Goal: Task Accomplishment & Management: Use online tool/utility

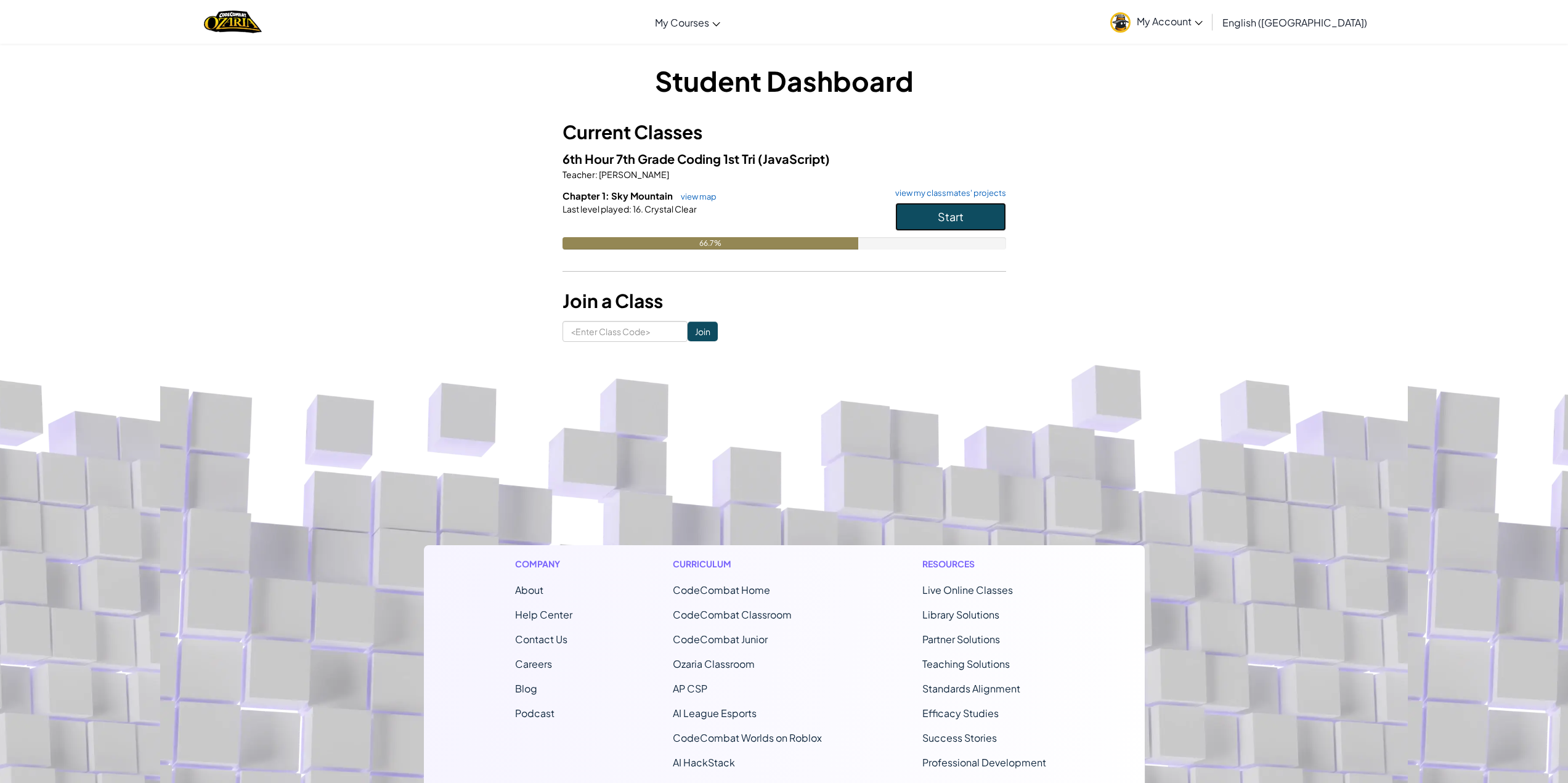
click at [979, 225] on button "Start" at bounding box center [951, 217] width 111 height 28
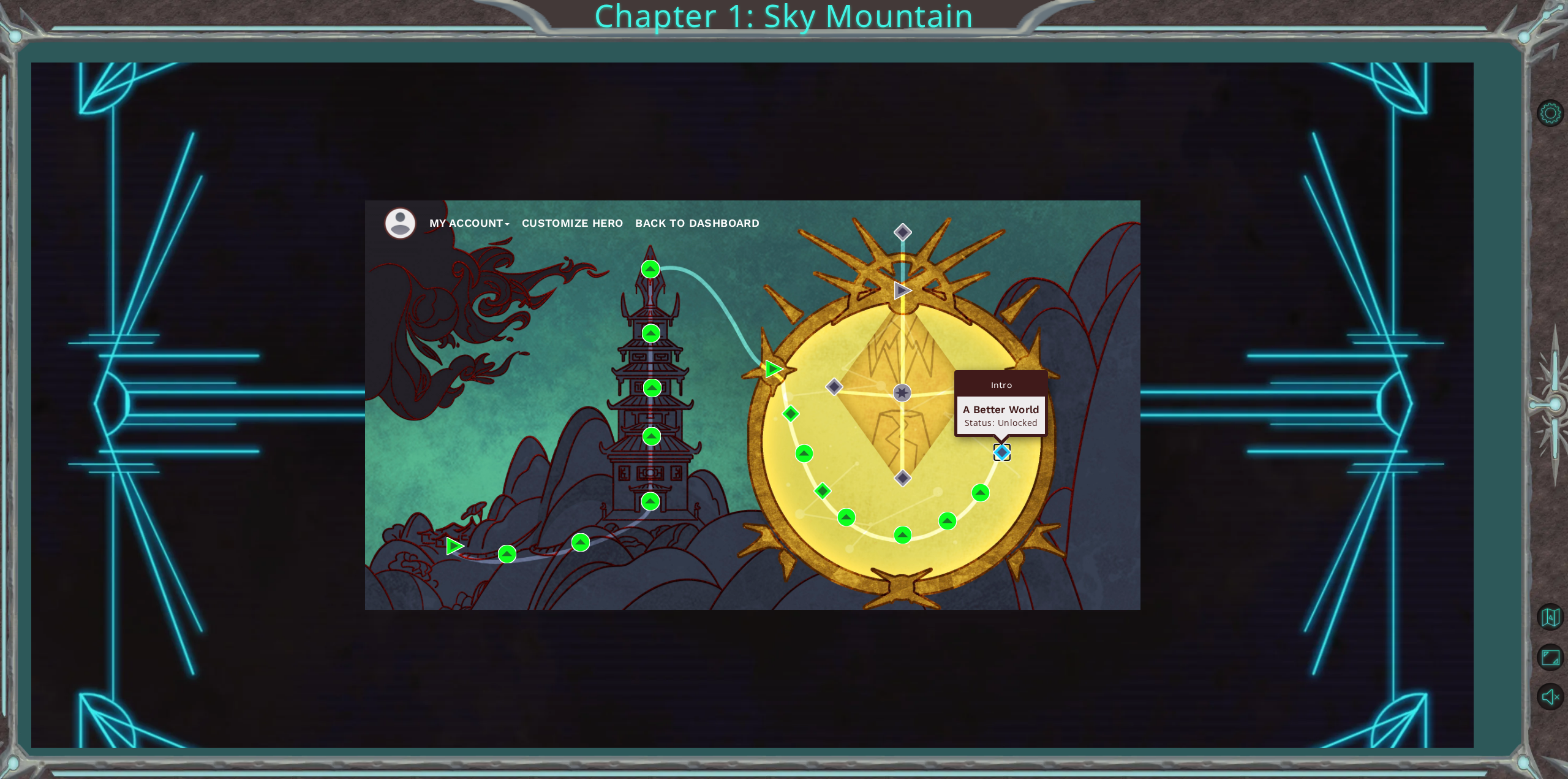
click at [1004, 454] on img at bounding box center [1002, 452] width 18 height 18
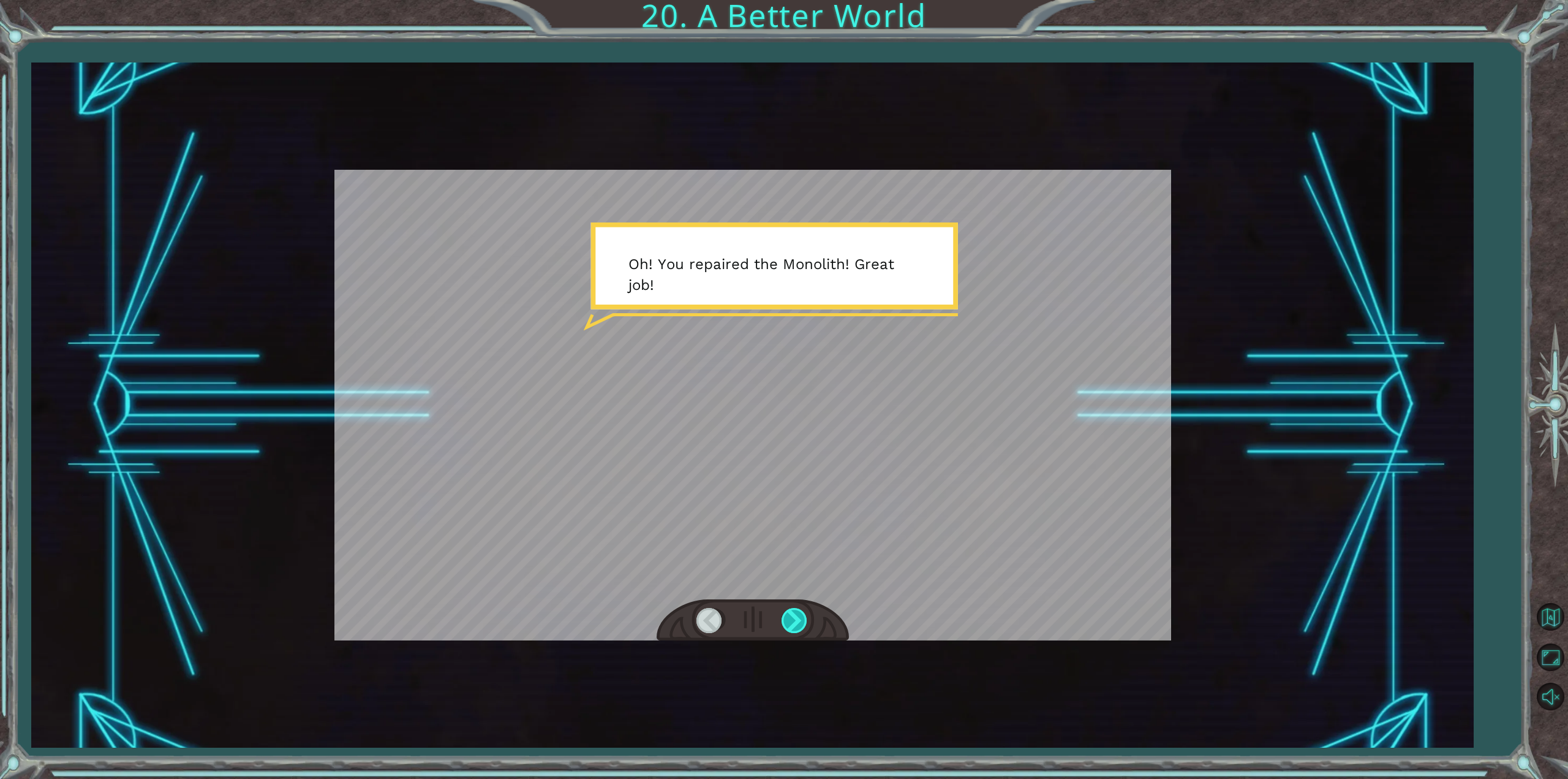
click at [791, 614] on div at bounding box center [795, 620] width 27 height 25
click at [790, 615] on div at bounding box center [795, 620] width 27 height 25
click at [789, 615] on div at bounding box center [795, 620] width 27 height 25
drag, startPoint x: 789, startPoint y: 615, endPoint x: 801, endPoint y: 632, distance: 20.8
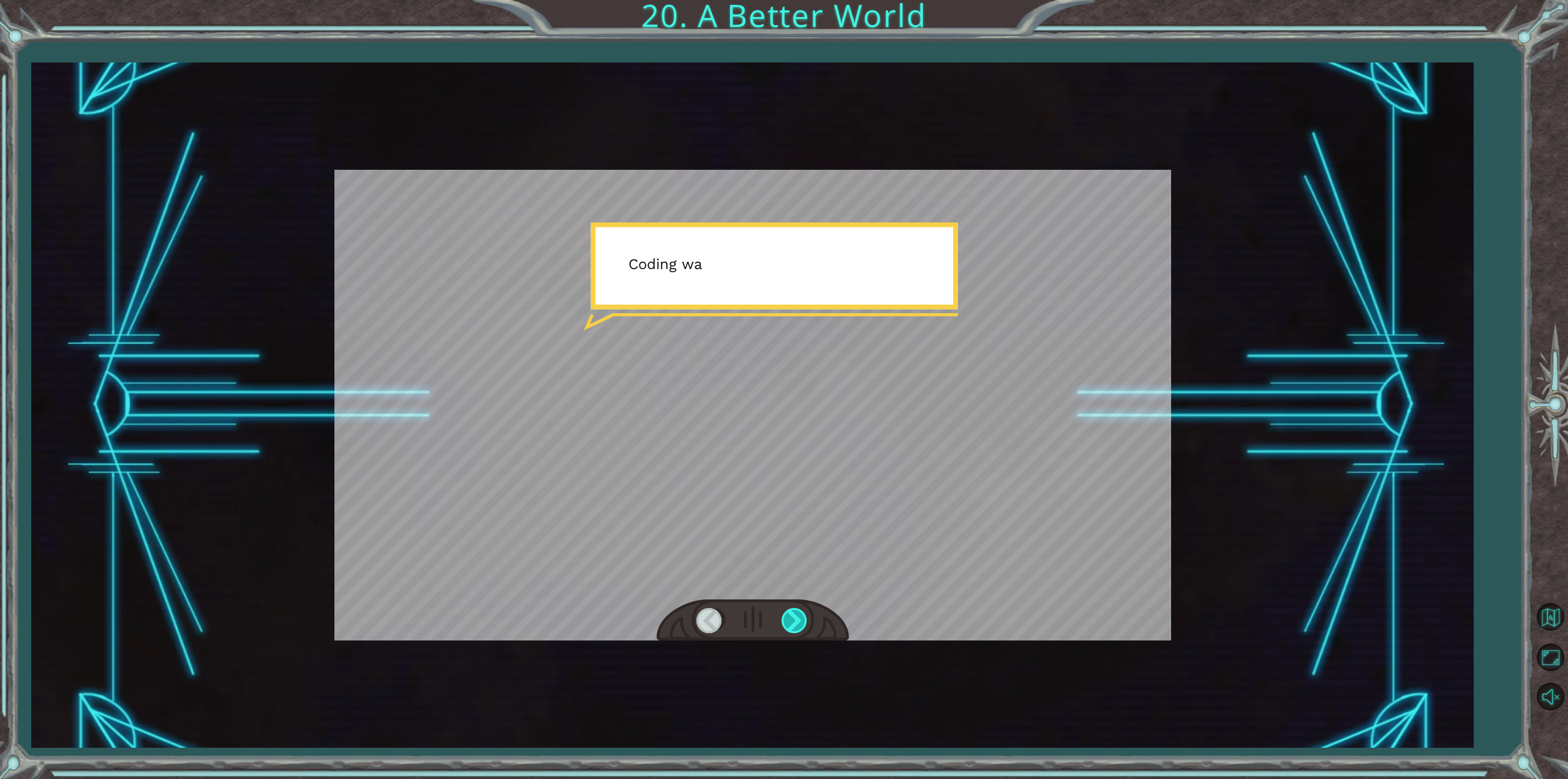
click at [800, 632] on div at bounding box center [795, 620] width 27 height 25
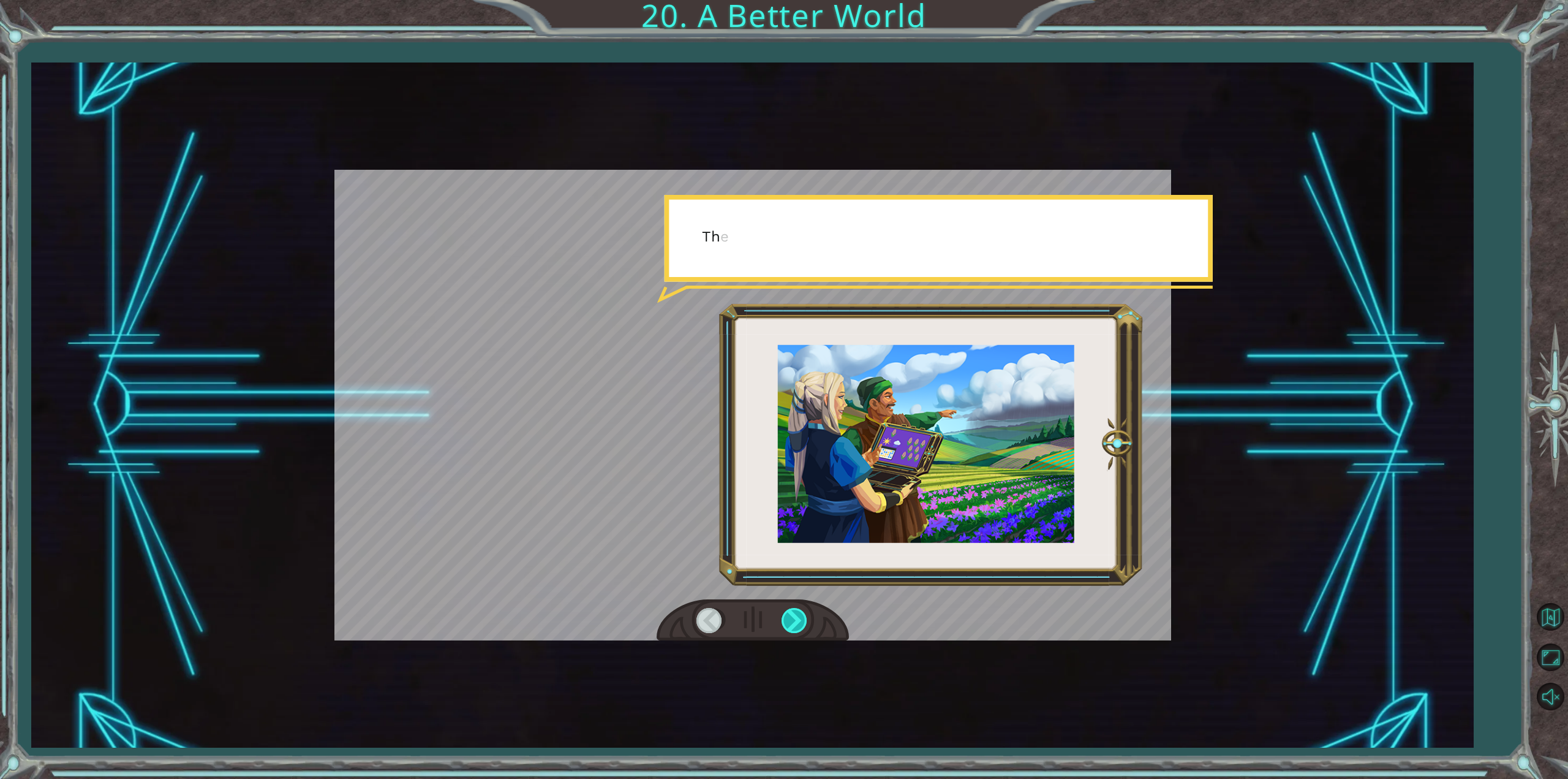
click at [797, 632] on div at bounding box center [795, 620] width 27 height 25
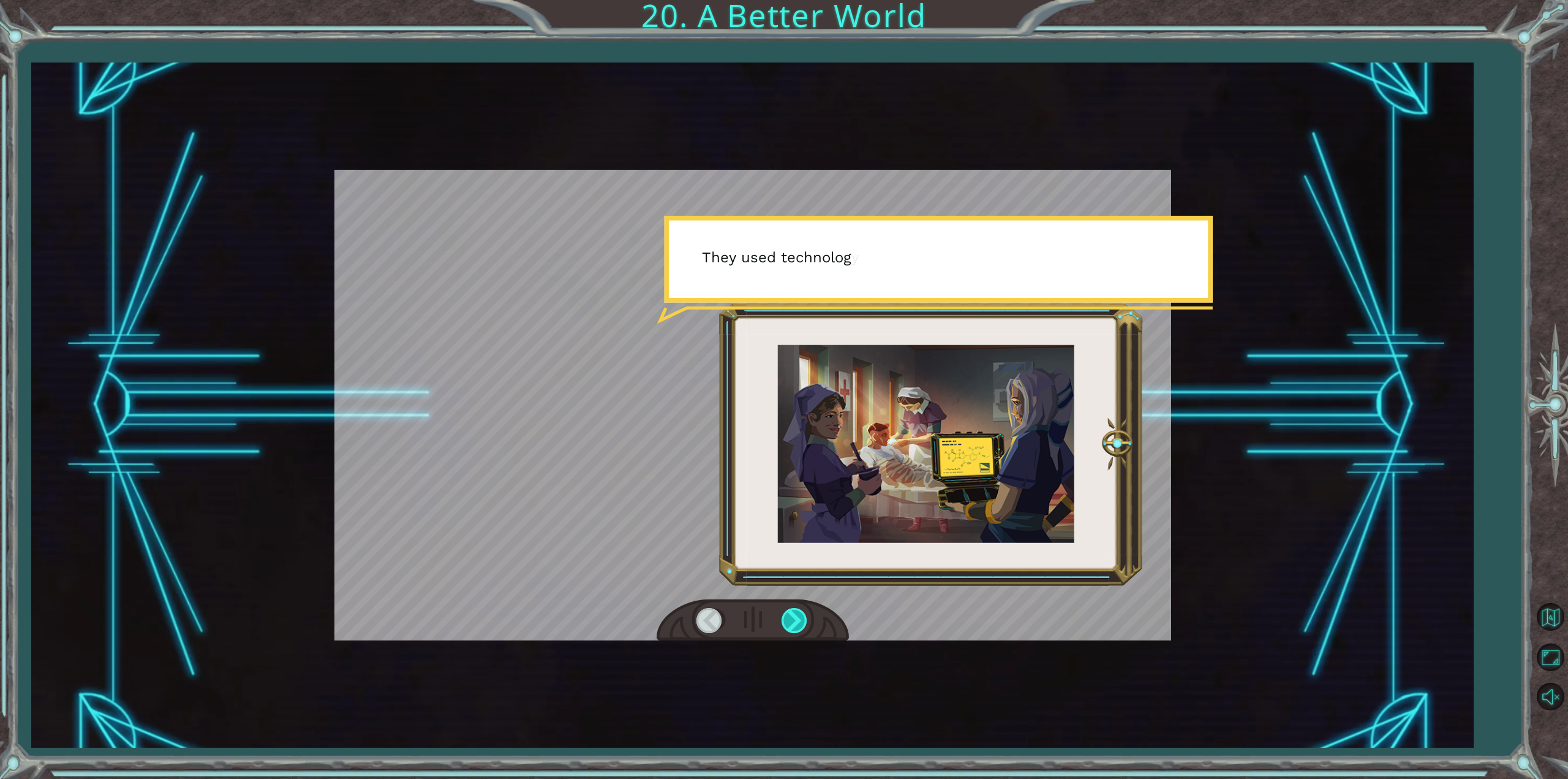
click at [794, 630] on div at bounding box center [795, 620] width 27 height 25
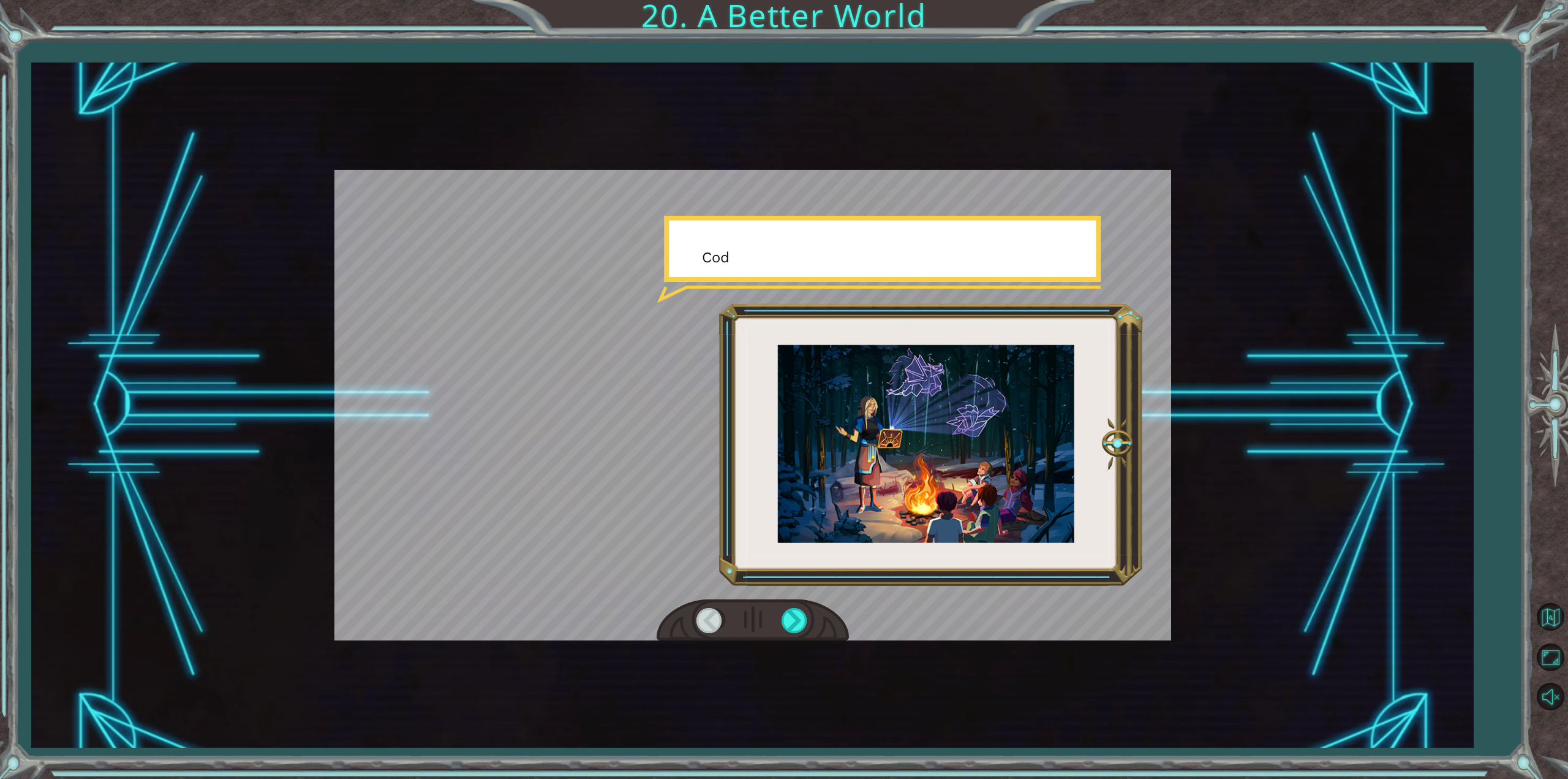
drag, startPoint x: 799, startPoint y: 613, endPoint x: 804, endPoint y: 596, distance: 17.7
click at [804, 596] on div at bounding box center [752, 404] width 837 height 470
click at [804, 613] on div at bounding box center [795, 620] width 27 height 25
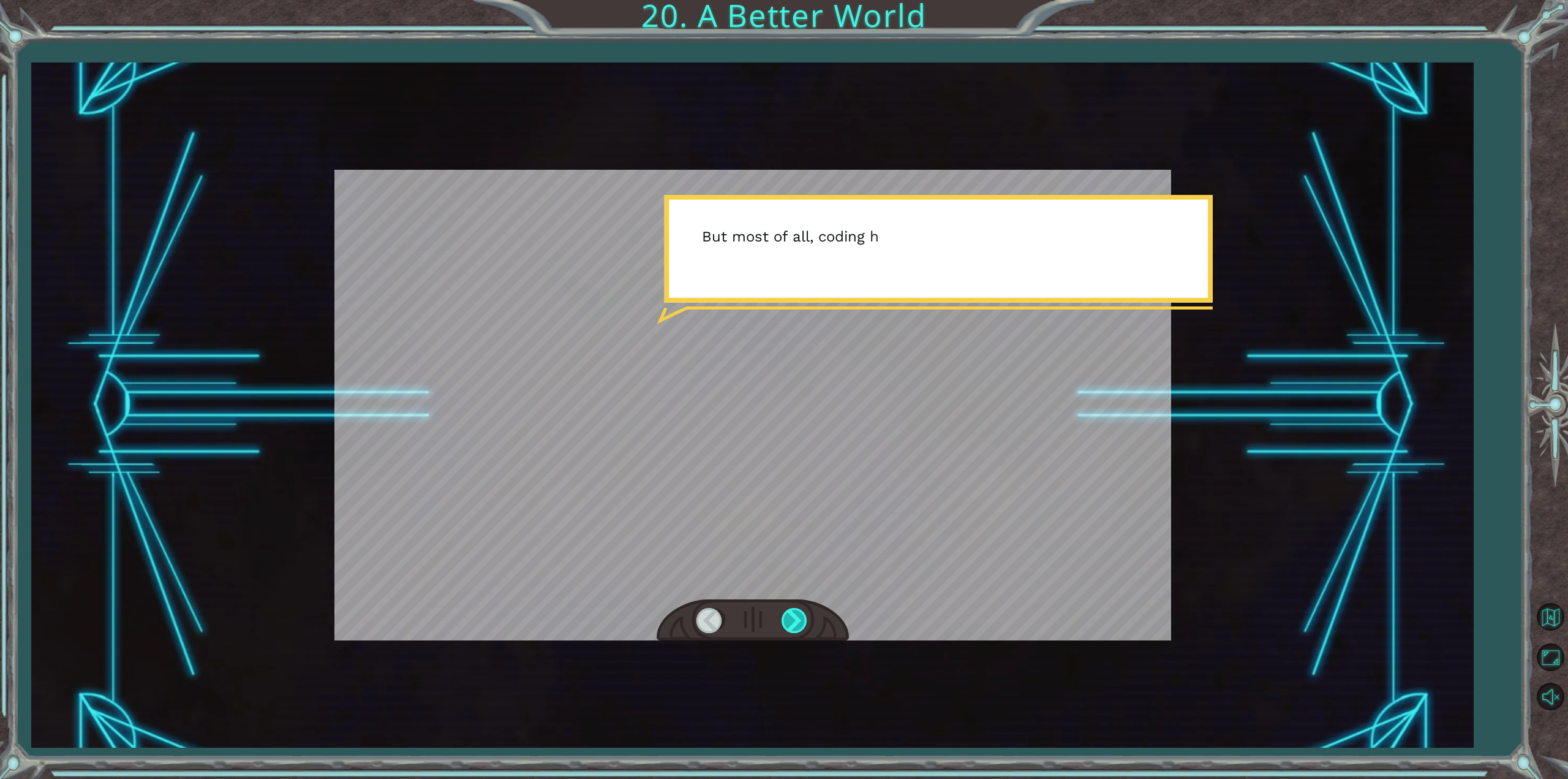
click at [804, 613] on div at bounding box center [795, 620] width 27 height 25
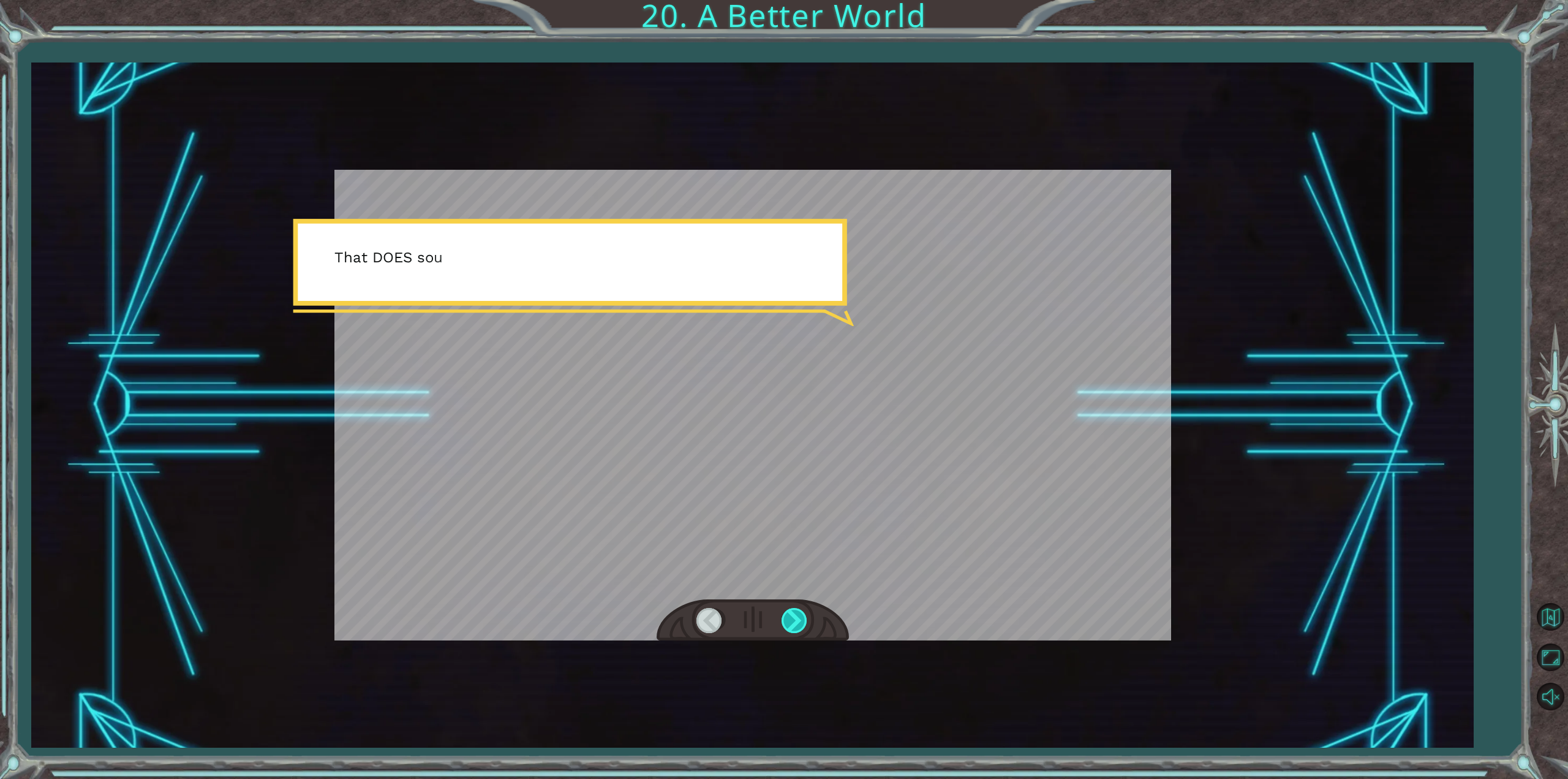
click at [804, 613] on div at bounding box center [795, 620] width 27 height 25
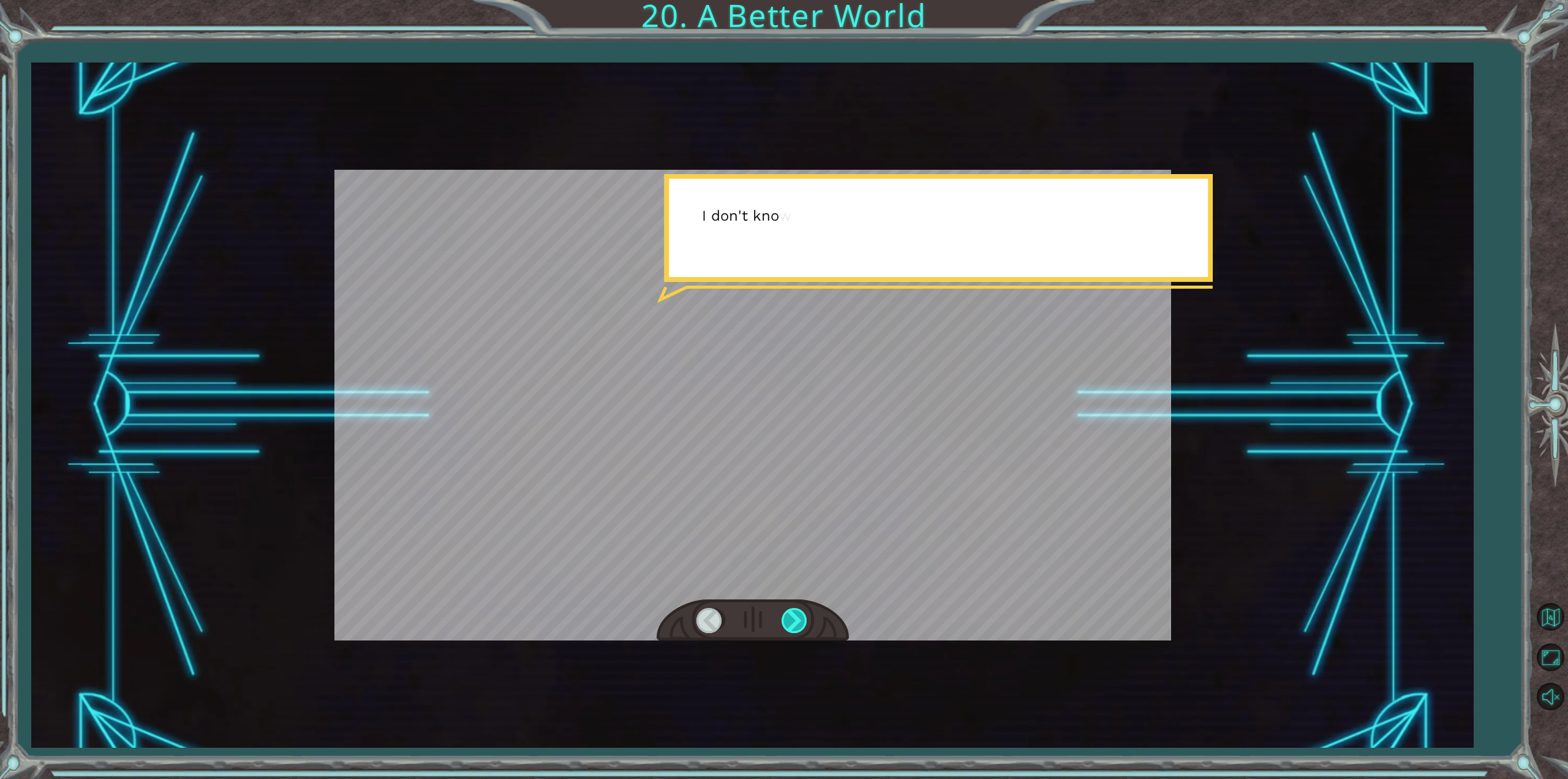
click at [804, 613] on div at bounding box center [795, 620] width 27 height 25
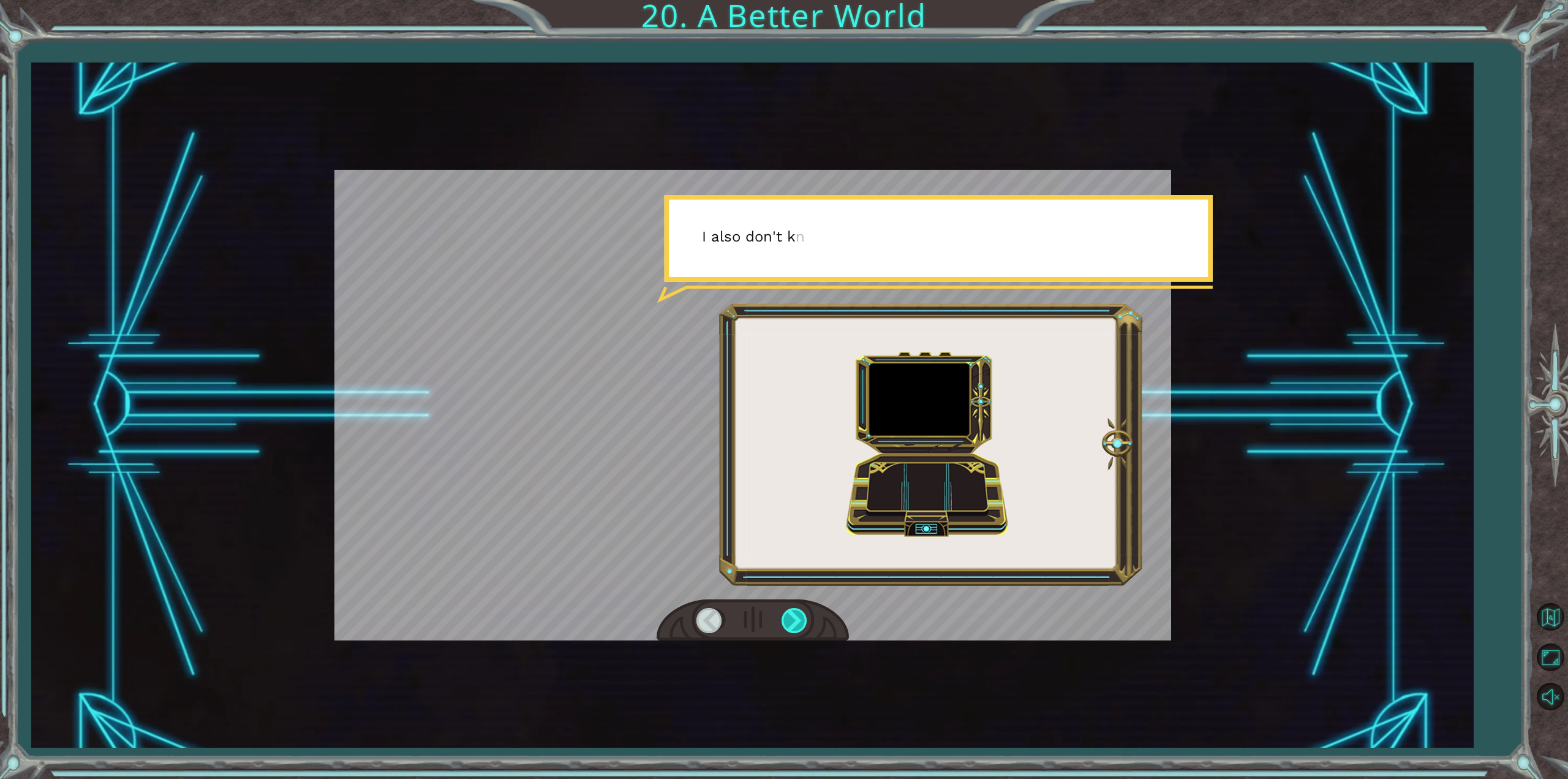
click at [804, 613] on div at bounding box center [795, 620] width 27 height 25
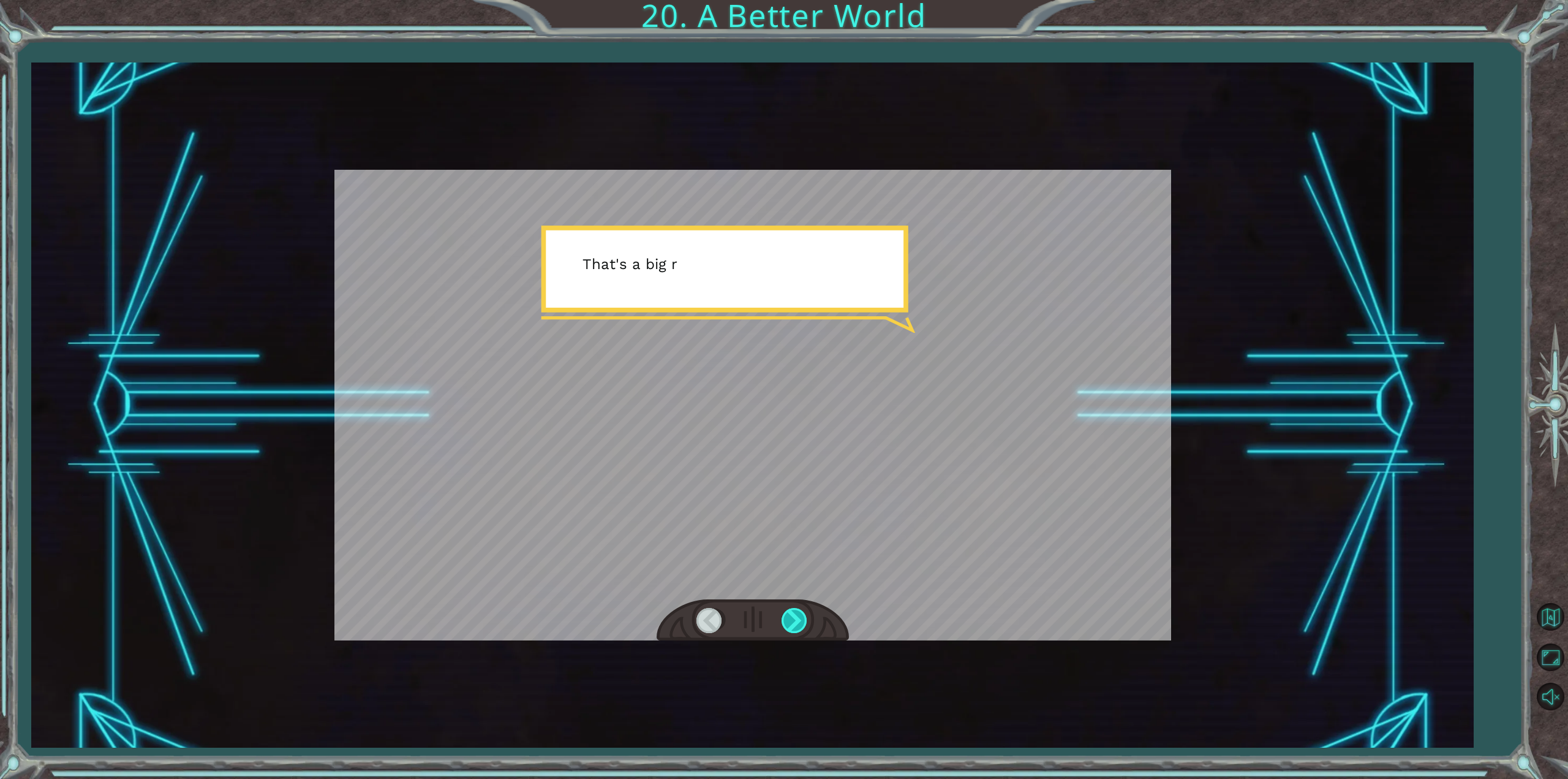
click at [804, 613] on div at bounding box center [795, 620] width 27 height 25
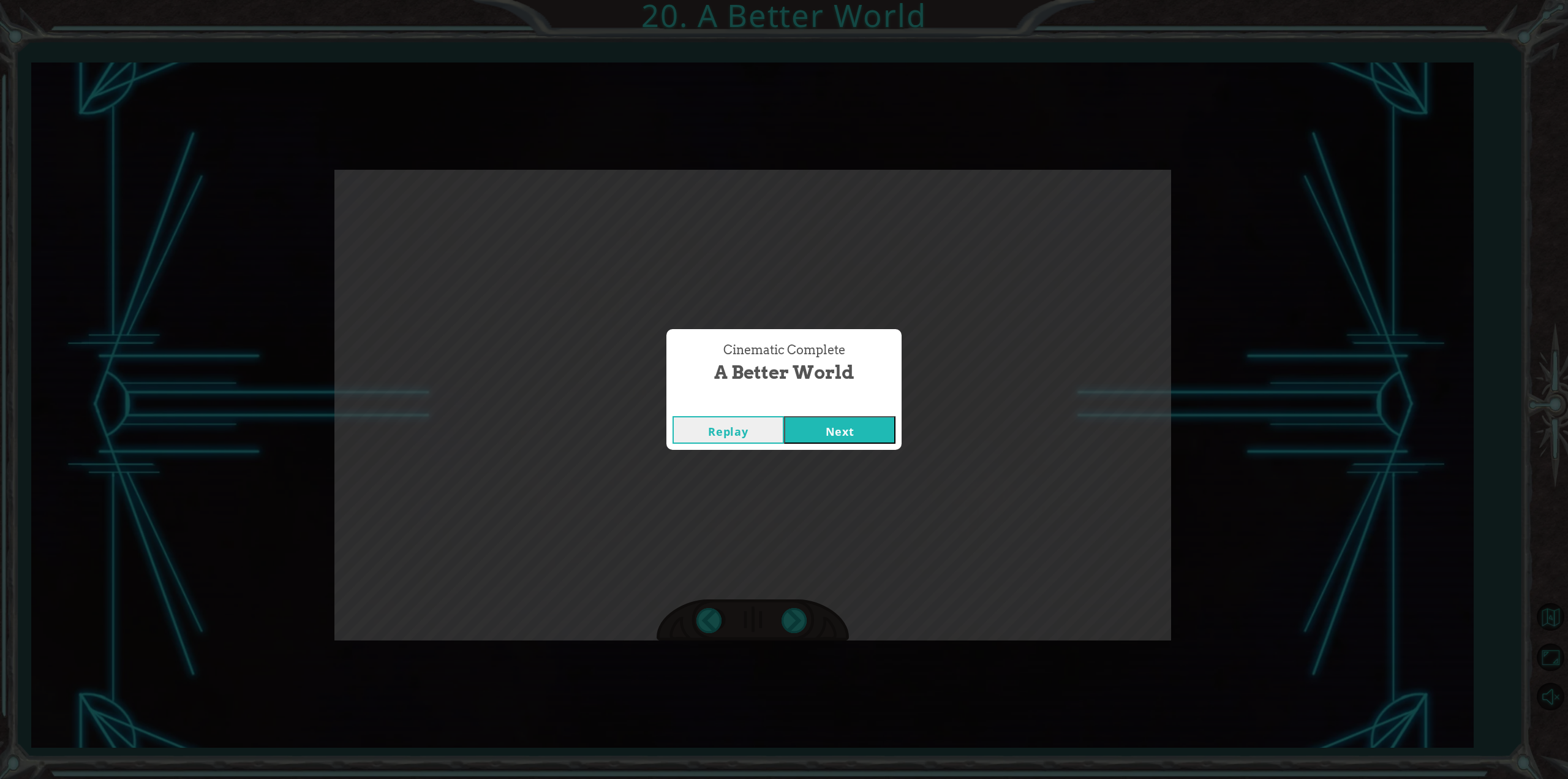
click at [824, 423] on button "Next" at bounding box center [839, 429] width 111 height 27
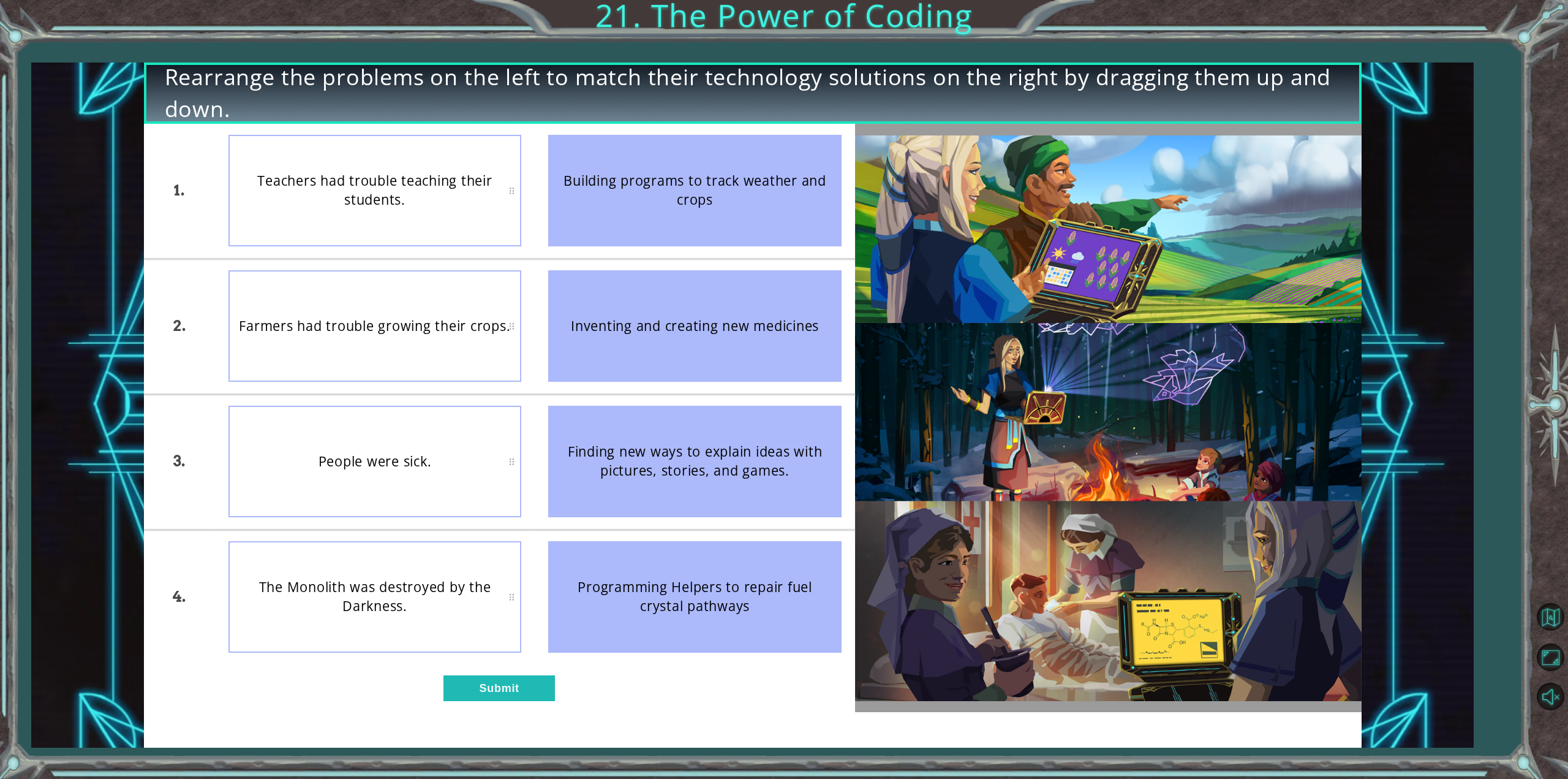
drag, startPoint x: 663, startPoint y: 246, endPoint x: 557, endPoint y: 247, distance: 106.0
click at [538, 254] on li "Building programs to track weather and crops" at bounding box center [694, 191] width 320 height 134
drag, startPoint x: 585, startPoint y: 242, endPoint x: 370, endPoint y: 149, distance: 234.3
click at [372, 152] on div "1. 2. 3. 4. Teachers had trouble teaching their students. Farmers had trouble g…" at bounding box center [500, 394] width 711 height 540
drag, startPoint x: 572, startPoint y: 233, endPoint x: 640, endPoint y: 305, distance: 99.0
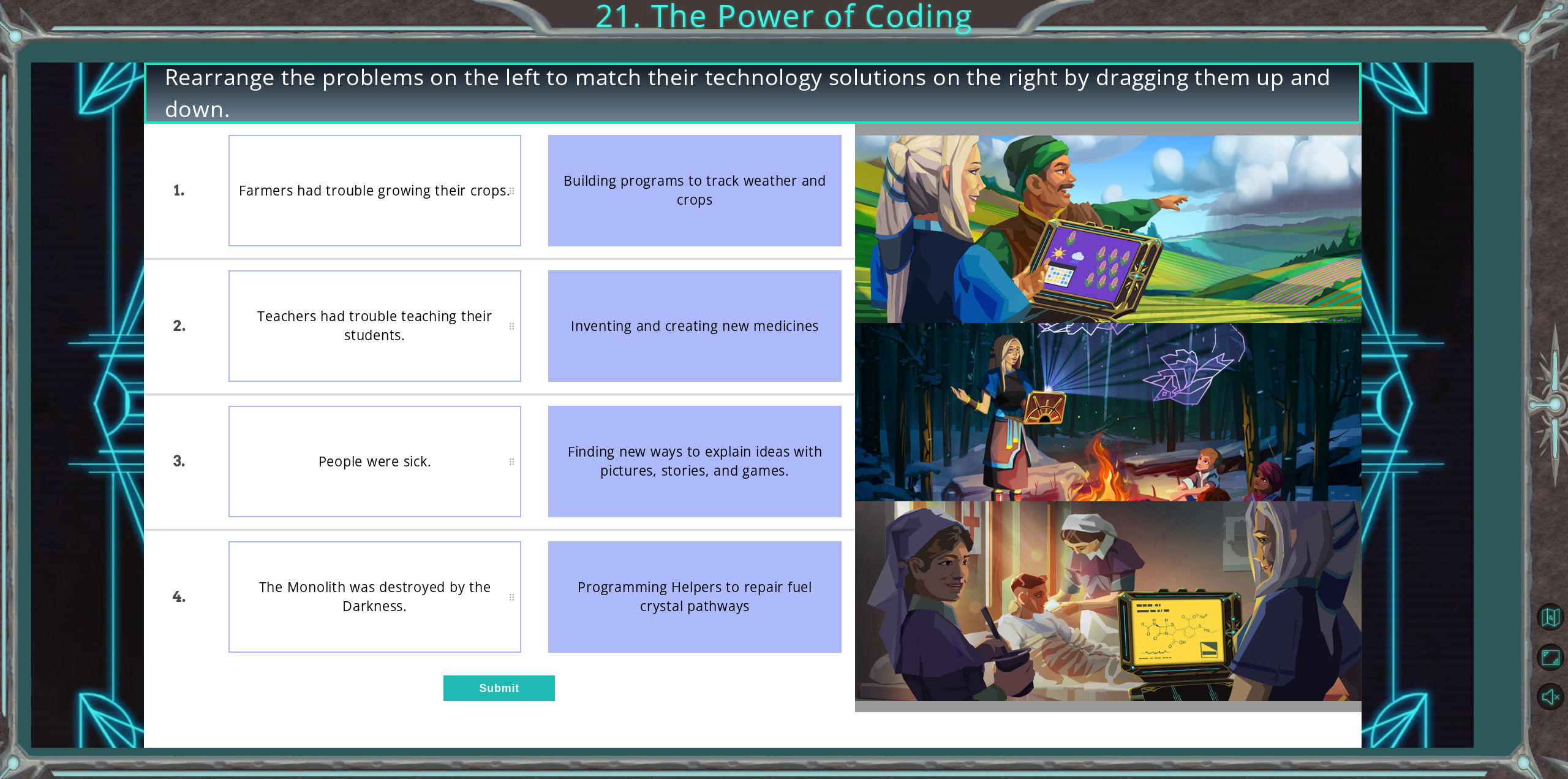
click at [625, 298] on ul "Building programs to track weather and crops Inventing and creating new medicin…" at bounding box center [694, 394] width 320 height 540
click at [640, 309] on div "Inventing and creating new medicines" at bounding box center [695, 325] width 294 height 111
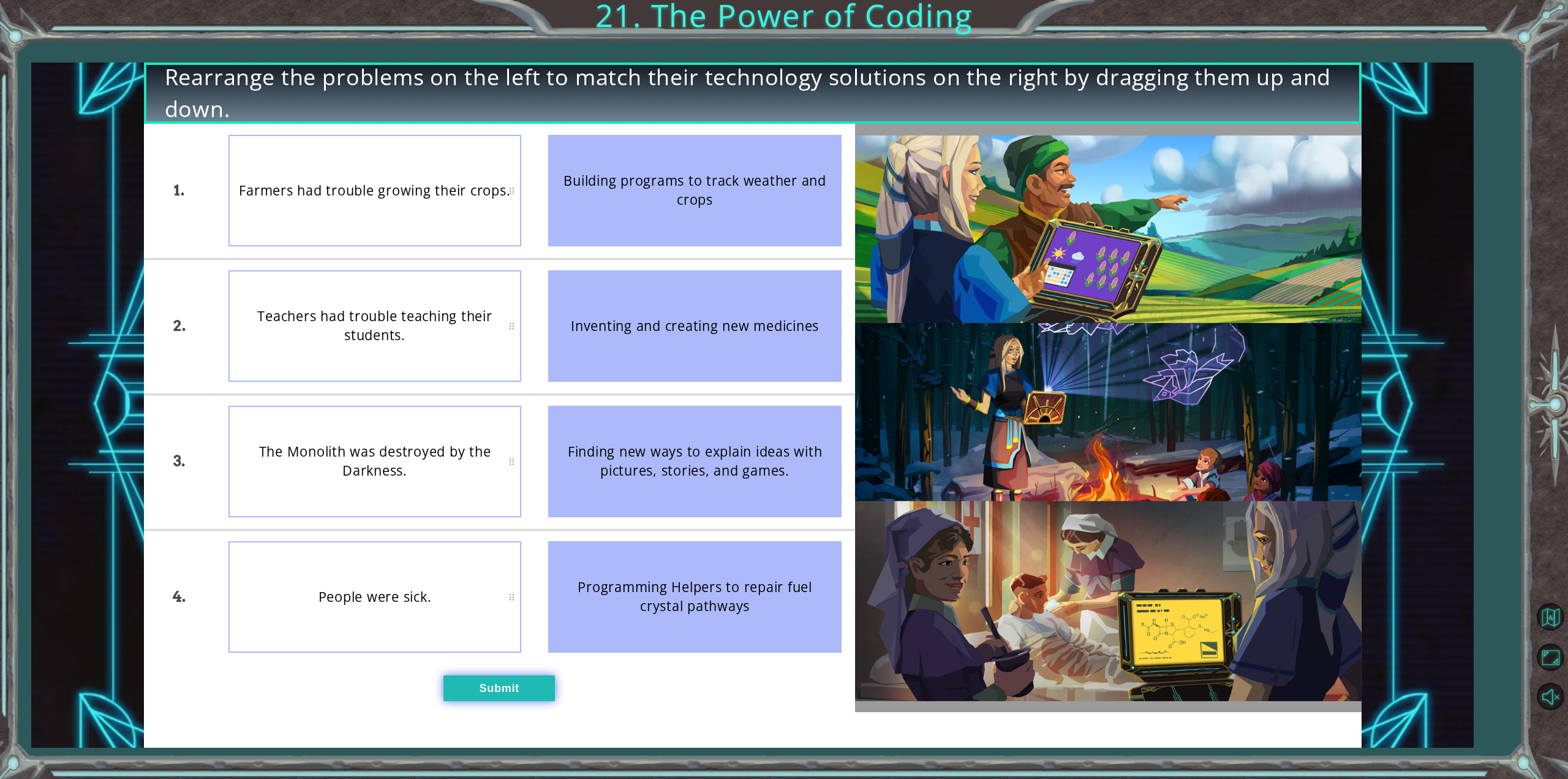
click at [533, 676] on button "Submit" at bounding box center [498, 688] width 111 height 25
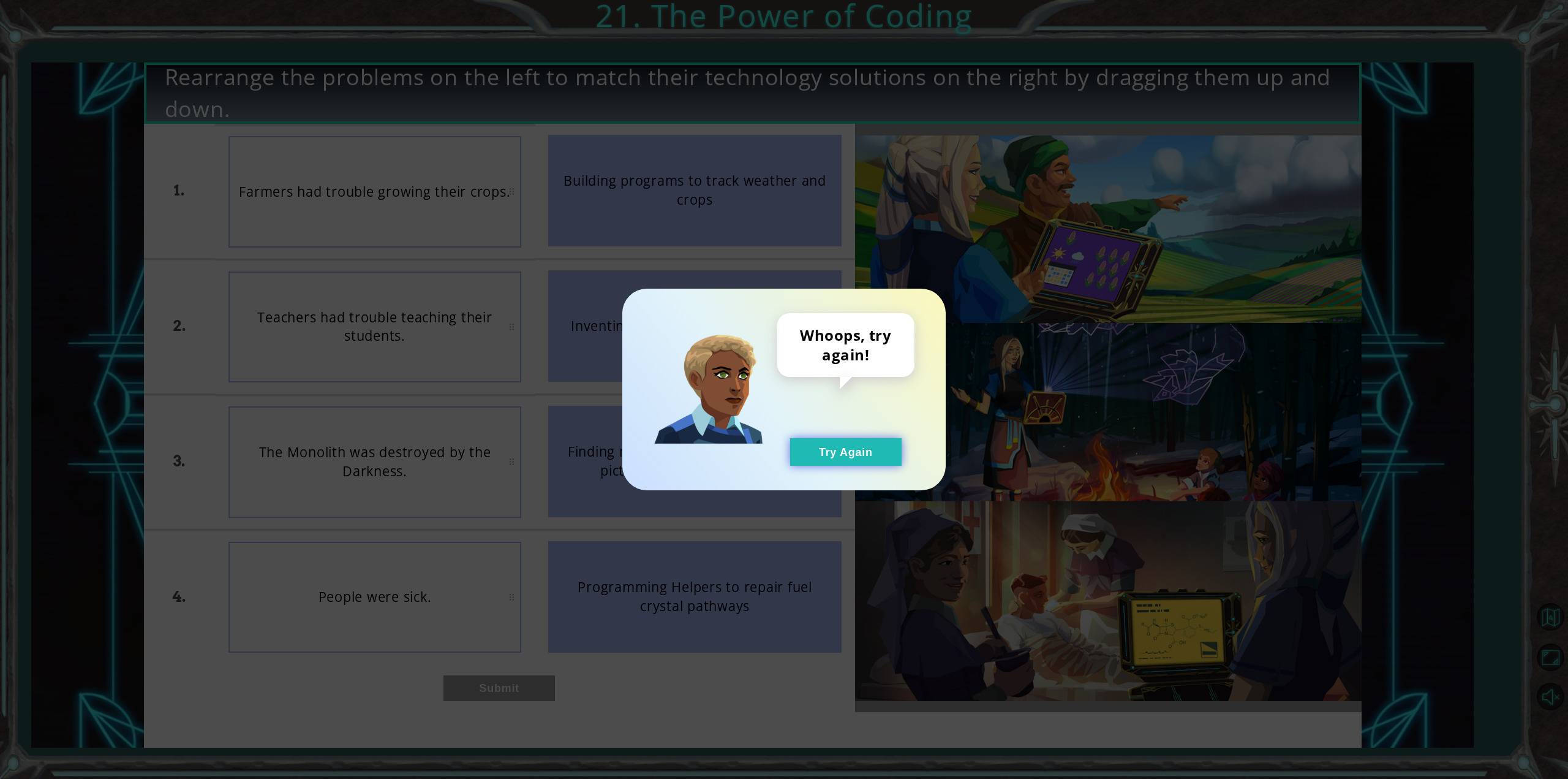
click at [877, 444] on button "Try Again" at bounding box center [845, 451] width 111 height 27
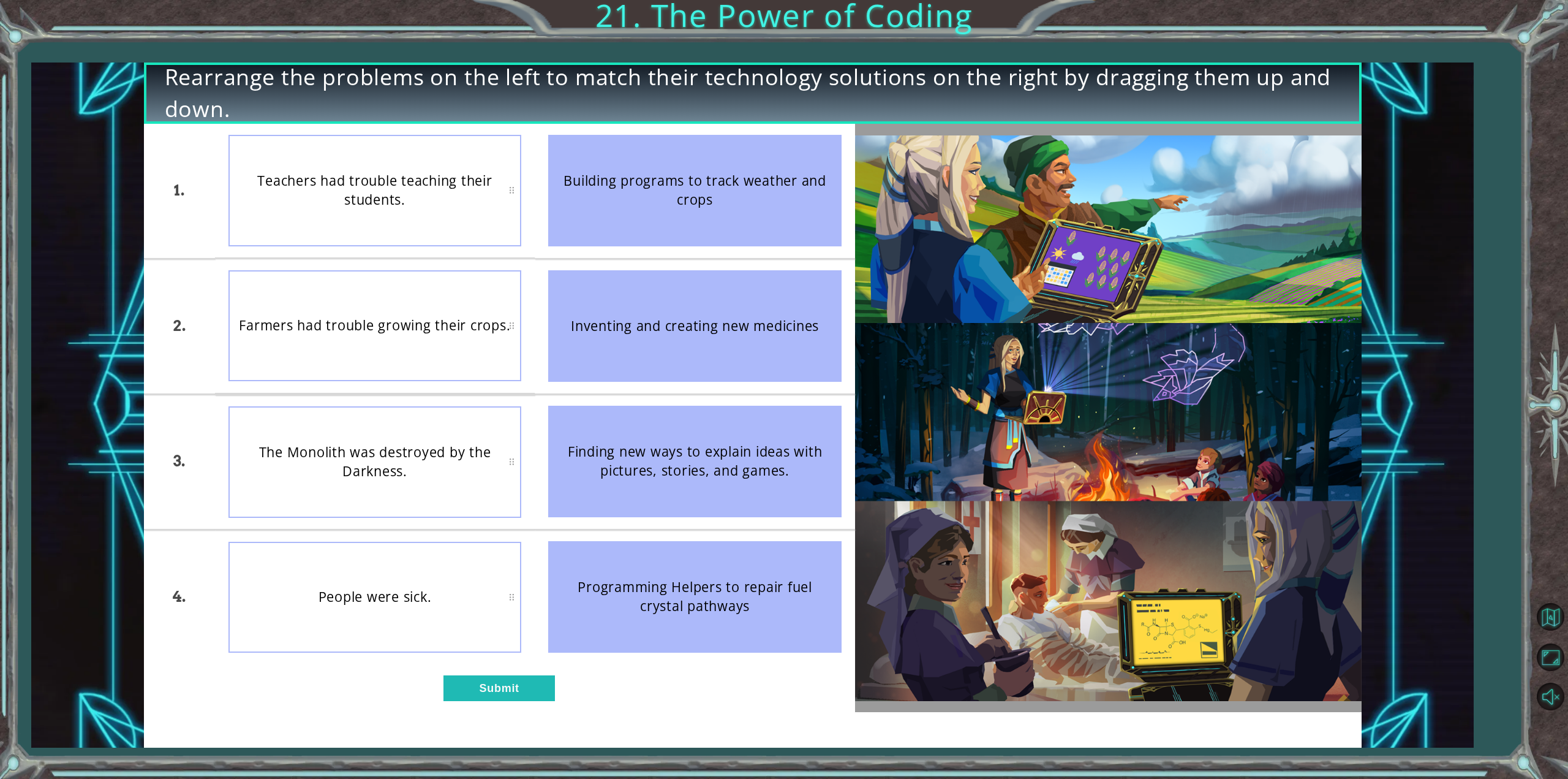
drag, startPoint x: 692, startPoint y: 578, endPoint x: 706, endPoint y: 585, distance: 15.7
click at [706, 585] on div "Programming Helpers to repair fuel crystal pathways" at bounding box center [695, 596] width 294 height 111
drag, startPoint x: 802, startPoint y: 363, endPoint x: 757, endPoint y: 427, distance: 78.2
click at [757, 427] on ul "Building programs to track weather and crops Inventing and creating new medicin…" at bounding box center [694, 394] width 320 height 540
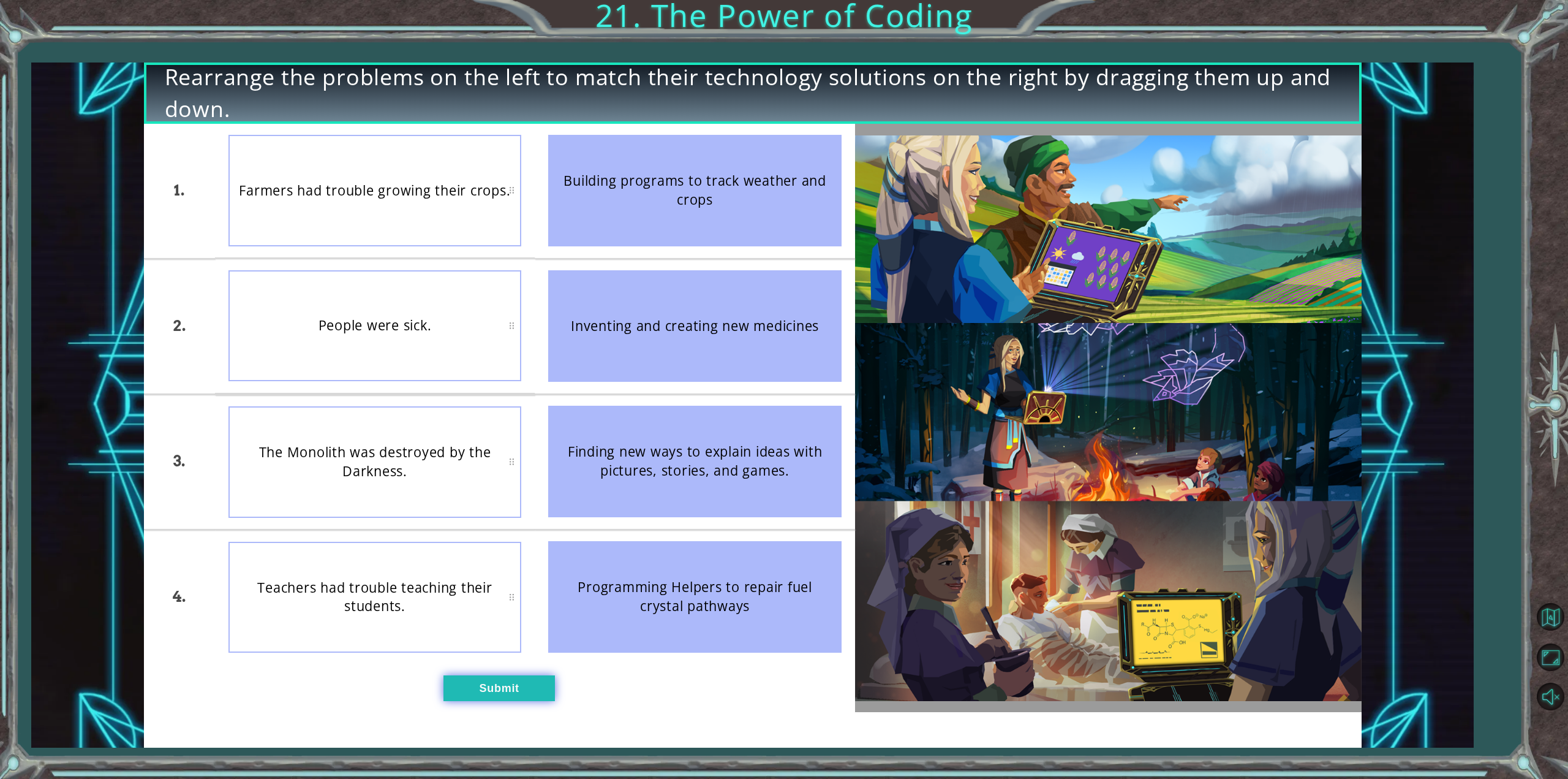
click at [480, 688] on button "Submit" at bounding box center [498, 688] width 111 height 25
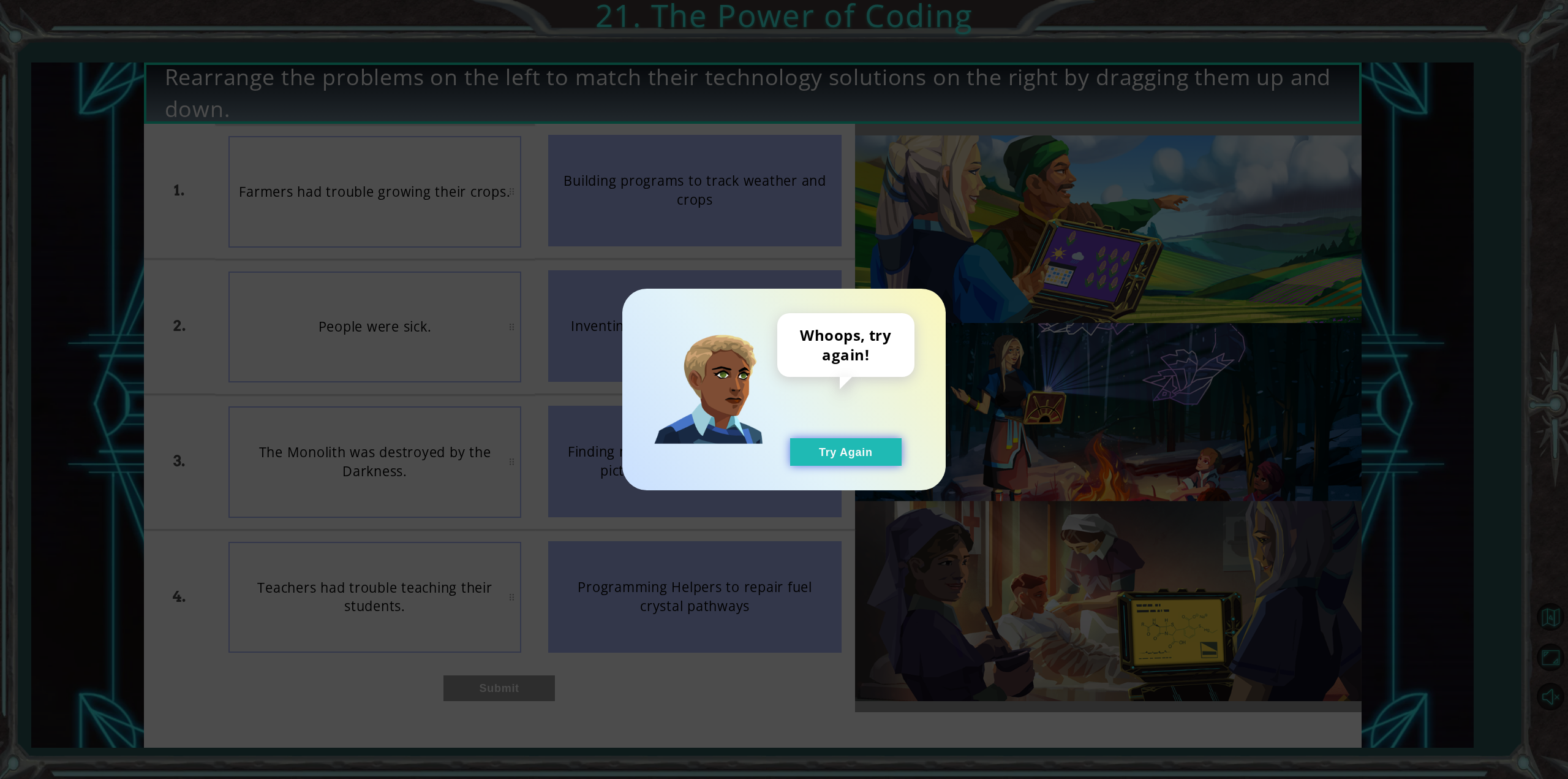
click at [874, 458] on button "Try Again" at bounding box center [845, 451] width 111 height 27
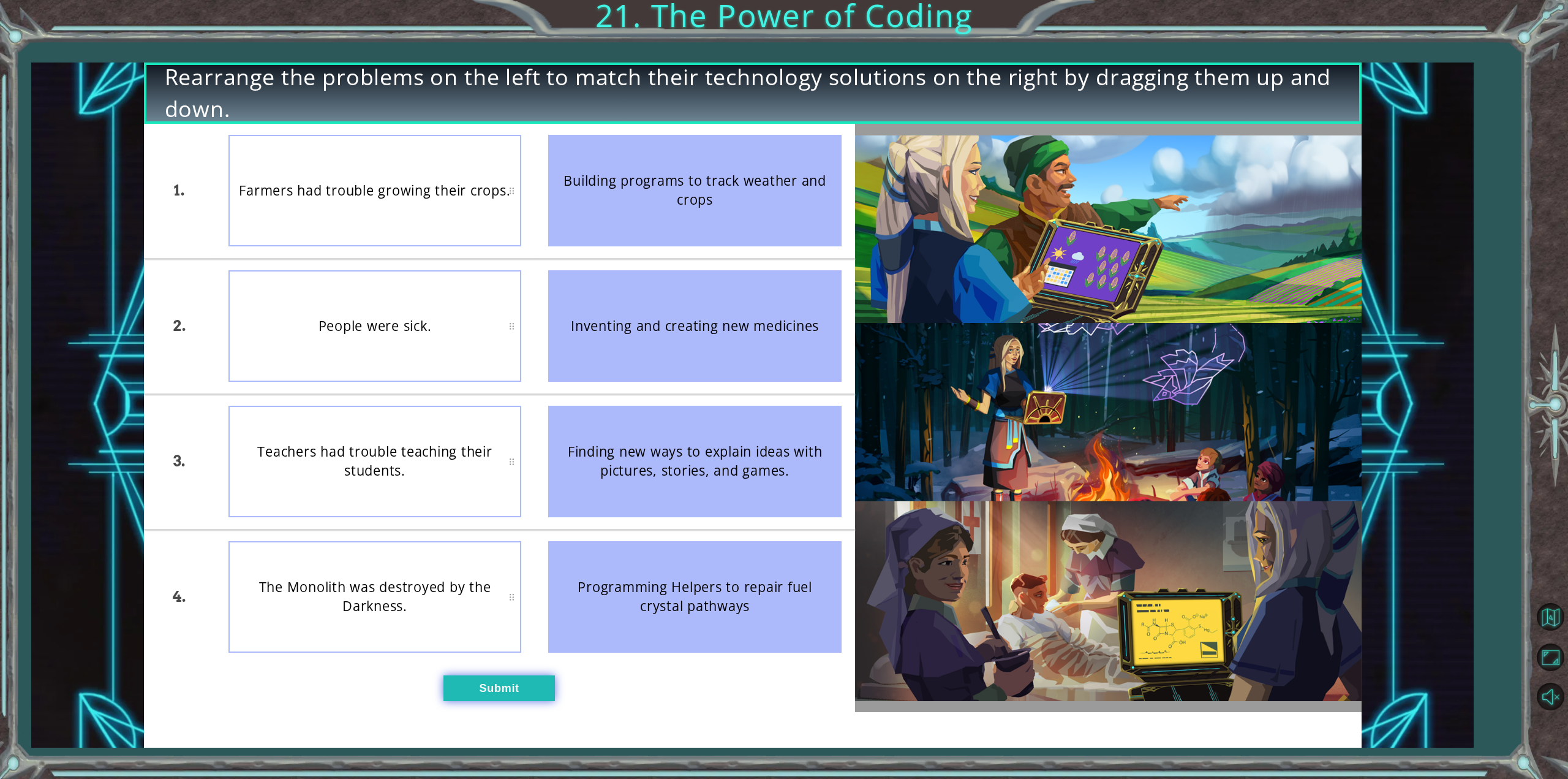
click at [494, 675] on div "1. 2. 3. 4. Farmers had trouble growing their crops. People were sick. Teachers…" at bounding box center [500, 418] width 711 height 589
click at [494, 680] on button "Submit" at bounding box center [498, 688] width 111 height 25
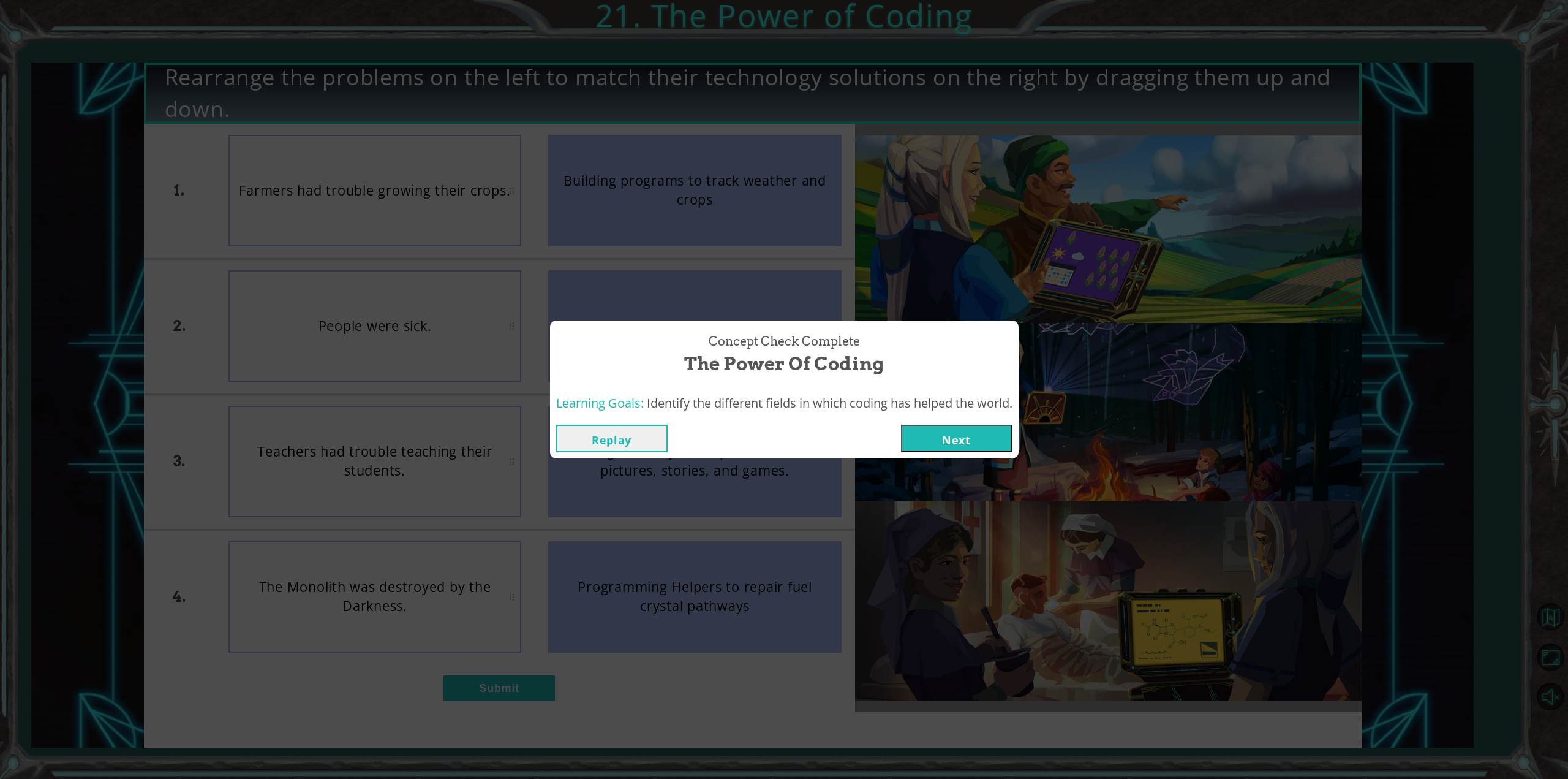
click at [991, 431] on button "Next" at bounding box center [956, 438] width 111 height 27
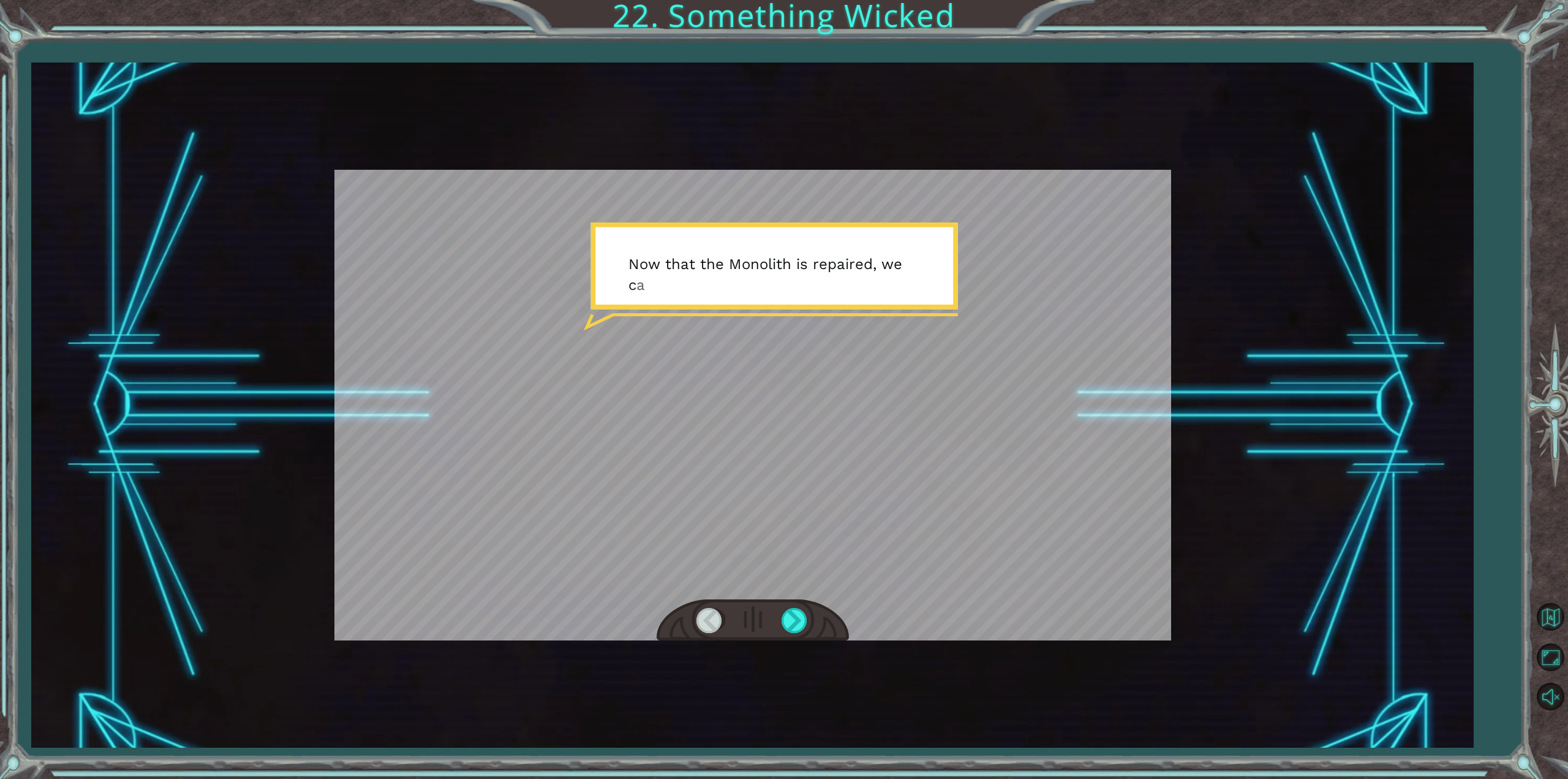
drag, startPoint x: 874, startPoint y: 470, endPoint x: 770, endPoint y: 398, distance: 126.5
click at [841, 434] on div at bounding box center [752, 404] width 837 height 470
drag, startPoint x: 791, startPoint y: 603, endPoint x: 798, endPoint y: 622, distance: 20.2
click at [791, 625] on div at bounding box center [752, 620] width 192 height 42
click at [800, 618] on div at bounding box center [795, 620] width 27 height 25
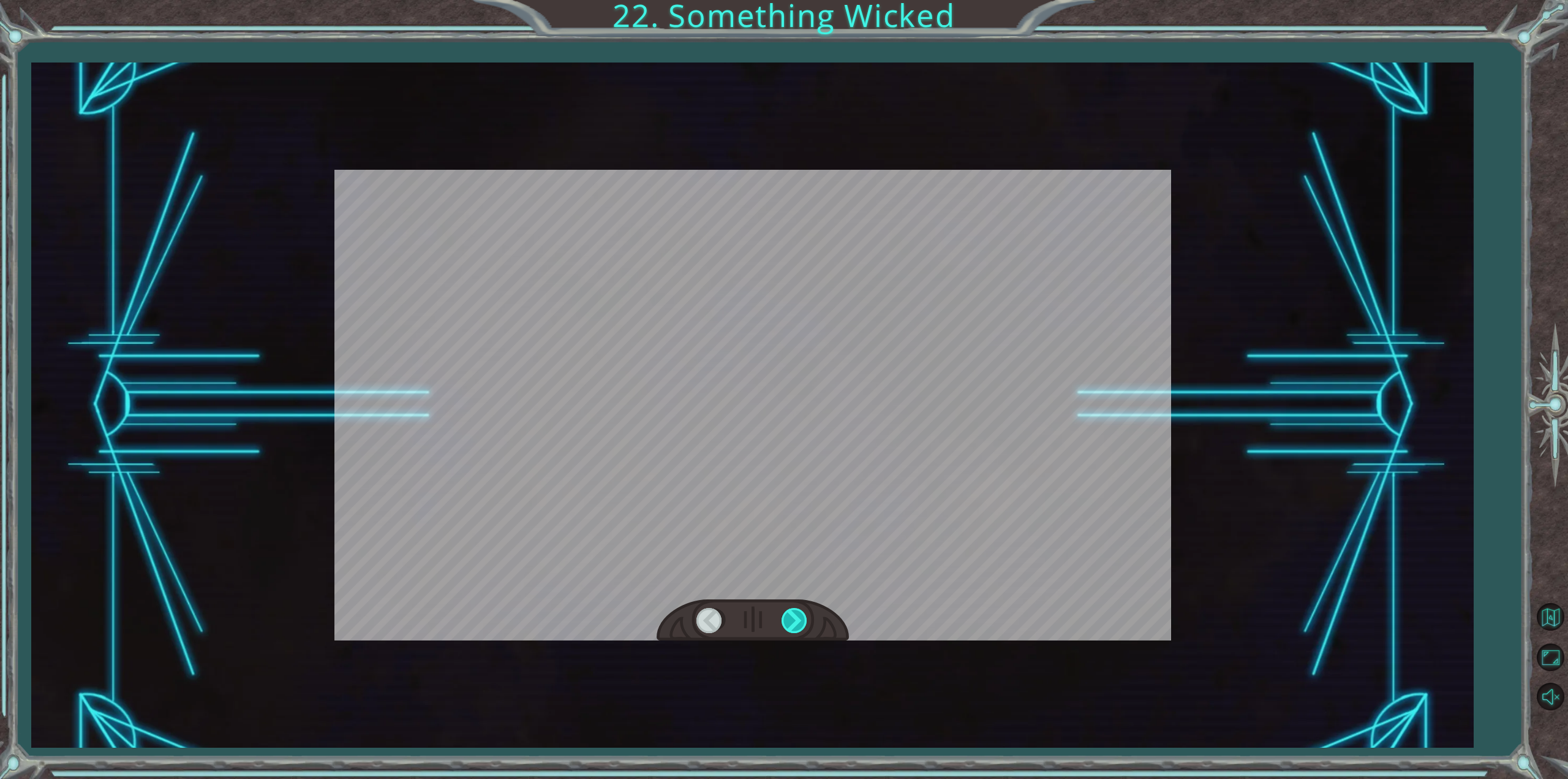
click at [796, 618] on div at bounding box center [795, 620] width 27 height 25
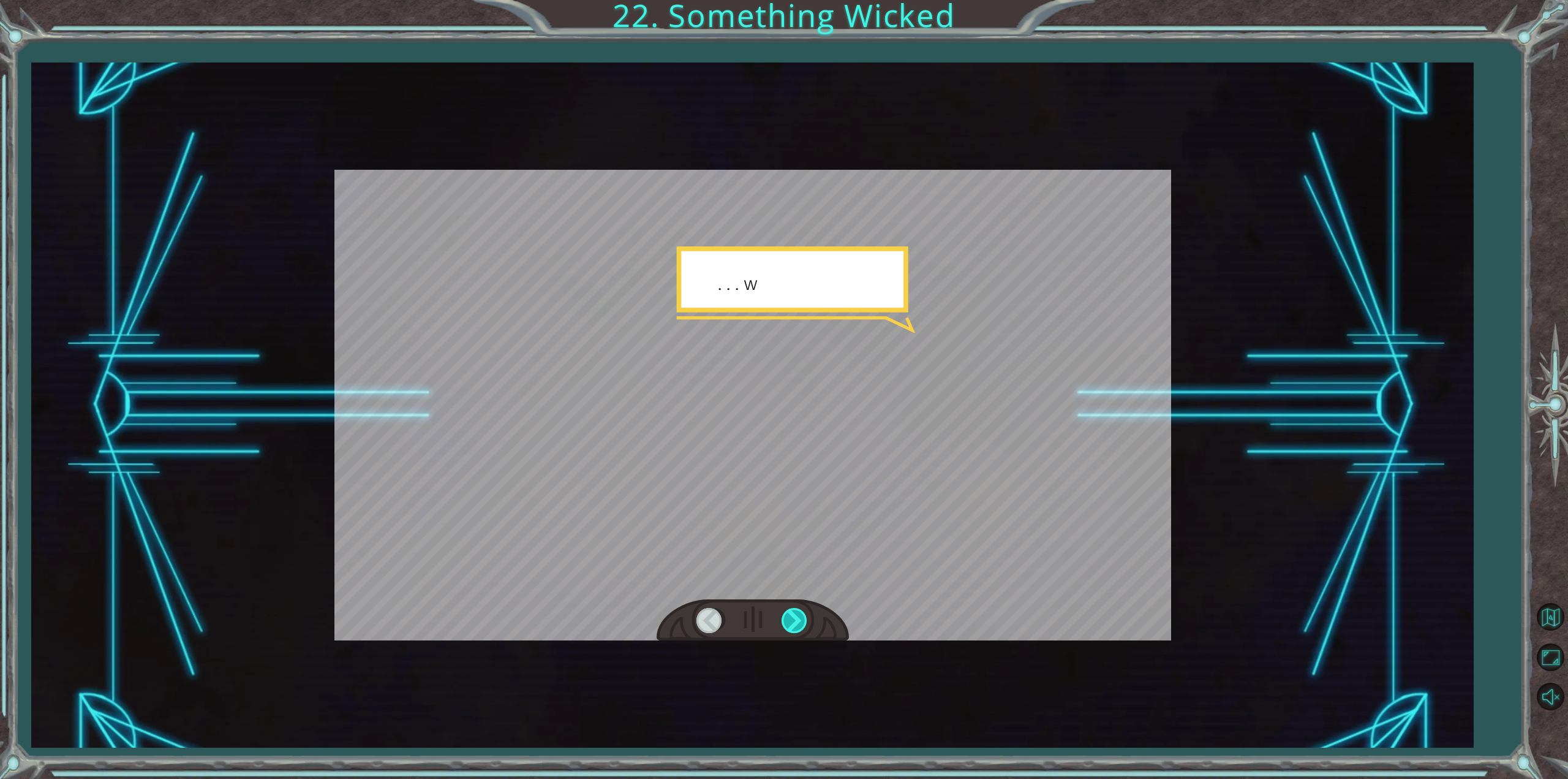
click at [796, 618] on div at bounding box center [795, 620] width 27 height 25
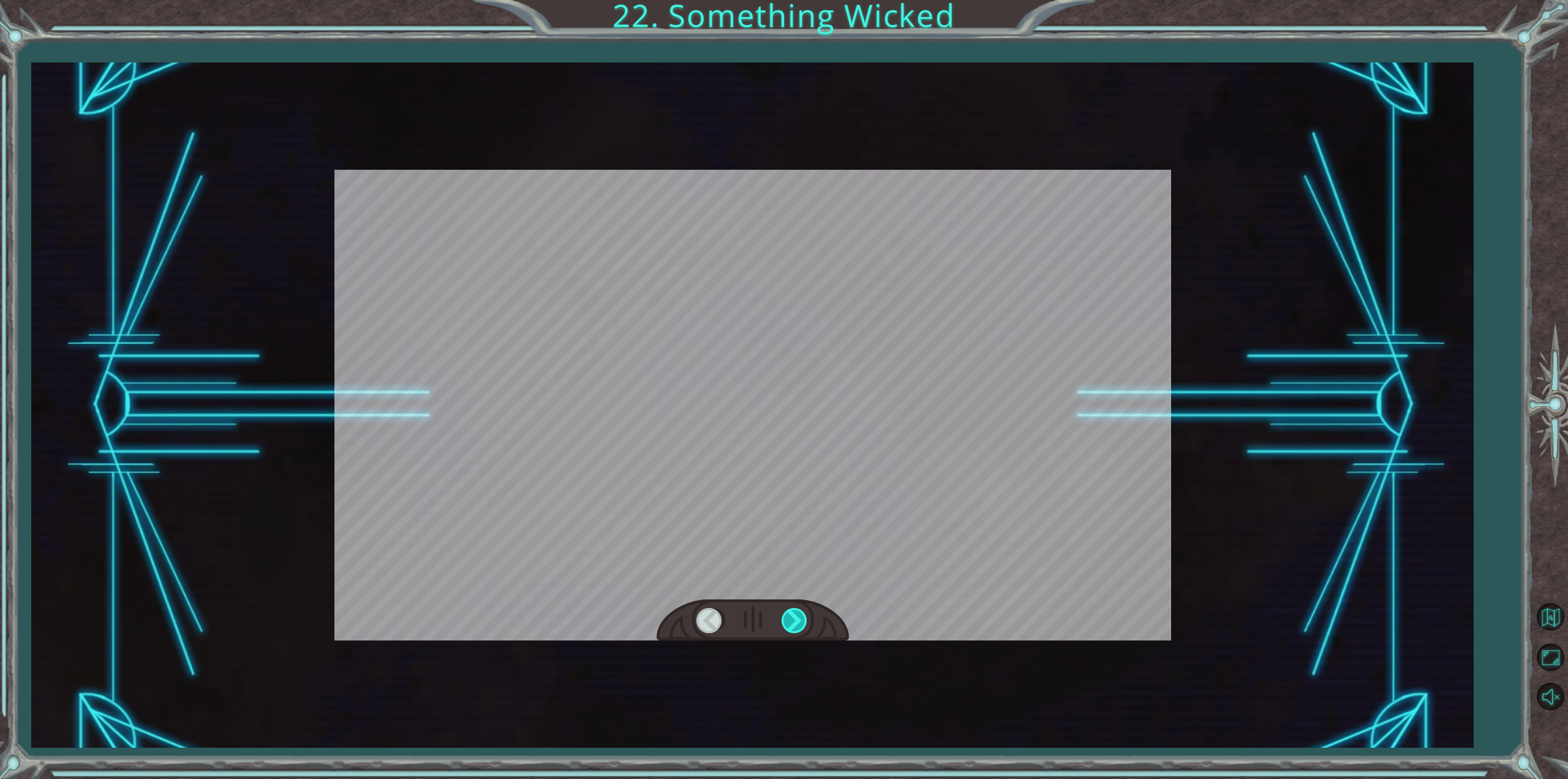
click at [796, 618] on div at bounding box center [795, 620] width 27 height 25
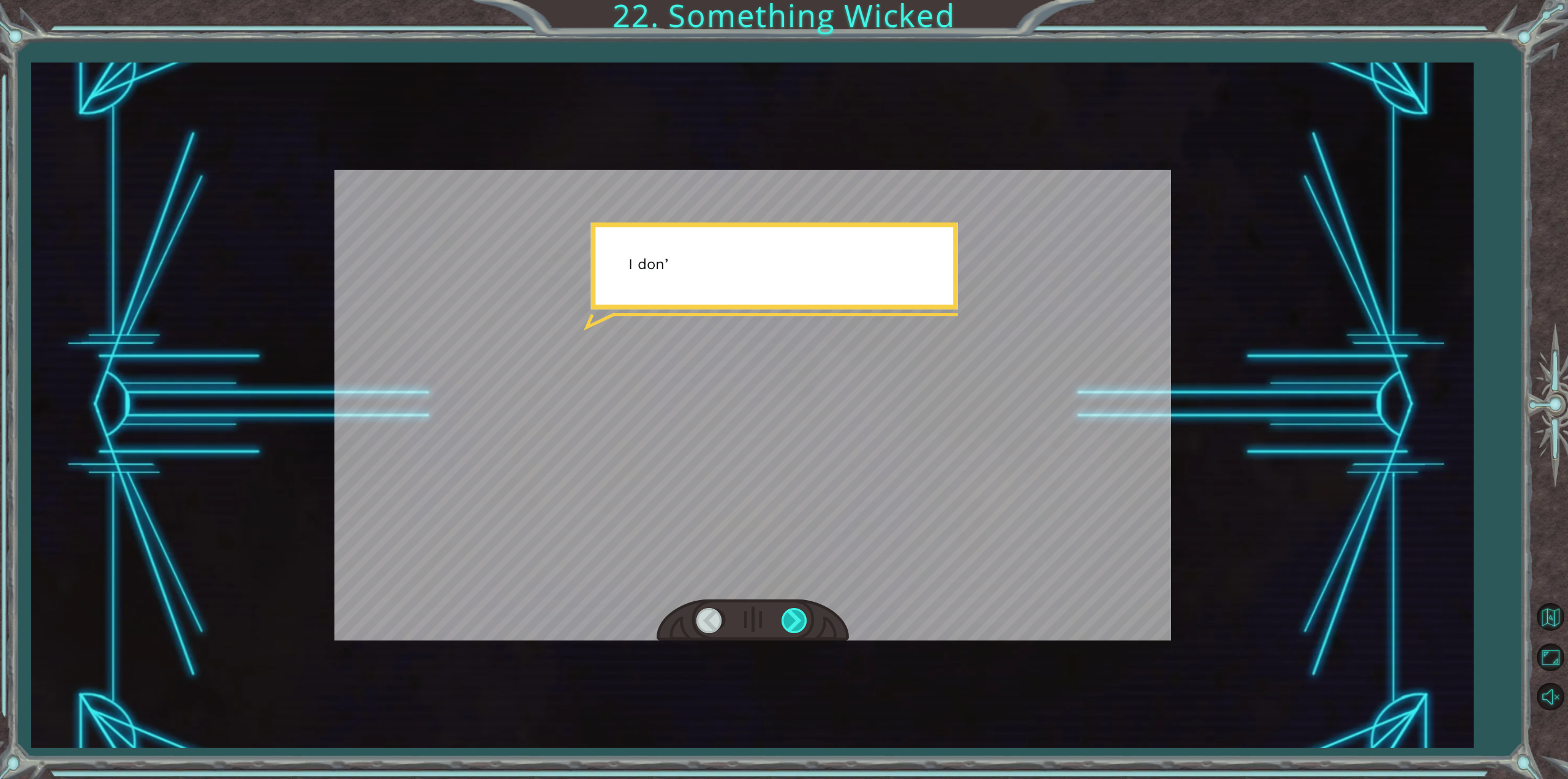
click at [796, 618] on div at bounding box center [795, 620] width 27 height 25
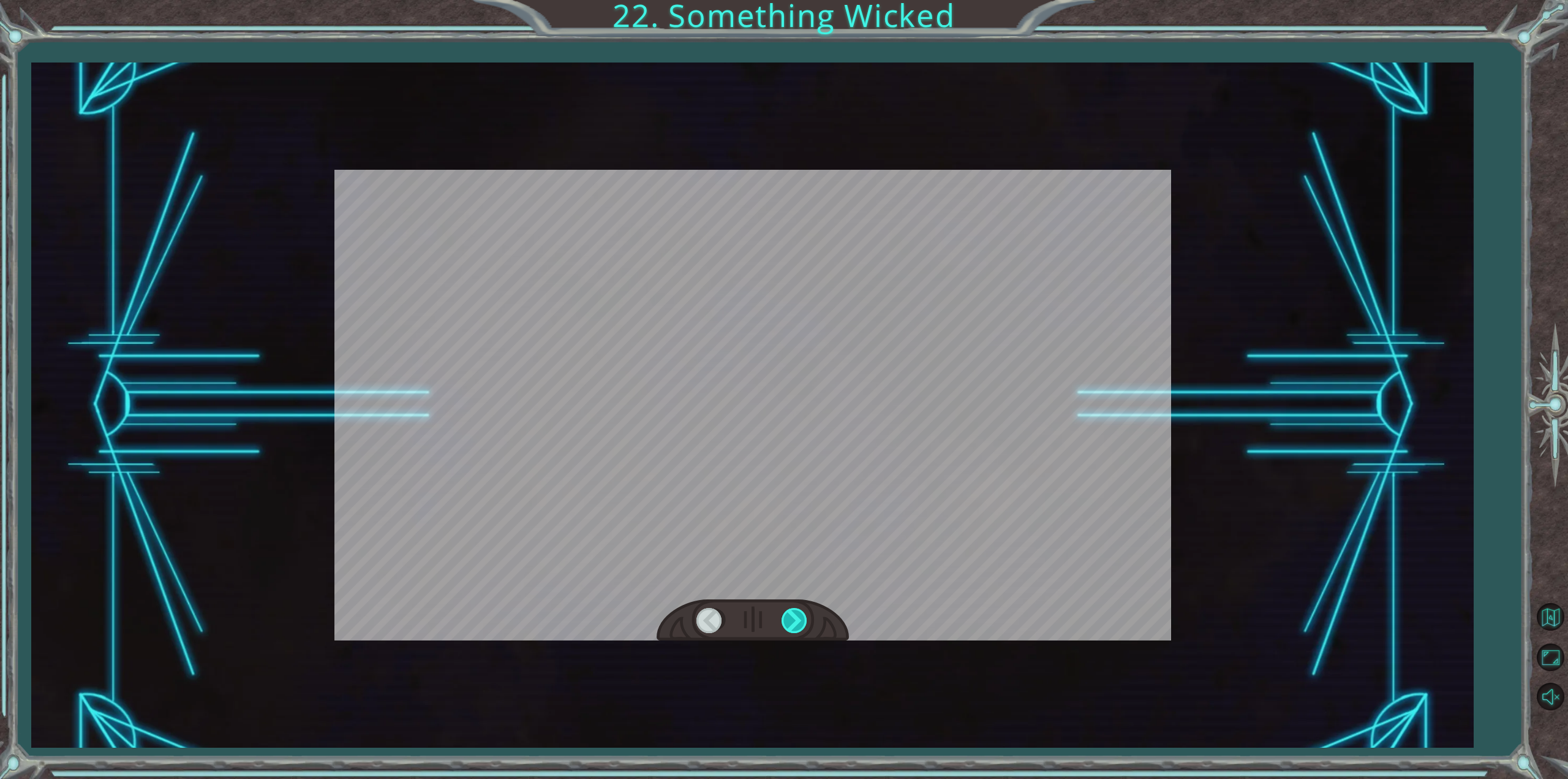
click at [794, 620] on div at bounding box center [795, 620] width 27 height 25
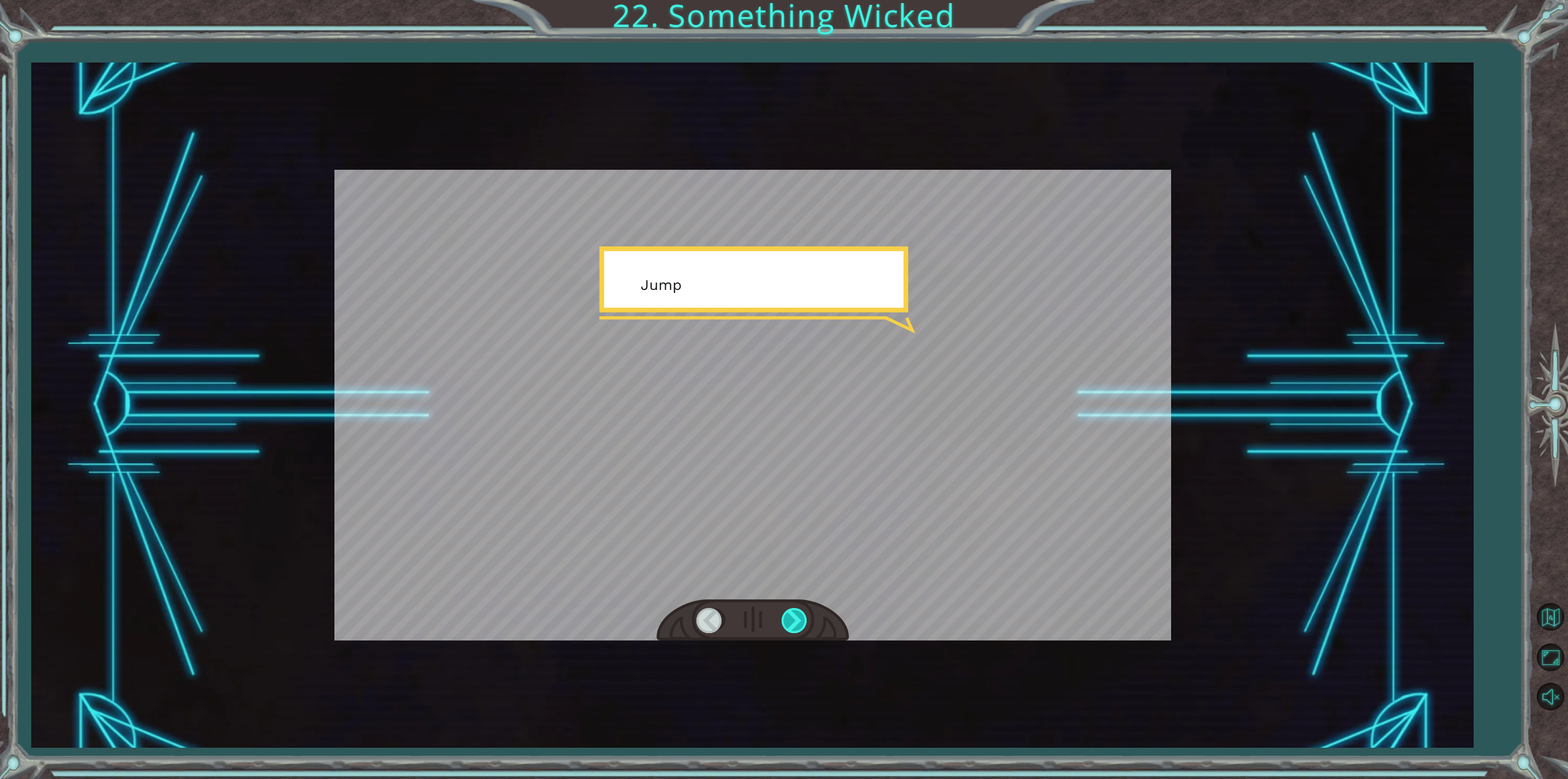
click at [794, 619] on div at bounding box center [795, 620] width 27 height 25
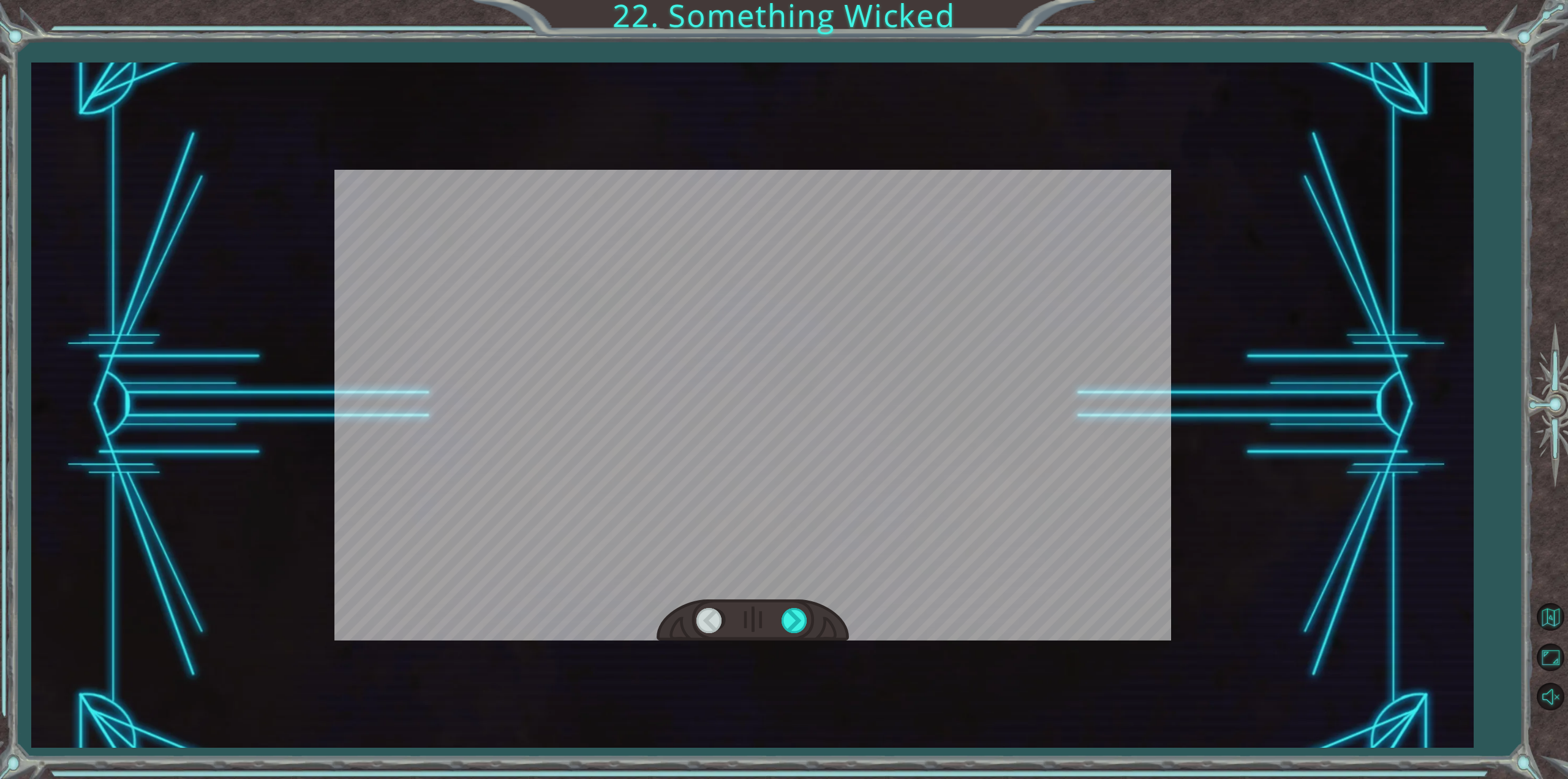
click at [799, 607] on div at bounding box center [752, 620] width 192 height 42
click at [799, 601] on div at bounding box center [752, 620] width 192 height 42
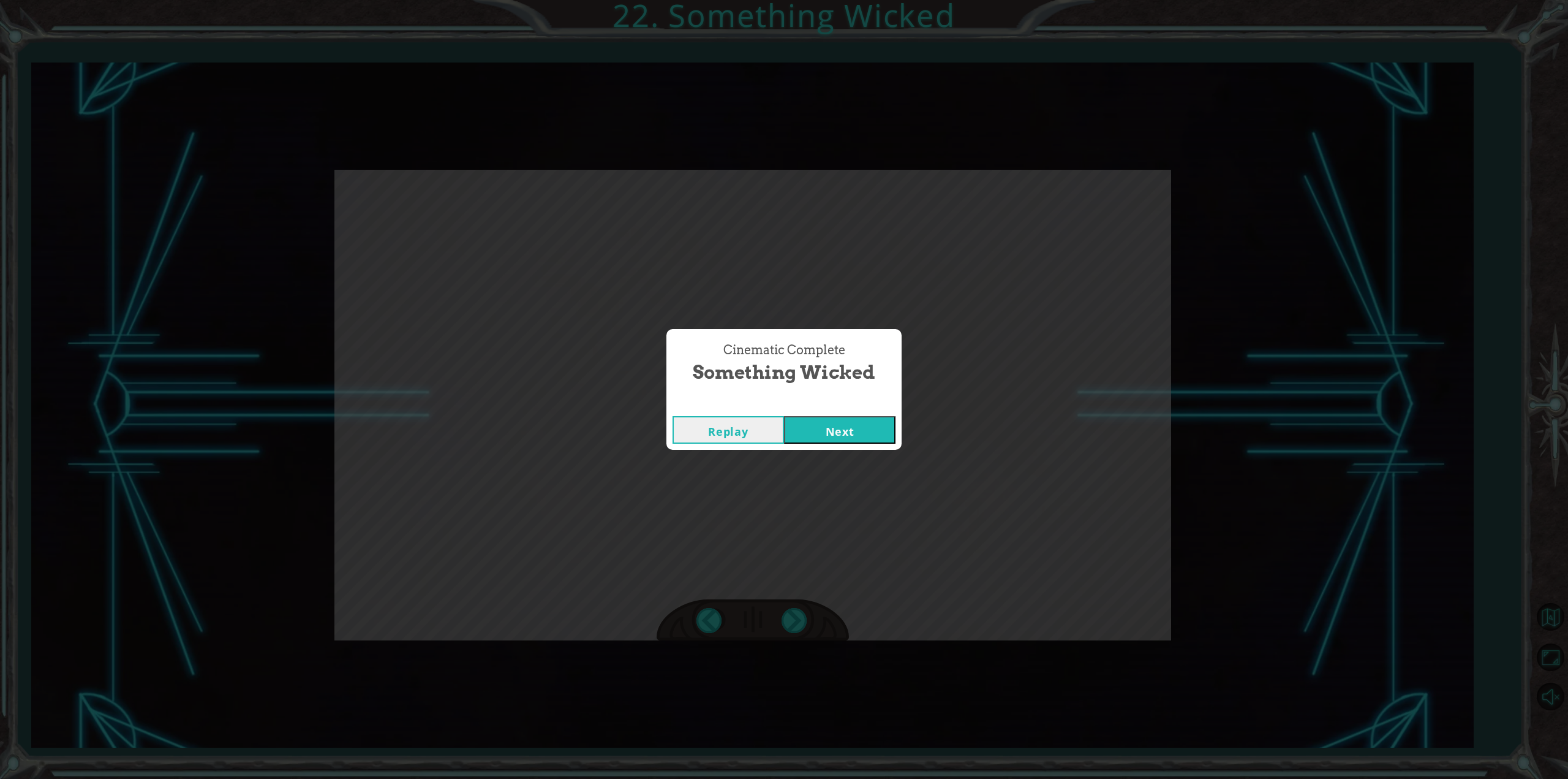
click at [881, 432] on button "Next" at bounding box center [839, 429] width 111 height 27
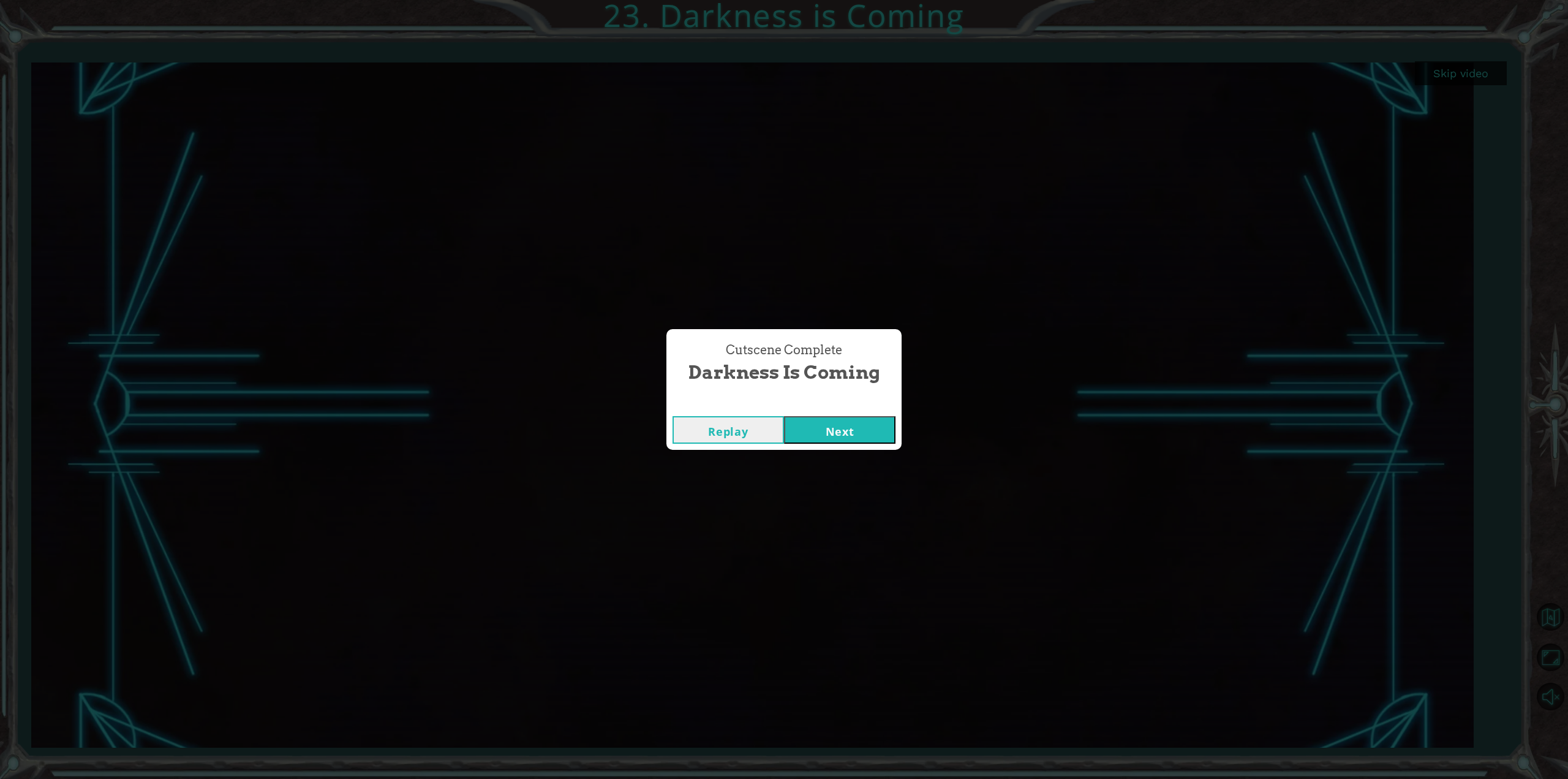
click at [869, 425] on button "Next" at bounding box center [839, 429] width 111 height 27
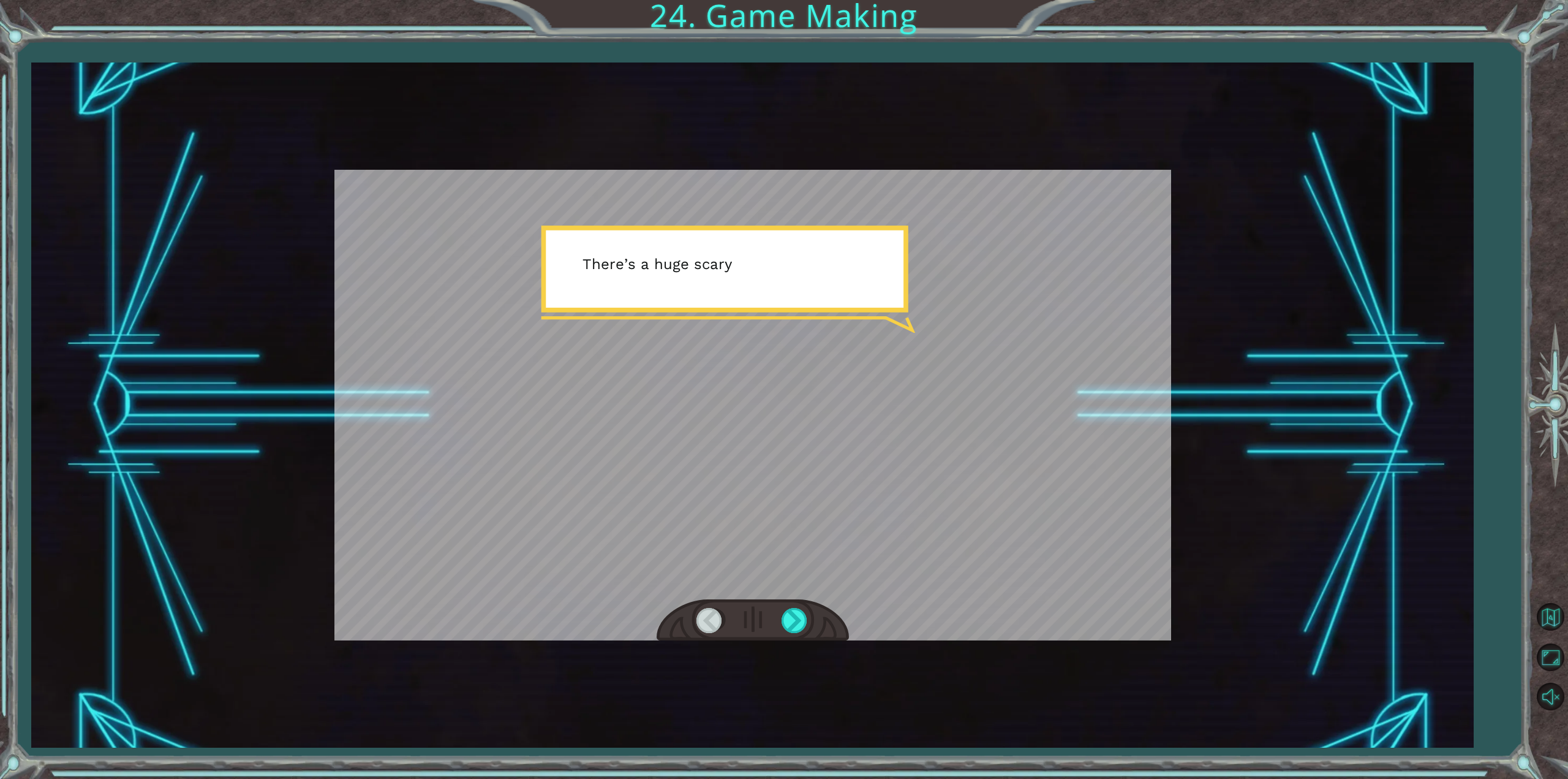
click at [815, 410] on div at bounding box center [752, 404] width 837 height 470
click at [802, 617] on div at bounding box center [795, 620] width 27 height 25
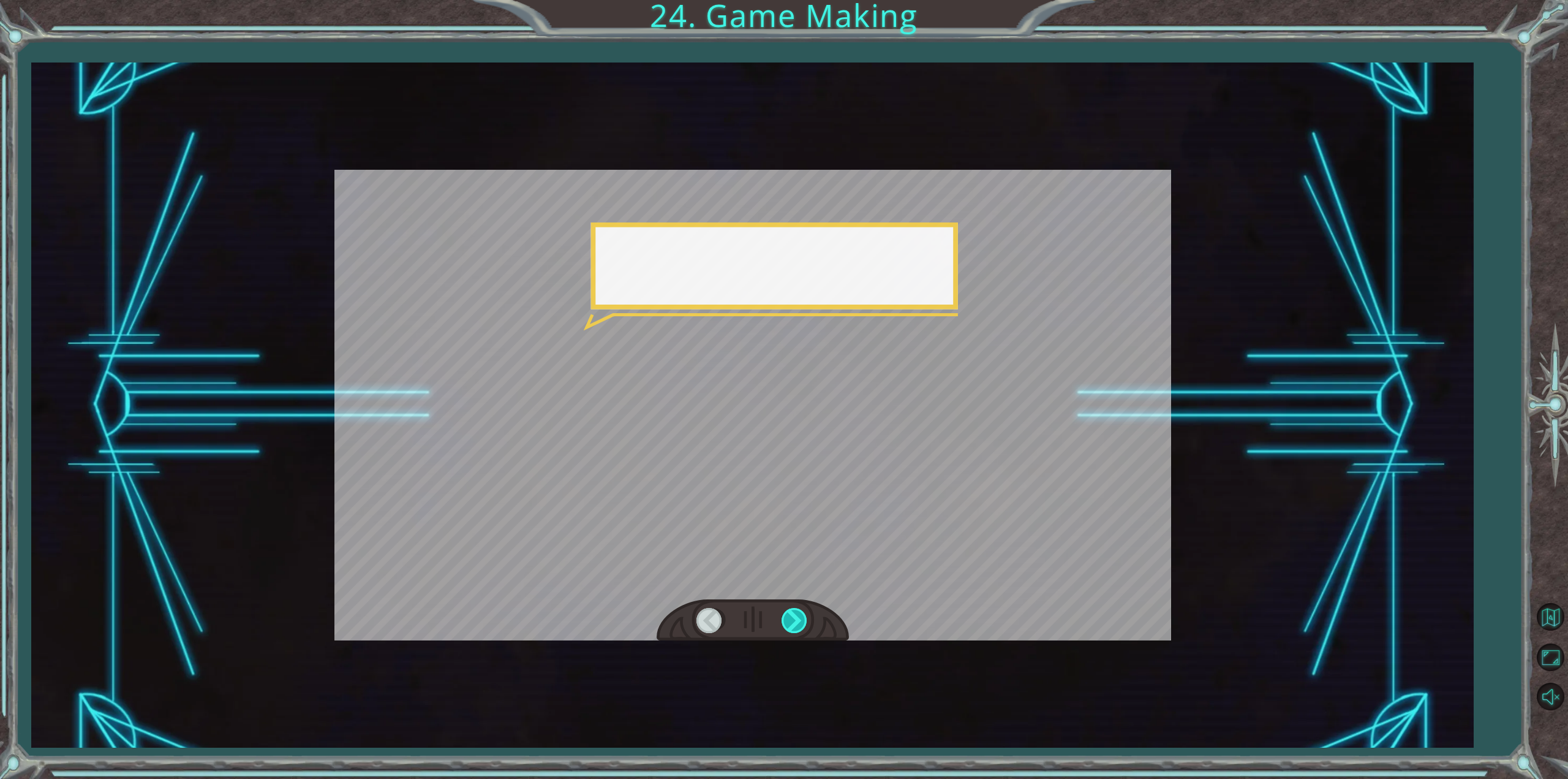
click at [802, 617] on div at bounding box center [795, 620] width 27 height 25
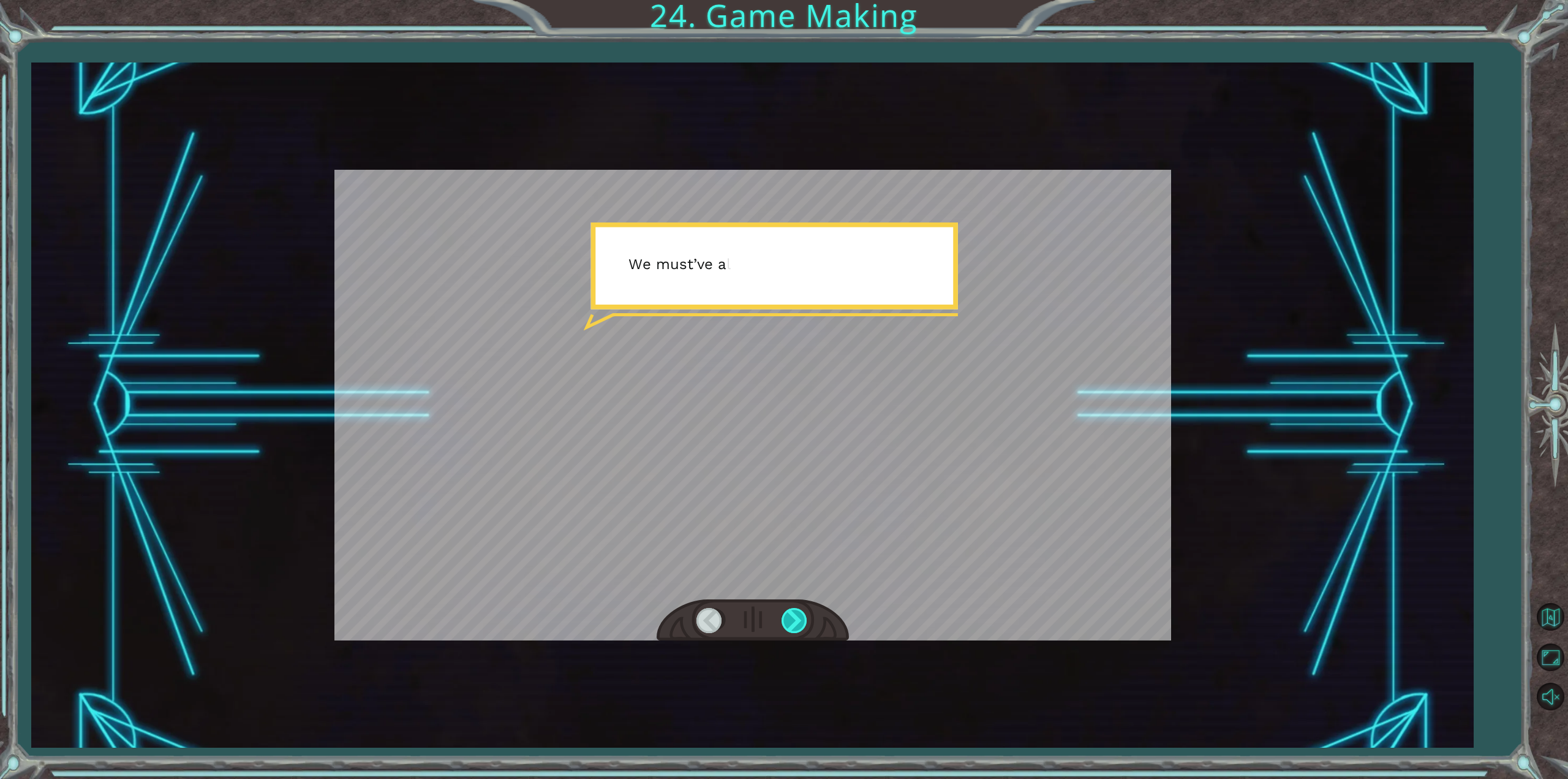
click at [802, 617] on div at bounding box center [795, 620] width 27 height 25
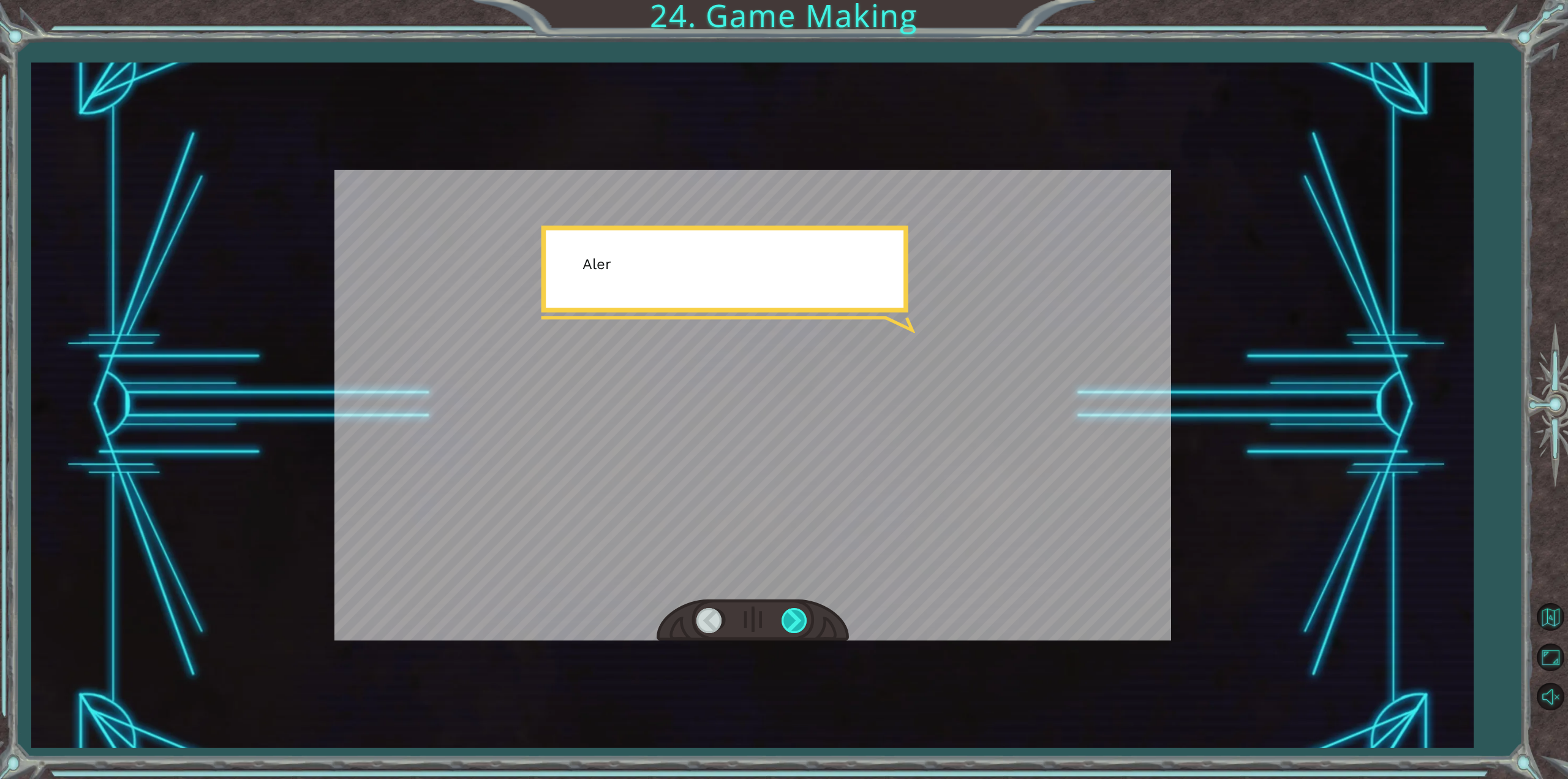
click at [802, 618] on div at bounding box center [795, 620] width 27 height 25
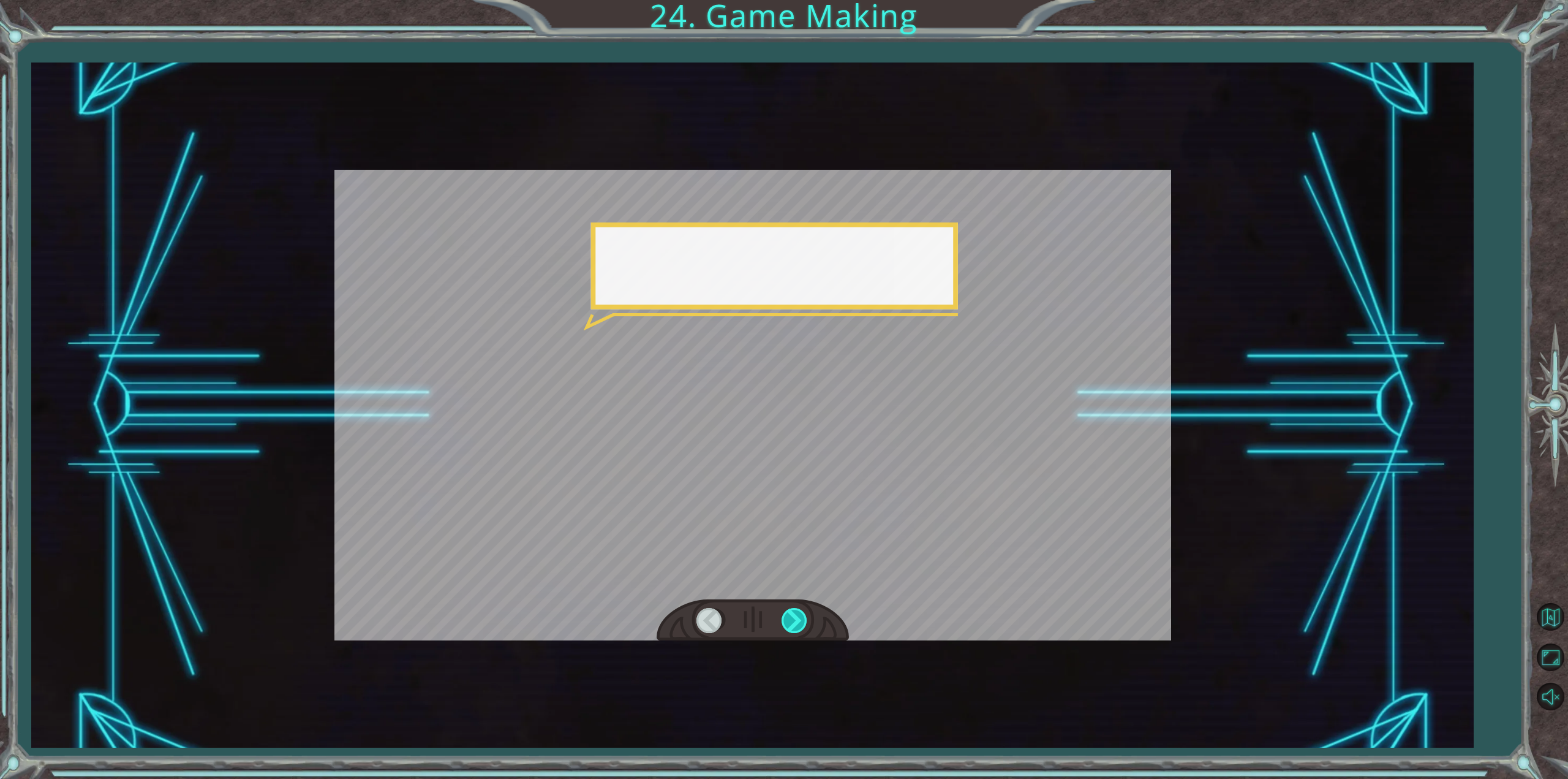
click at [803, 617] on div at bounding box center [795, 620] width 27 height 25
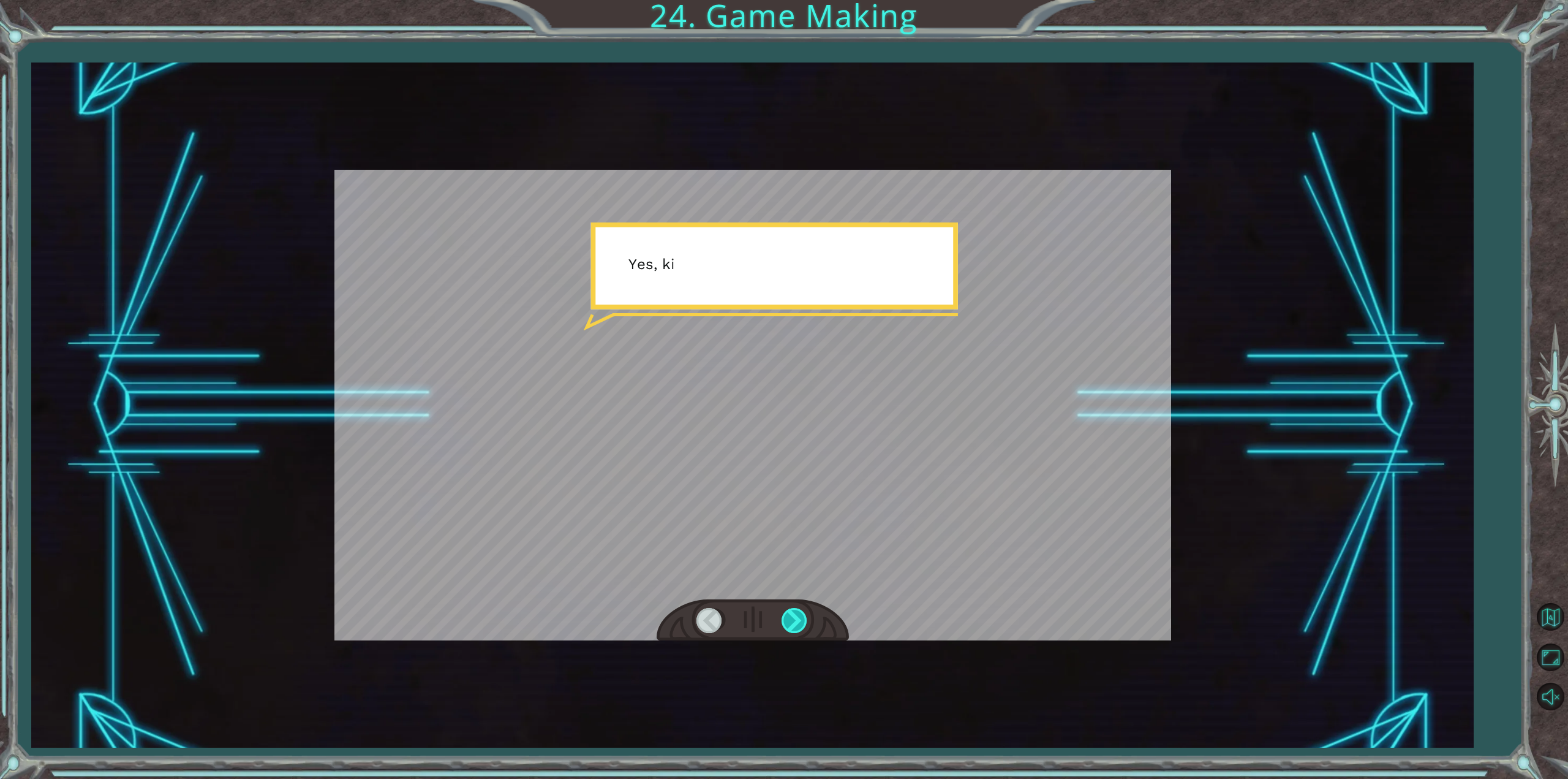
click at [803, 617] on div at bounding box center [795, 620] width 27 height 25
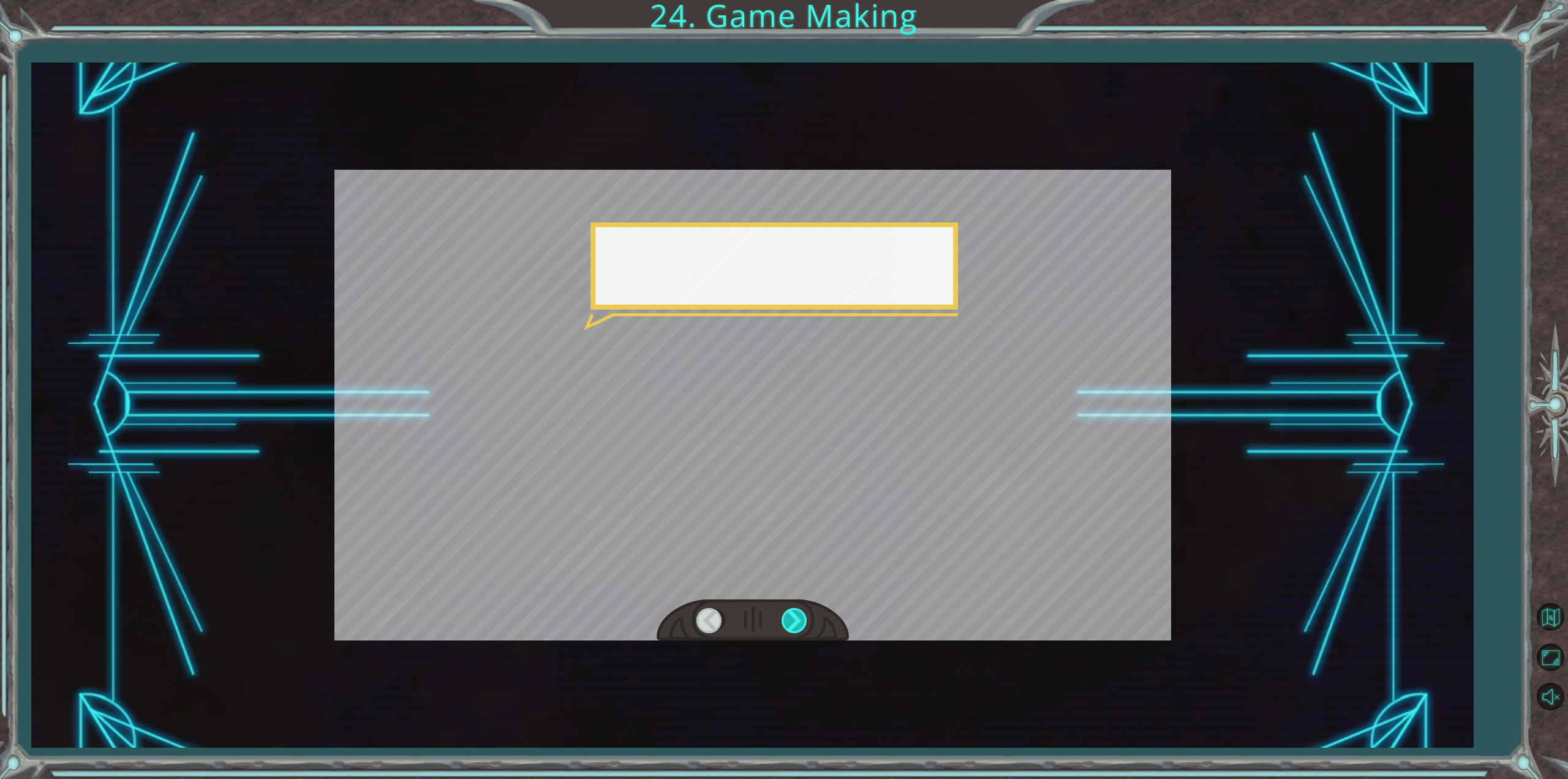
click at [803, 616] on div at bounding box center [795, 620] width 27 height 25
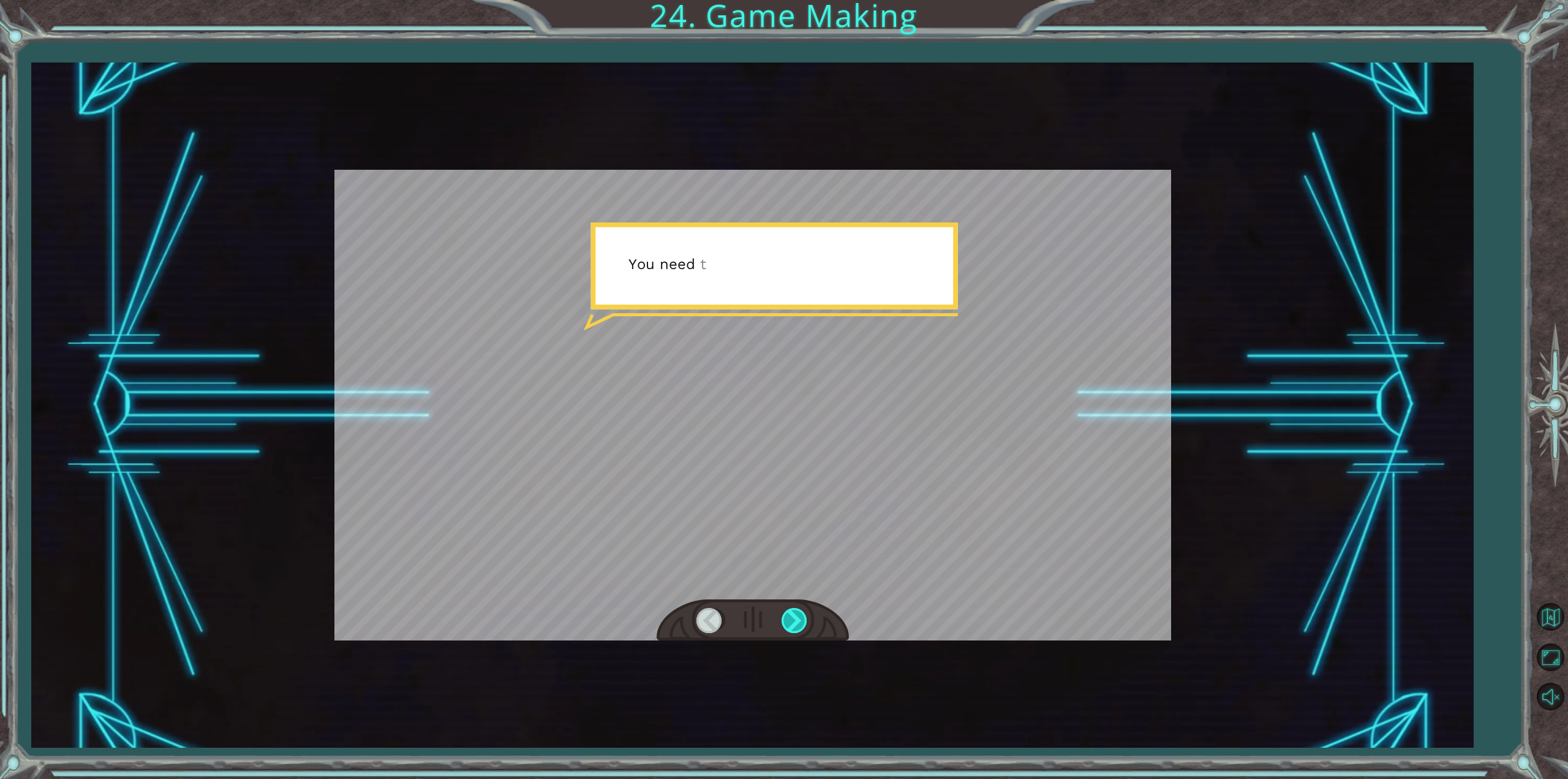
click at [803, 616] on div at bounding box center [795, 620] width 27 height 25
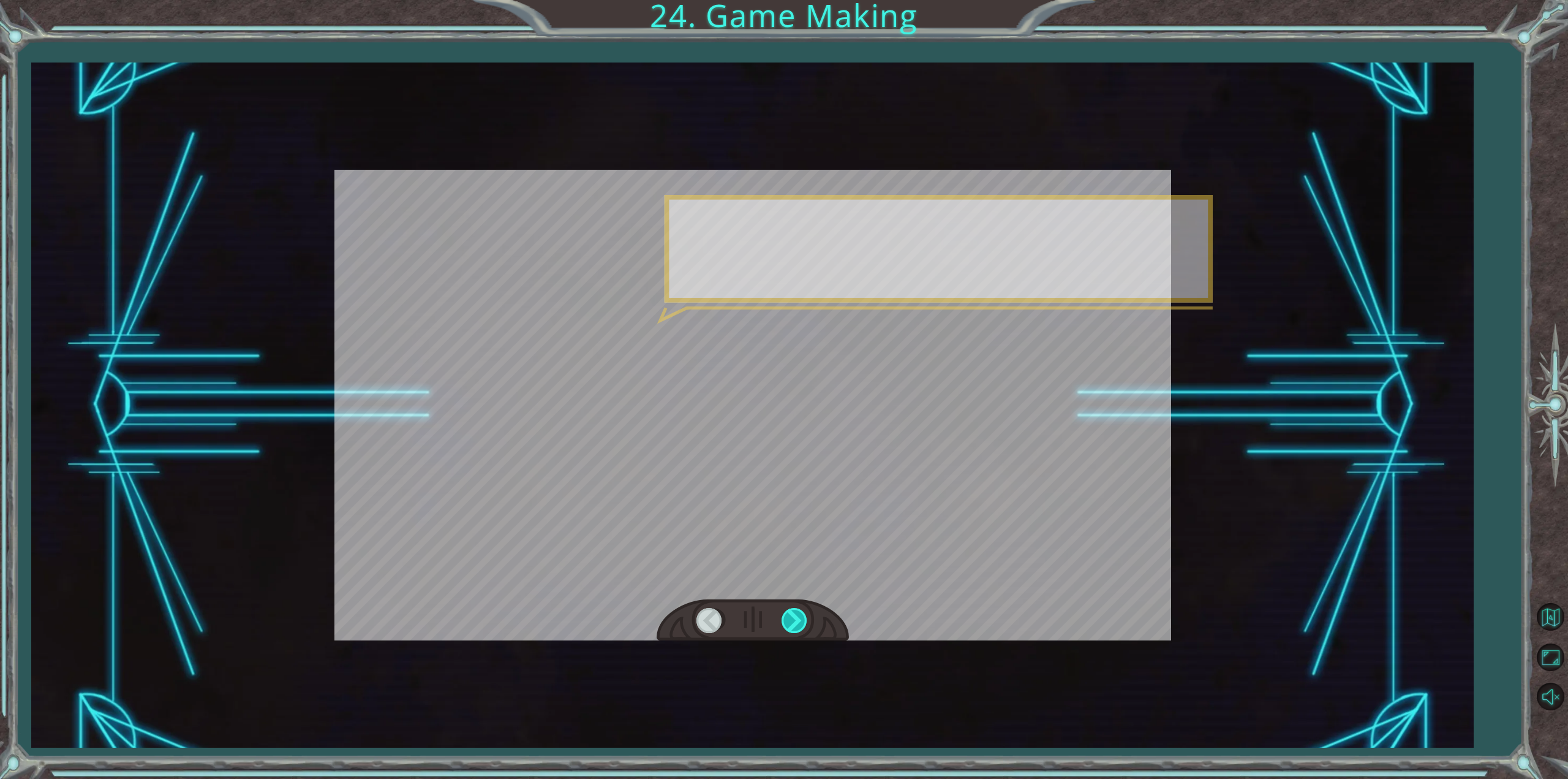
click at [803, 616] on div at bounding box center [795, 620] width 27 height 25
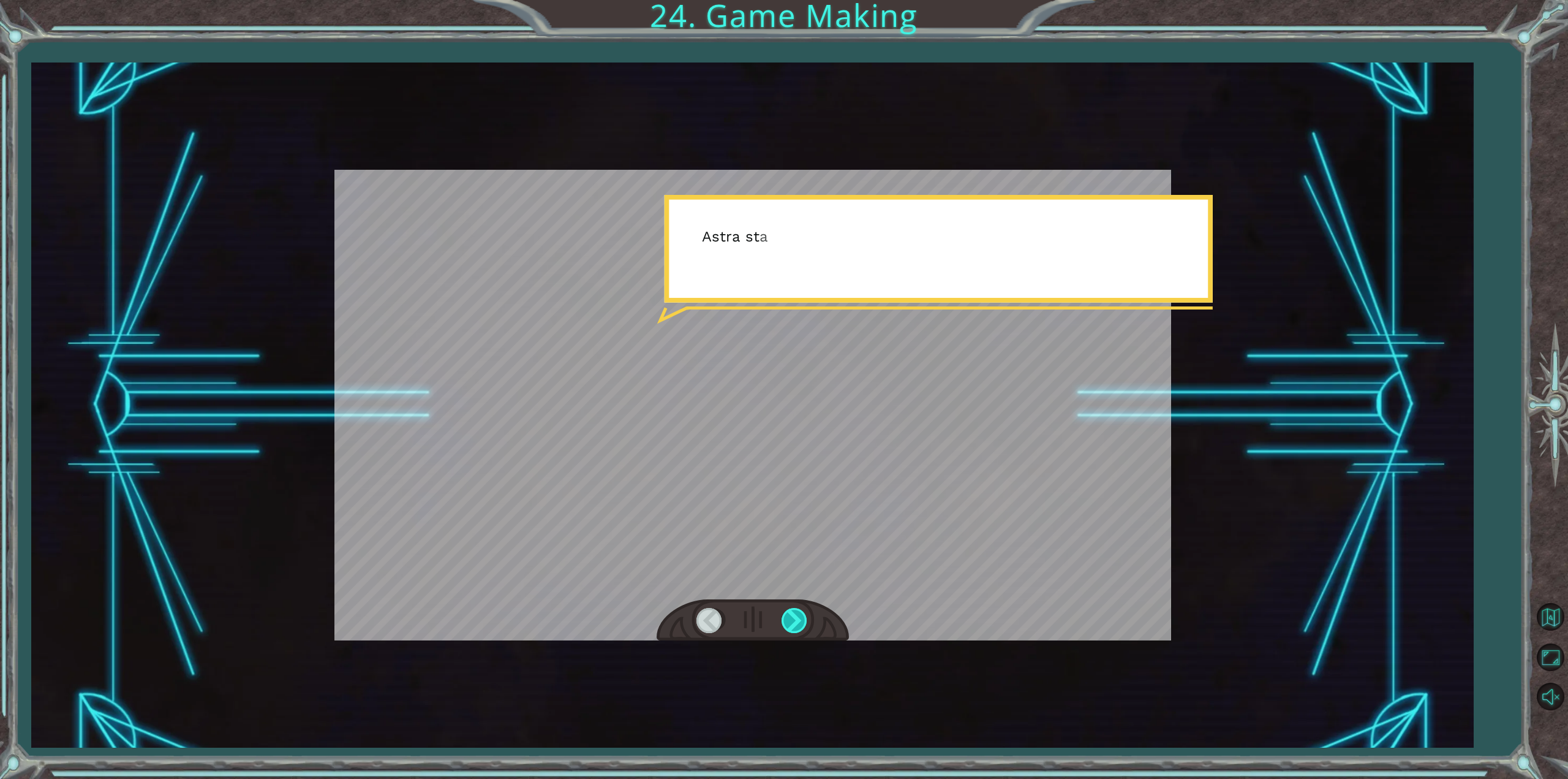
click at [803, 616] on div at bounding box center [795, 620] width 27 height 25
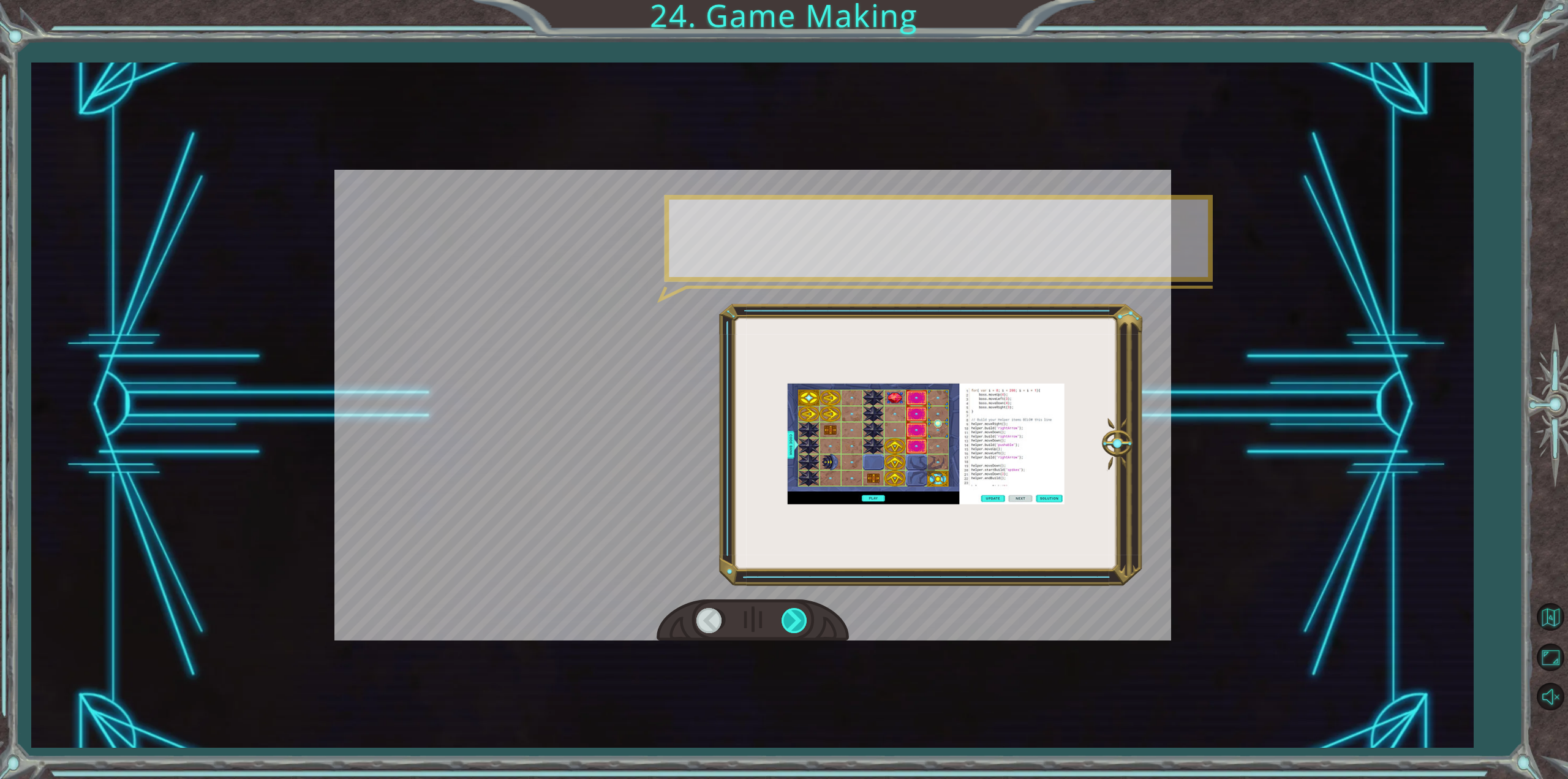
click at [803, 616] on div at bounding box center [795, 620] width 27 height 25
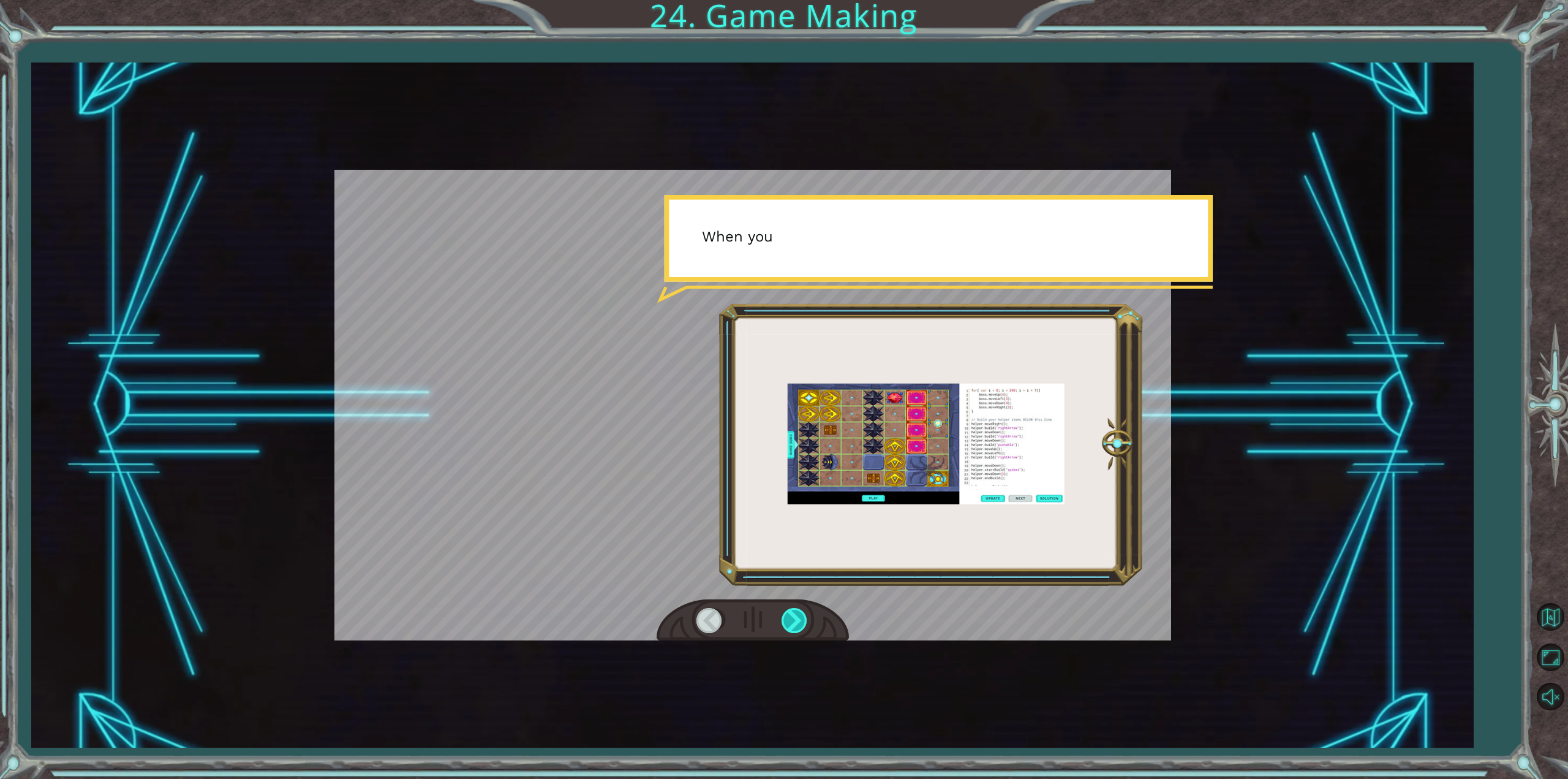
click at [803, 616] on div at bounding box center [795, 620] width 27 height 25
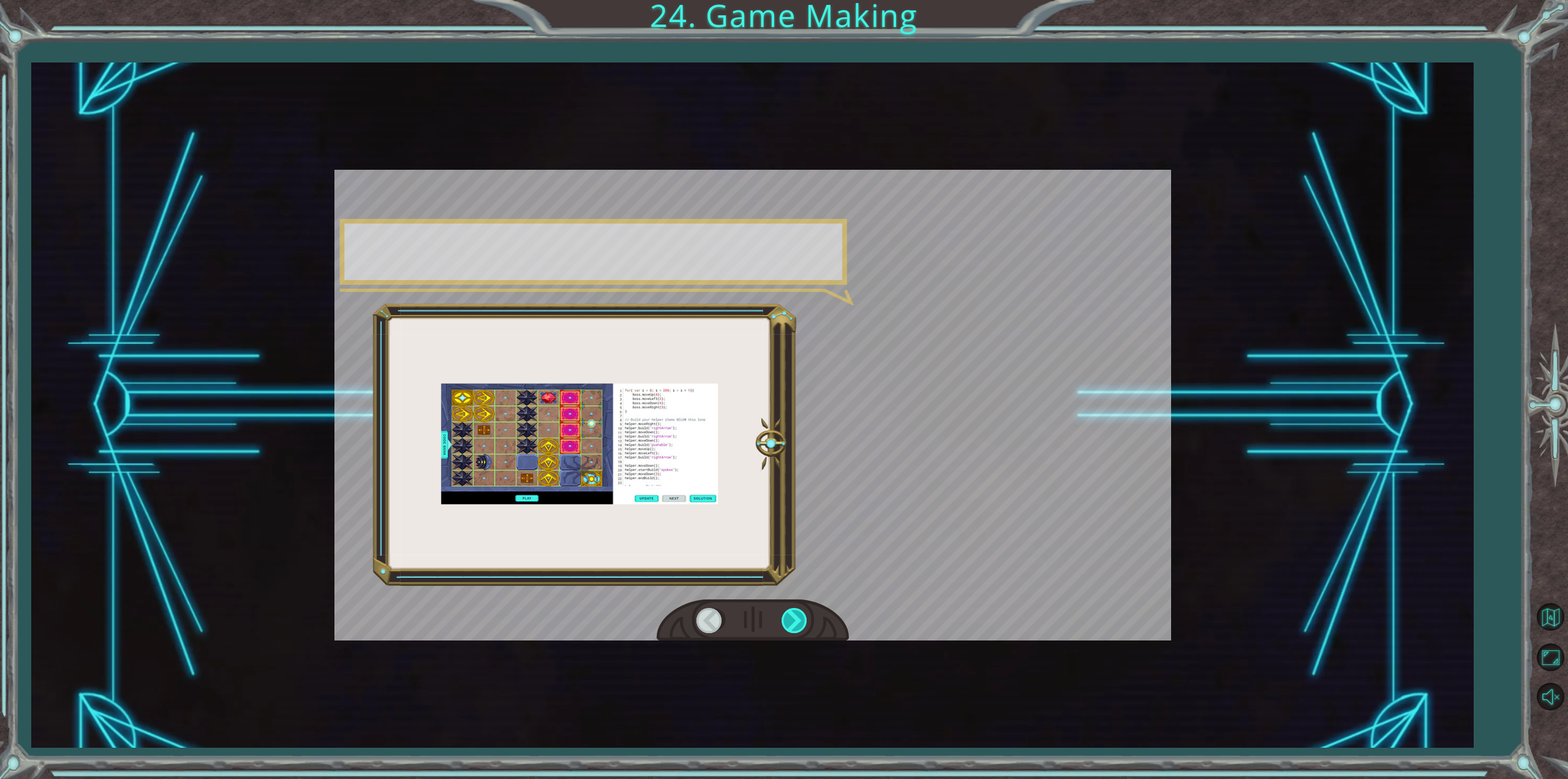
click at [804, 615] on div at bounding box center [795, 620] width 27 height 25
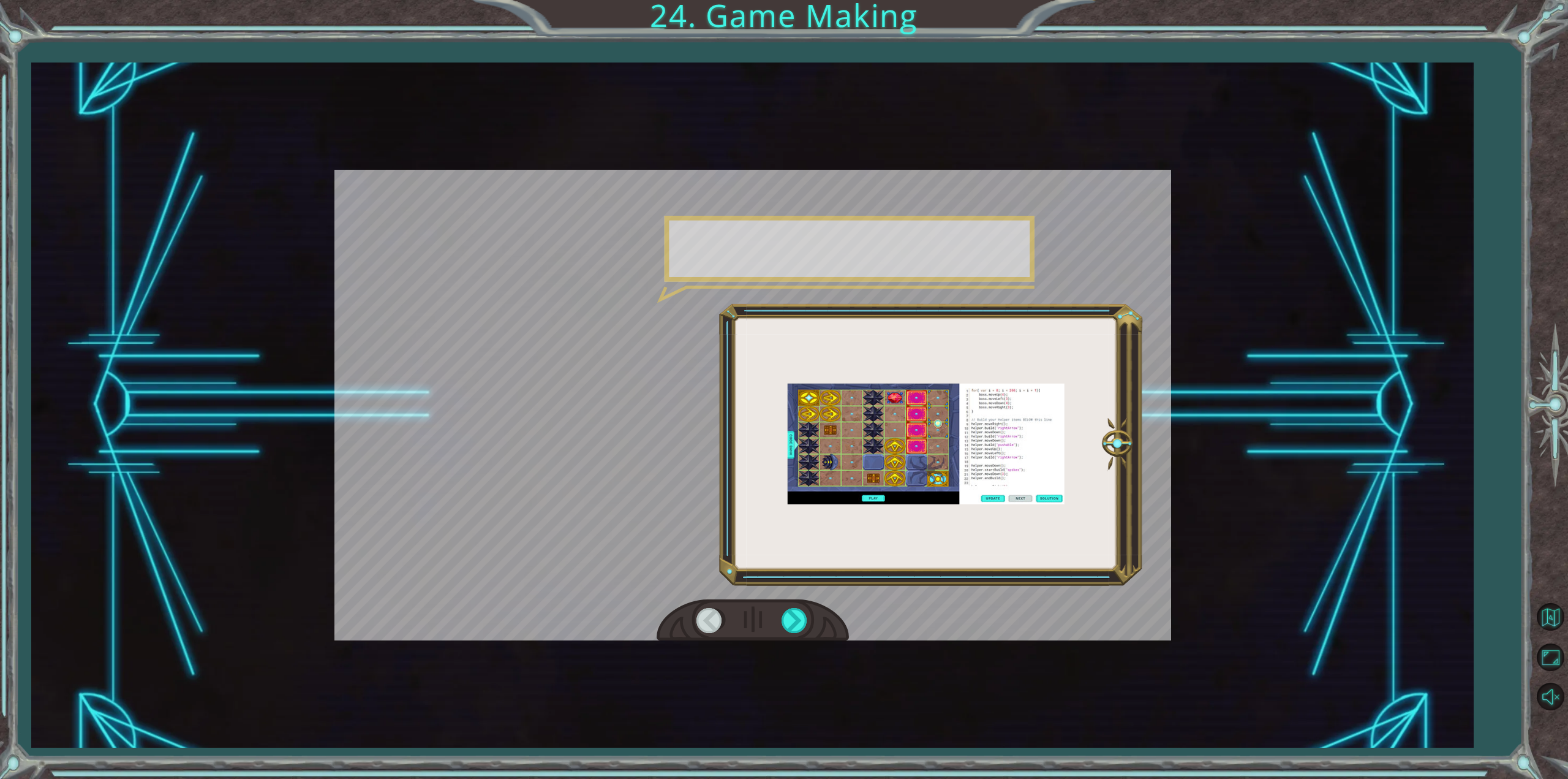
click at [804, 607] on div at bounding box center [795, 620] width 27 height 25
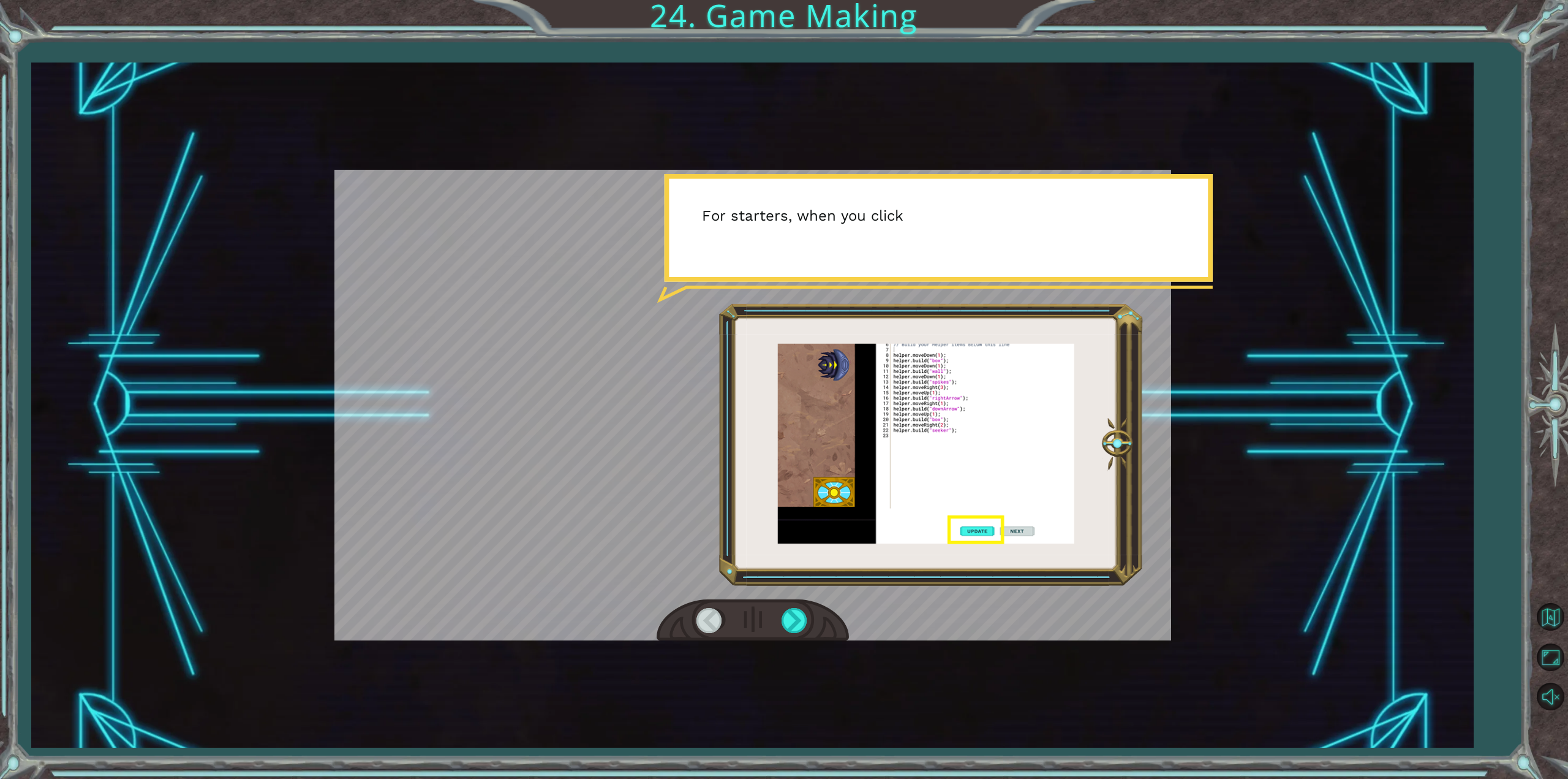
click at [797, 604] on div at bounding box center [752, 620] width 192 height 42
click at [797, 620] on div at bounding box center [795, 620] width 27 height 25
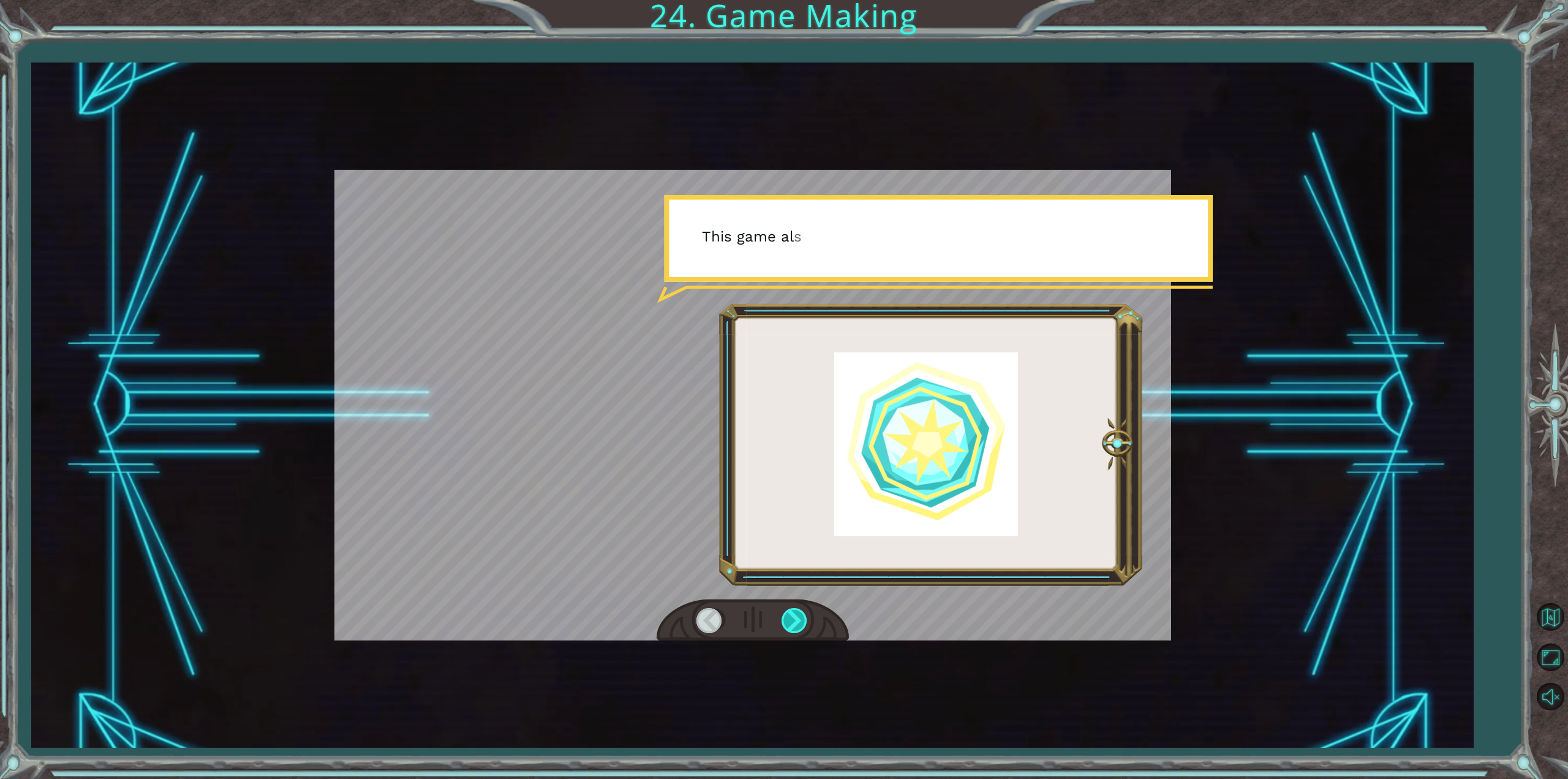
click at [804, 622] on div at bounding box center [795, 620] width 27 height 25
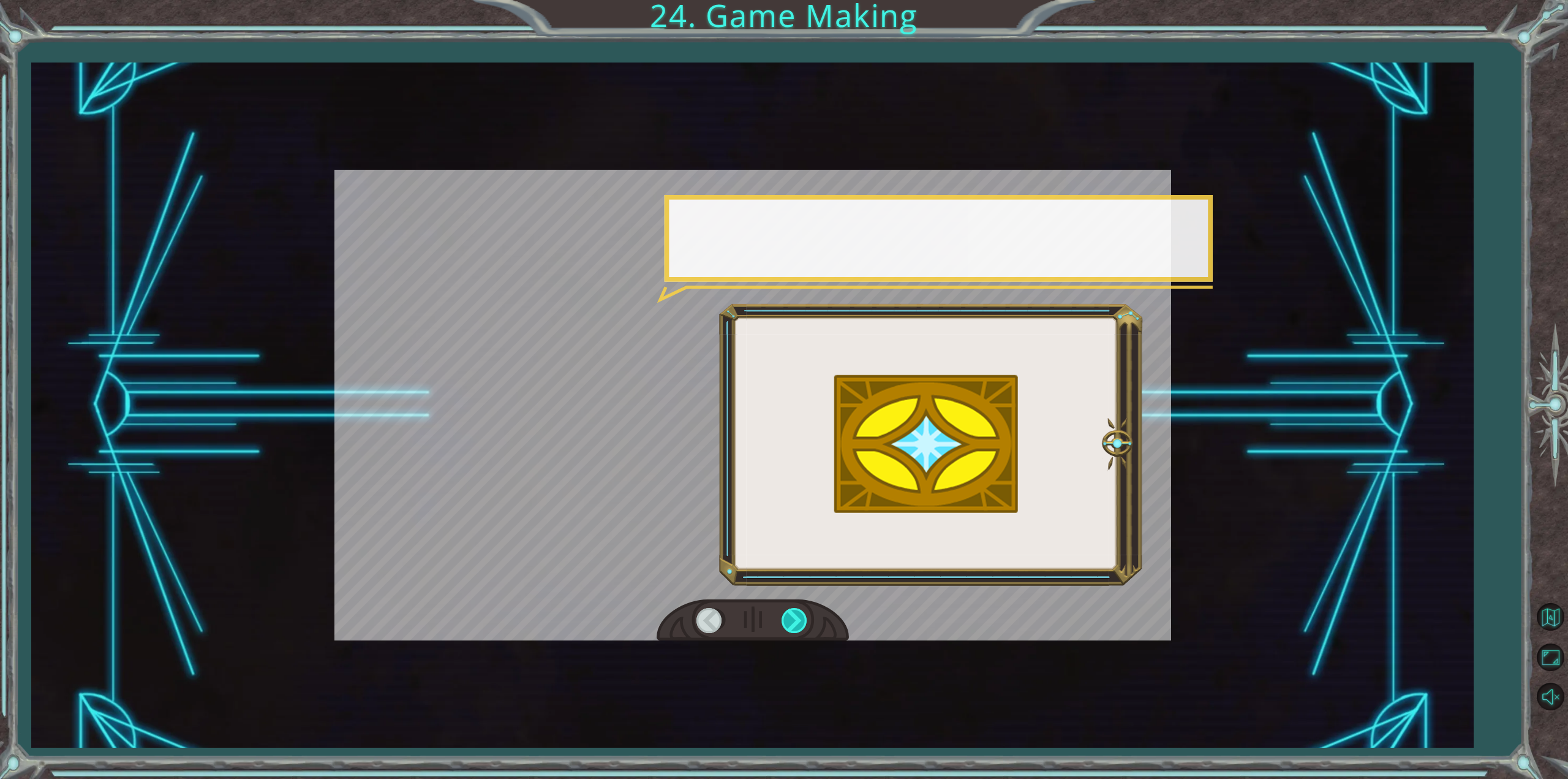
click at [798, 621] on div at bounding box center [795, 620] width 27 height 25
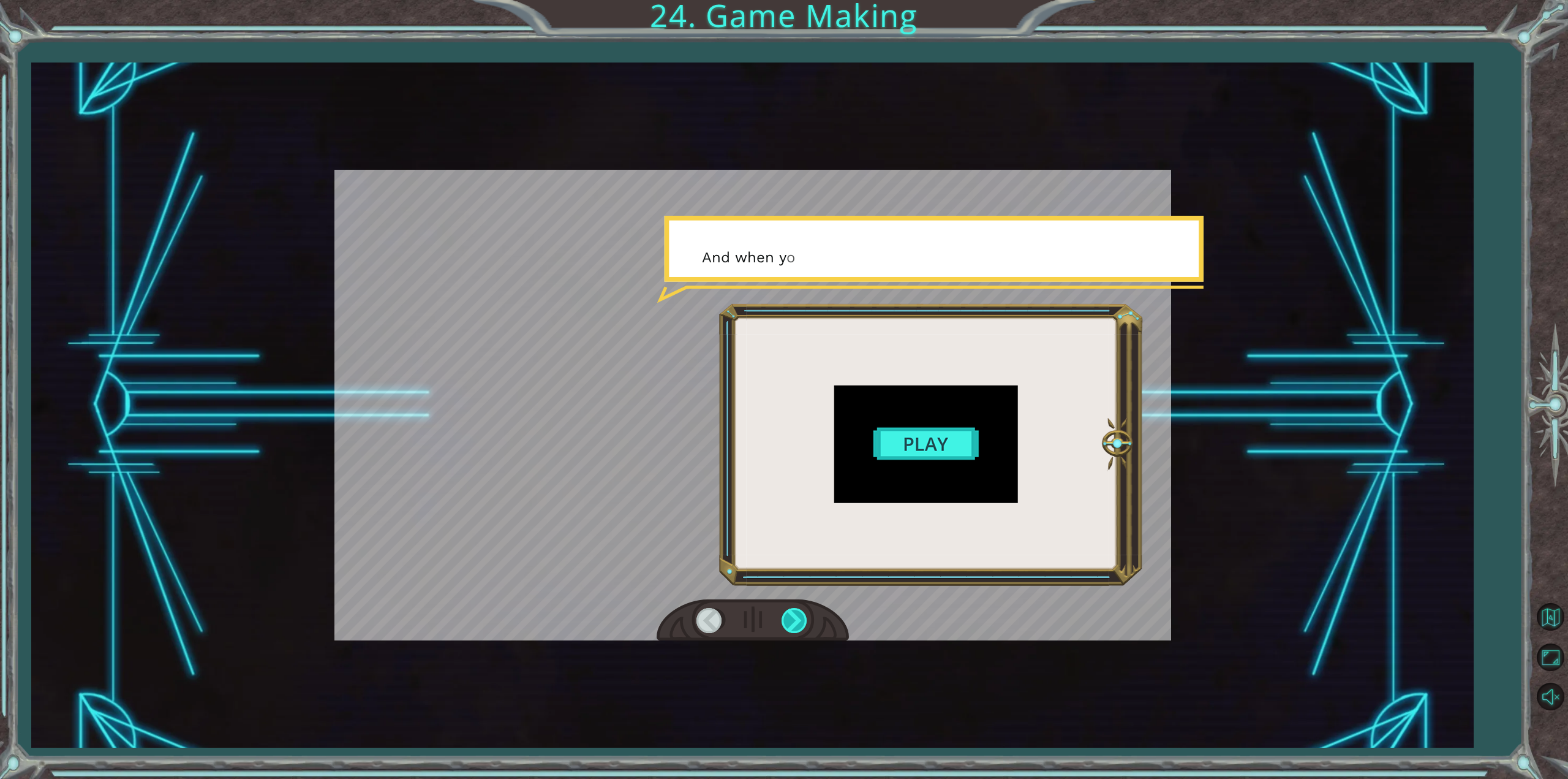
click at [797, 618] on div at bounding box center [795, 620] width 27 height 25
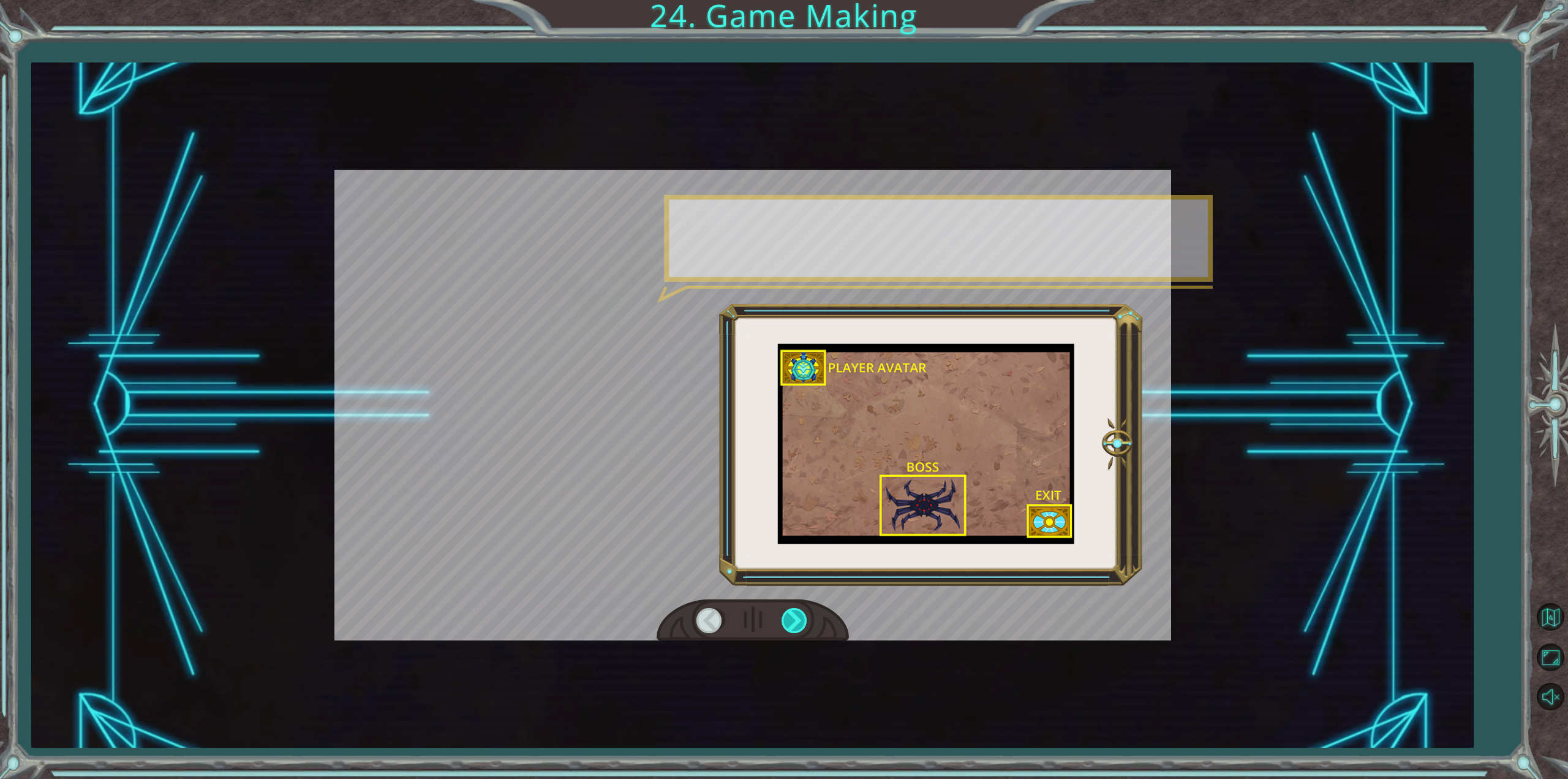
click at [797, 618] on div at bounding box center [795, 620] width 27 height 25
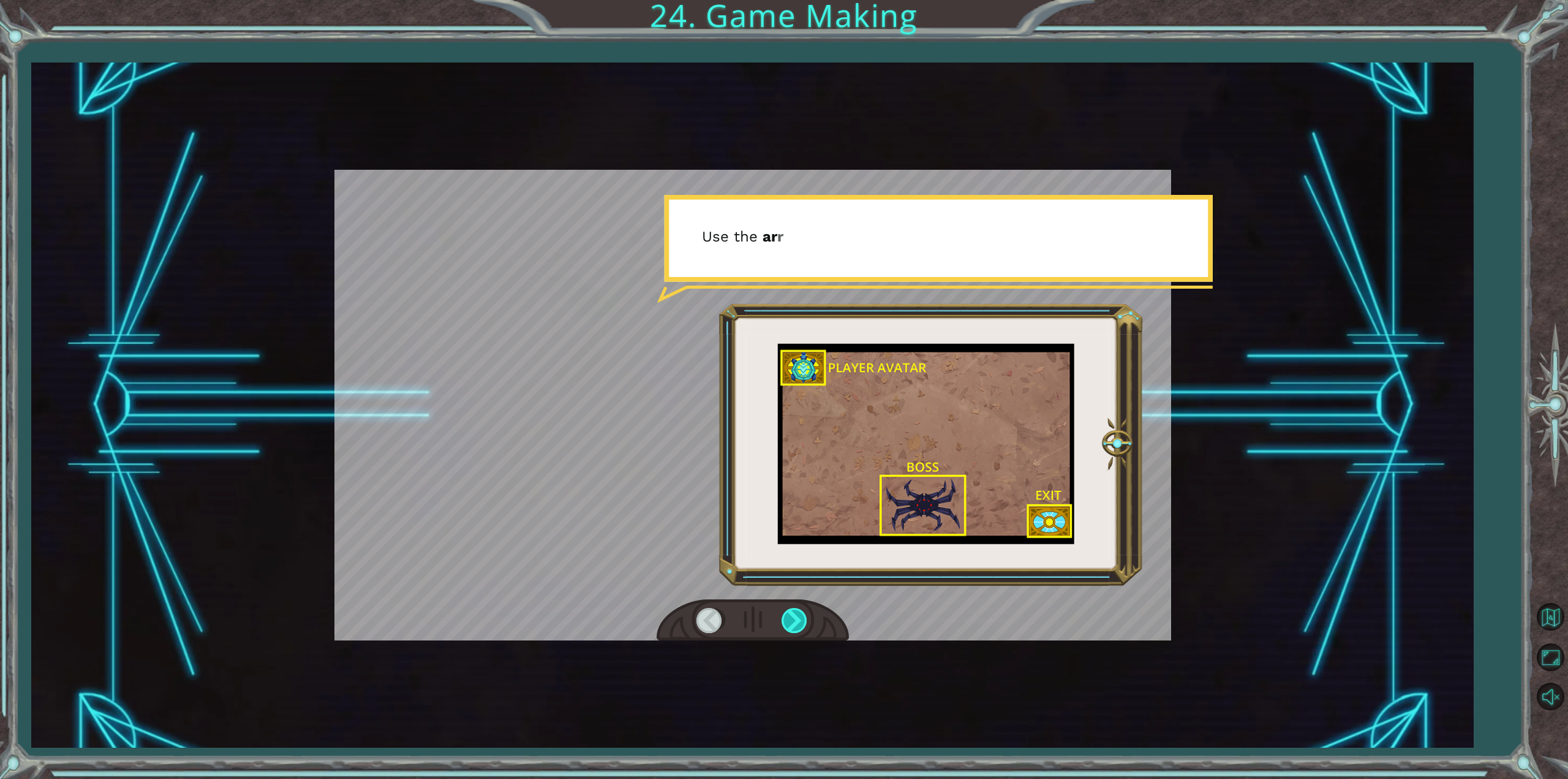
click at [801, 616] on div at bounding box center [795, 620] width 27 height 25
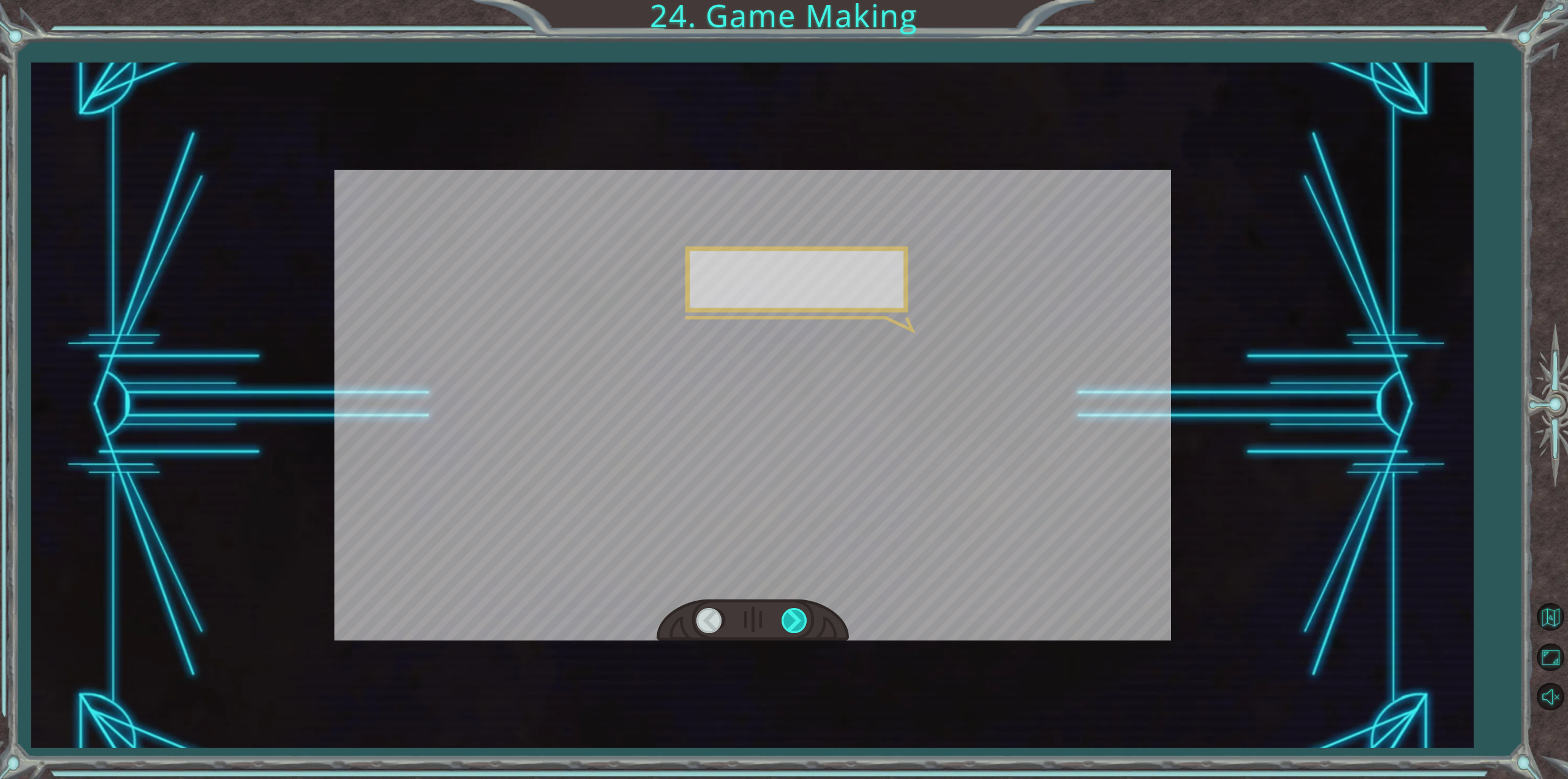
click at [804, 615] on div at bounding box center [795, 620] width 27 height 25
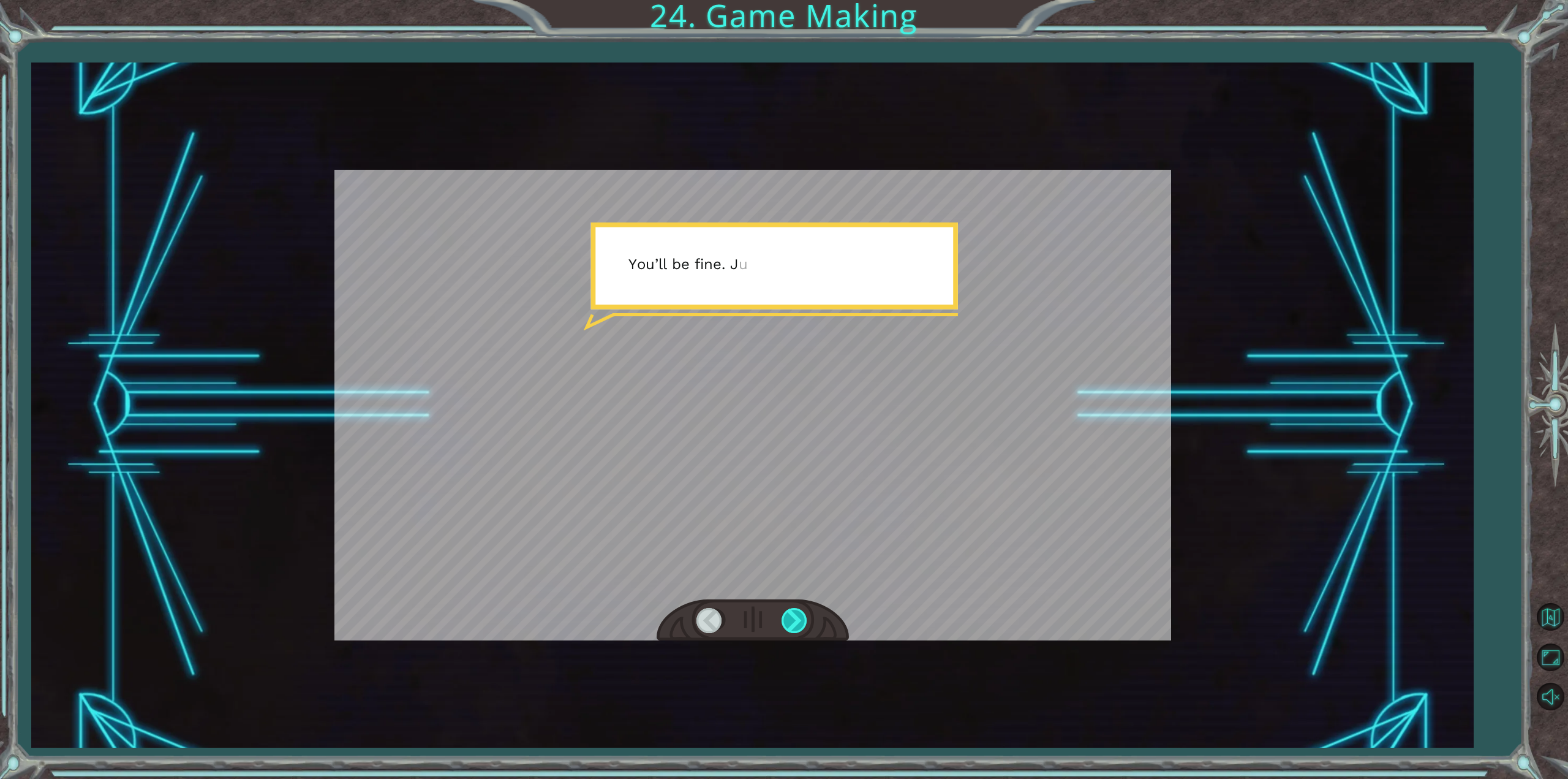
click at [795, 615] on div at bounding box center [795, 620] width 27 height 25
click at [794, 610] on div at bounding box center [795, 620] width 27 height 25
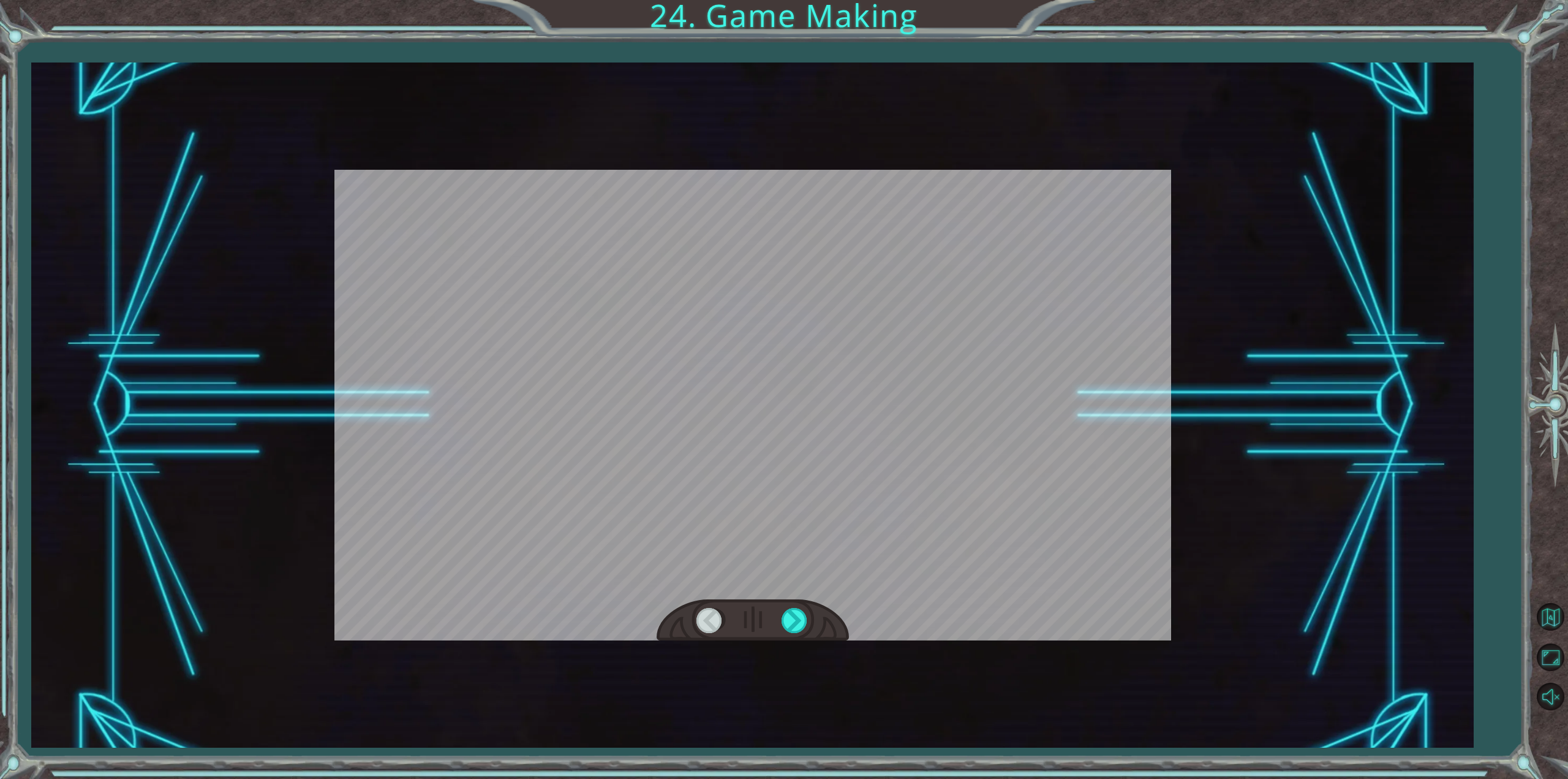
click at [785, 604] on div at bounding box center [752, 620] width 192 height 42
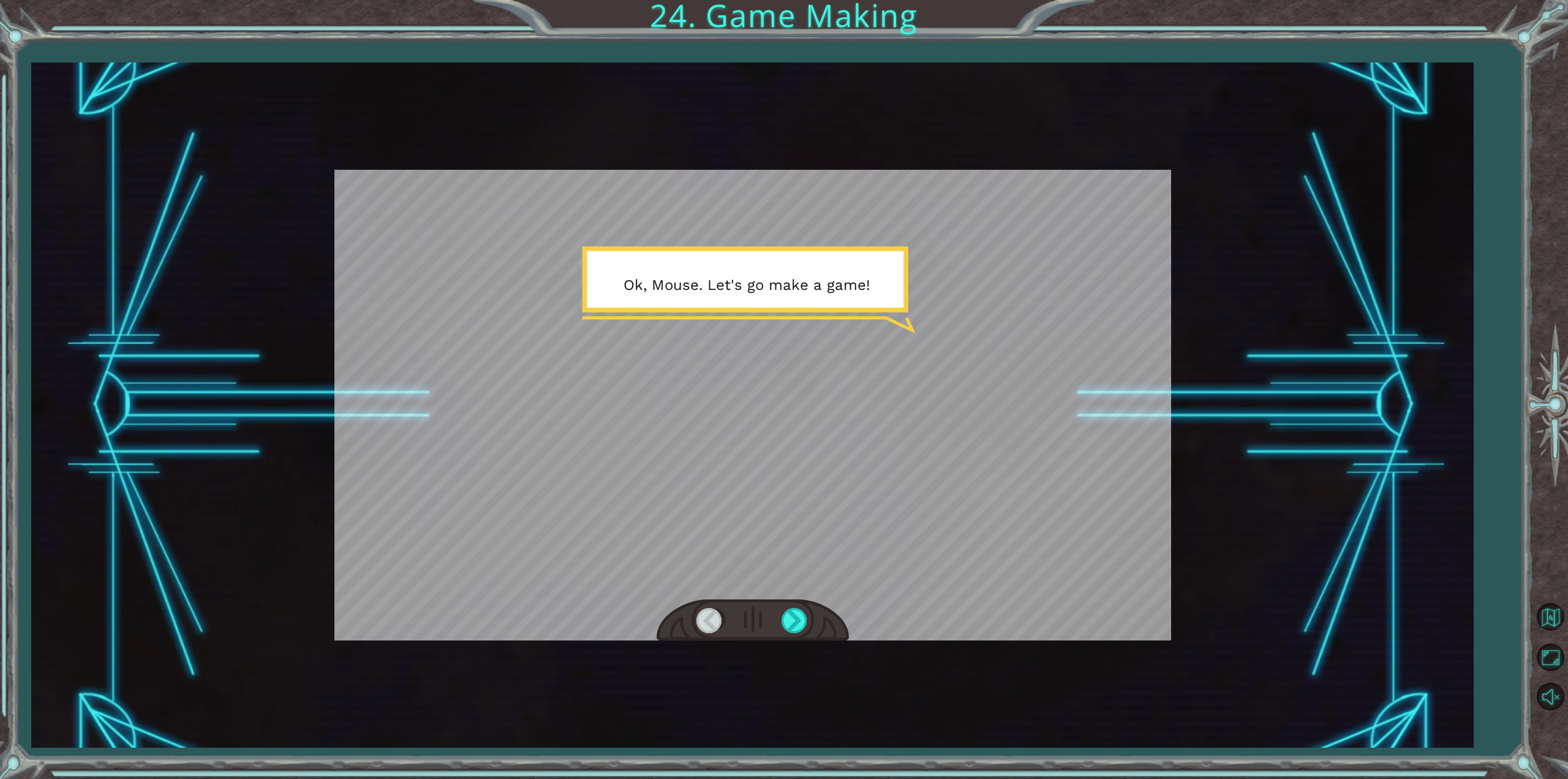
click at [814, 616] on div at bounding box center [752, 620] width 192 height 42
click at [808, 622] on div at bounding box center [795, 620] width 27 height 25
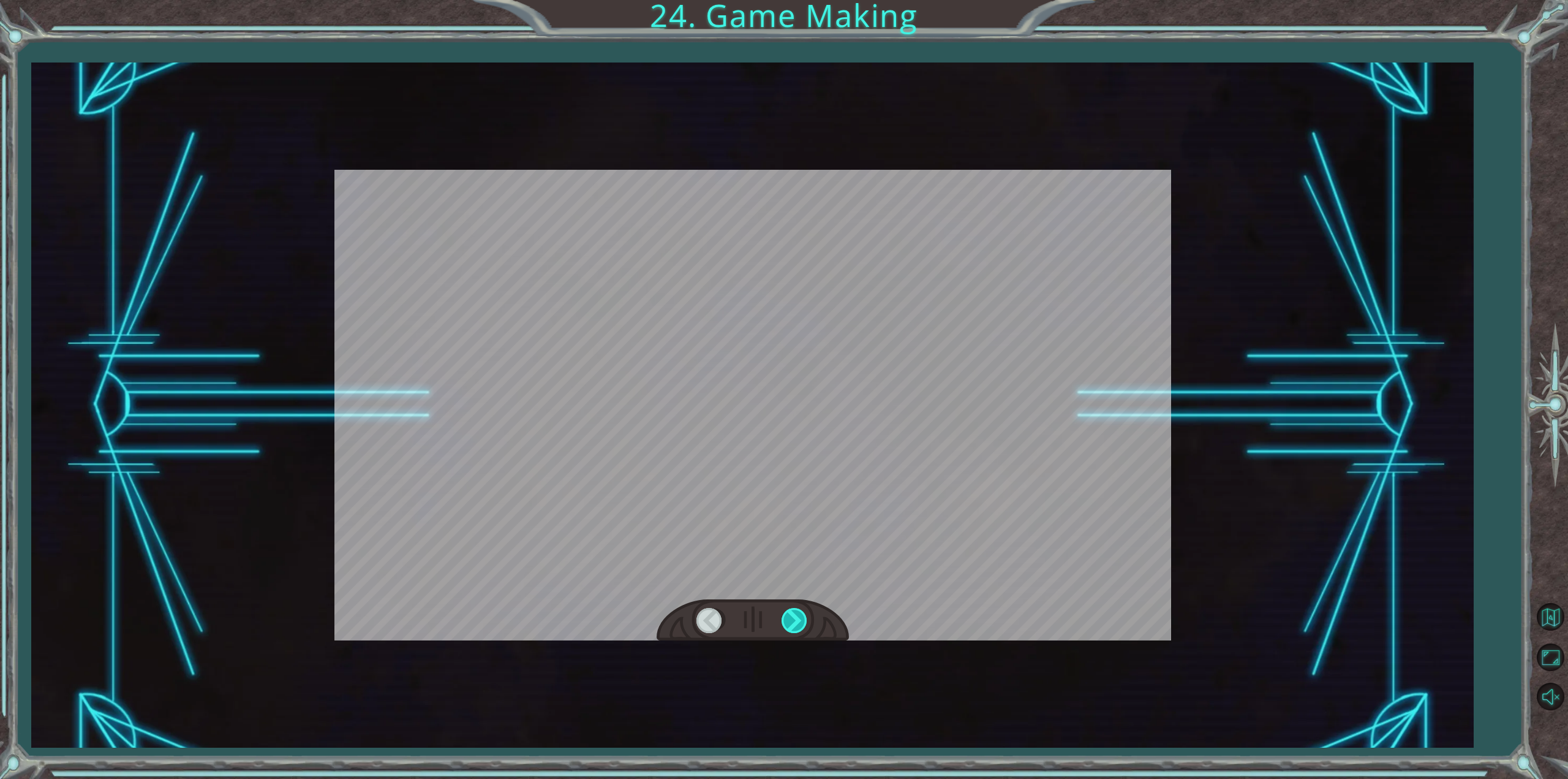
click at [808, 0] on div "T h e r e ’ s a h u g e s c a r y c l o u d h e a d i n g t o w a r d s u s ! W…" at bounding box center [784, 0] width 1568 height 0
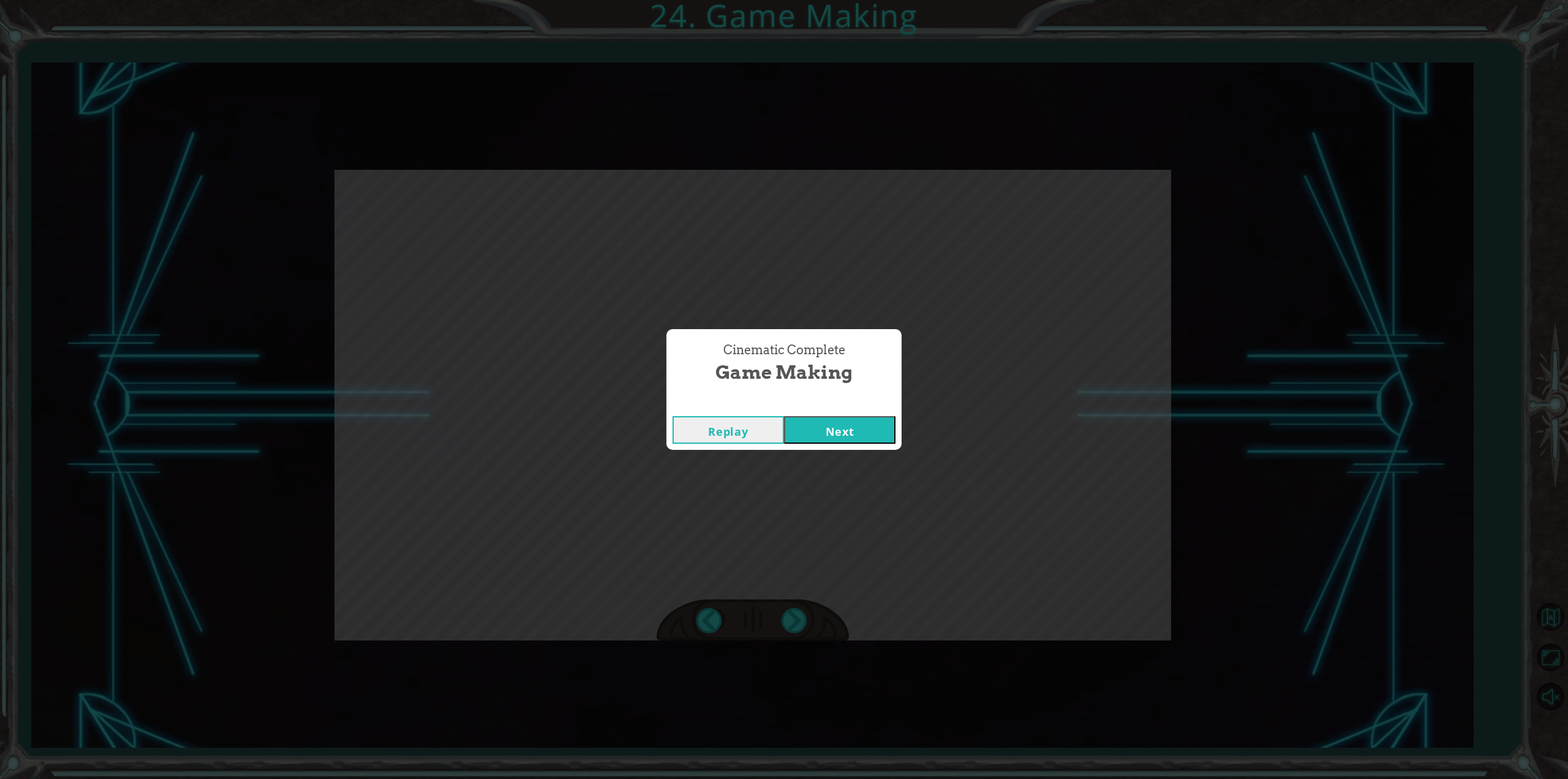
click at [866, 428] on button "Next" at bounding box center [839, 429] width 111 height 27
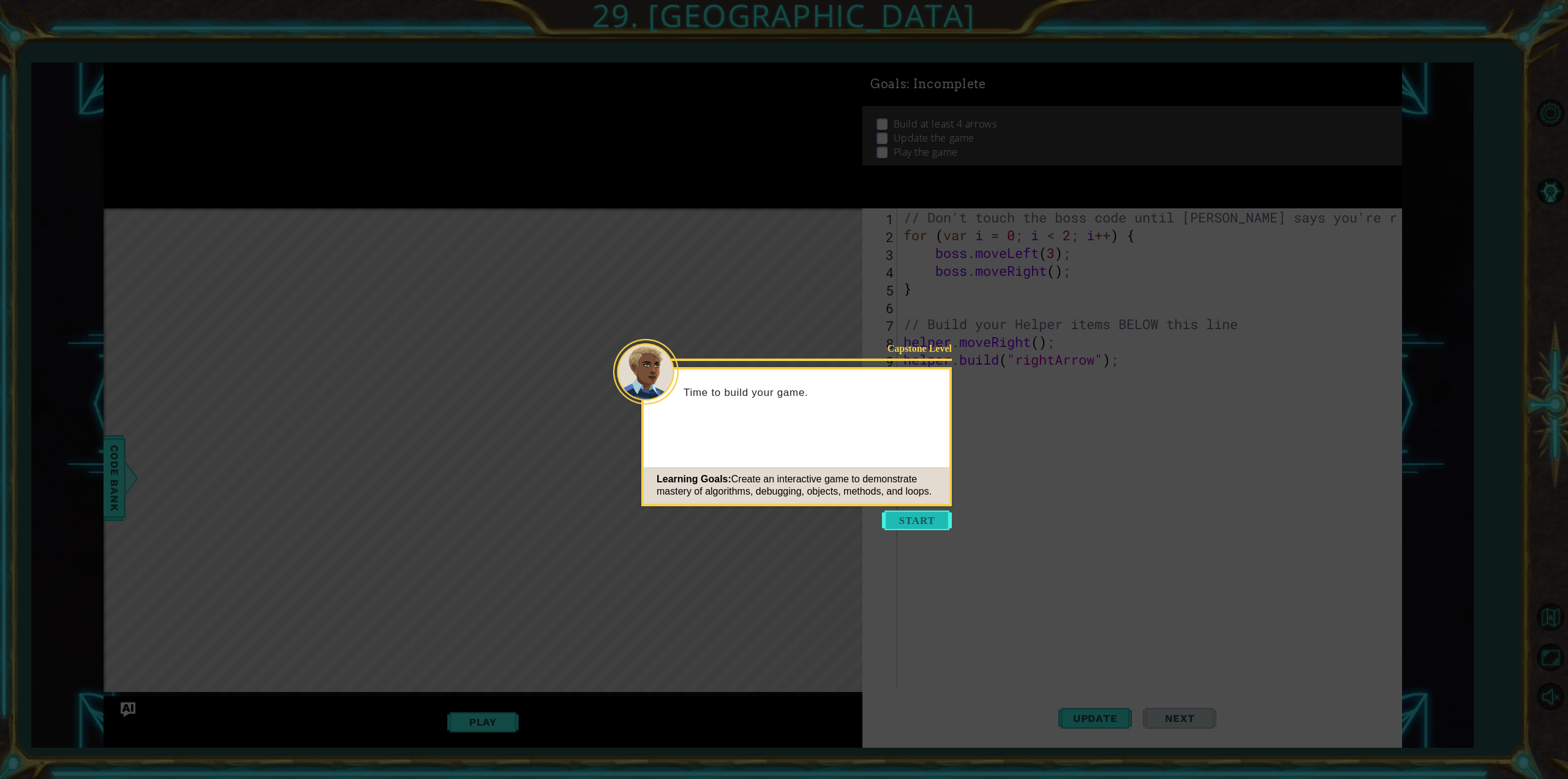
click at [910, 521] on button "Start" at bounding box center [917, 520] width 70 height 20
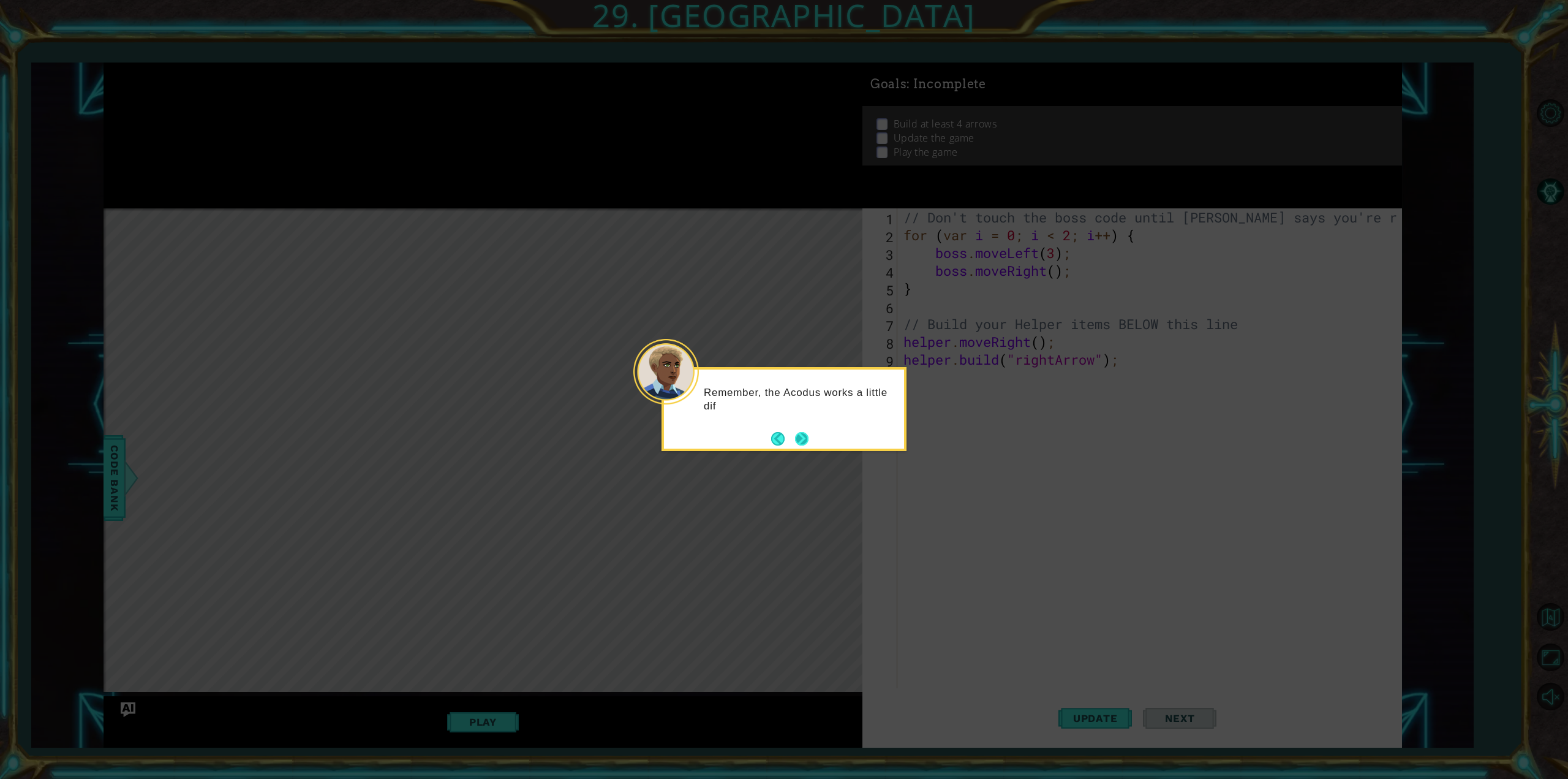
click at [795, 436] on button "Next" at bounding box center [802, 439] width 13 height 13
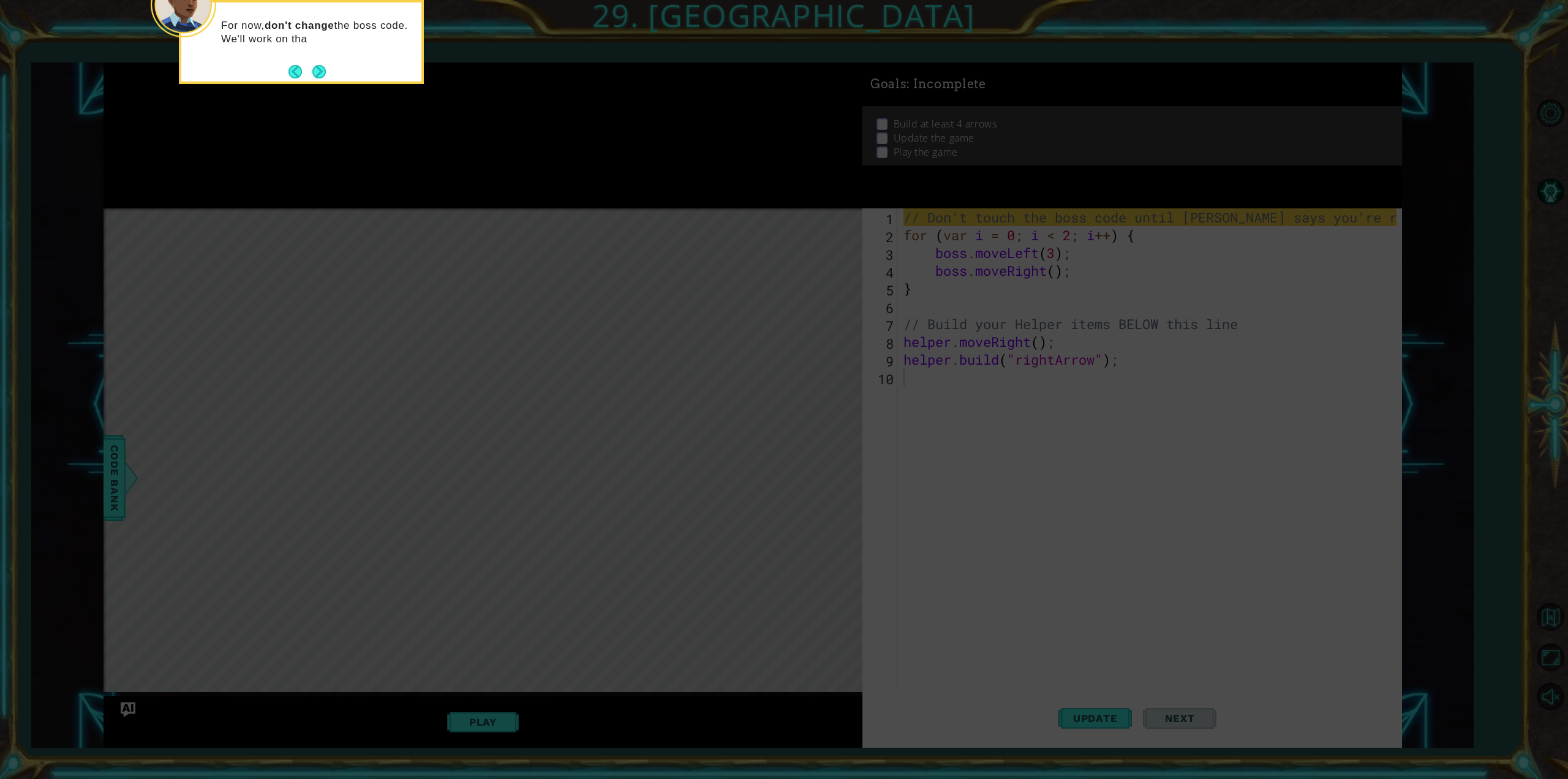
drag, startPoint x: 598, startPoint y: 307, endPoint x: 583, endPoint y: 311, distance: 15.5
click at [583, 311] on icon at bounding box center [784, 116] width 1568 height 1324
drag, startPoint x: 543, startPoint y: 317, endPoint x: 539, endPoint y: 312, distance: 6.4
click at [539, 312] on icon at bounding box center [784, 116] width 1568 height 1324
drag, startPoint x: 322, startPoint y: 73, endPoint x: 328, endPoint y: 76, distance: 6.7
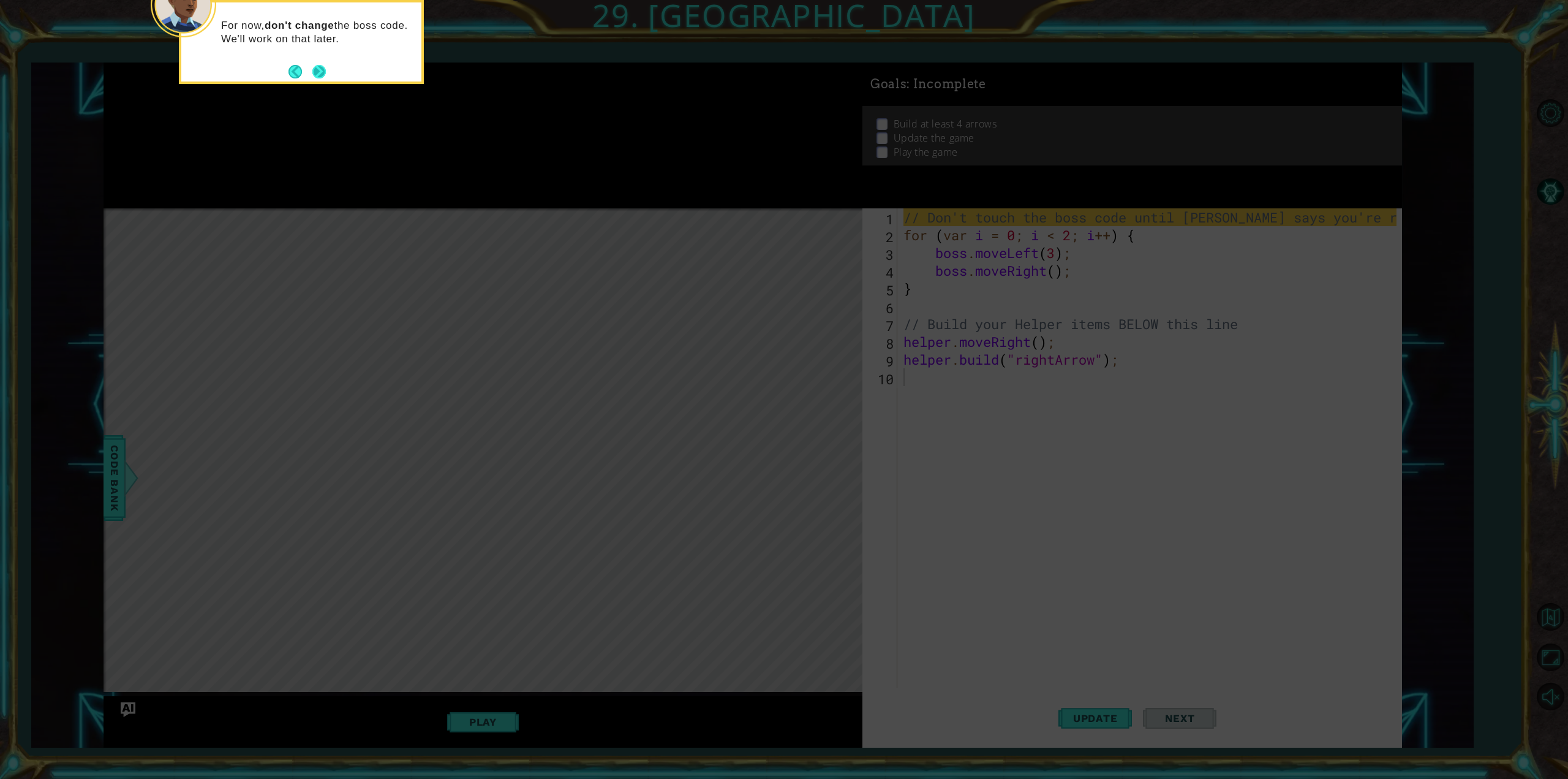
click at [327, 76] on button "Next" at bounding box center [319, 72] width 16 height 16
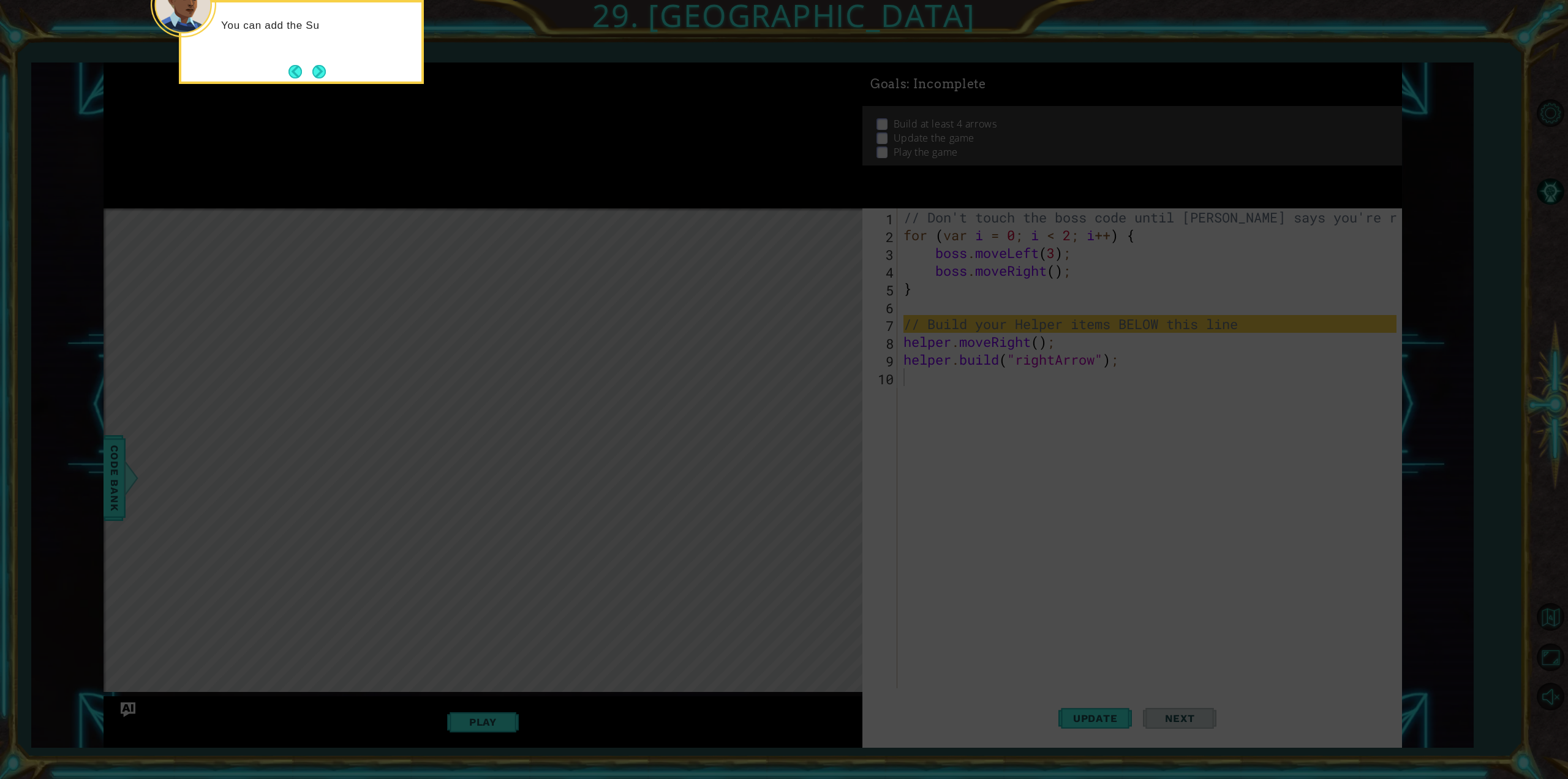
drag, startPoint x: 308, startPoint y: 66, endPoint x: 308, endPoint y: 72, distance: 6.0
click at [312, 72] on button "Next" at bounding box center [319, 71] width 14 height 14
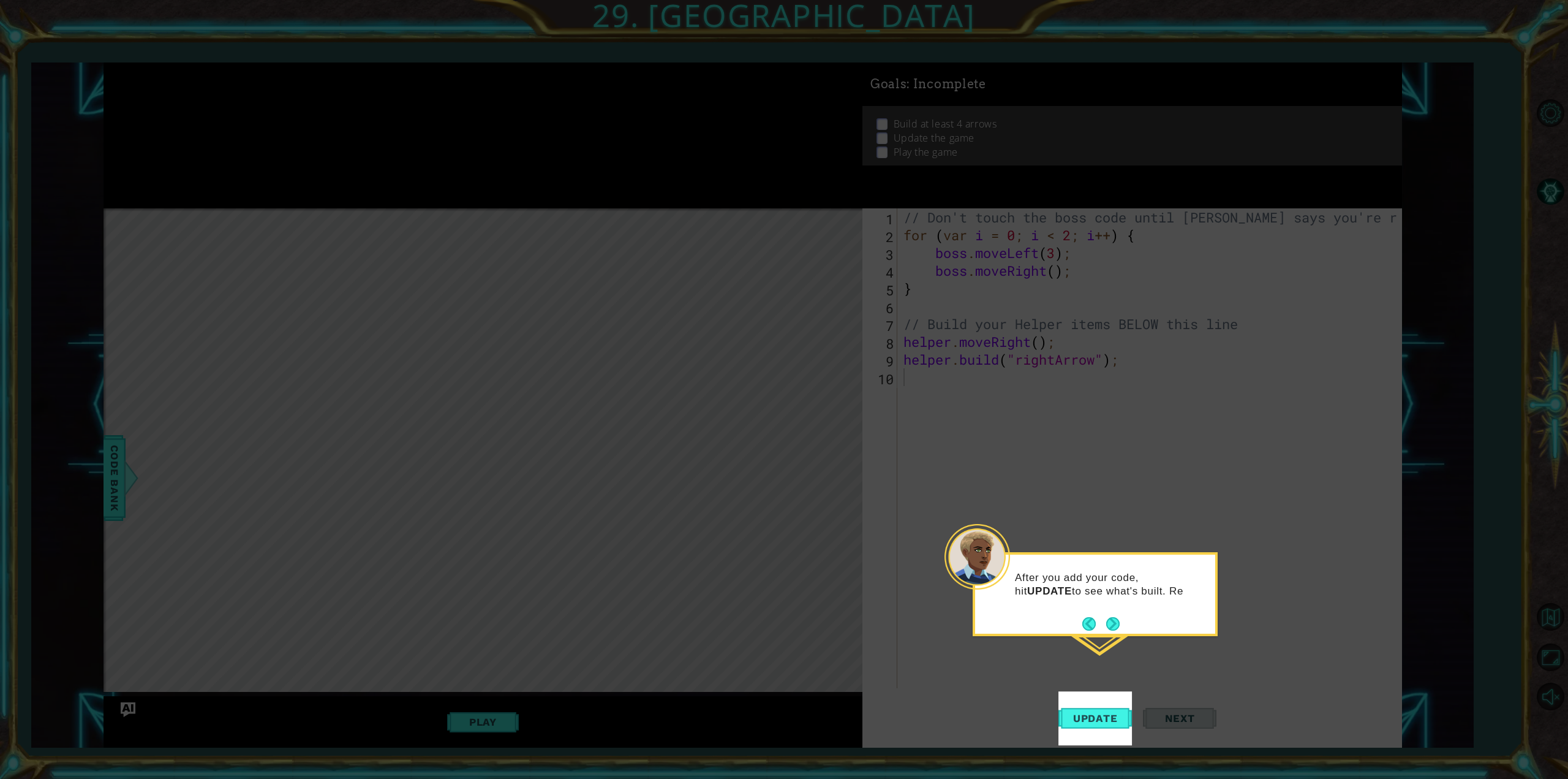
click at [1106, 622] on button "Next" at bounding box center [1112, 623] width 15 height 15
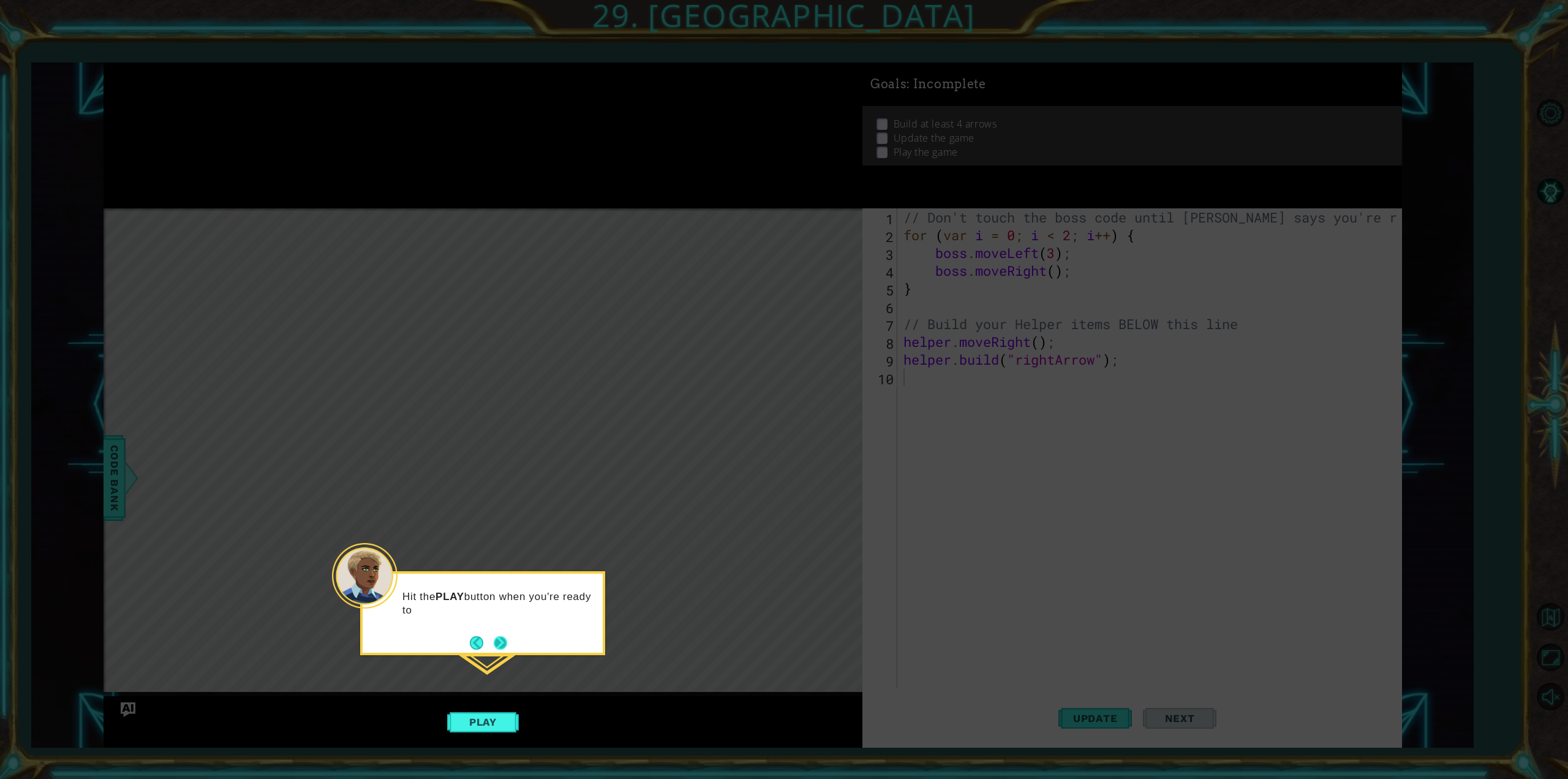
click at [494, 644] on button "Next" at bounding box center [501, 643] width 13 height 13
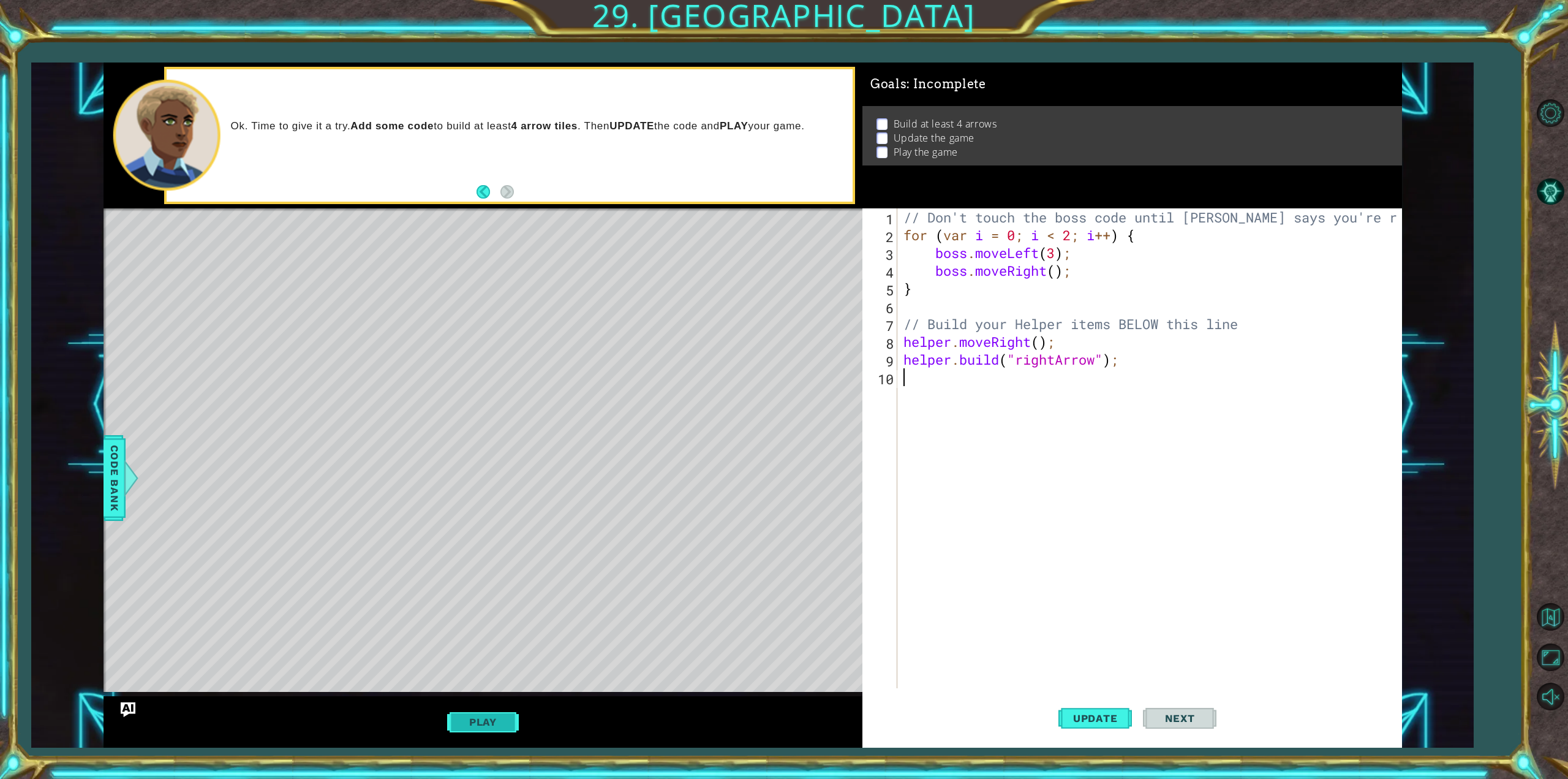
click at [490, 727] on button "Play" at bounding box center [482, 722] width 71 height 24
click at [932, 393] on div "// Don't touch the boss code until [PERSON_NAME] says you're ready! for ( var i…" at bounding box center [1151, 466] width 501 height 515
click at [501, 724] on button "Play" at bounding box center [482, 722] width 71 height 24
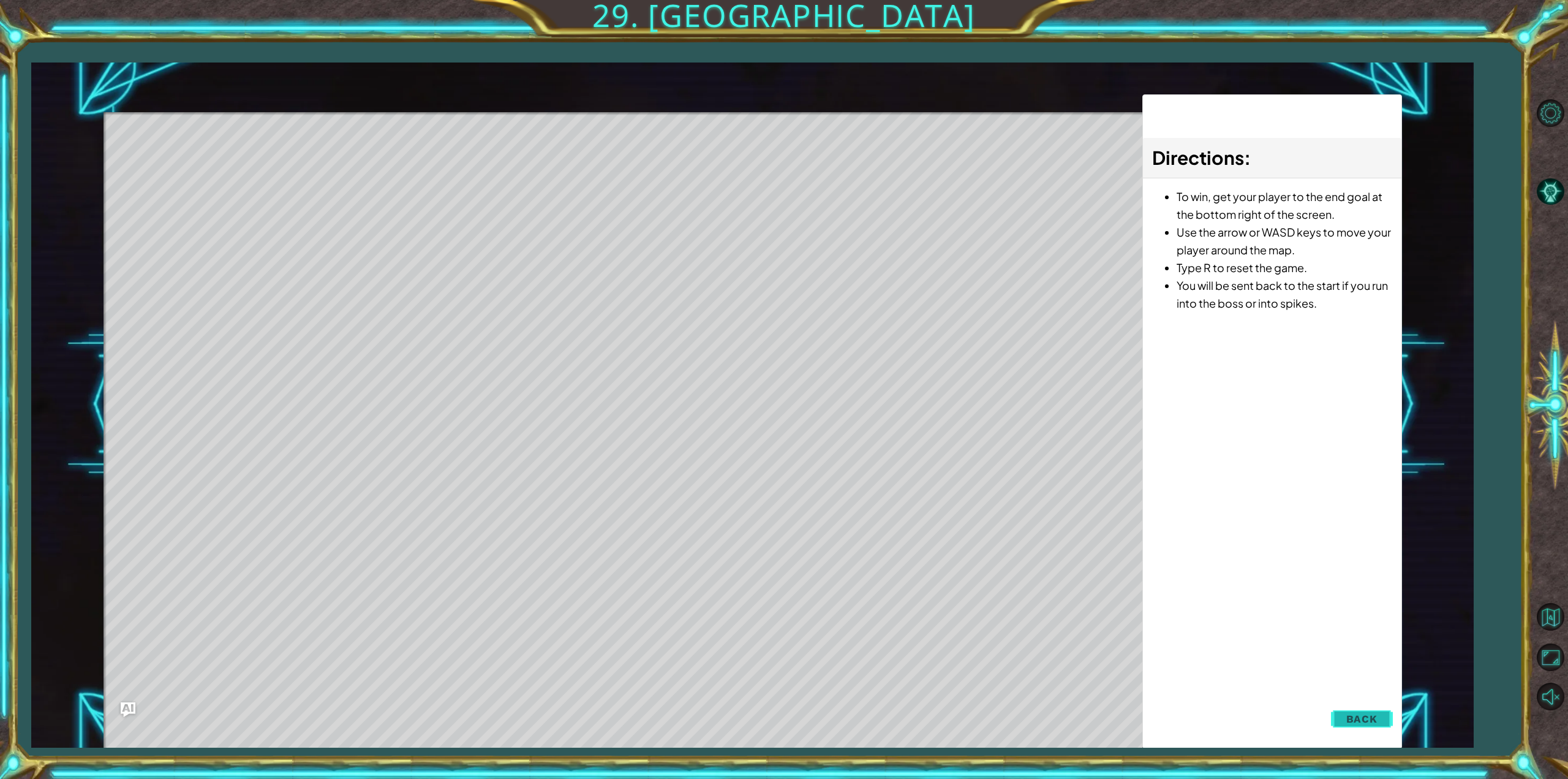
click at [1338, 706] on button "Back" at bounding box center [1362, 718] width 62 height 24
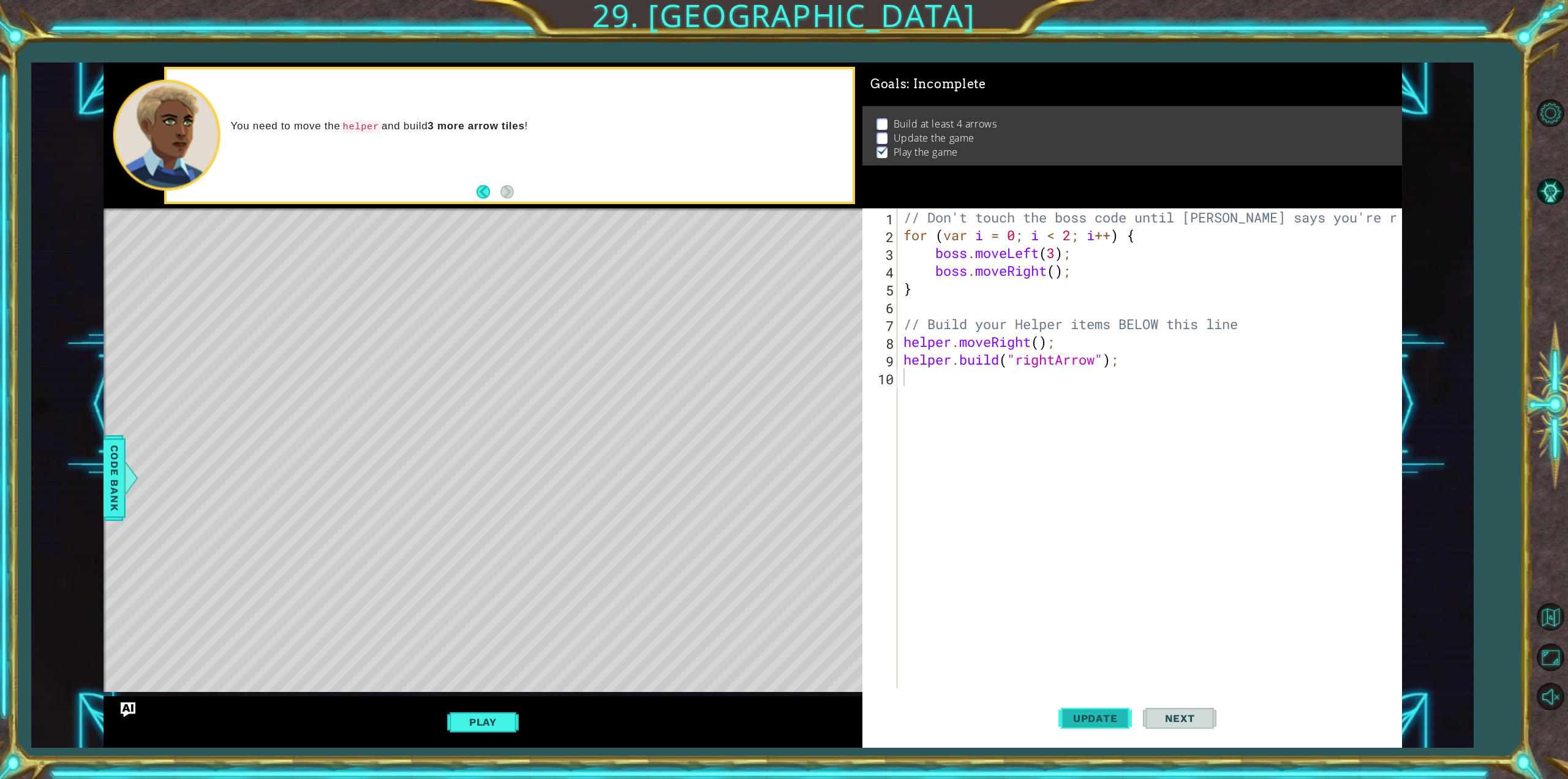
click at [1119, 710] on button "Update" at bounding box center [1095, 718] width 74 height 54
type textarea "m"
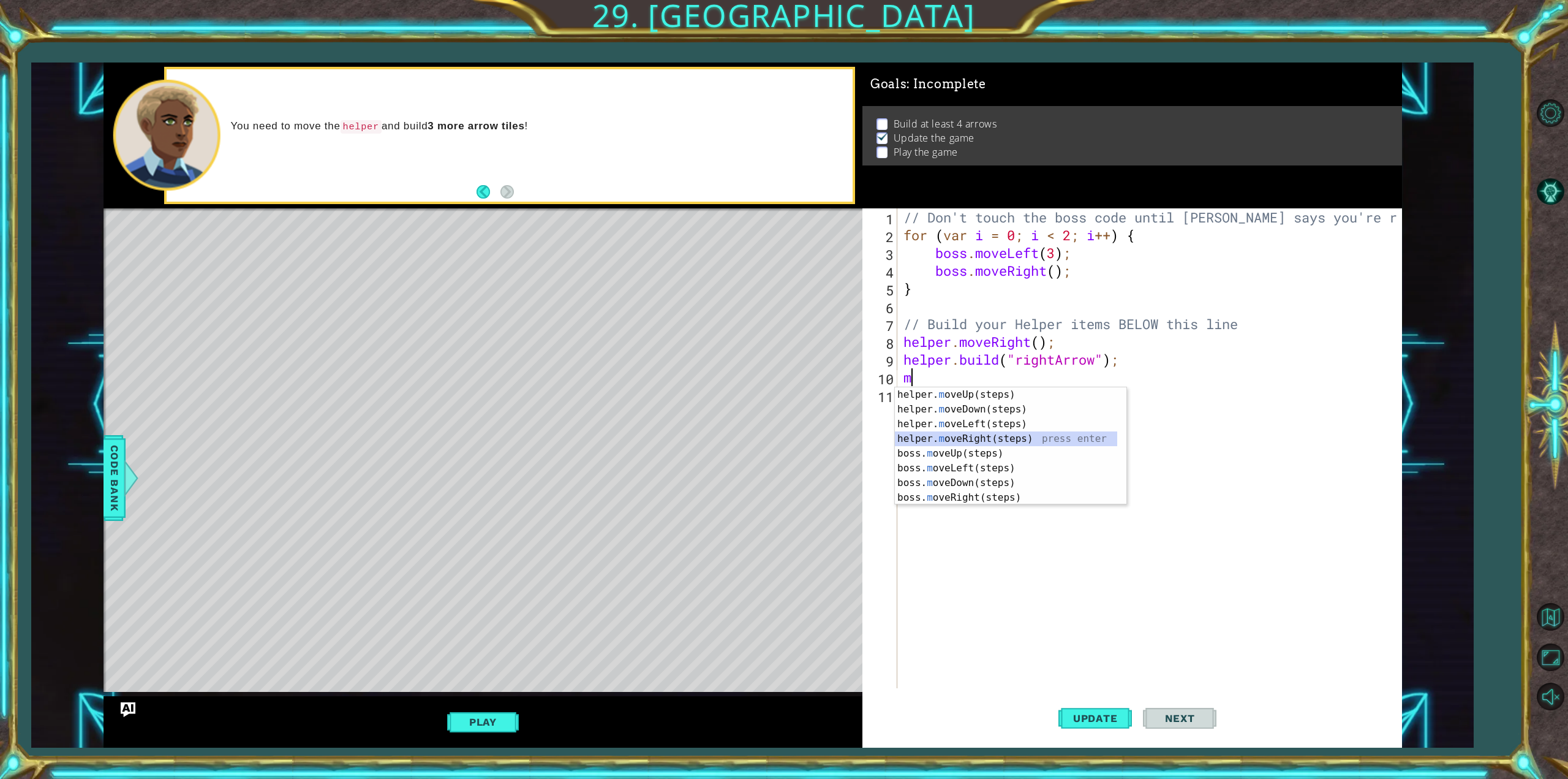
click at [981, 440] on div "helper. m oveUp(steps) press enter helper. m oveDown(steps) press enter helper.…" at bounding box center [1006, 461] width 222 height 147
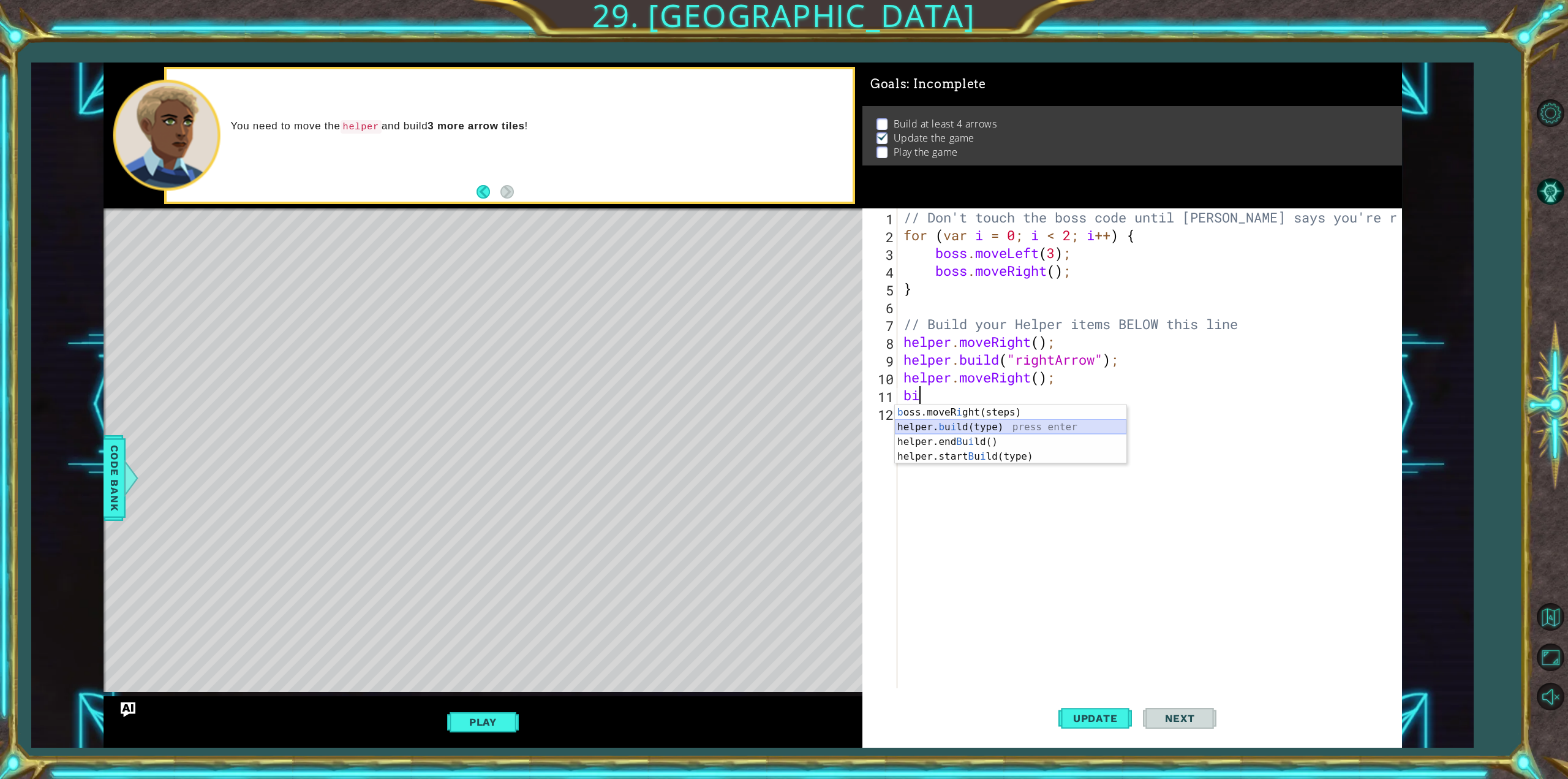
click at [956, 428] on div "b oss.moveR i ght(steps) press enter helper. [PERSON_NAME](type) press enter he…" at bounding box center [1011, 449] width 232 height 88
click at [1126, 413] on div "" rightArrow" press enter" at bounding box center [1116, 427] width 232 height 44
type textarea "[DOMAIN_NAME]("rightArrow");"
click at [465, 716] on button "Play" at bounding box center [482, 722] width 71 height 24
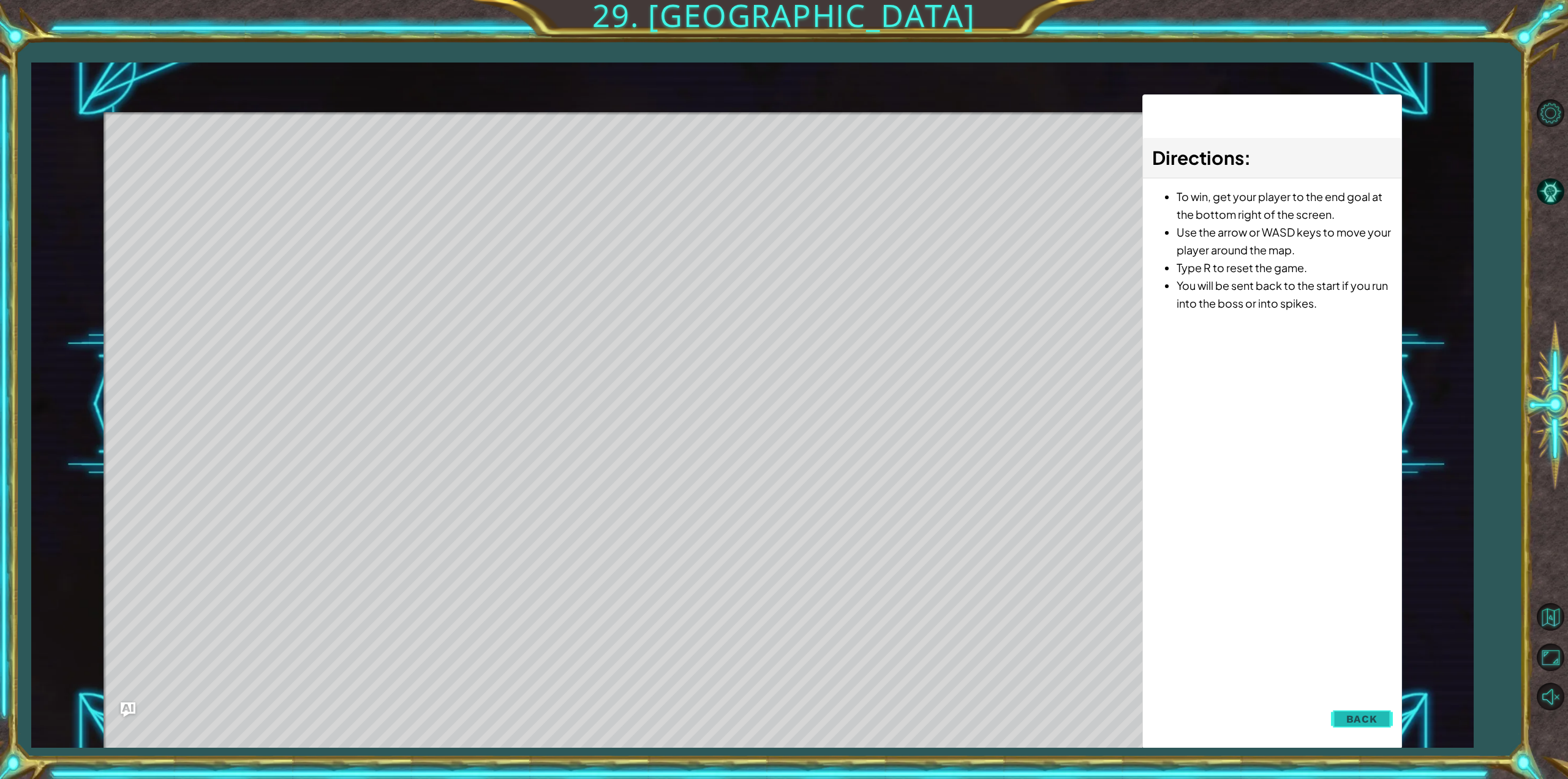
click at [1362, 722] on span "Back" at bounding box center [1362, 719] width 31 height 13
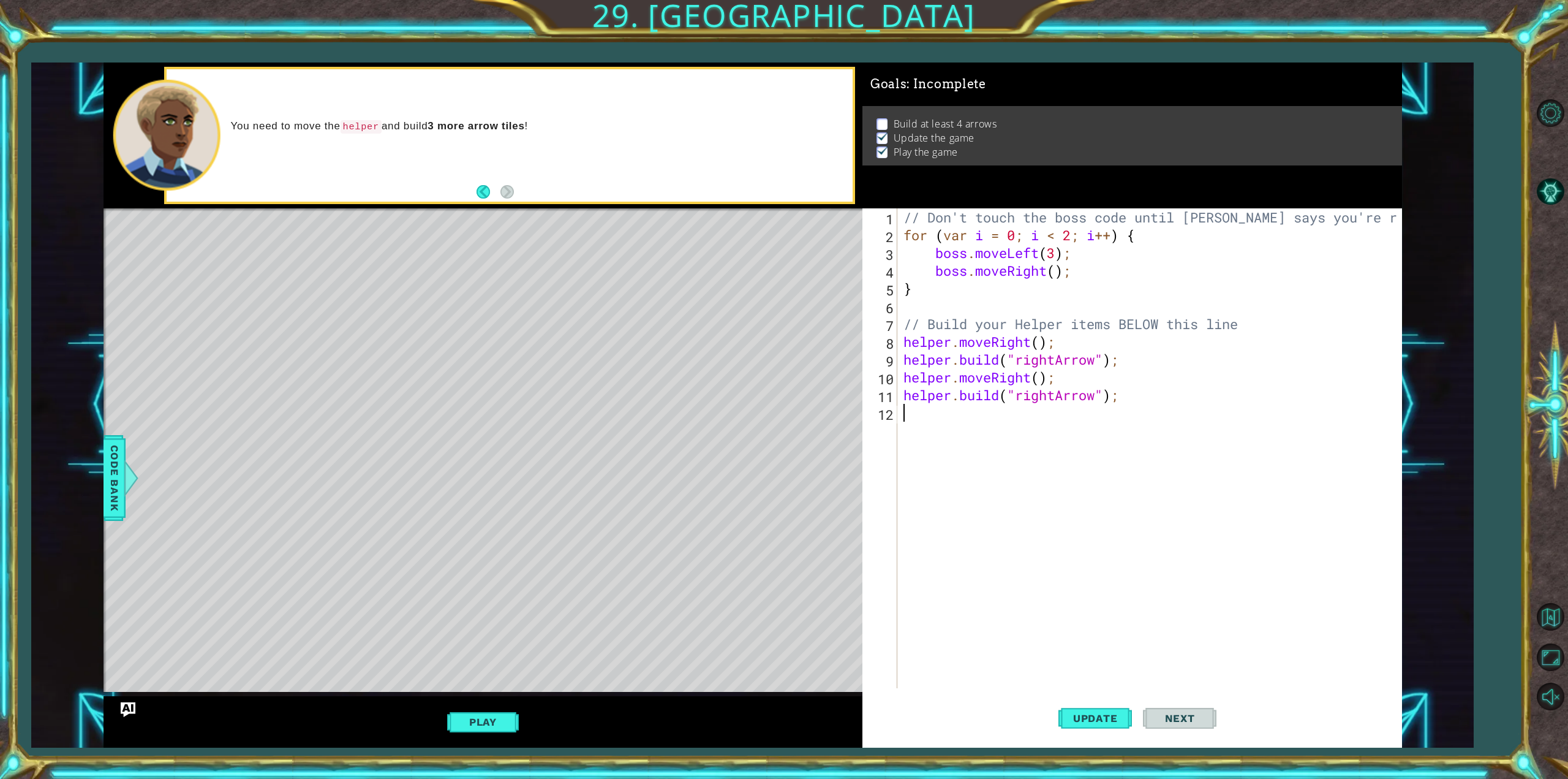
click at [951, 417] on div "// Don't touch the boss code until [PERSON_NAME] says you're ready! for ( var i…" at bounding box center [1151, 466] width 501 height 515
drag, startPoint x: 1101, startPoint y: 724, endPoint x: 1103, endPoint y: 714, distance: 10.2
click at [1101, 723] on span "Update" at bounding box center [1095, 718] width 69 height 13
type textarea "m"
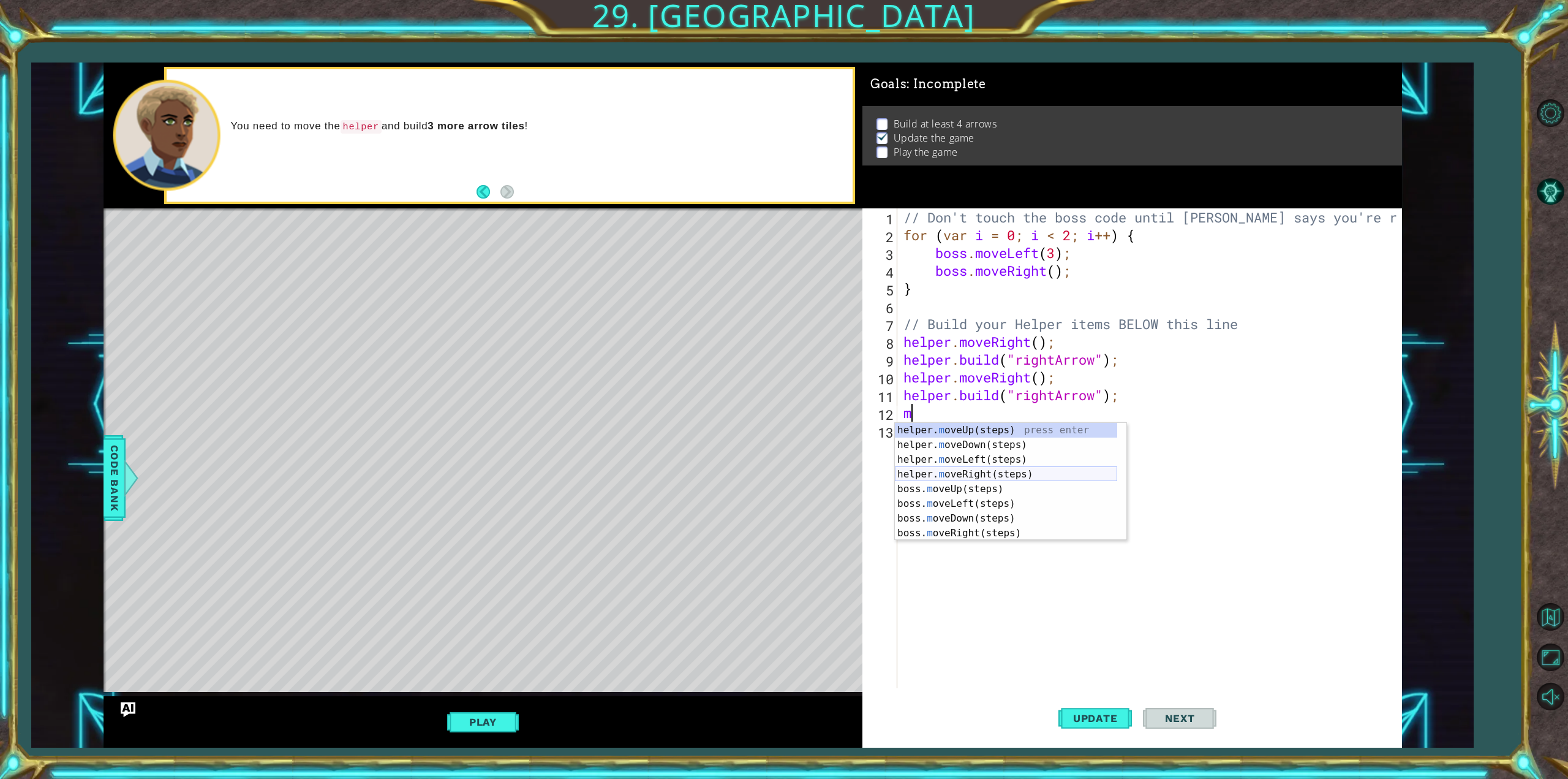
drag, startPoint x: 1049, startPoint y: 487, endPoint x: 1051, endPoint y: 480, distance: 7.3
click at [1050, 483] on div "helper. m oveUp(steps) press enter helper. m oveDown(steps) press enter helper.…" at bounding box center [1006, 496] width 222 height 147
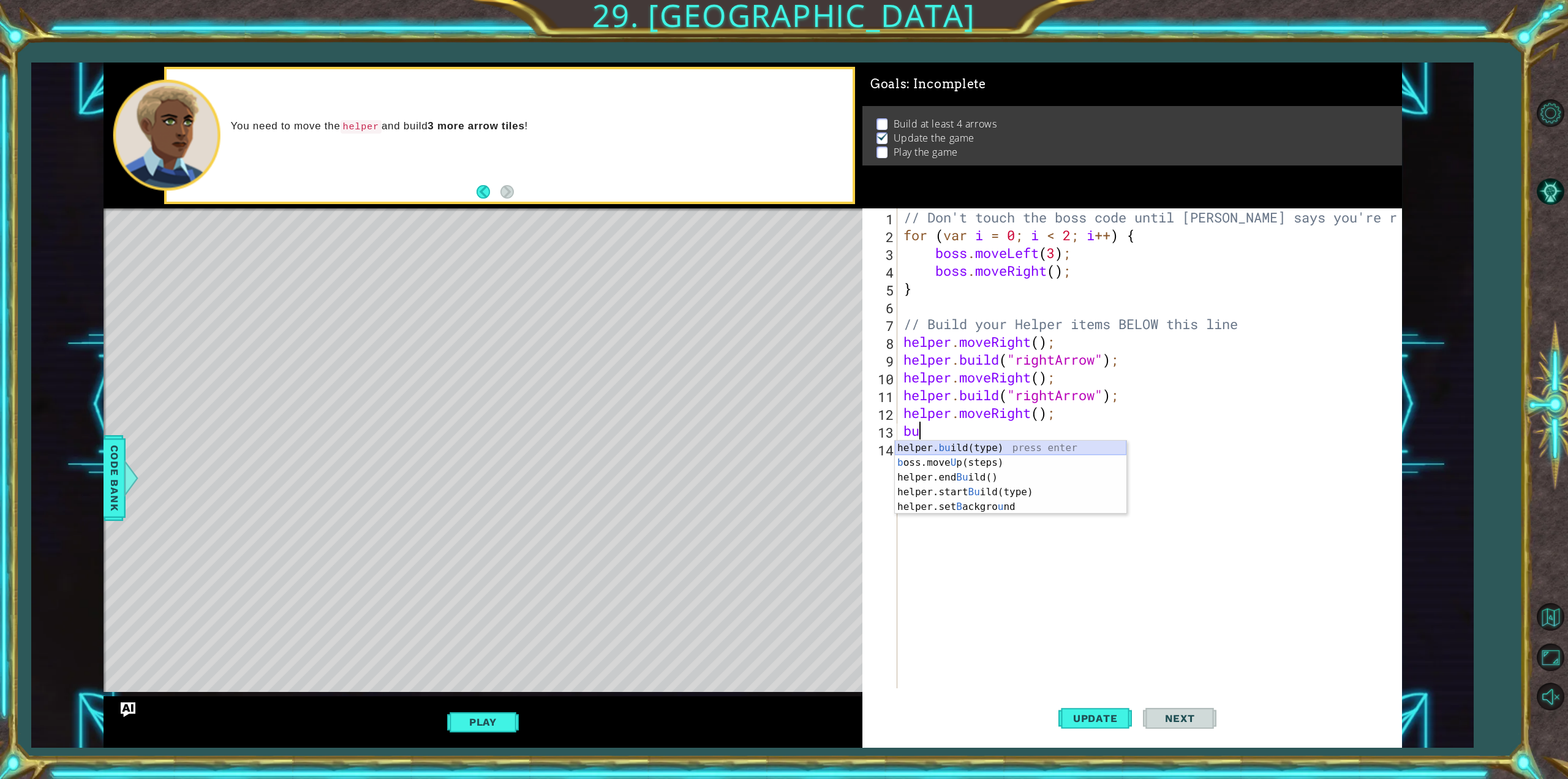
click at [1022, 447] on div "helper. bu ild(type) press enter b oss.move U p(steps) press enter helper.end B…" at bounding box center [1011, 492] width 232 height 103
click at [1170, 447] on div ""r ightArrow" press enter" at bounding box center [1116, 462] width 232 height 44
type textarea "[DOMAIN_NAME]("rightArrow");"
drag, startPoint x: 925, startPoint y: 462, endPoint x: 933, endPoint y: 456, distance: 10.0
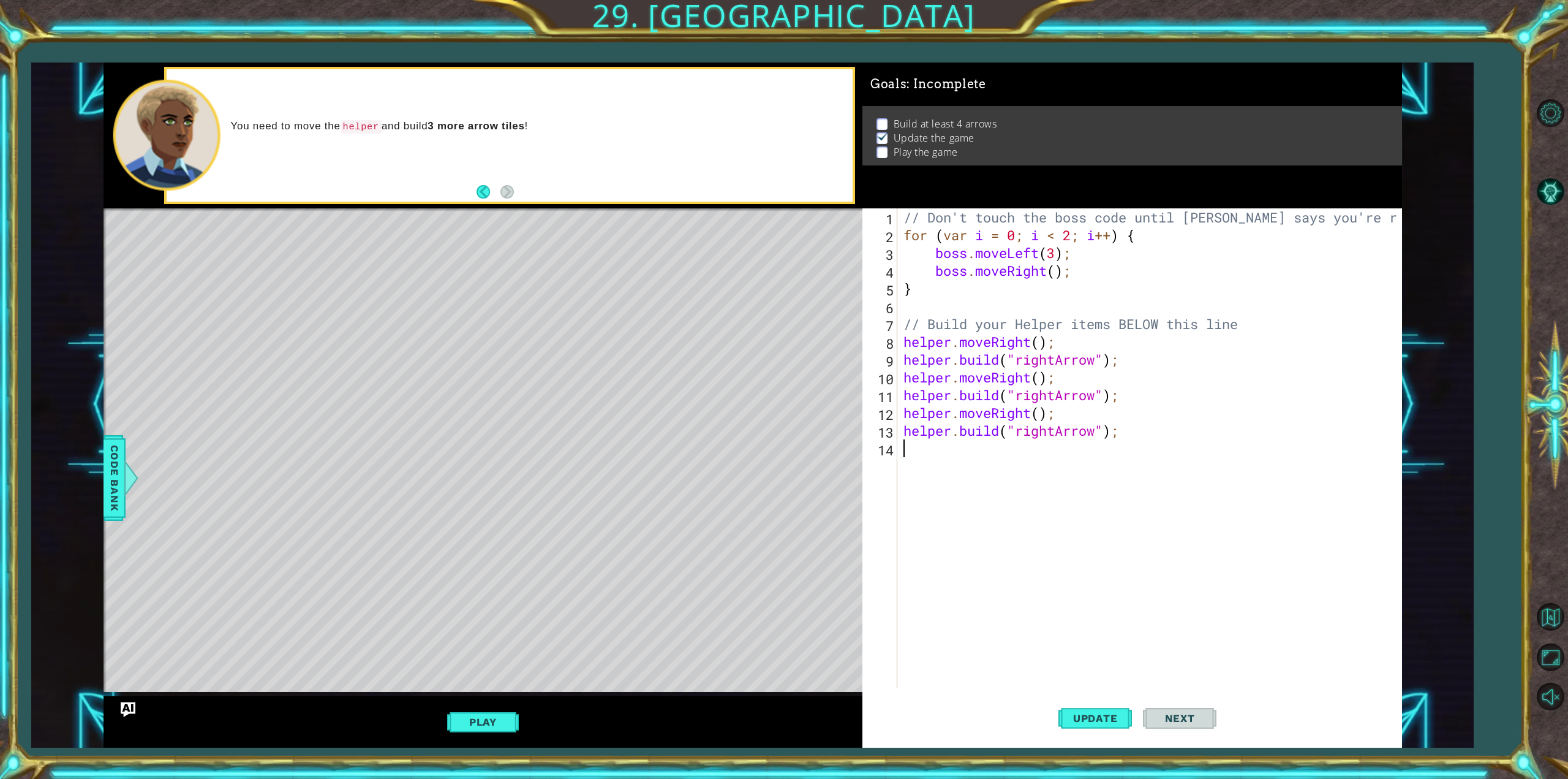
click at [931, 458] on div "// Don't touch the boss code until [PERSON_NAME] says you're ready! for ( var i…" at bounding box center [1151, 466] width 501 height 515
type textarea "m"
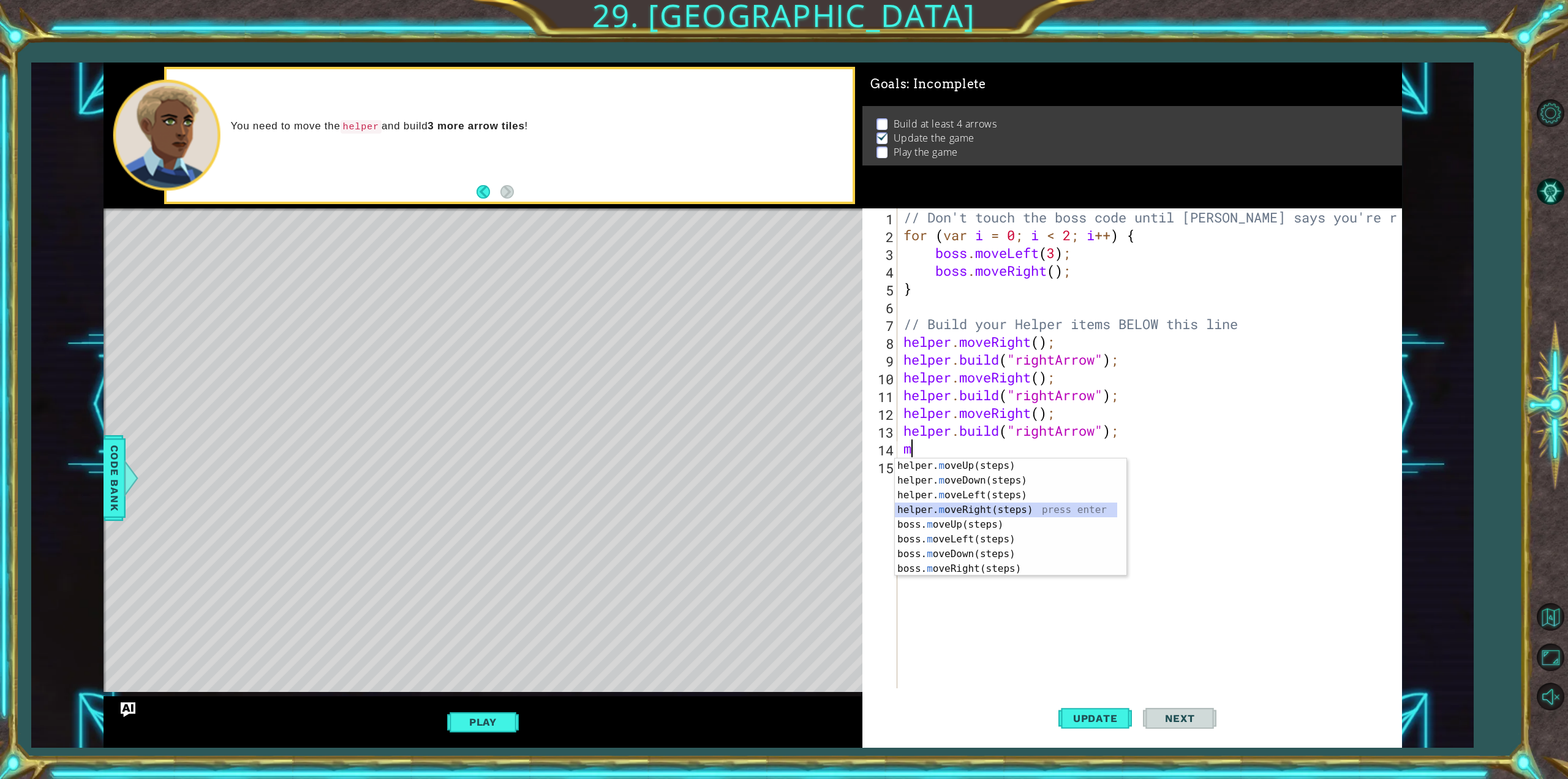
click at [947, 516] on div "helper. m oveUp(steps) press enter helper. m oveDown(steps) press enter helper.…" at bounding box center [1006, 532] width 222 height 147
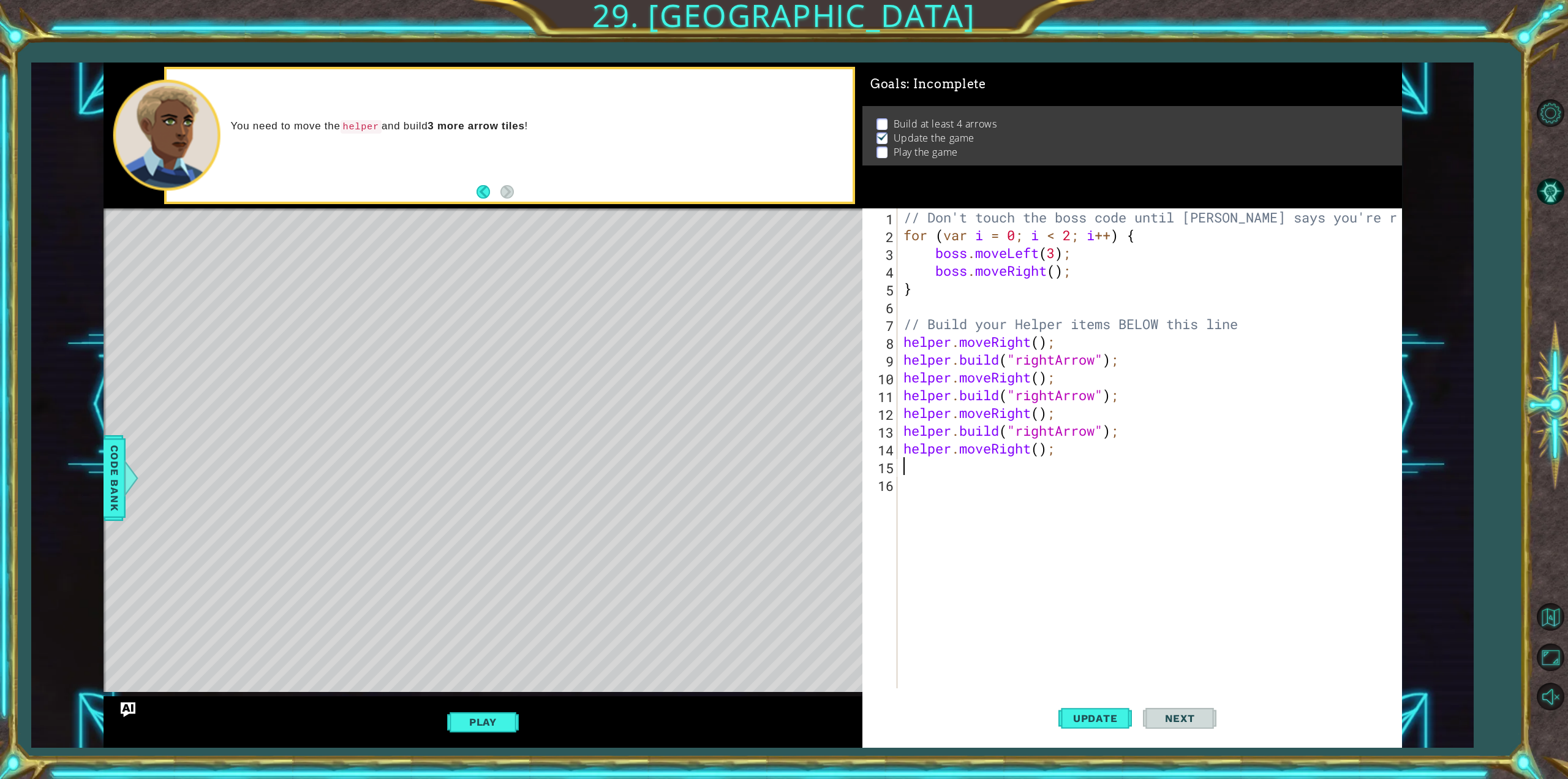
type textarea "n"
click at [1044, 482] on div "helper. bu ild(type) press enter b oss.move U p(steps) press enter helper.end B…" at bounding box center [1011, 528] width 232 height 103
click at [1069, 486] on div ""r ightArrow" press enter" at bounding box center [1116, 498] width 232 height 44
type textarea "[DOMAIN_NAME]("rightArrow");"
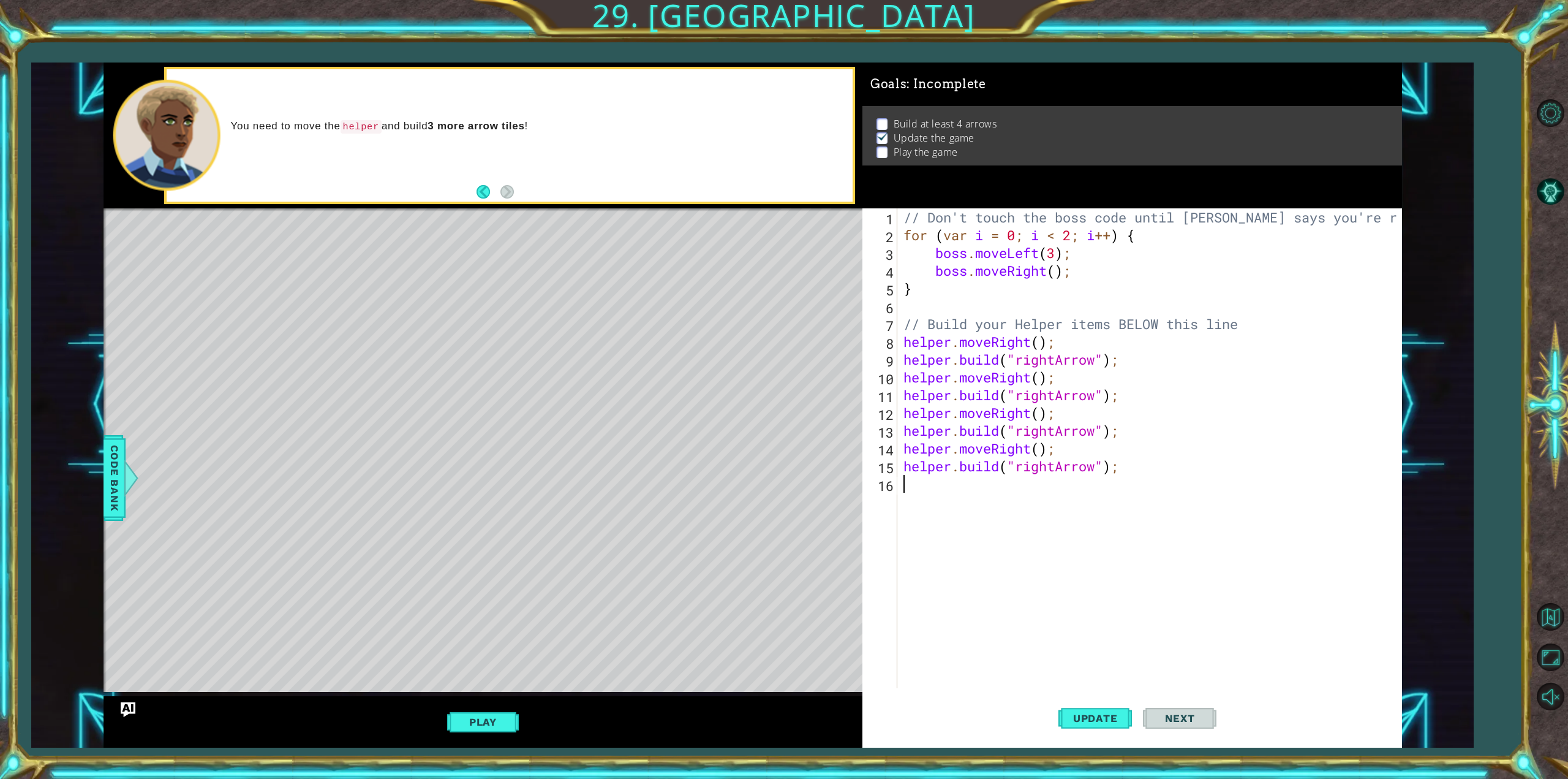
click at [924, 488] on div "// Don't touch the boss code until [PERSON_NAME] says you're ready! for ( var i…" at bounding box center [1151, 466] width 501 height 515
type textarea "m"
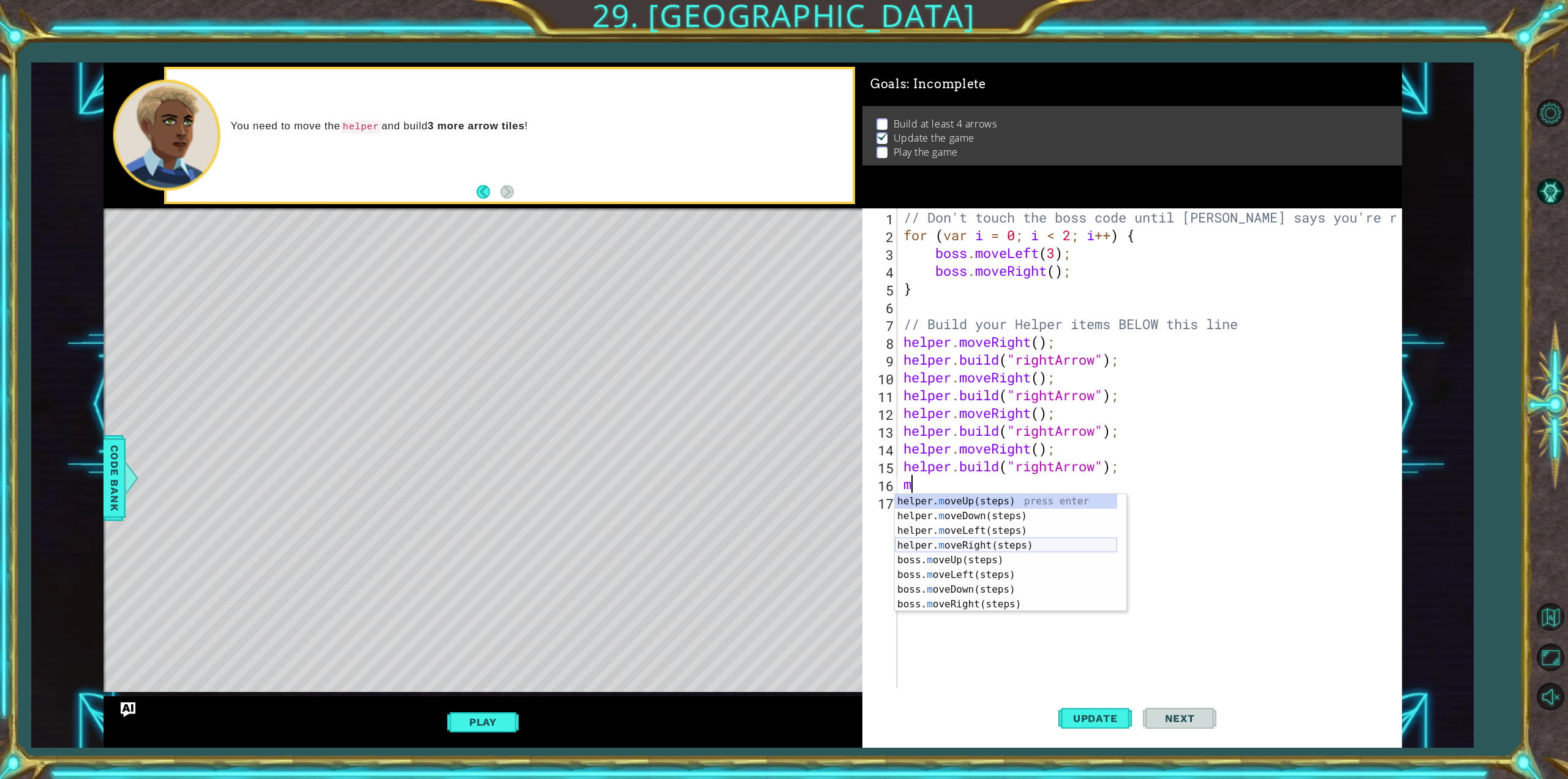
click at [1052, 546] on div "helper. m oveUp(steps) press enter helper. m oveDown(steps) press enter helper.…" at bounding box center [1006, 568] width 222 height 147
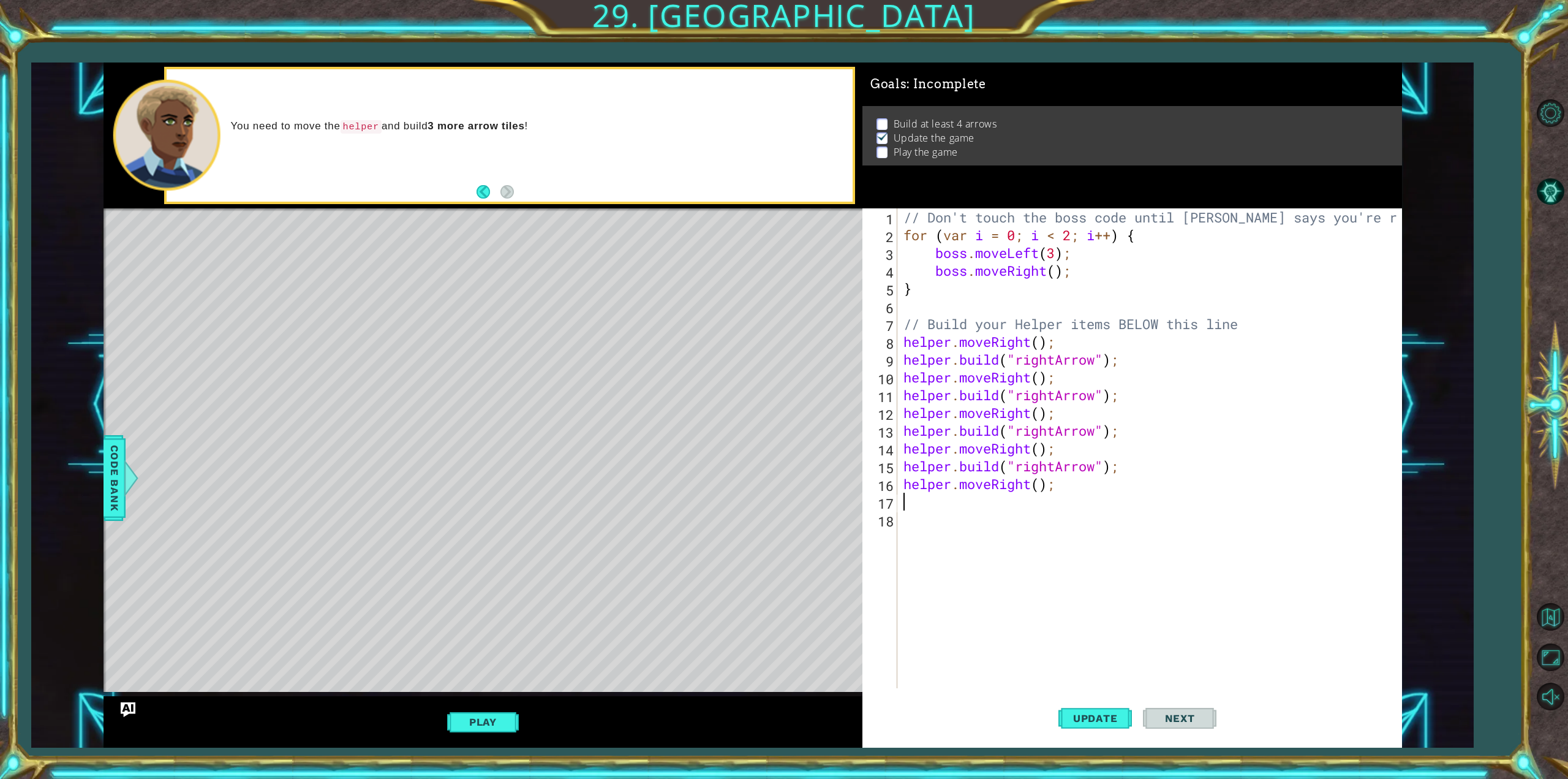
click at [505, 706] on div "Play" at bounding box center [483, 722] width 759 height 52
click at [1085, 708] on button "Update" at bounding box center [1095, 718] width 74 height 54
type textarea "m"
click at [973, 593] on div "b oss press enter b oss.moveUp(steps) press enter b oss.moveLeft(steps) press e…" at bounding box center [1006, 585] width 222 height 147
click at [1107, 513] on div "" rightArrow" press enter" at bounding box center [1116, 534] width 232 height 44
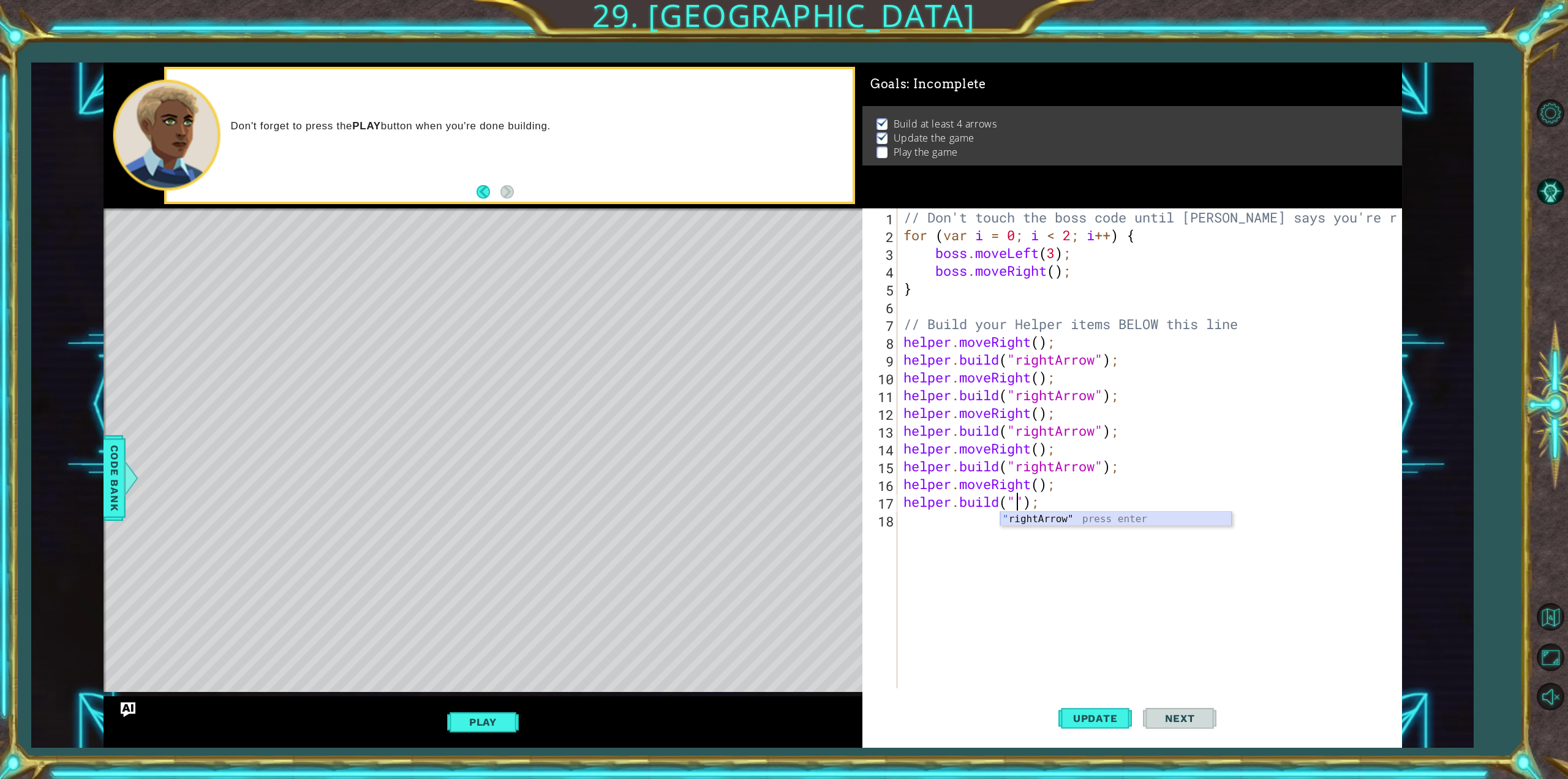
type textarea "[DOMAIN_NAME]("rightArrow");"
click at [954, 522] on div "// Don't touch the boss code until [PERSON_NAME] says you're ready! for ( var i…" at bounding box center [1151, 466] width 501 height 515
type textarea "m"
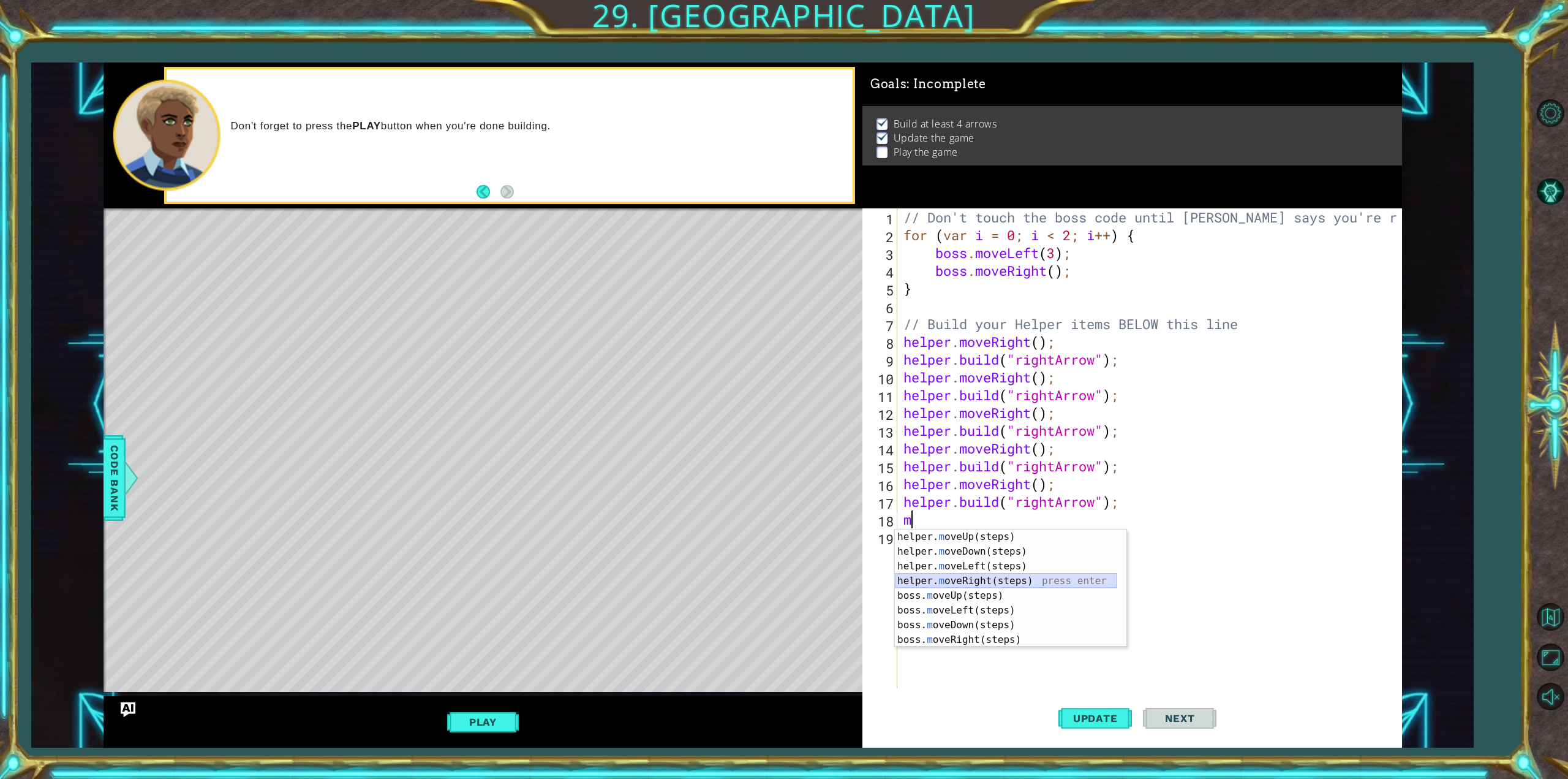
click at [1006, 585] on div "helper. m oveUp(steps) press enter helper. m oveDown(steps) press enter helper.…" at bounding box center [1006, 603] width 222 height 147
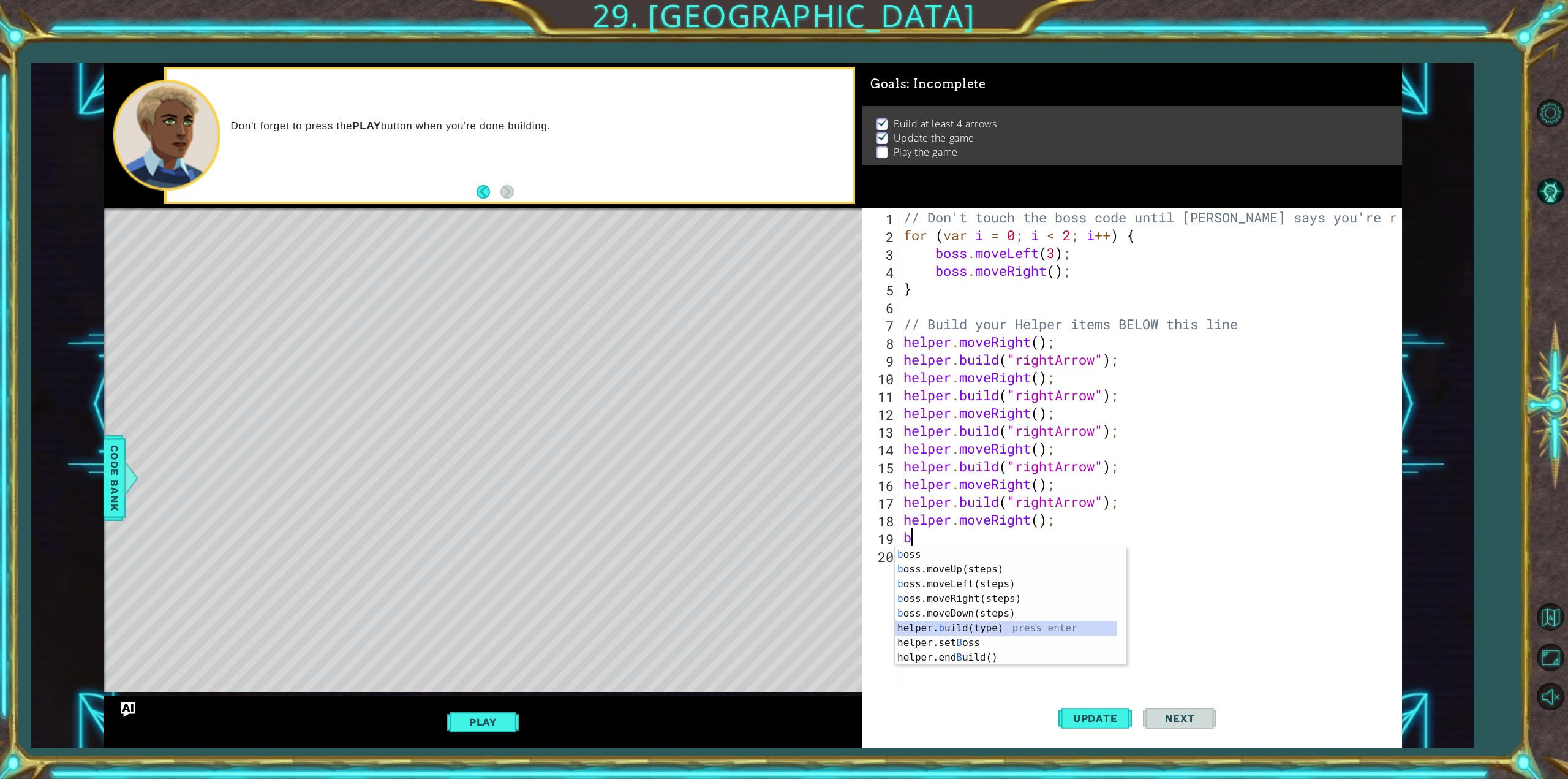
click at [994, 624] on div "b oss press enter b oss.moveUp(steps) press enter b oss.moveLeft(steps) press e…" at bounding box center [1006, 621] width 222 height 147
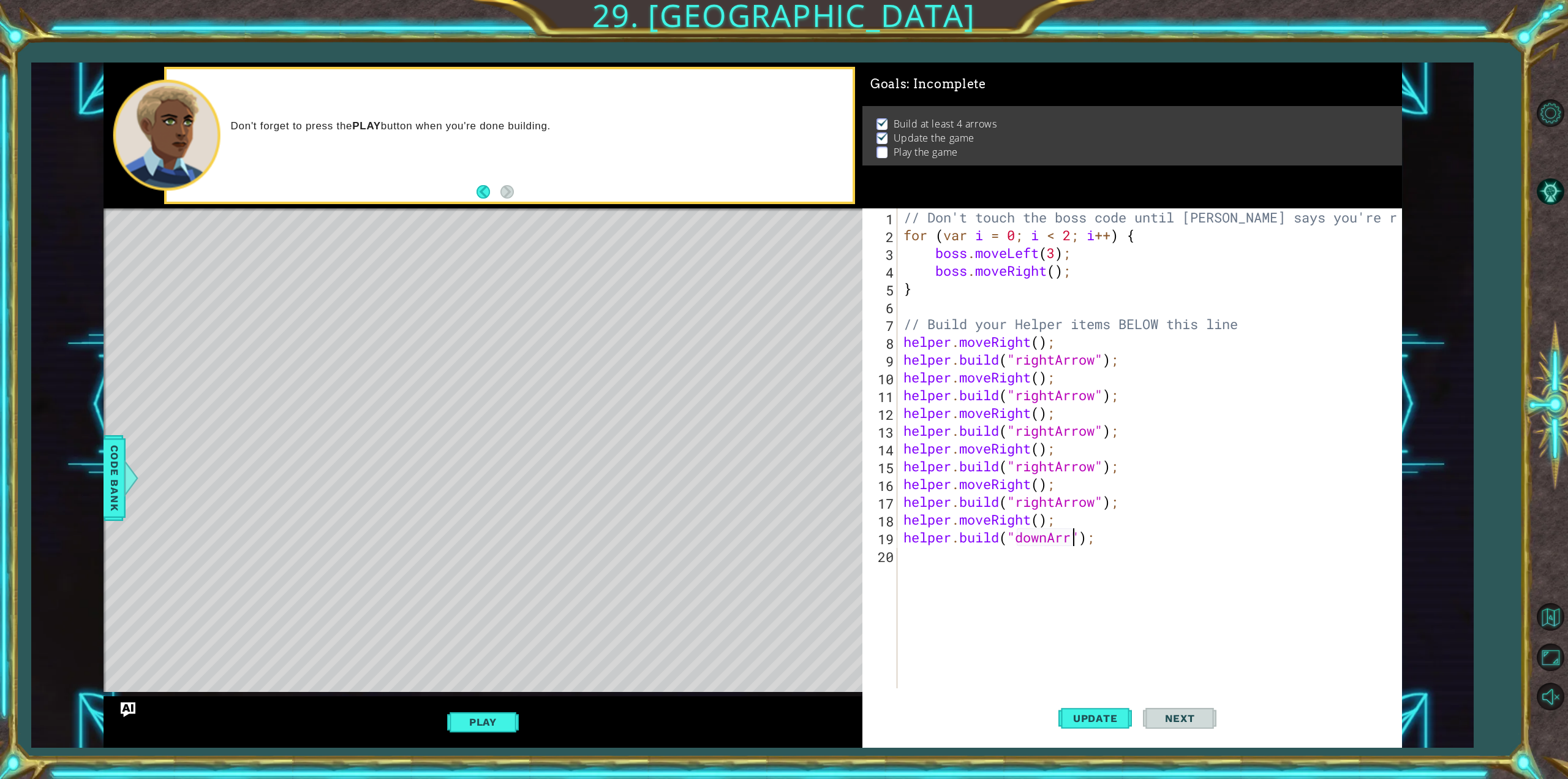
scroll to position [0, 8]
type textarea "[DOMAIN_NAME]("downArrow");"
click at [1067, 725] on button "Update" at bounding box center [1095, 718] width 74 height 54
click at [913, 560] on div "// Don't touch the boss code until [PERSON_NAME] says you're ready! for ( var i…" at bounding box center [1151, 466] width 501 height 515
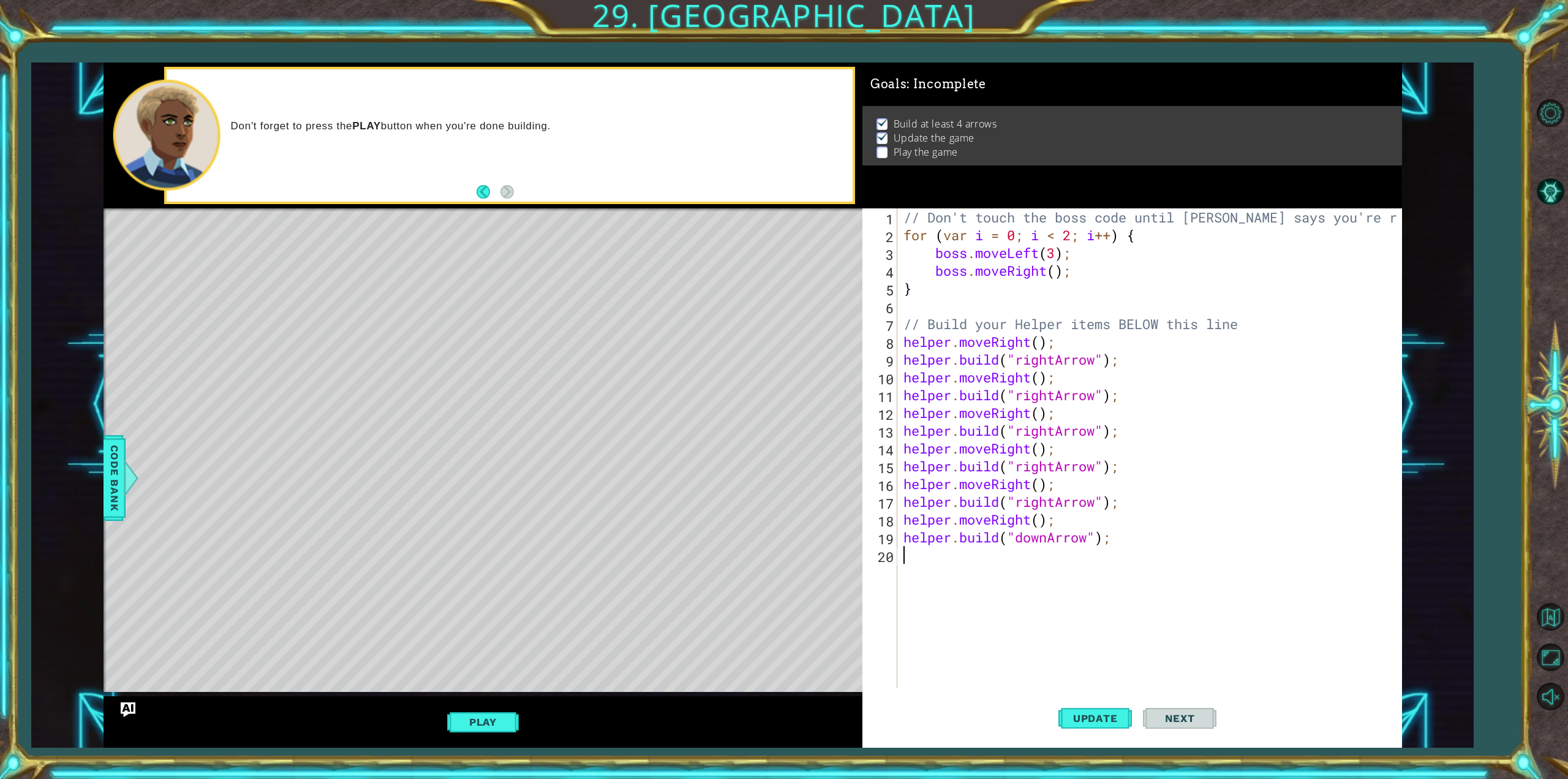
type textarea "m"
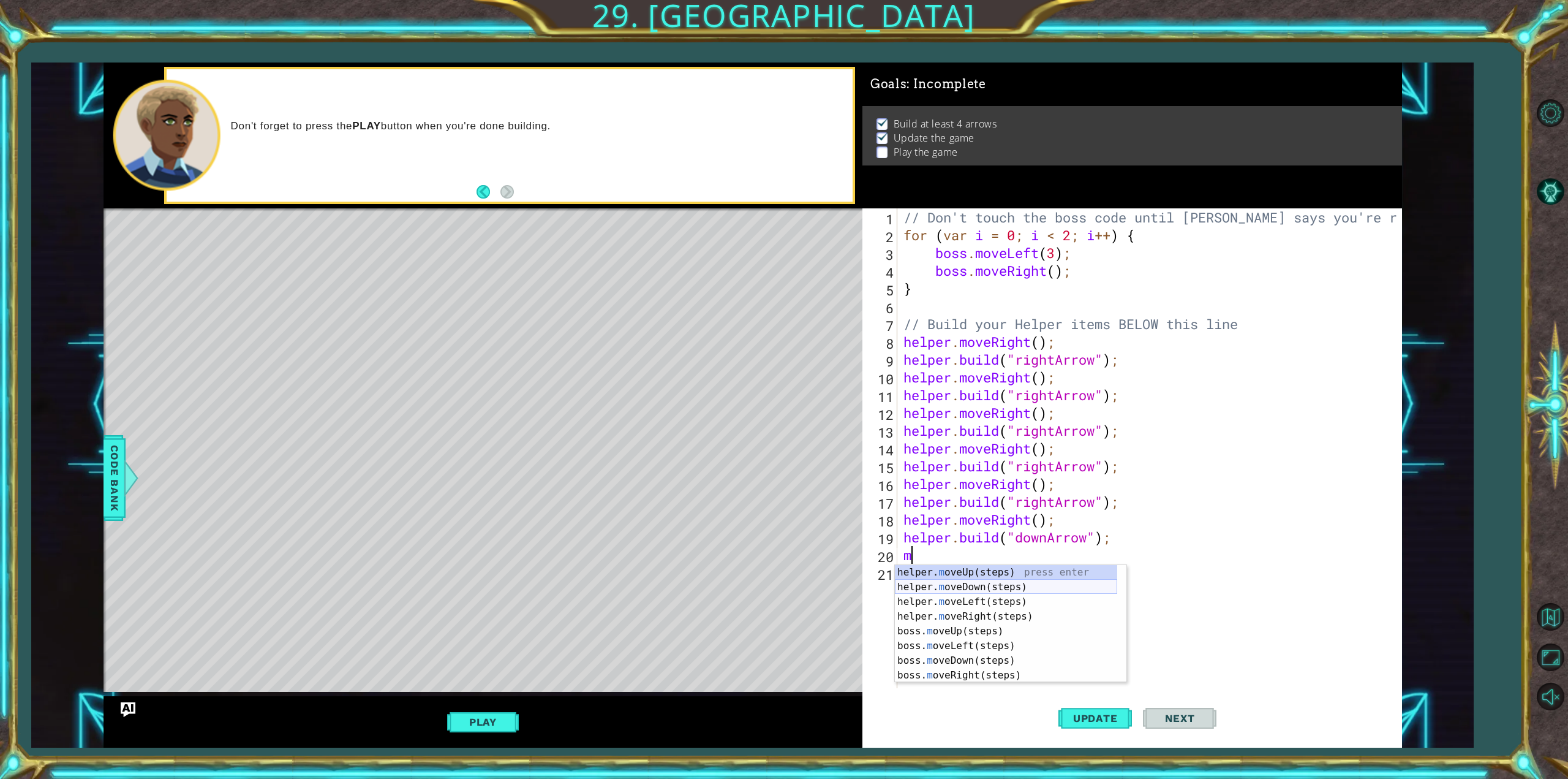
click at [972, 582] on div "helper. m oveUp(steps) press enter helper. m oveDown(steps) press enter helper.…" at bounding box center [1006, 638] width 222 height 147
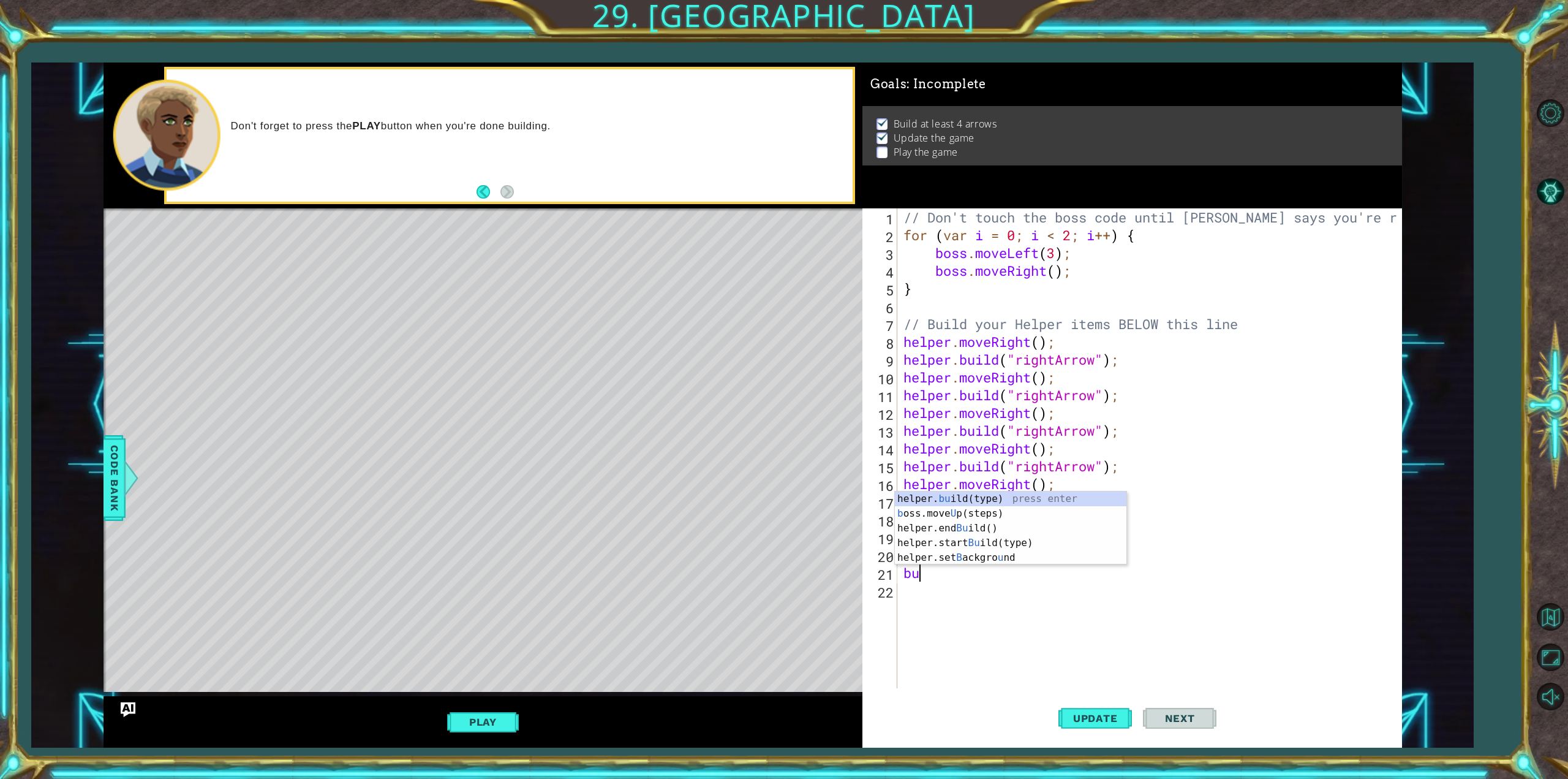
click at [974, 487] on body "1 ההההההההההההההההההההההההההההההההההההההההההההההההההההההההההההההההההההההההההההה…" at bounding box center [784, 390] width 1568 height 779
click at [970, 501] on div "helper. bu ild(type) press enter b oss.move U p(steps) press enter helper.end B…" at bounding box center [1011, 543] width 232 height 103
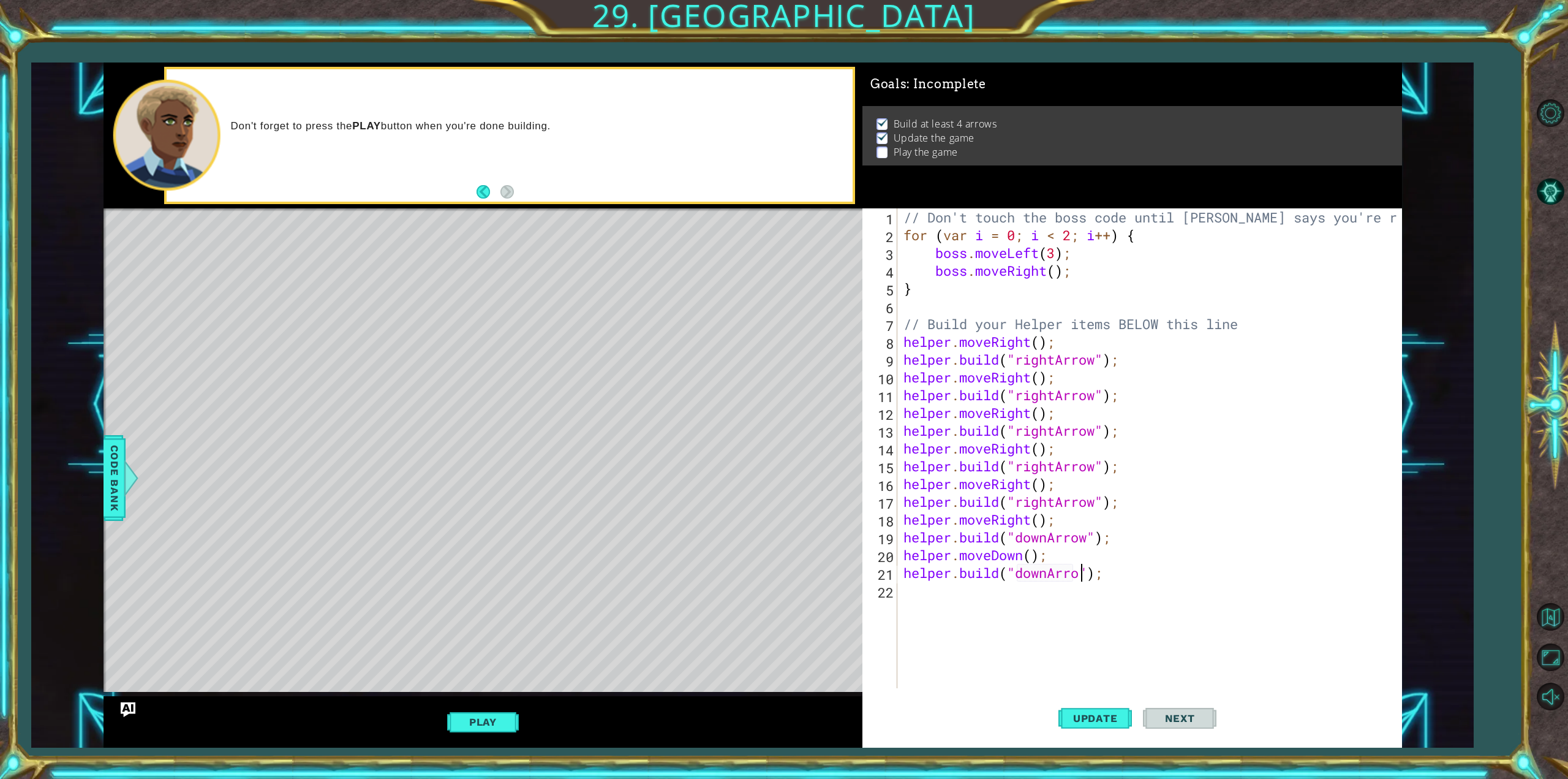
scroll to position [0, 8]
type textarea "[DOMAIN_NAME]("downArrow");"
click at [1082, 717] on span "Update" at bounding box center [1095, 718] width 69 height 13
click at [972, 597] on div "// Don't touch the boss code until [PERSON_NAME] says you're ready! for ( var i…" at bounding box center [1151, 466] width 501 height 515
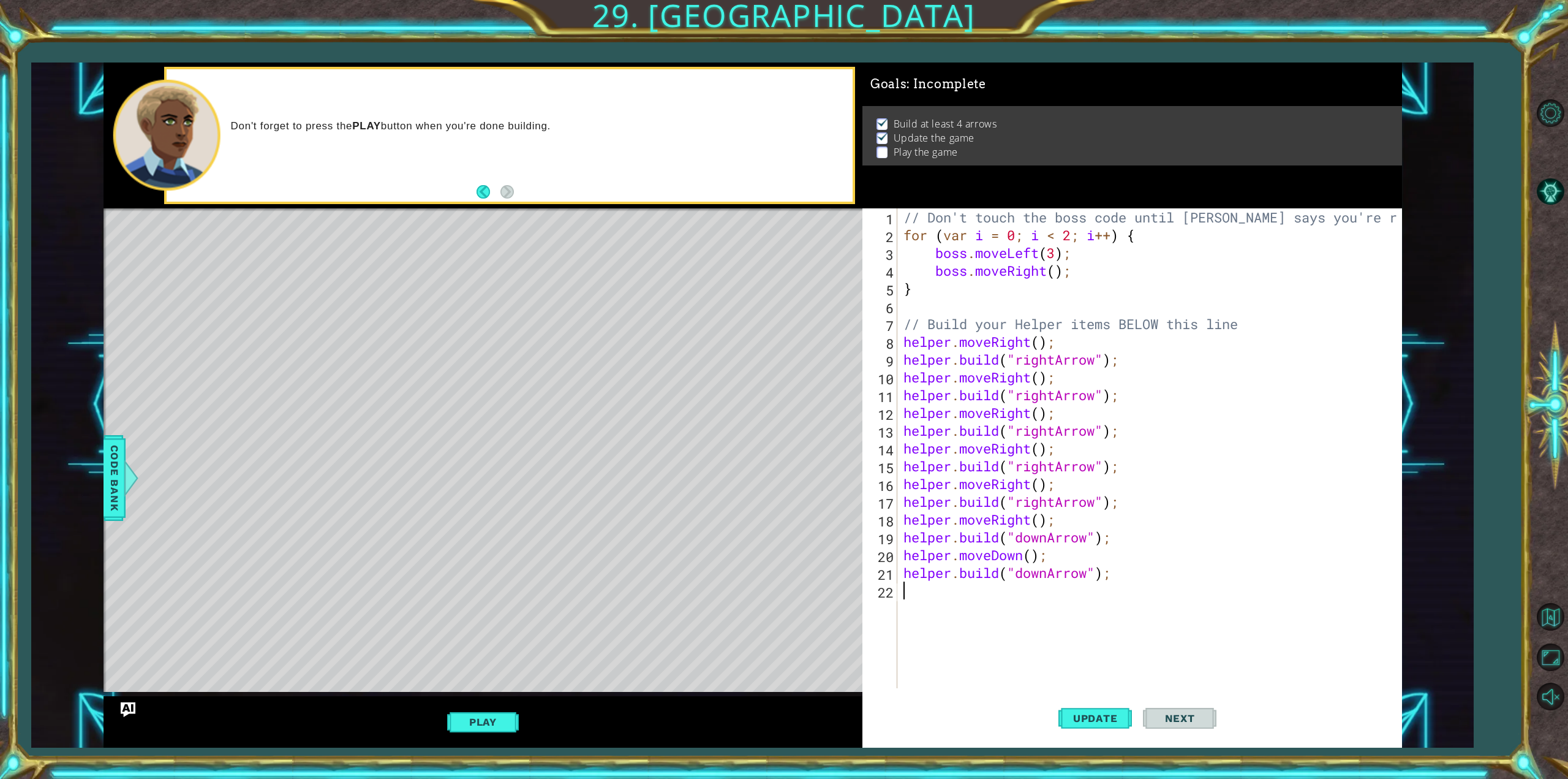
type textarea "m"
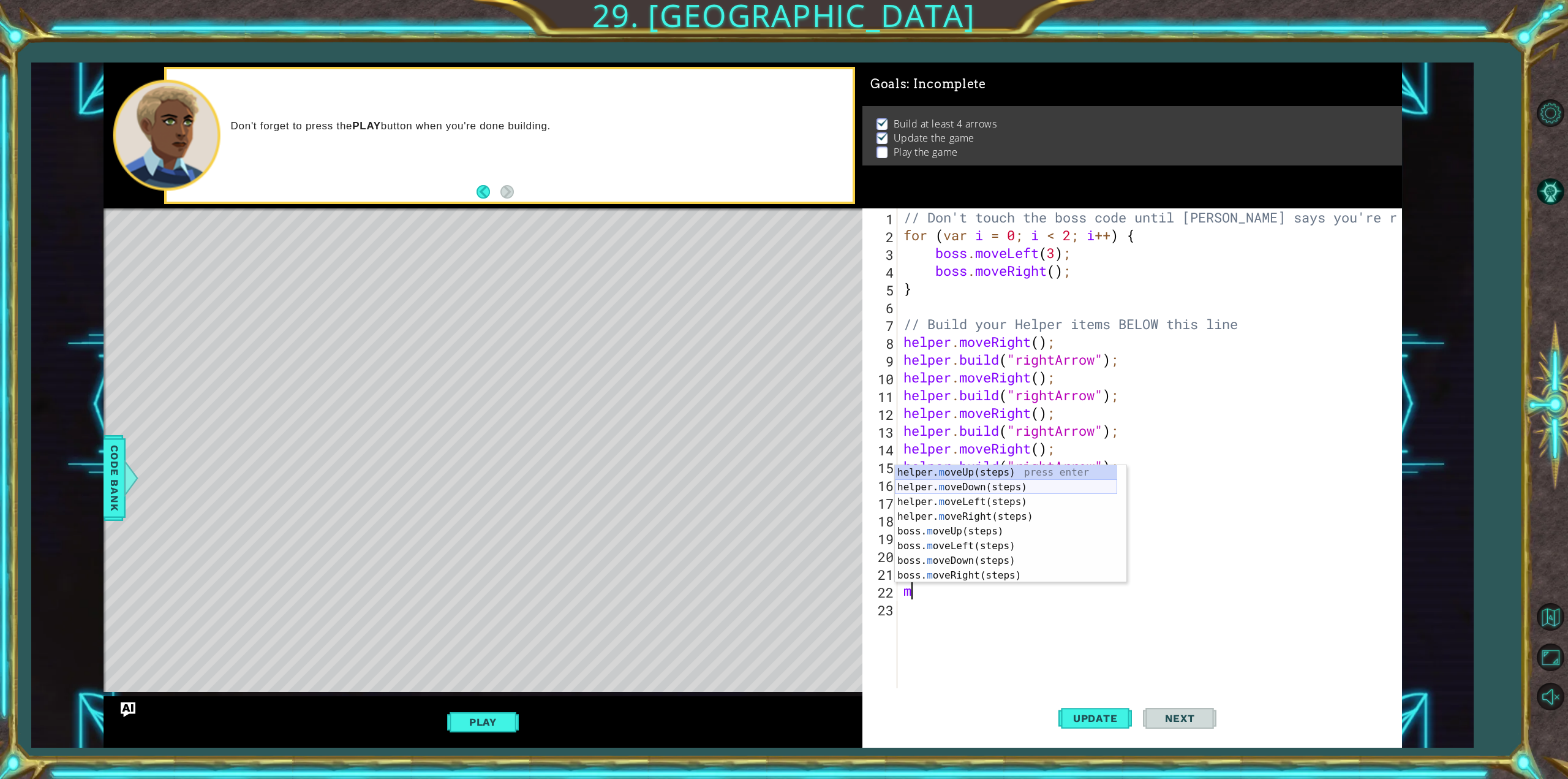
click at [966, 484] on div "helper. m oveUp(steps) press enter helper. m oveDown(steps) press enter helper.…" at bounding box center [1006, 539] width 222 height 147
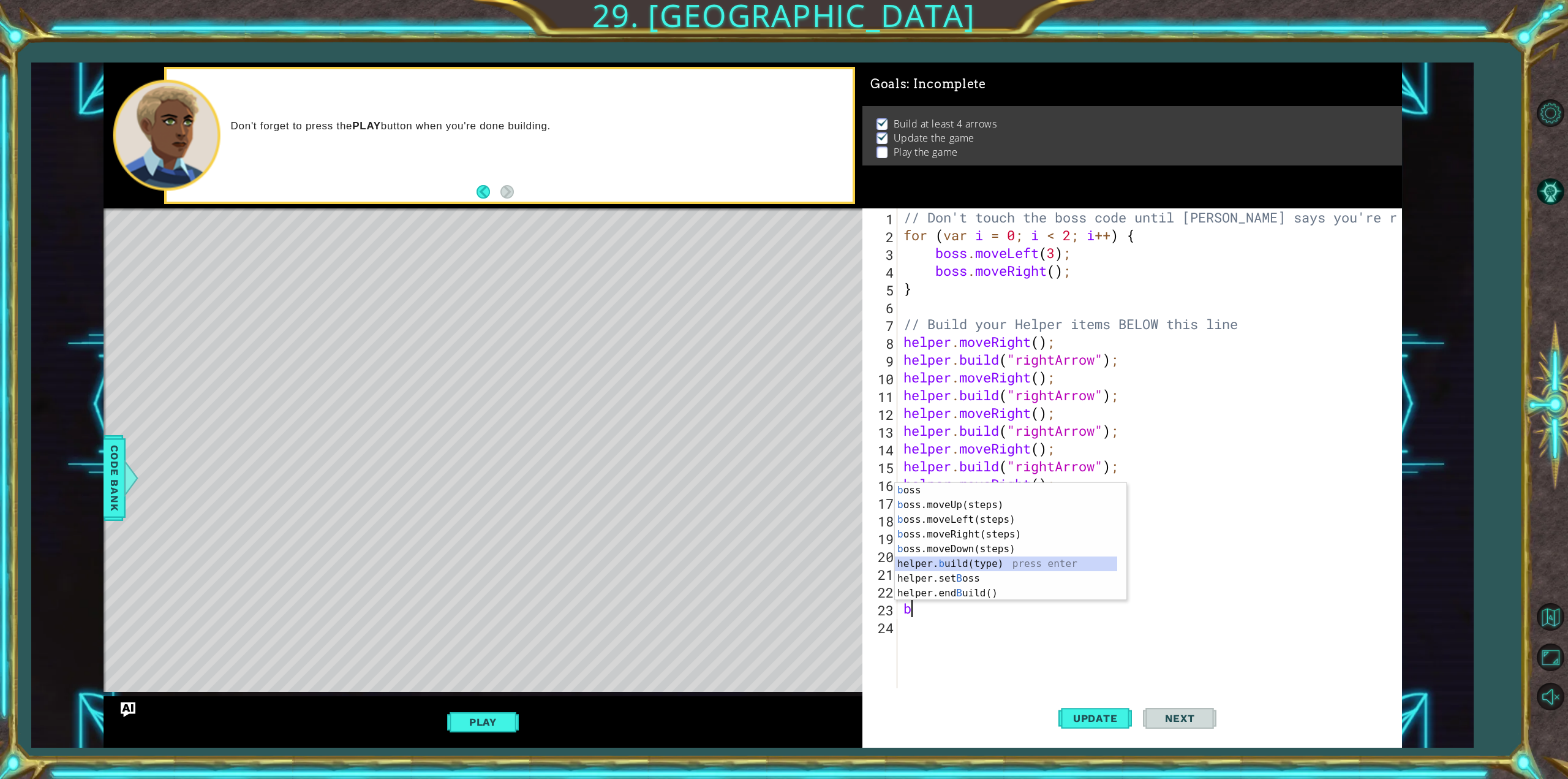
click at [1015, 560] on div "b oss press enter b oss.moveUp(steps) press enter b oss.moveLeft(steps) press e…" at bounding box center [1006, 557] width 222 height 147
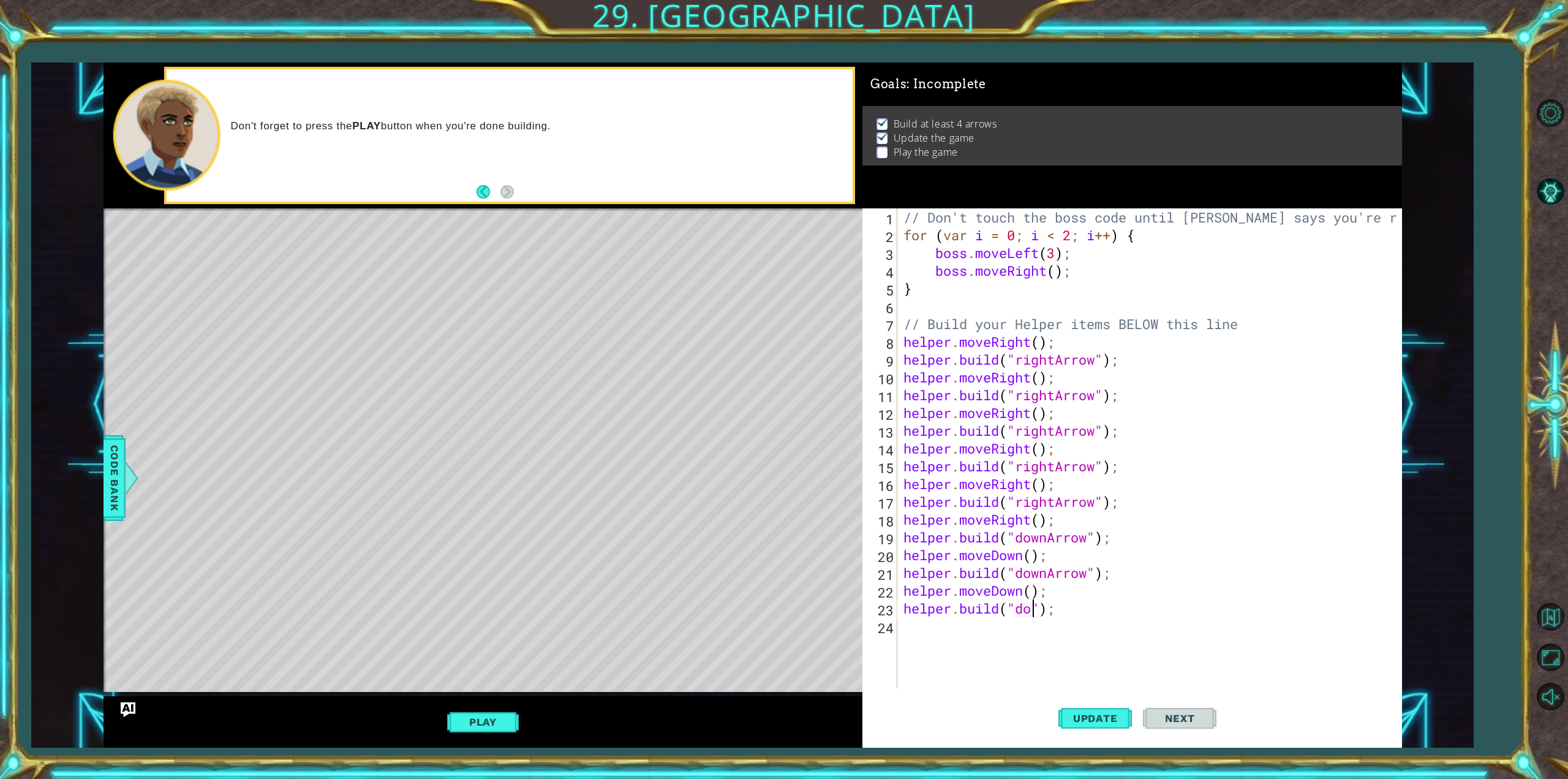
scroll to position [0, 6]
type textarea "[DOMAIN_NAME]("down");"
drag, startPoint x: 967, startPoint y: 624, endPoint x: 970, endPoint y: 618, distance: 6.7
click at [970, 618] on div "// Don't touch the boss code until [PERSON_NAME] says you're ready! for ( var i…" at bounding box center [1151, 466] width 501 height 515
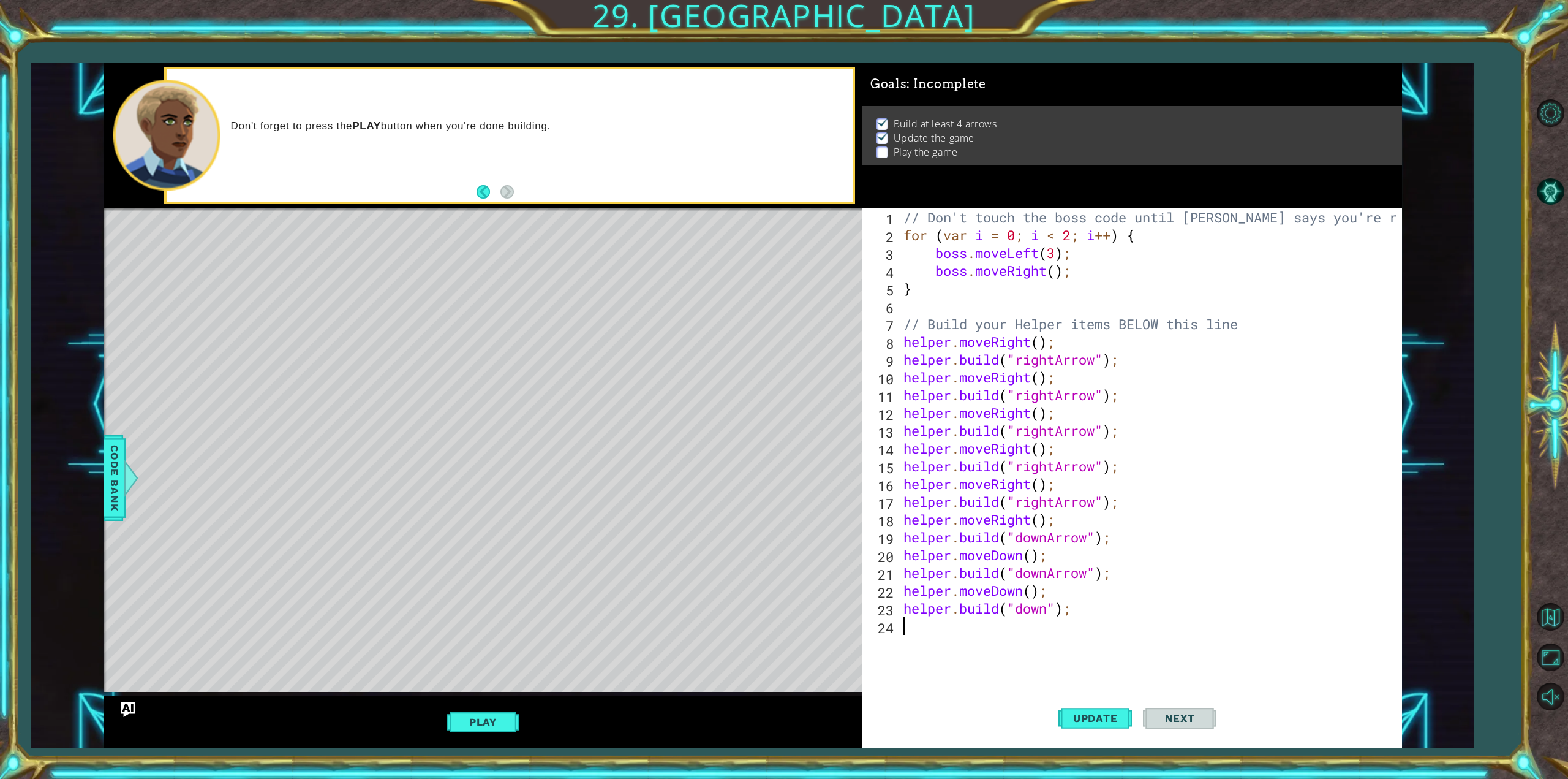
type textarea "m"
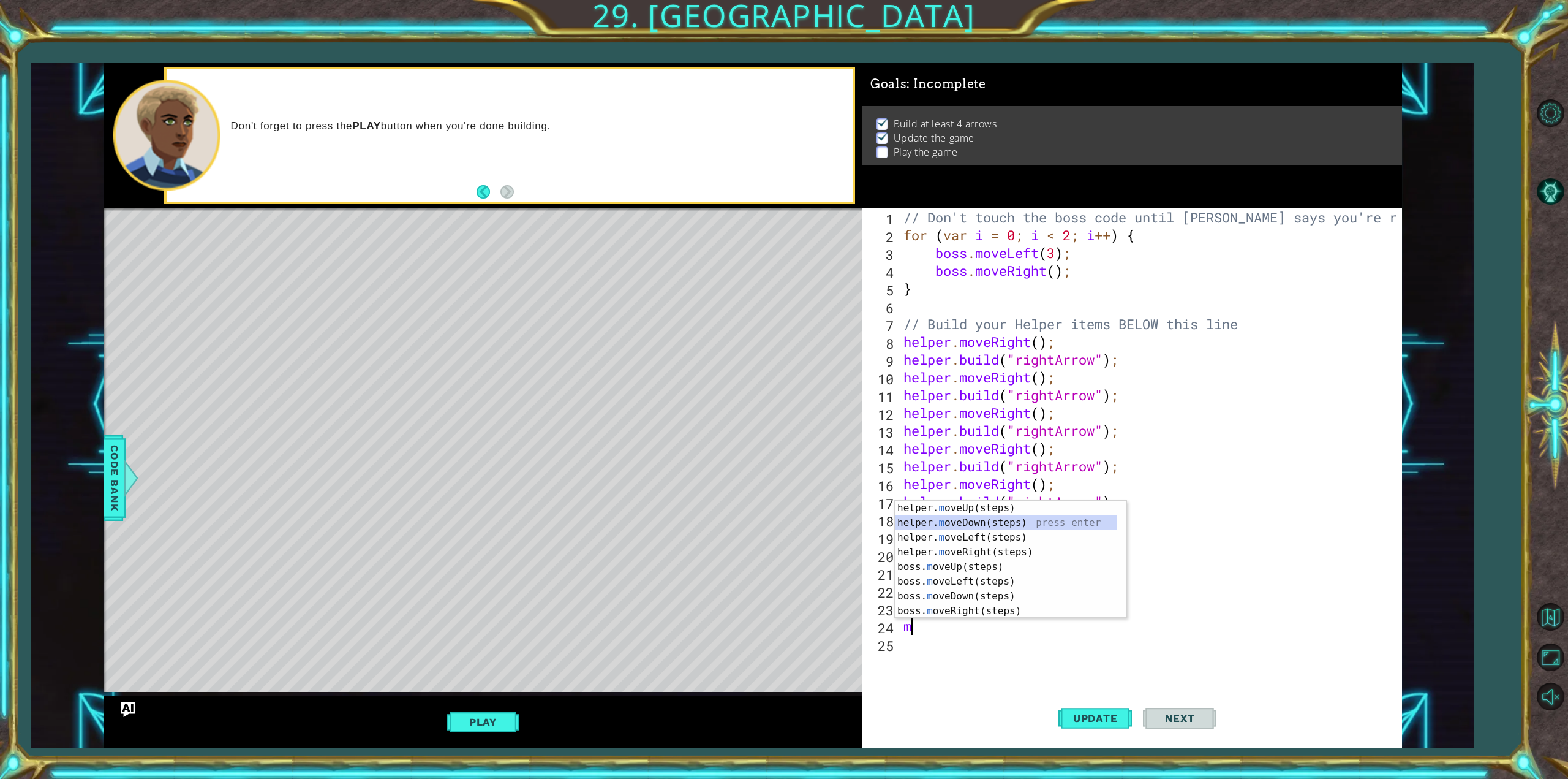
drag, startPoint x: 983, startPoint y: 522, endPoint x: 991, endPoint y: 524, distance: 8.2
click at [985, 520] on div "helper. m oveUp(steps) press enter helper. m oveDown(steps) press enter helper.…" at bounding box center [1006, 574] width 222 height 147
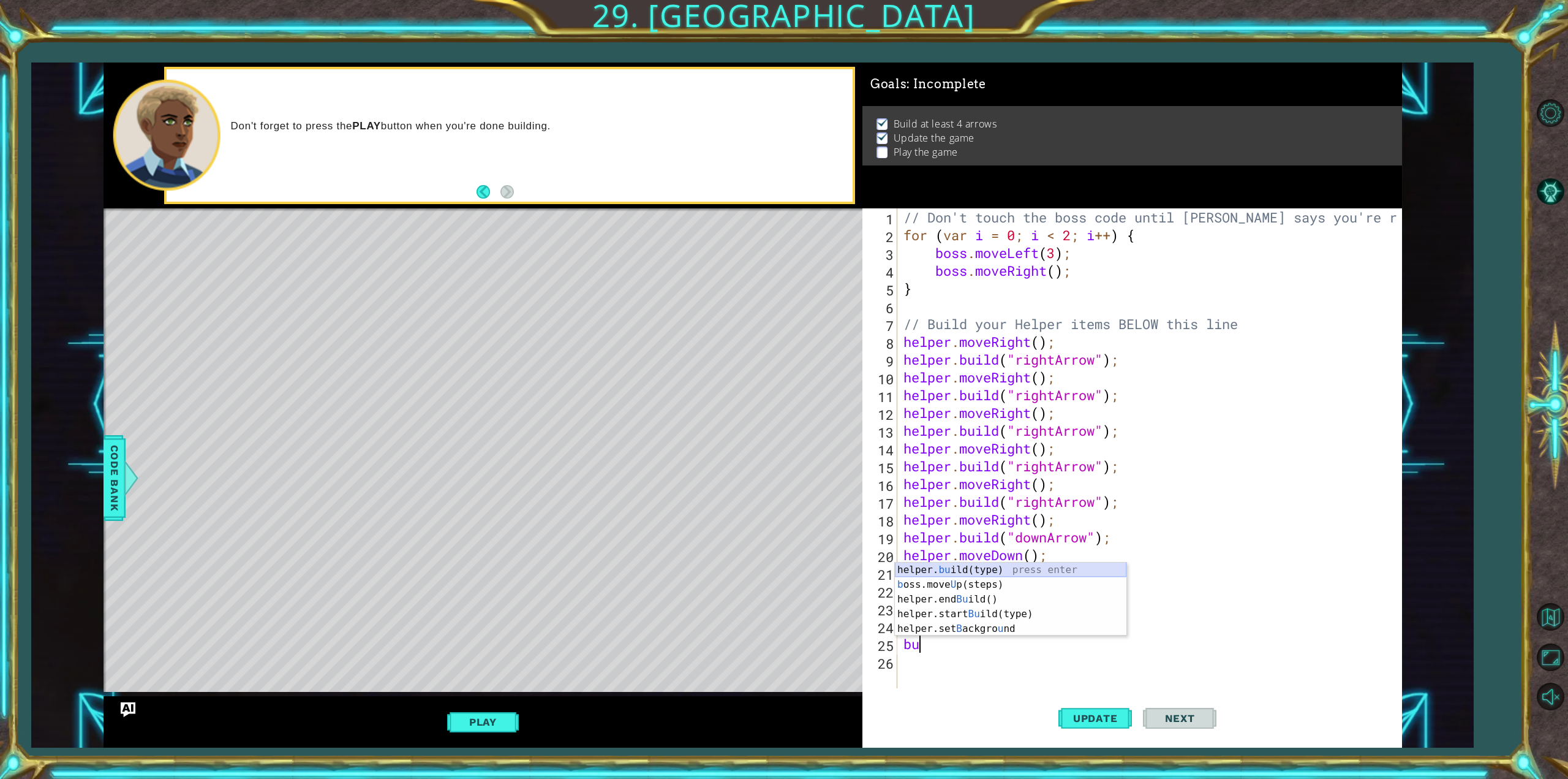
drag, startPoint x: 965, startPoint y: 570, endPoint x: 983, endPoint y: 568, distance: 18.1
click at [983, 568] on div "helper. bu ild(type) press enter b oss.move U p(steps) press enter helper.end B…" at bounding box center [1011, 614] width 232 height 103
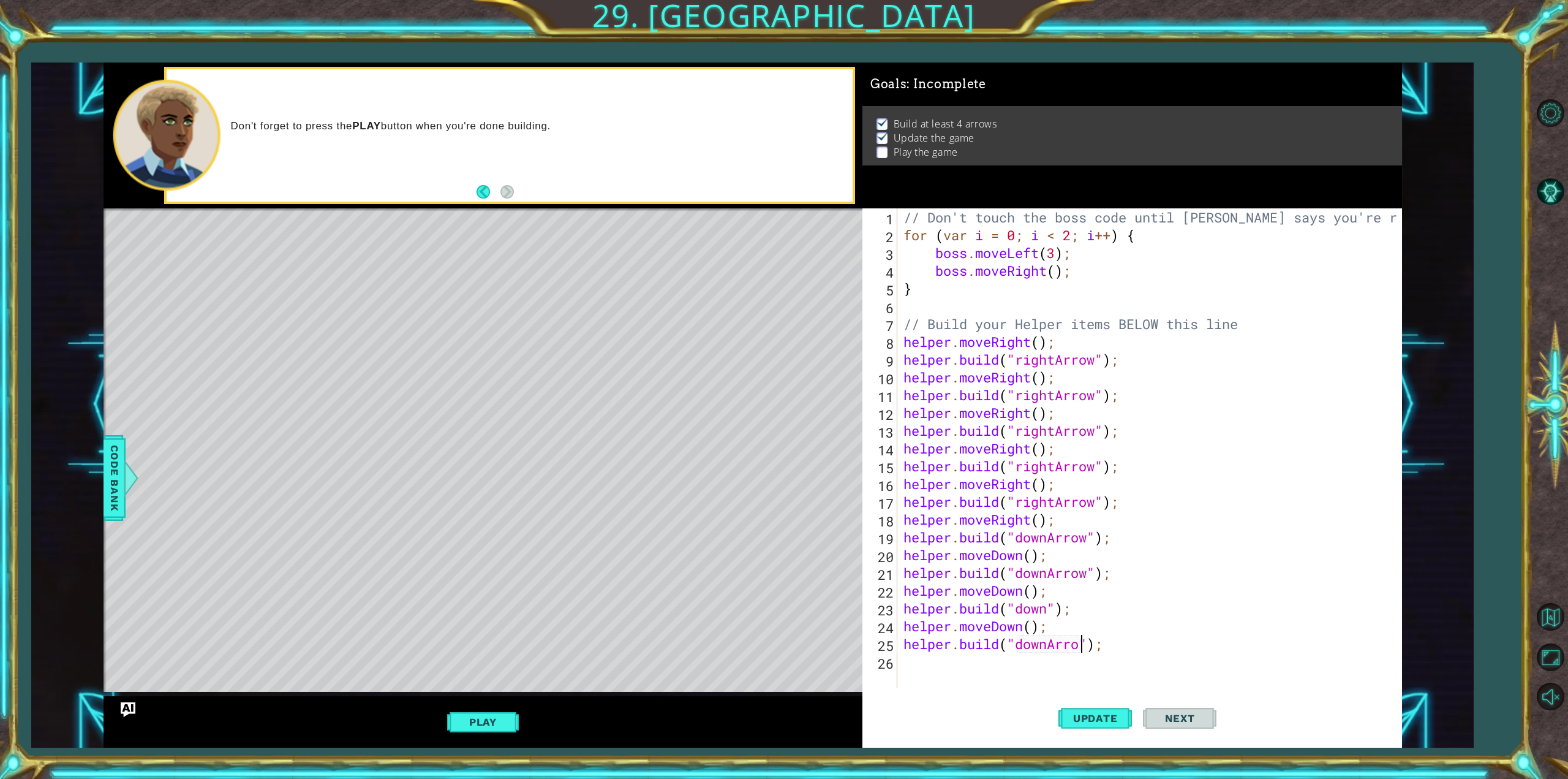
scroll to position [0, 8]
drag, startPoint x: 1109, startPoint y: 716, endPoint x: 1115, endPoint y: 736, distance: 20.9
click at [1115, 736] on button "Update" at bounding box center [1095, 718] width 74 height 54
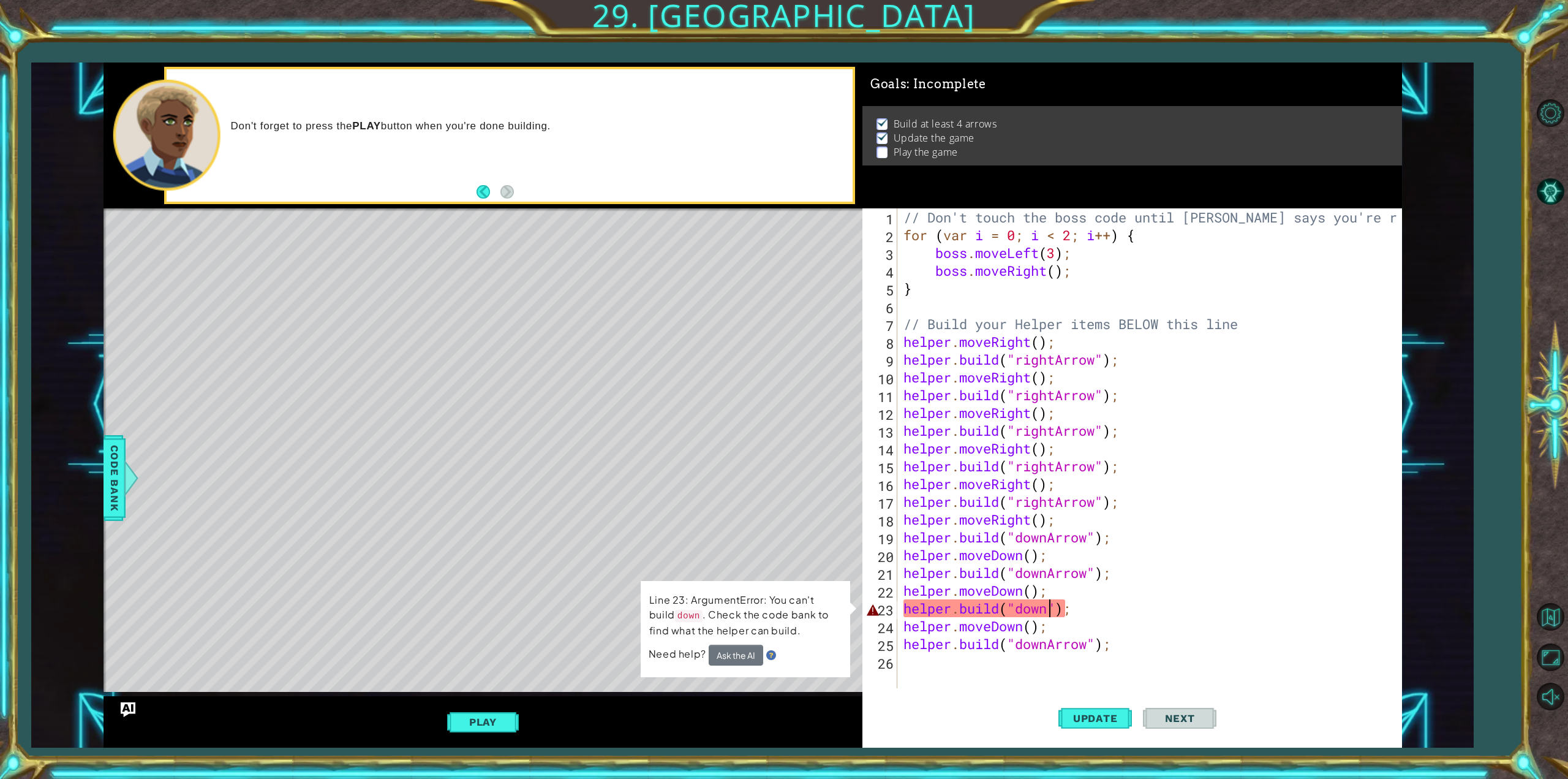
click at [1055, 611] on div "// Don't touch the boss code until [PERSON_NAME] says you're ready! for ( var i…" at bounding box center [1151, 466] width 501 height 515
click at [1040, 610] on div "// Don't touch the boss code until [PERSON_NAME] says you're ready! for ( var i…" at bounding box center [1151, 466] width 501 height 515
click at [1052, 611] on div "// Don't touch the boss code until [PERSON_NAME] says you're ready! for ( var i…" at bounding box center [1151, 466] width 501 height 515
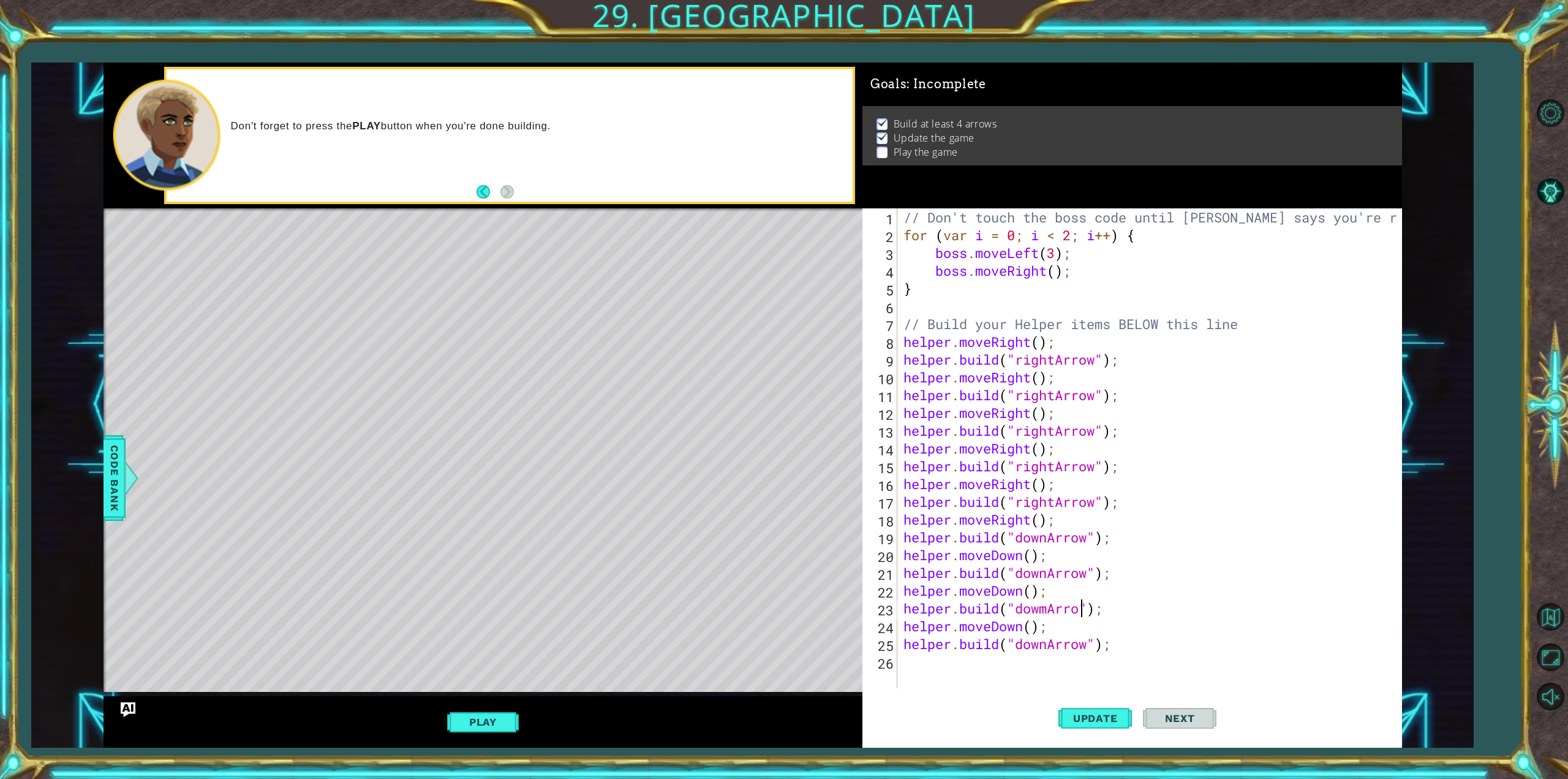
scroll to position [0, 8]
click at [1089, 718] on span "Update" at bounding box center [1095, 718] width 69 height 13
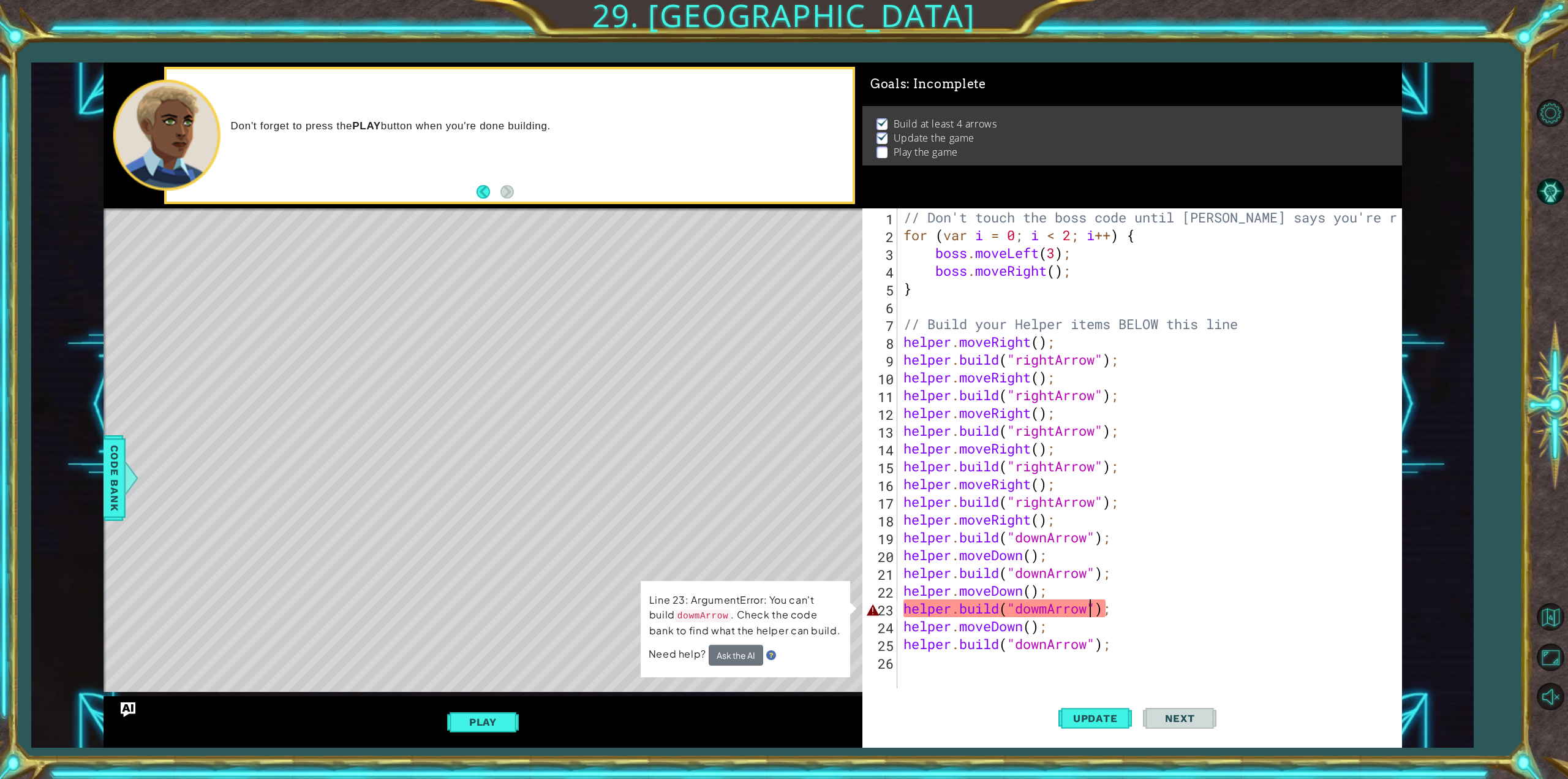
click at [1046, 609] on div "// Don't touch the boss code until [PERSON_NAME] says you're ready! for ( var i…" at bounding box center [1151, 466] width 501 height 515
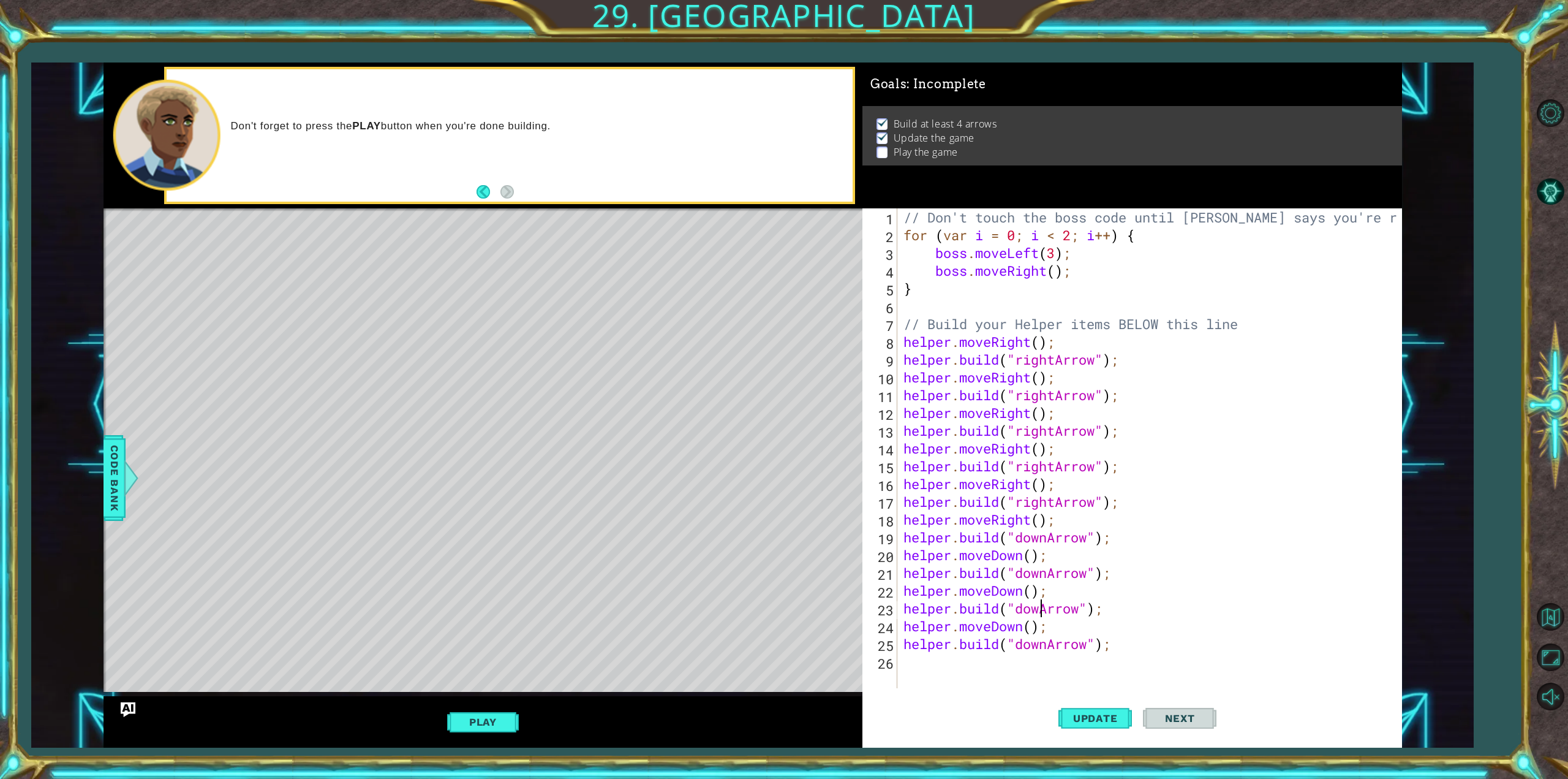
scroll to position [0, 6]
type textarea "[DOMAIN_NAME]("downArrow");"
click at [1110, 717] on span "Update" at bounding box center [1095, 718] width 69 height 13
click at [911, 664] on div "// Don't touch the boss code until [PERSON_NAME] says you're ready! for ( var i…" at bounding box center [1151, 466] width 501 height 515
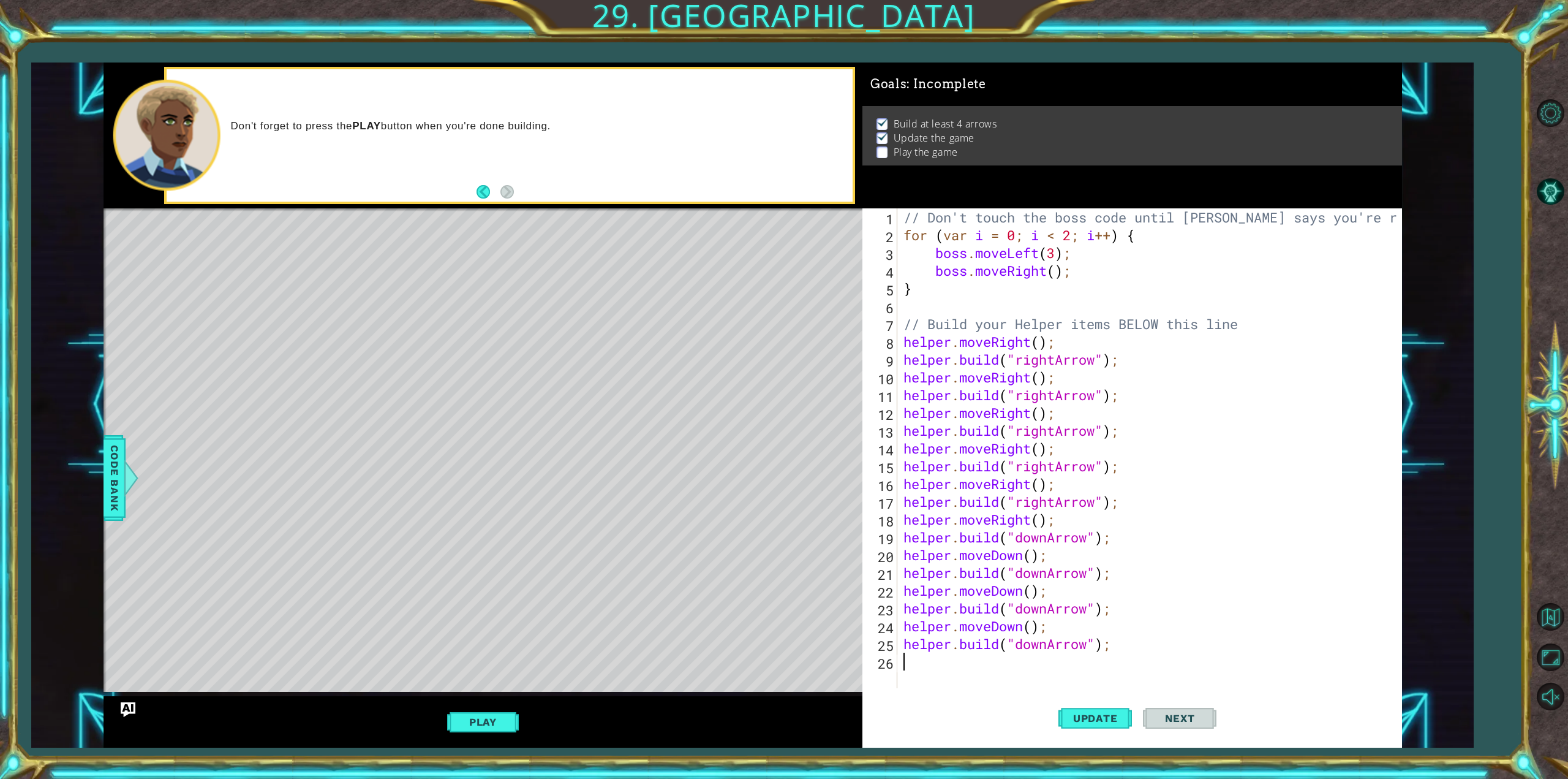
type textarea "m"
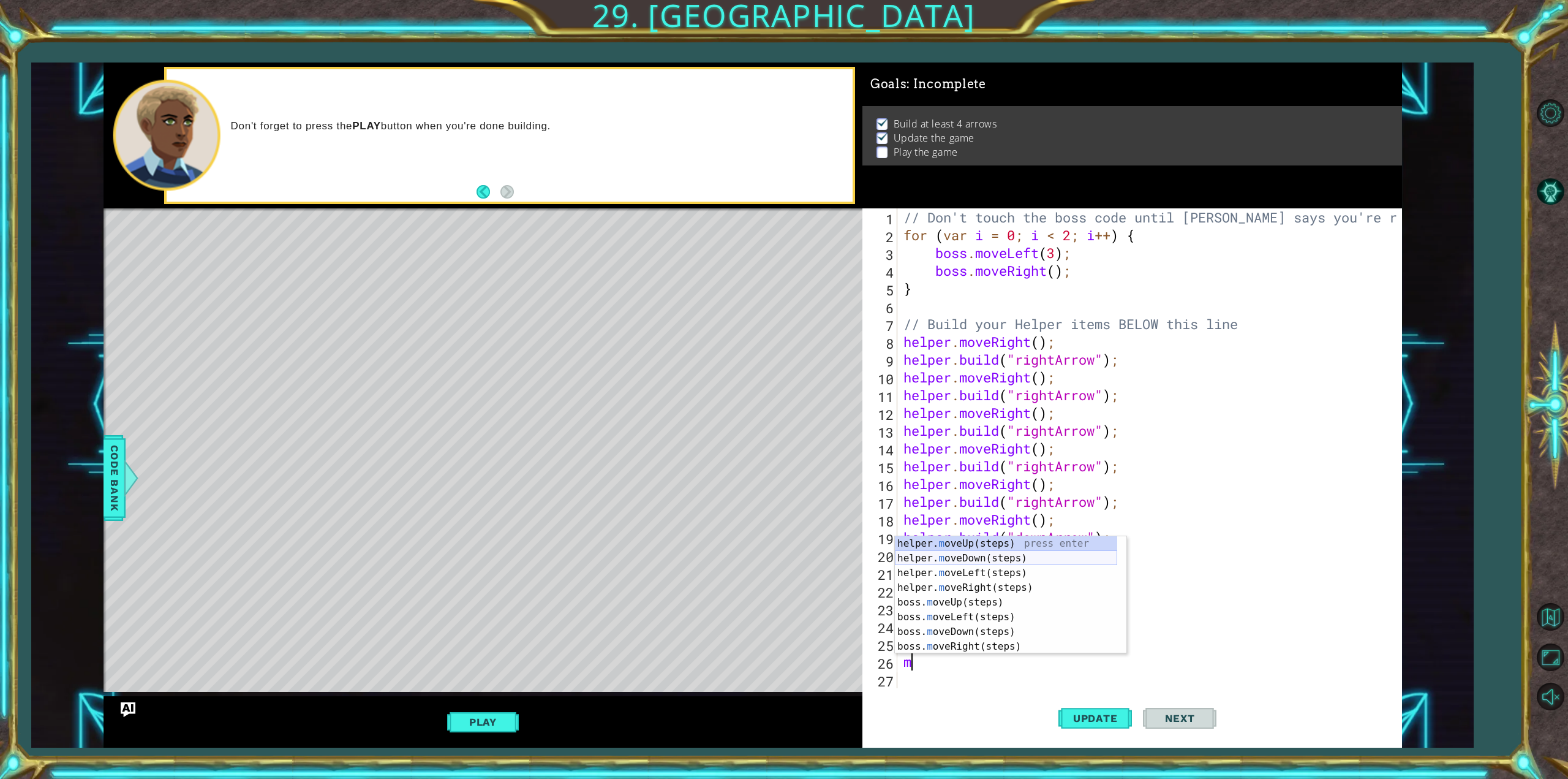
click at [971, 553] on div "helper. m oveUp(steps) press enter helper. m oveDown(steps) press enter helper.…" at bounding box center [1006, 610] width 222 height 147
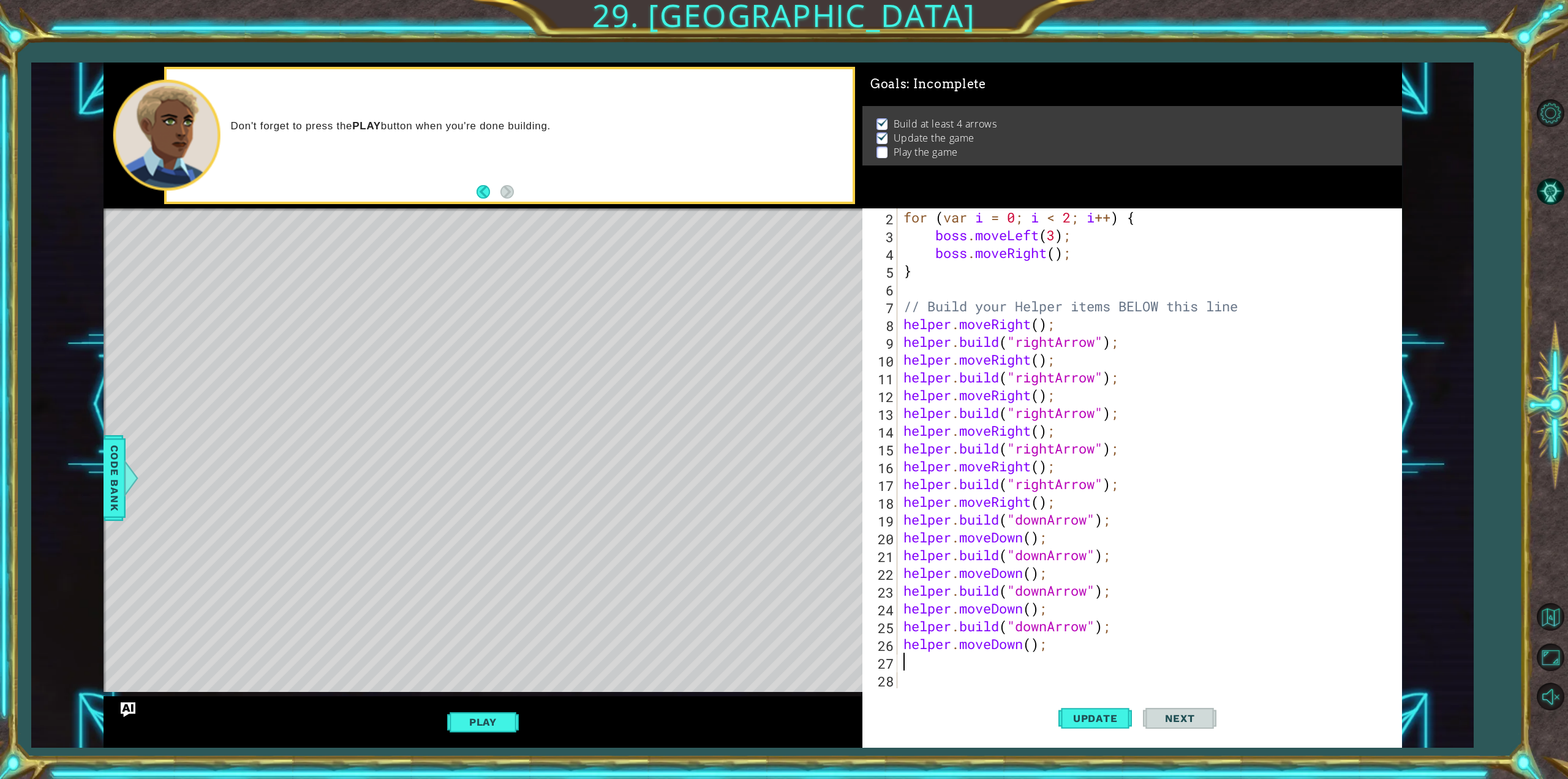
scroll to position [18, 0]
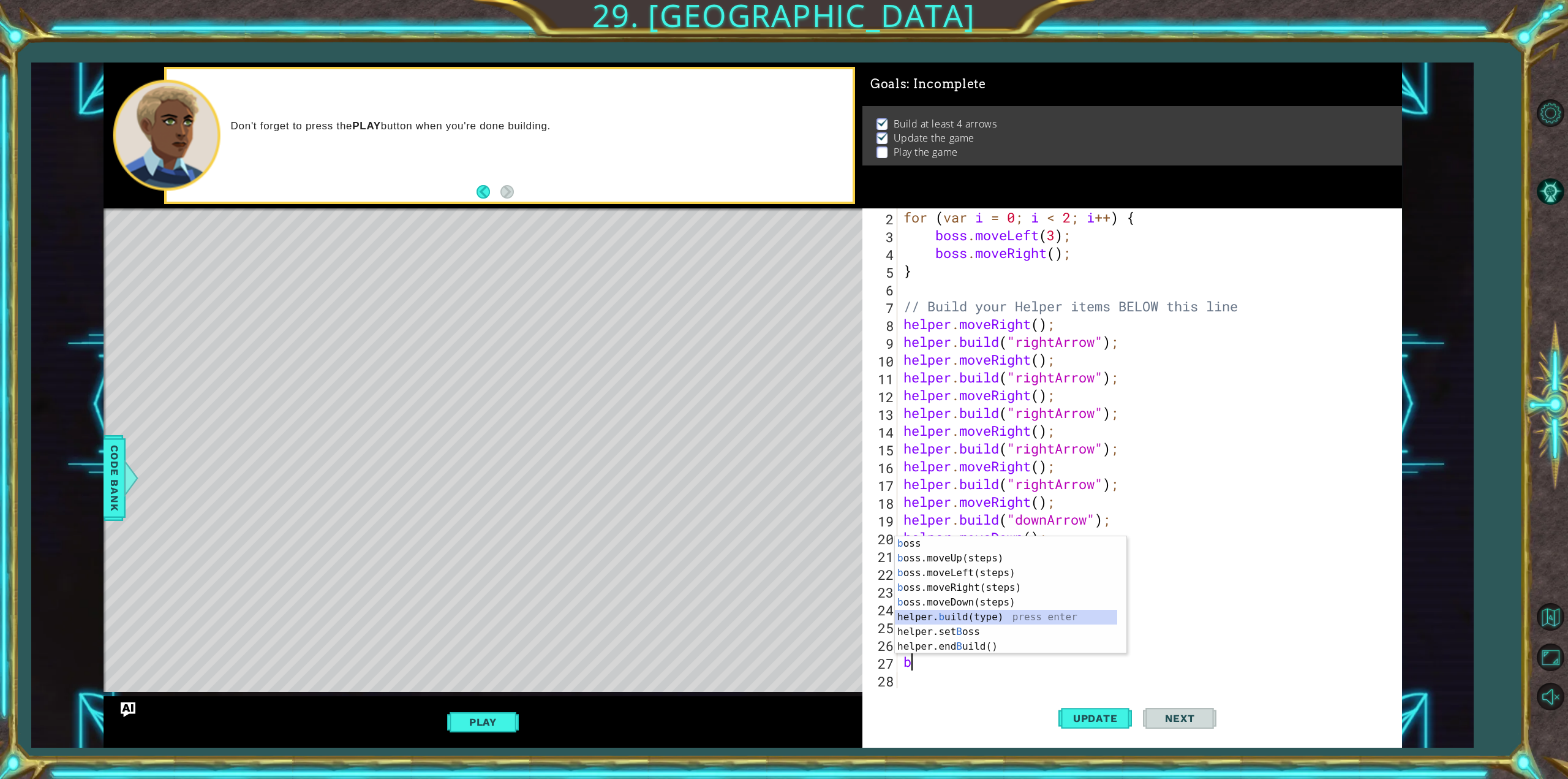
drag, startPoint x: 957, startPoint y: 612, endPoint x: 953, endPoint y: 626, distance: 14.6
click at [947, 630] on div "b oss press enter b oss.moveUp(steps) press enter b oss.moveLeft(steps) press e…" at bounding box center [1006, 610] width 222 height 147
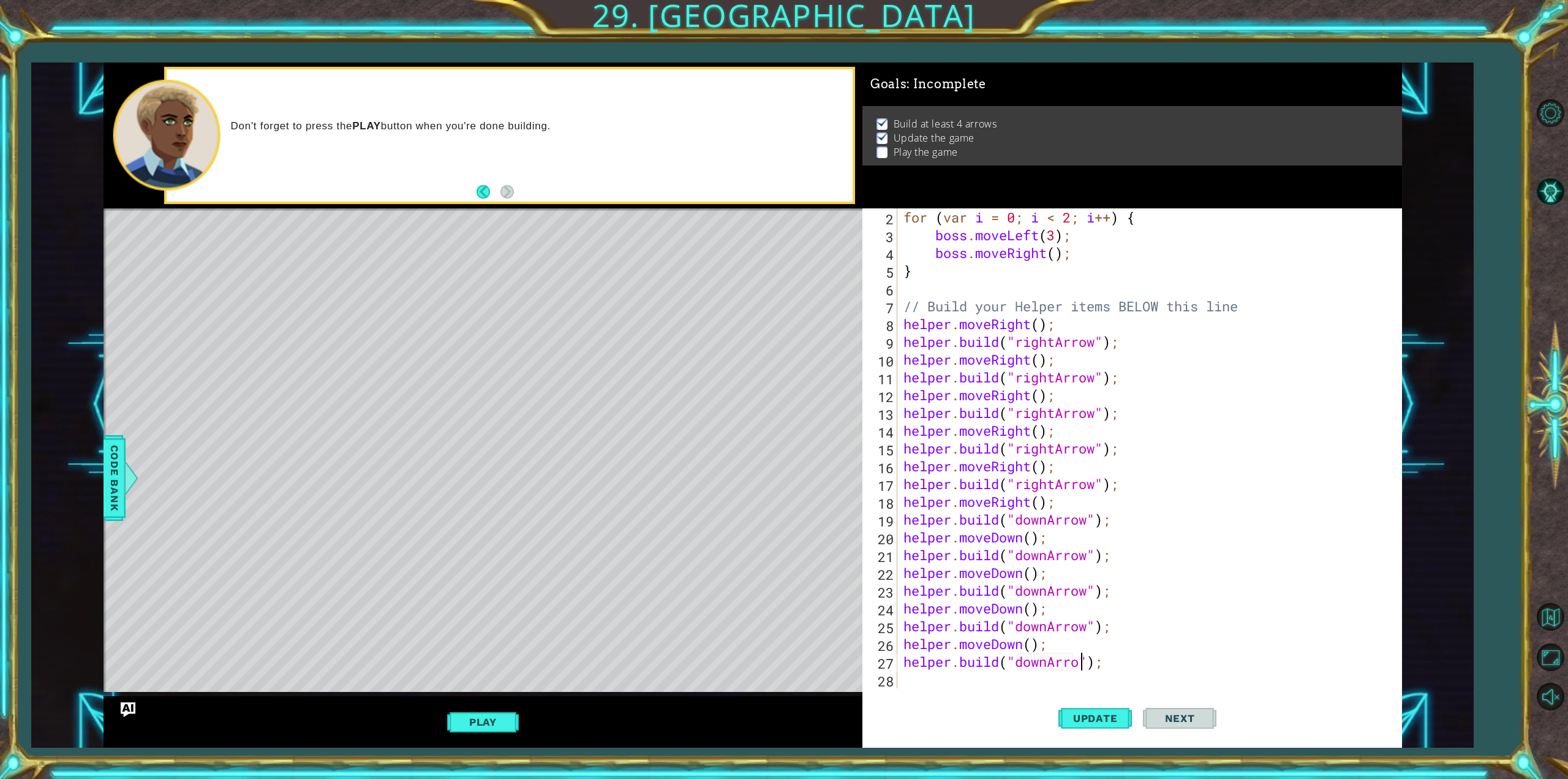
scroll to position [0, 8]
type textarea "[DOMAIN_NAME]("downArrow");"
click at [910, 680] on div "for ( var i = 0 ; i < 2 ; i ++ ) { boss . moveLeft ( 3 ) ; boss . moveRight ( )…" at bounding box center [1147, 466] width 492 height 515
type textarea "m"
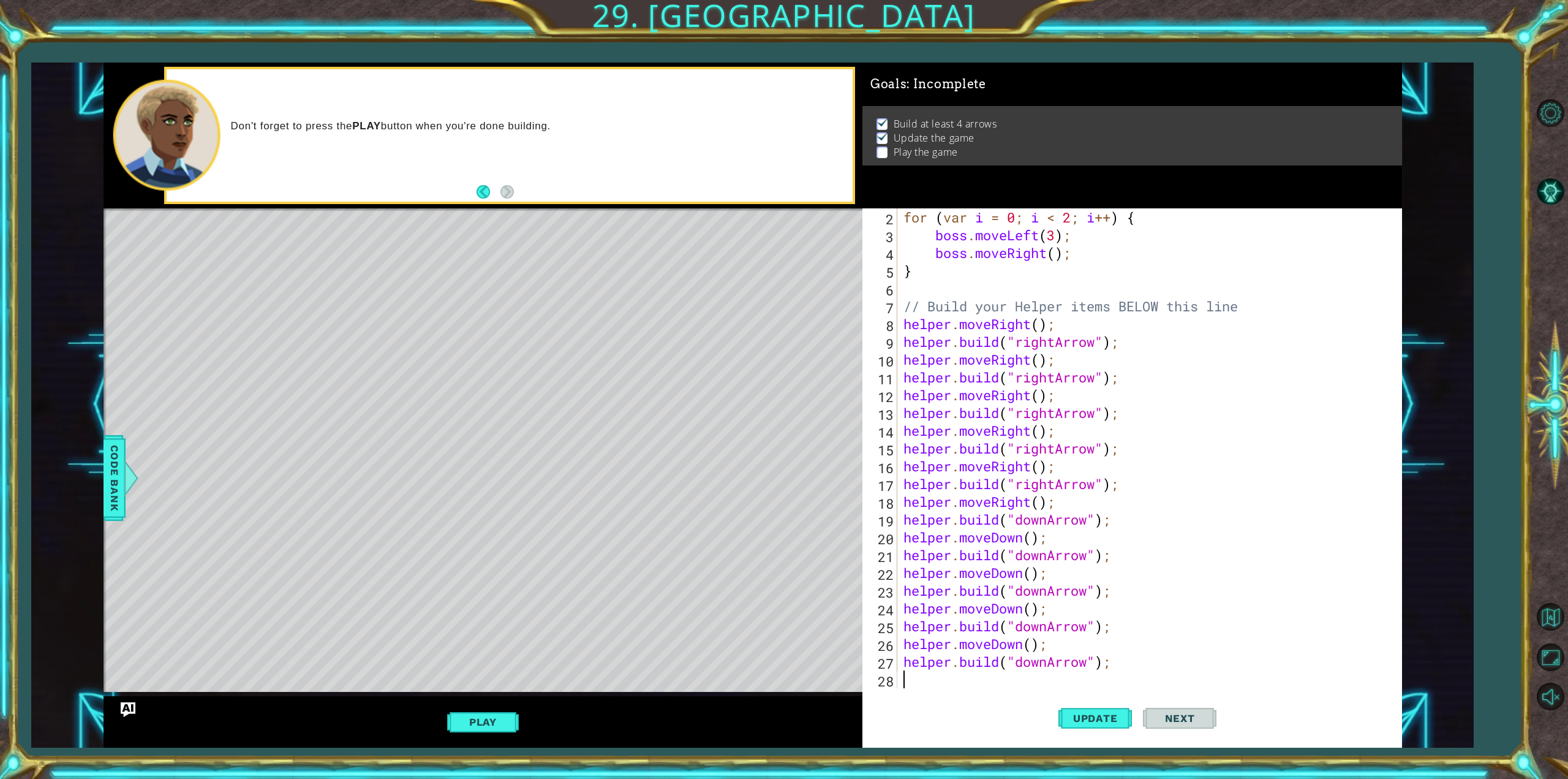
scroll to position [35, 0]
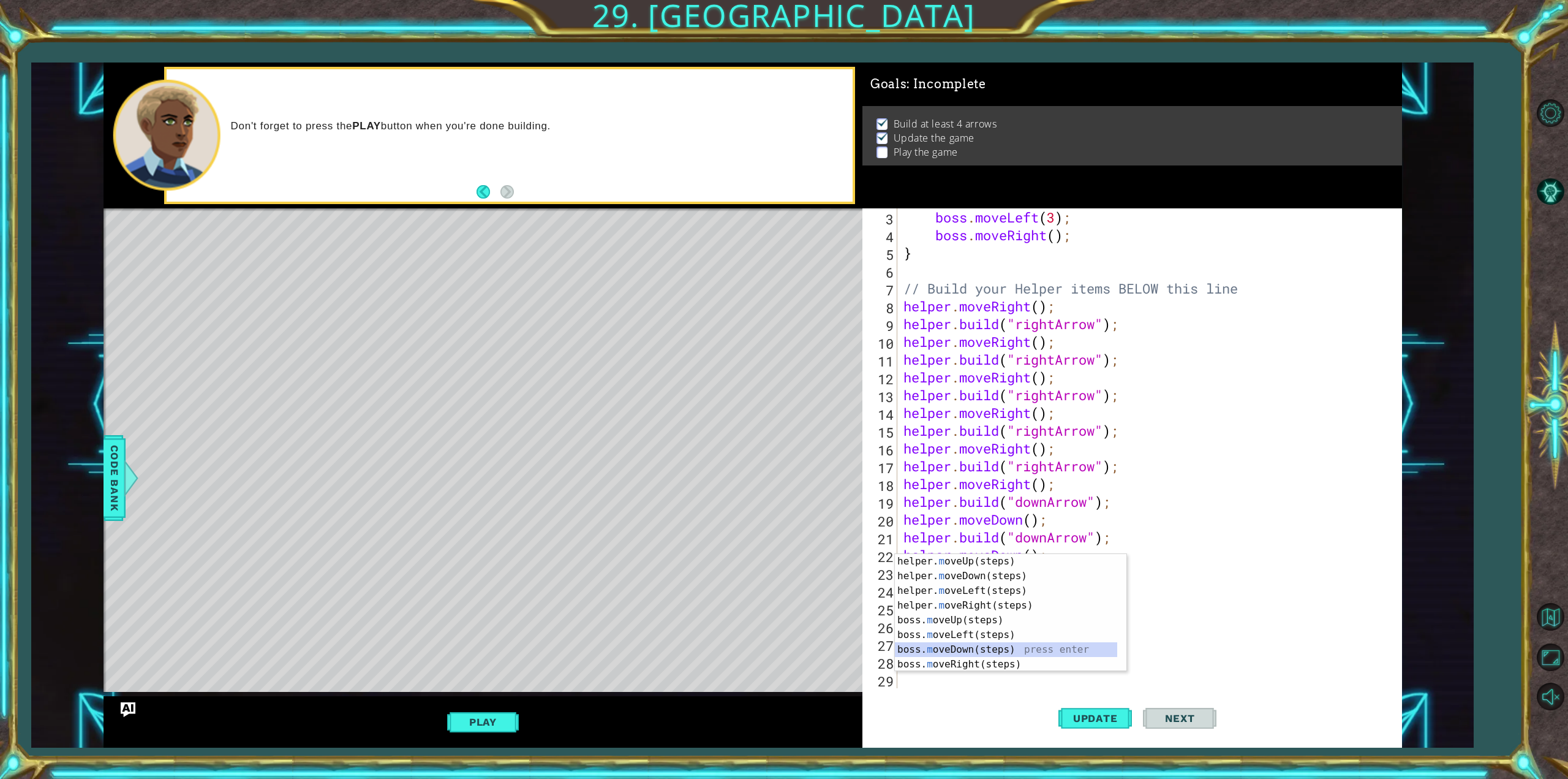
click at [979, 644] on div "helper. m oveUp(steps) press enter helper. m oveDown(steps) press enter helper.…" at bounding box center [1006, 627] width 222 height 147
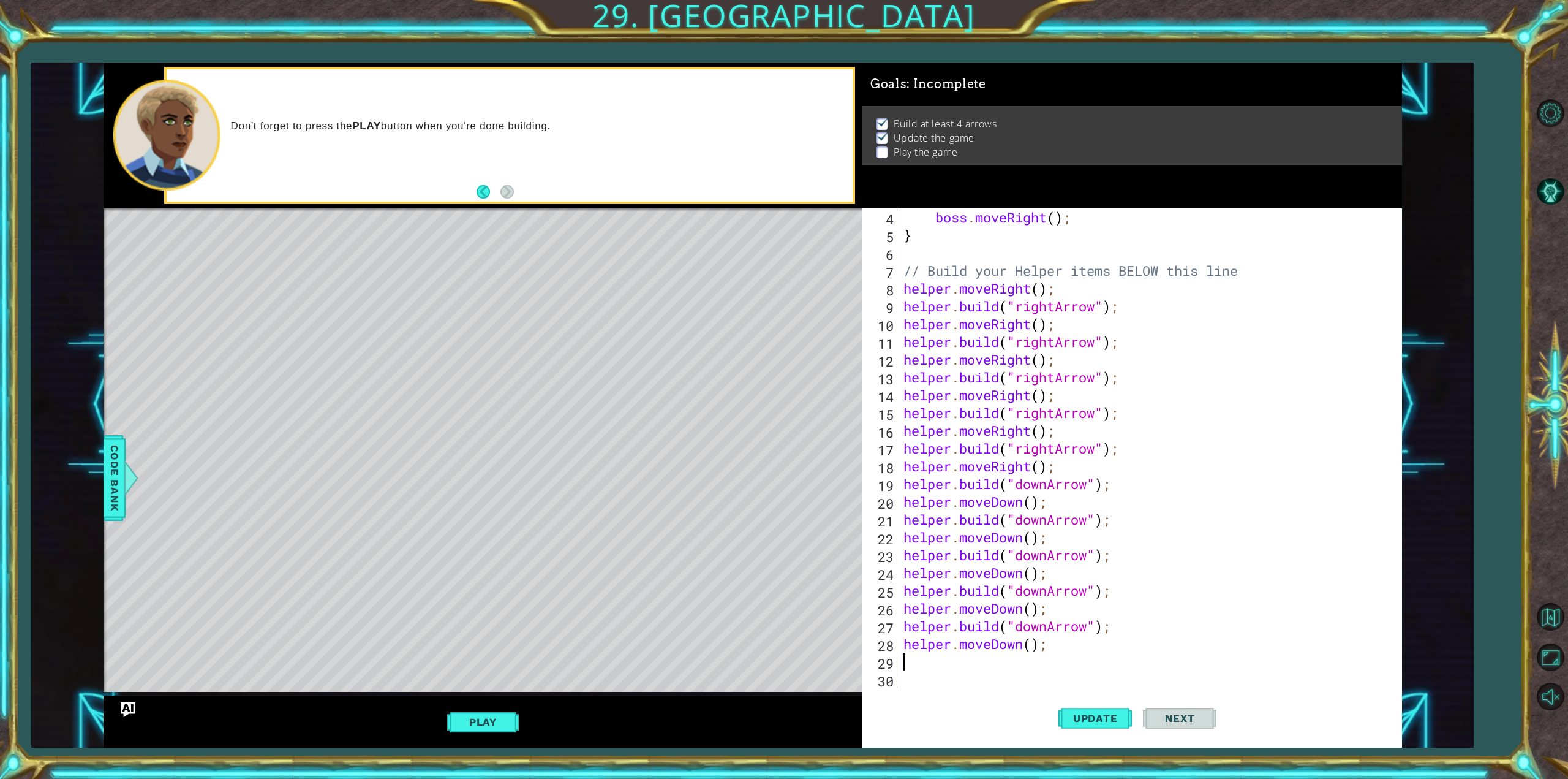
scroll to position [53, 0]
click at [1091, 713] on span "Update" at bounding box center [1095, 718] width 69 height 13
type textarea "m"
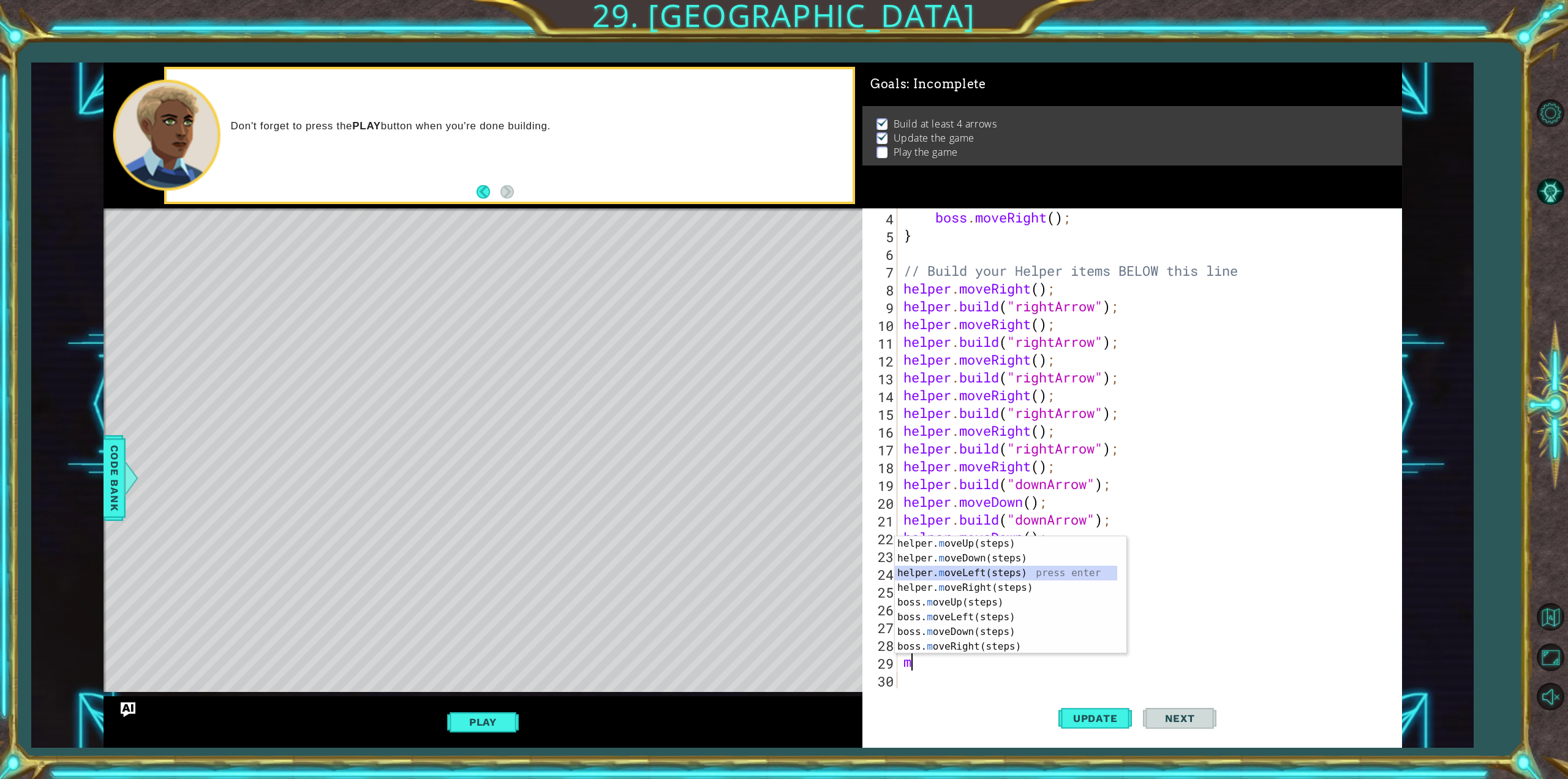
click at [1000, 565] on div "helper. m oveUp(steps) press enter helper. m oveDown(steps) press enter helper.…" at bounding box center [1006, 610] width 222 height 147
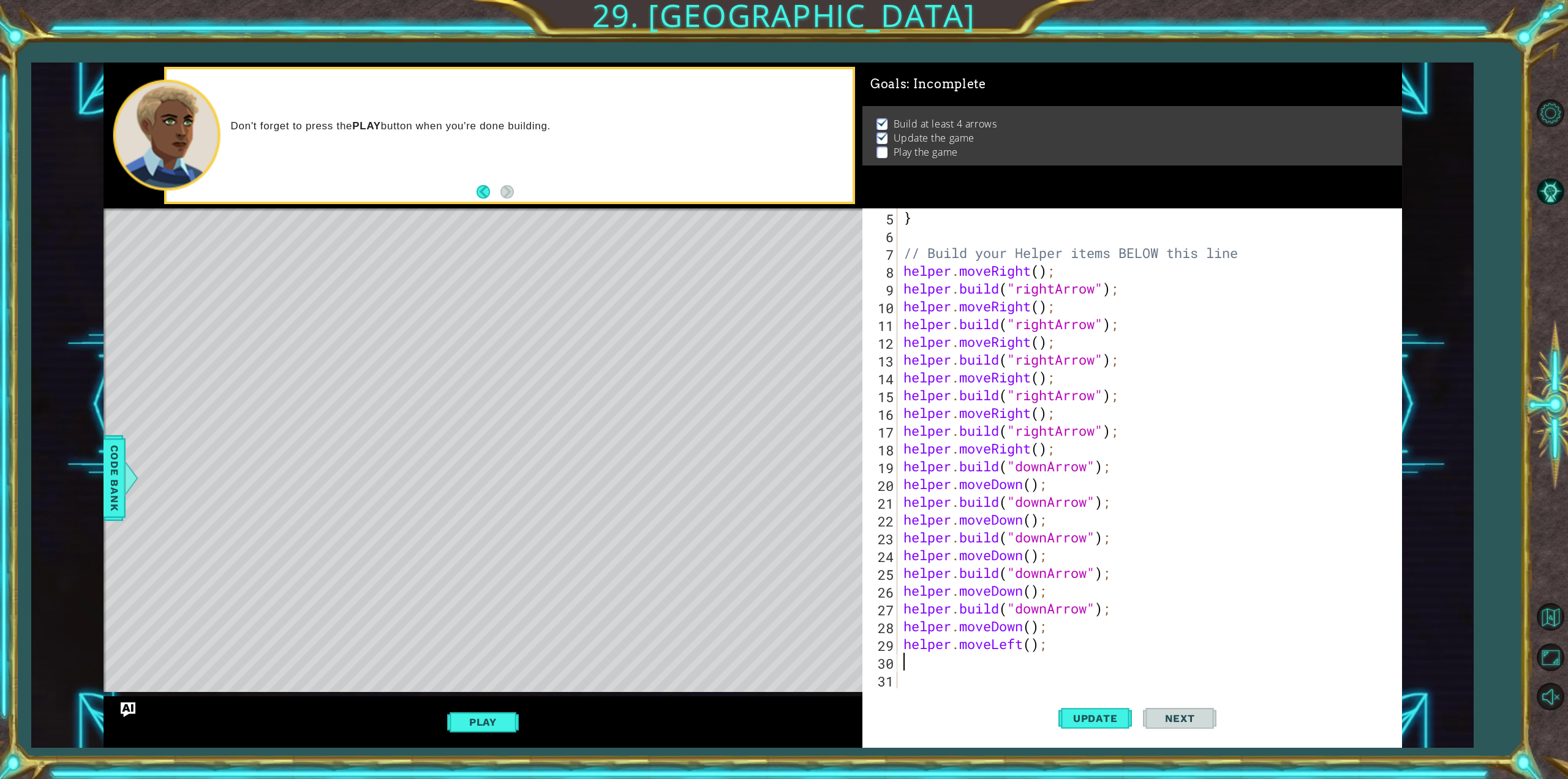
scroll to position [71, 0]
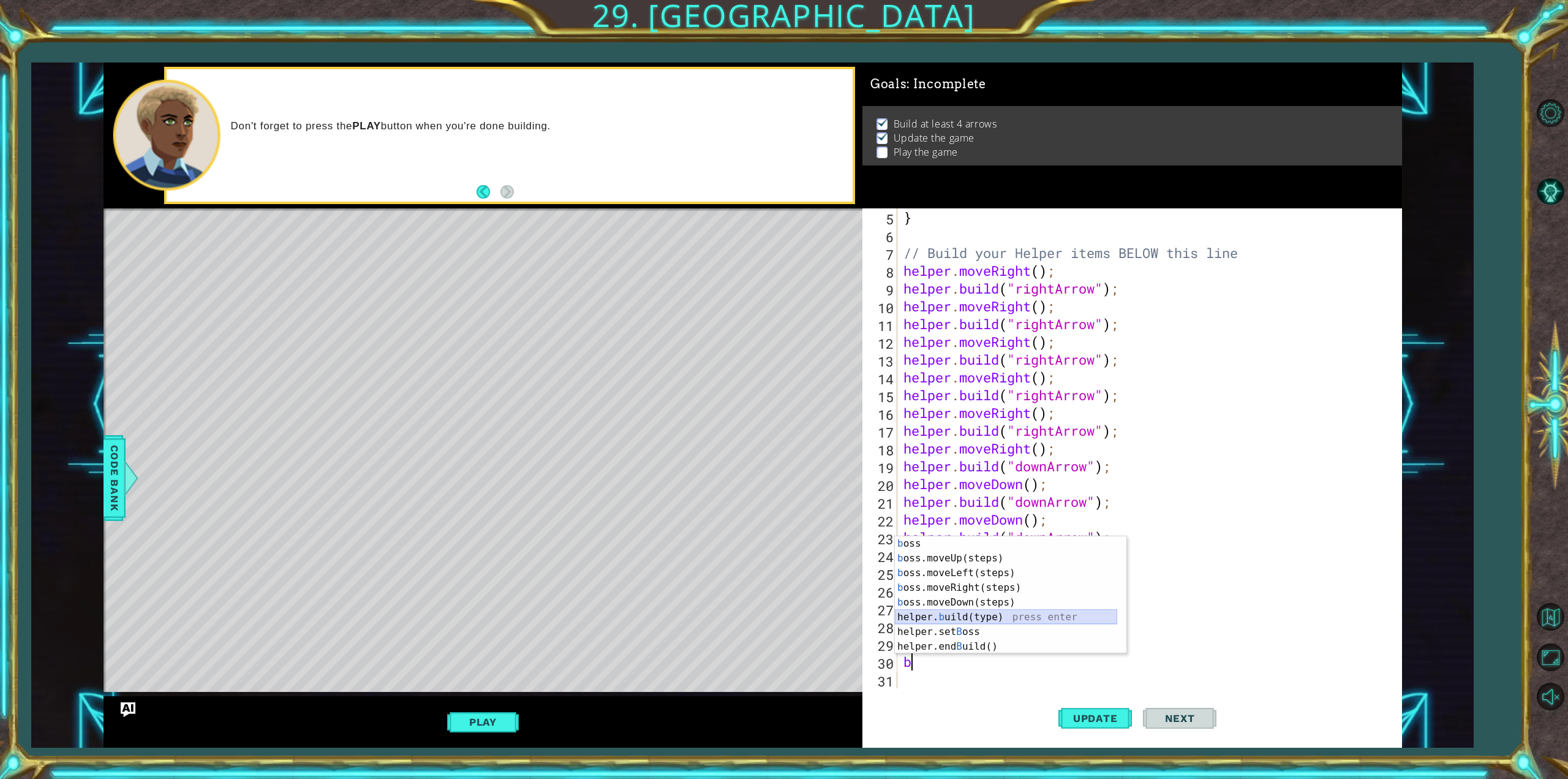
click at [962, 608] on div "b oss press enter b oss.moveUp(steps) press enter b oss.moveLeft(steps) press e…" at bounding box center [1006, 610] width 222 height 147
type textarea "[DOMAIN_NAME]("wall");"
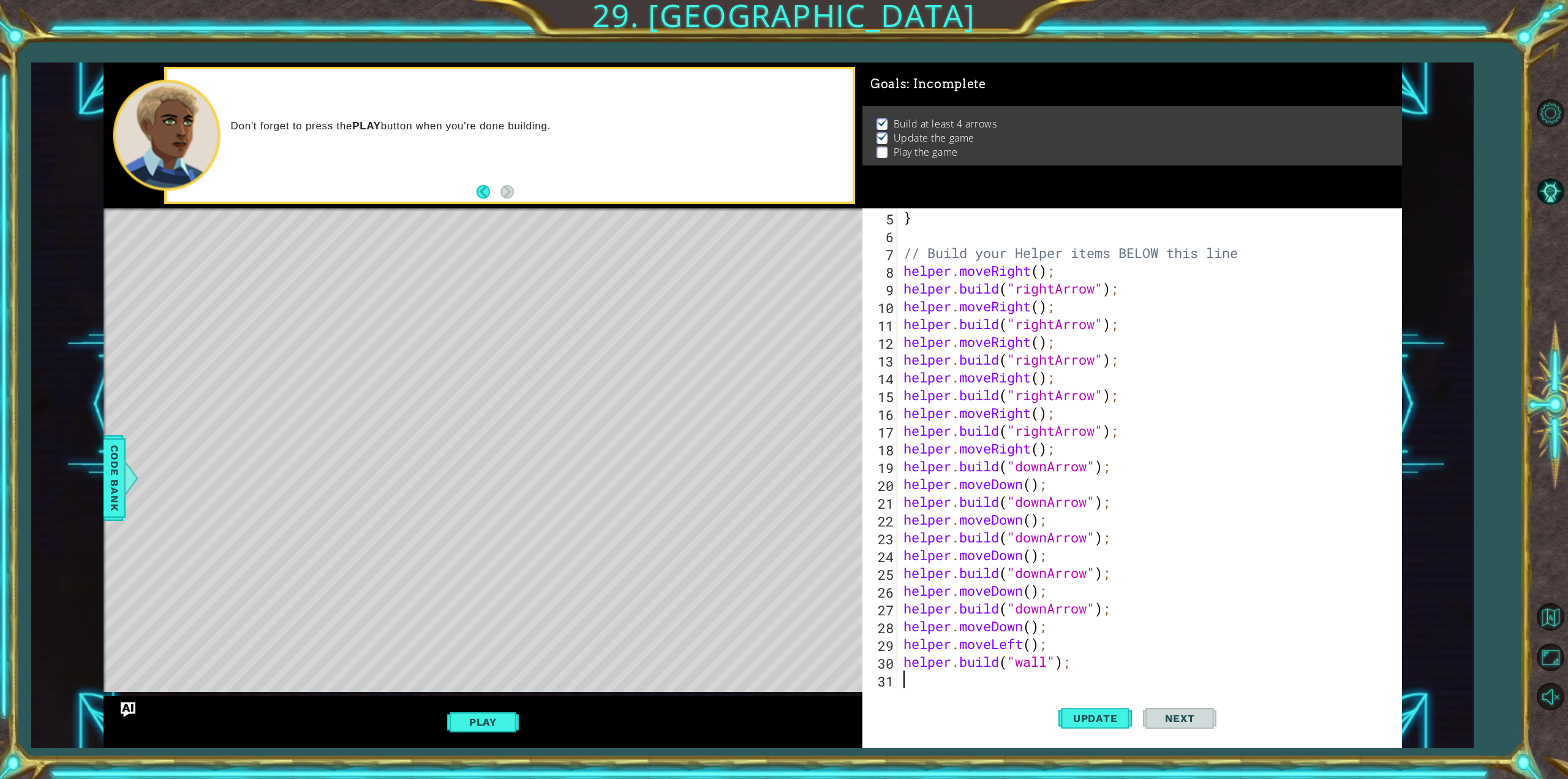
click at [919, 679] on div "} // Build your Helper items BELOW this line helper . moveRight ( ) ; helper . …" at bounding box center [1147, 466] width 492 height 515
drag, startPoint x: 1096, startPoint y: 713, endPoint x: 1096, endPoint y: 703, distance: 10.0
click at [1096, 703] on button "Update" at bounding box center [1095, 718] width 74 height 54
click at [496, 729] on button "Play" at bounding box center [482, 722] width 71 height 24
click at [1186, 713] on button "Next" at bounding box center [1180, 718] width 74 height 54
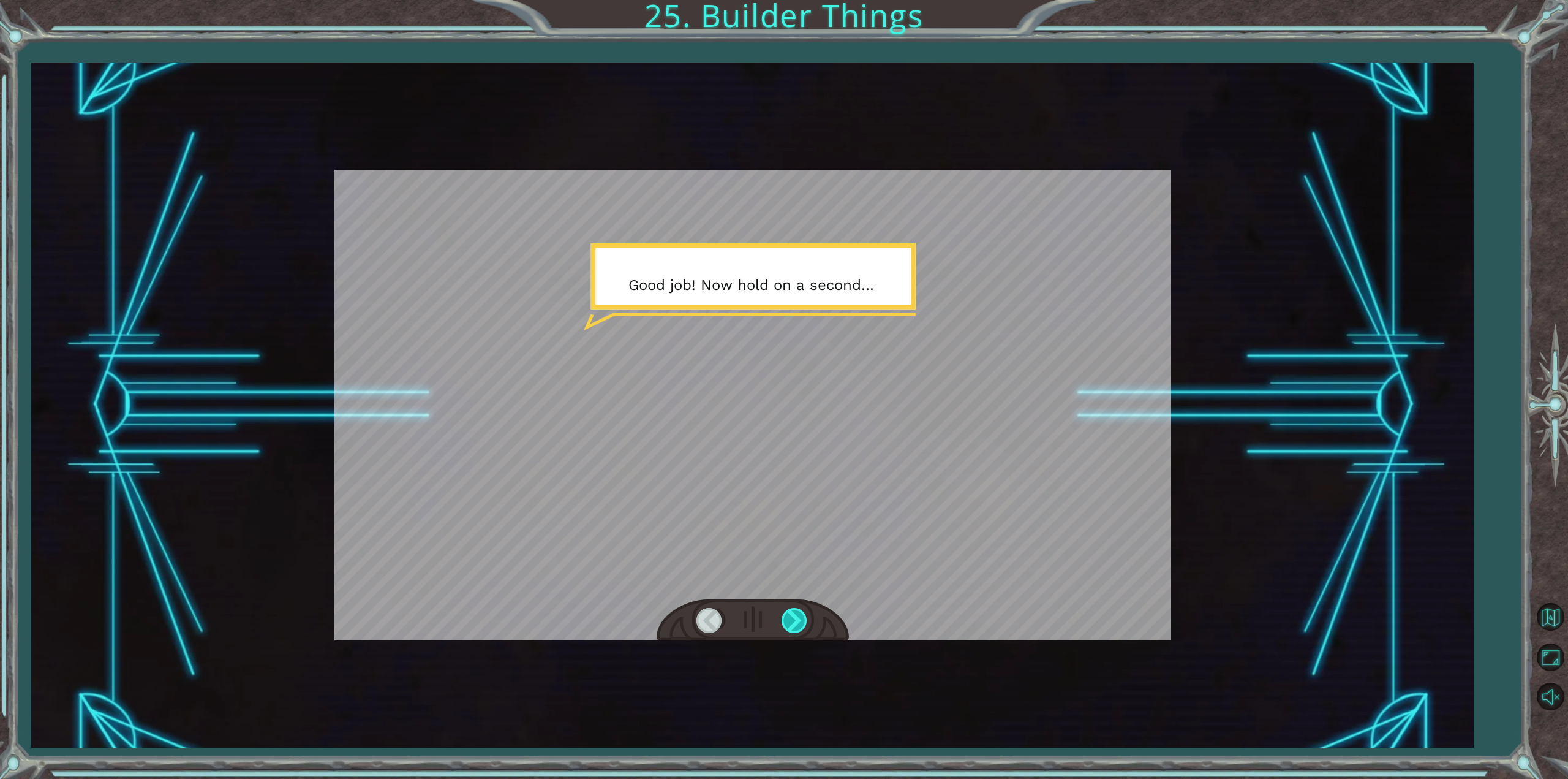
click at [797, 615] on div at bounding box center [795, 620] width 27 height 25
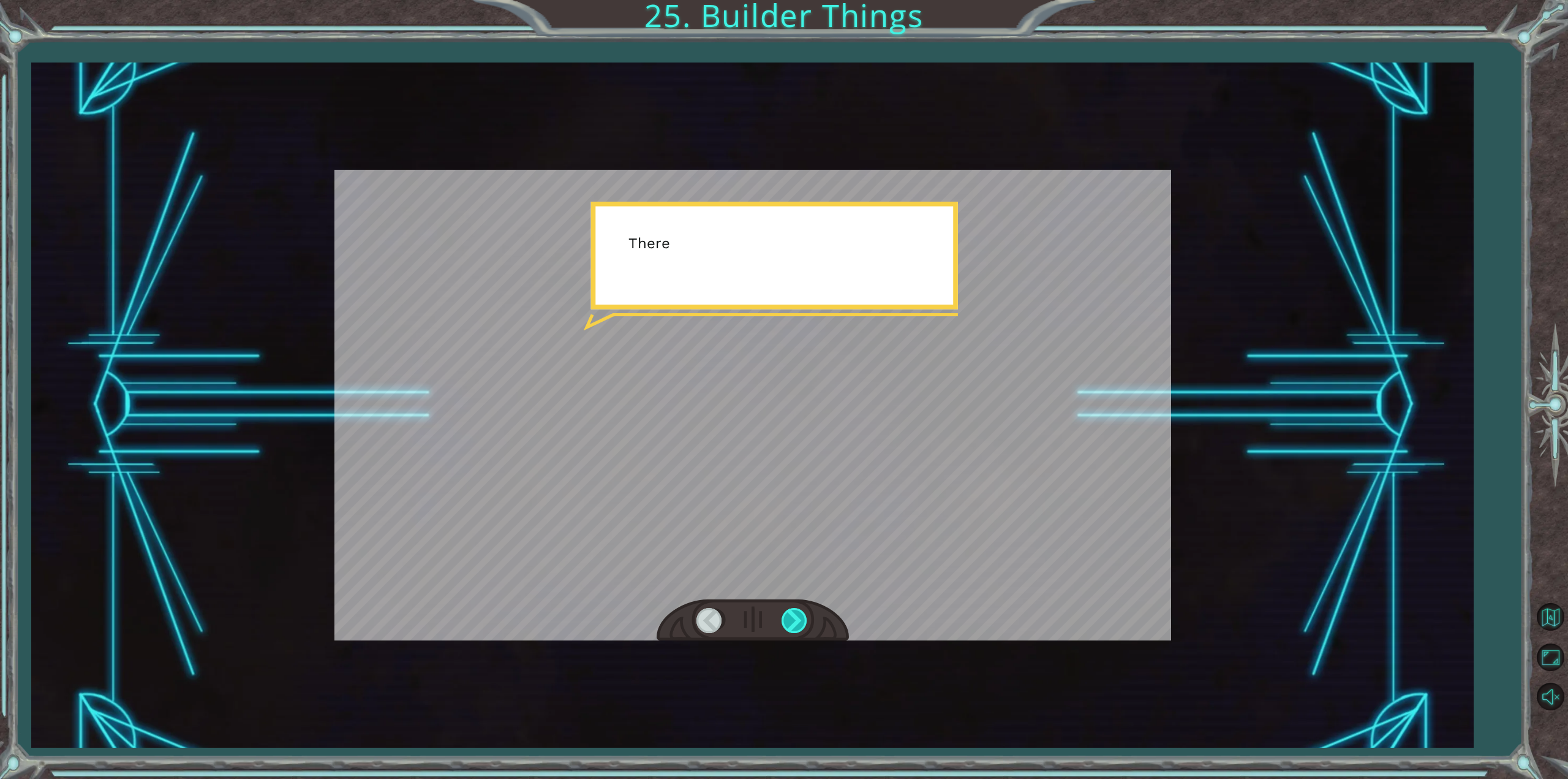
click at [797, 615] on div at bounding box center [795, 620] width 27 height 25
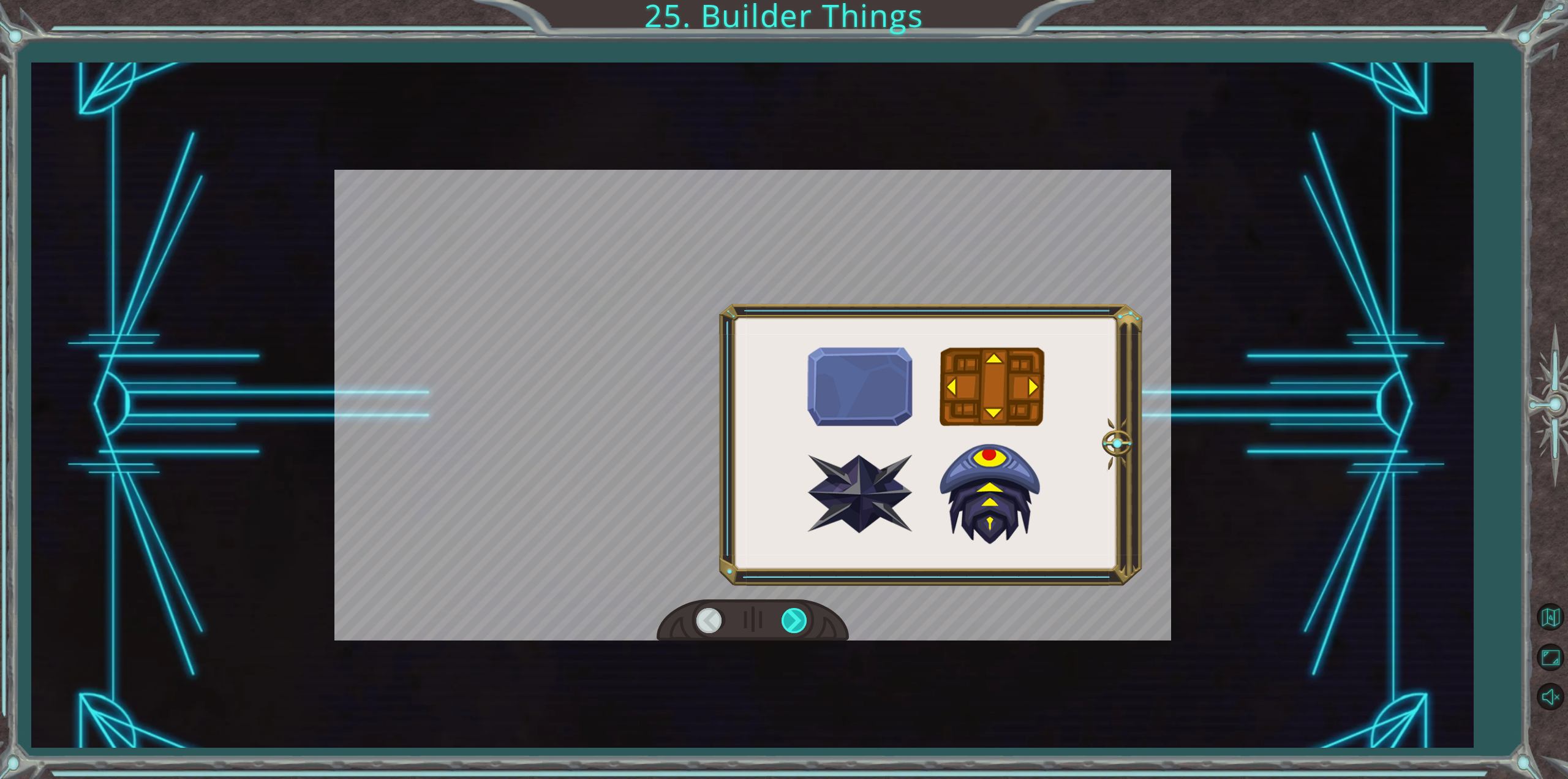
click at [797, 615] on div at bounding box center [795, 620] width 27 height 25
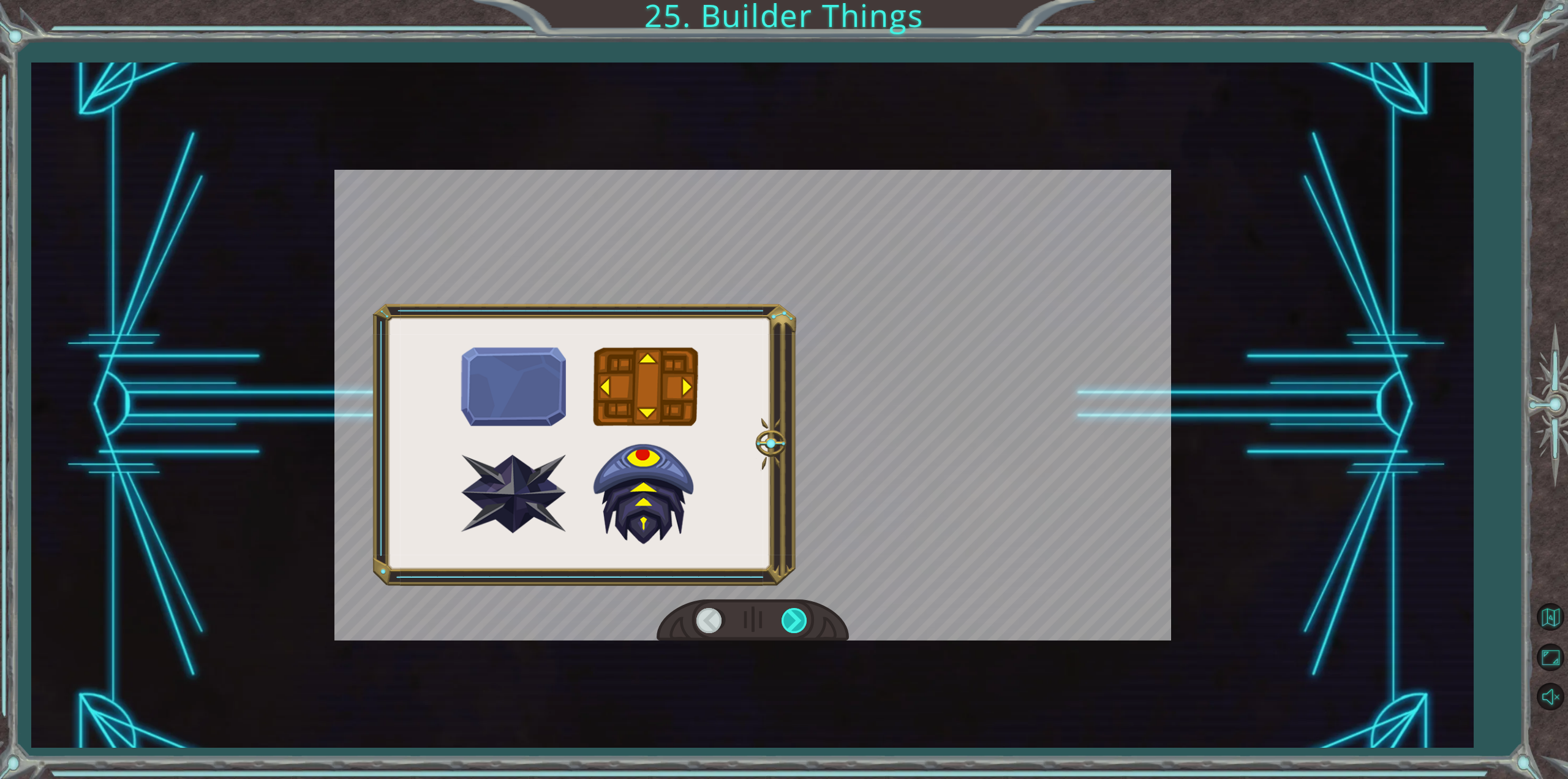
click at [797, 615] on div at bounding box center [795, 620] width 27 height 25
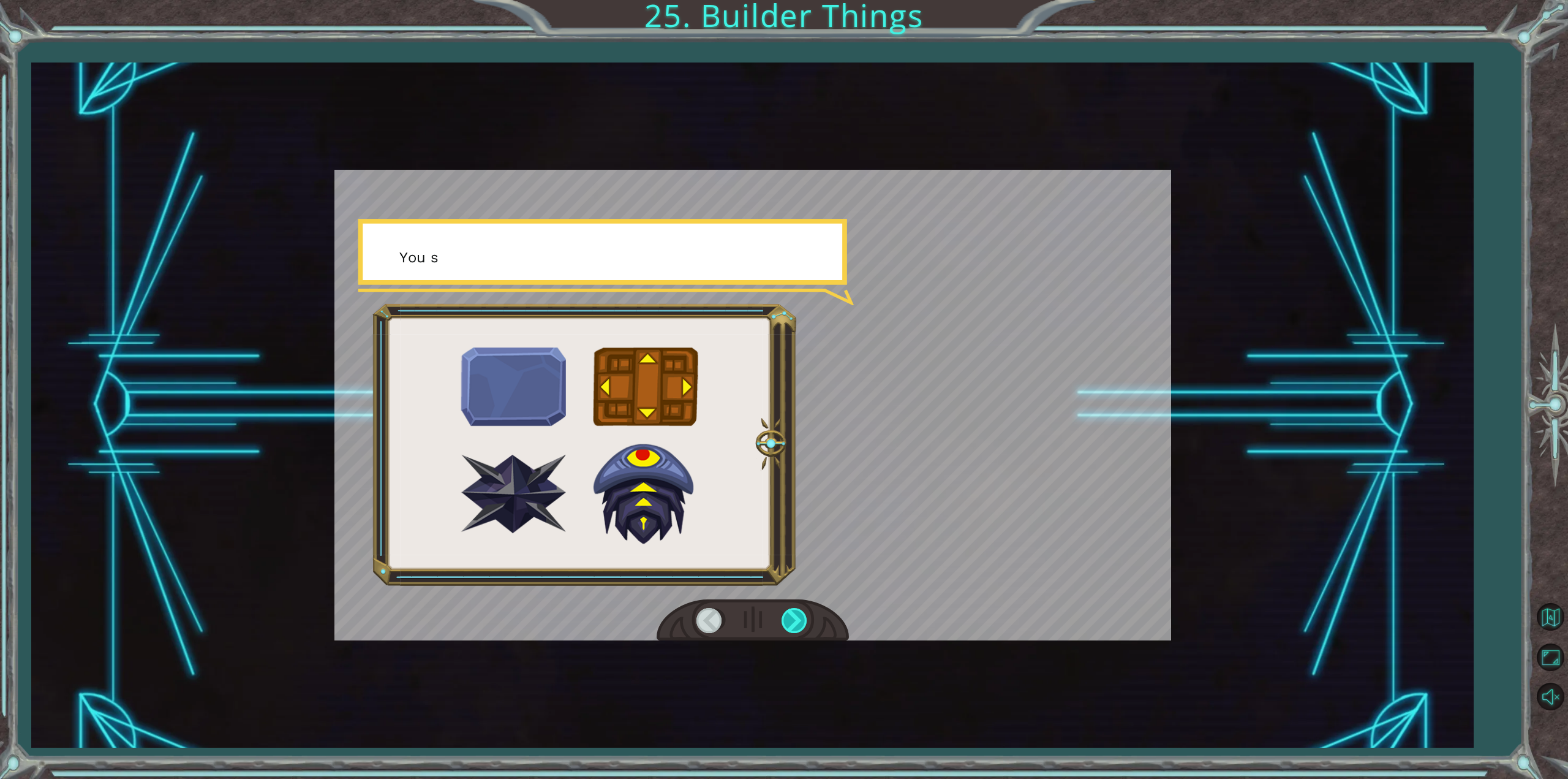
click at [797, 615] on div at bounding box center [795, 620] width 27 height 25
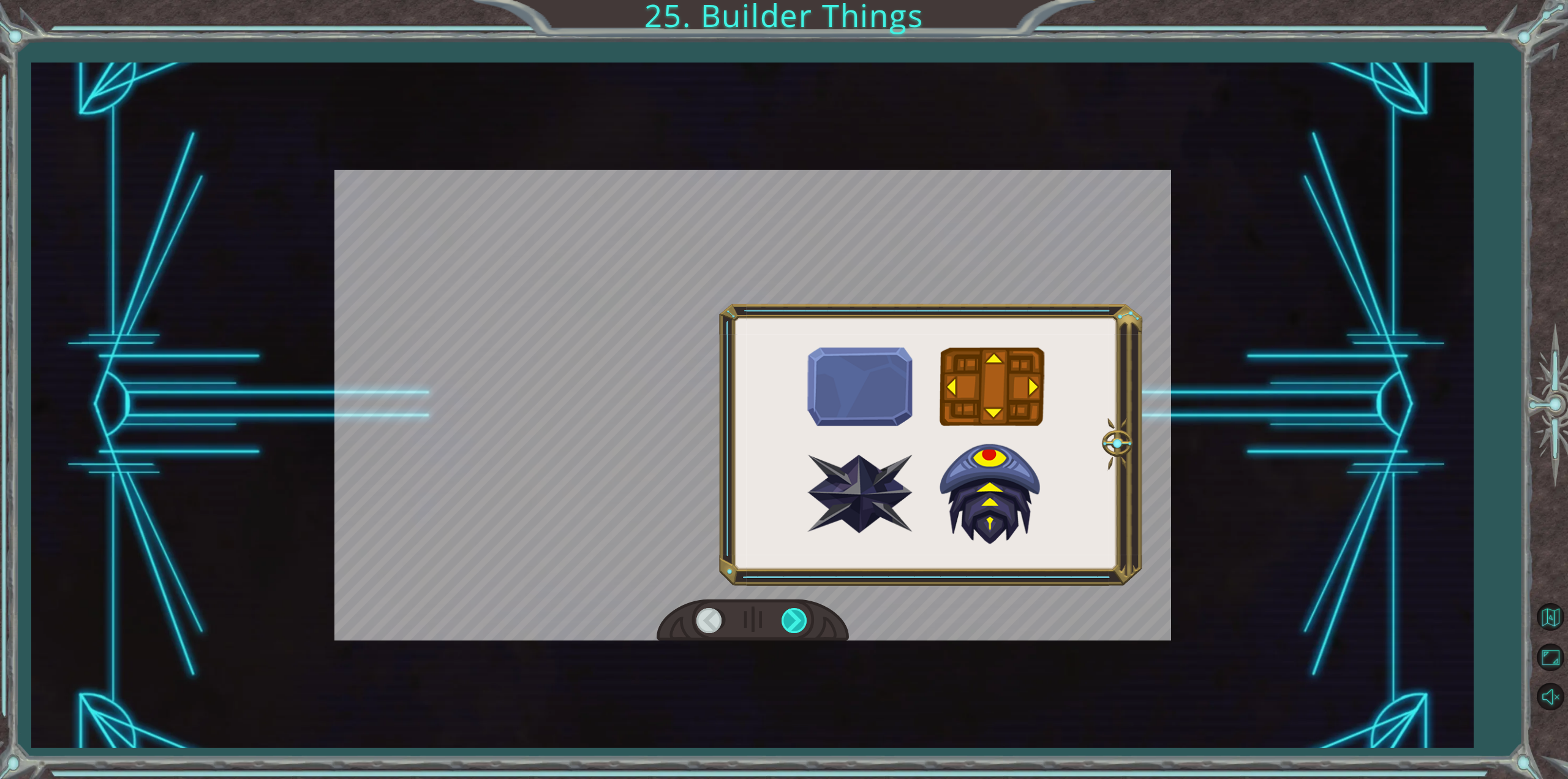
click at [795, 615] on div at bounding box center [795, 620] width 27 height 25
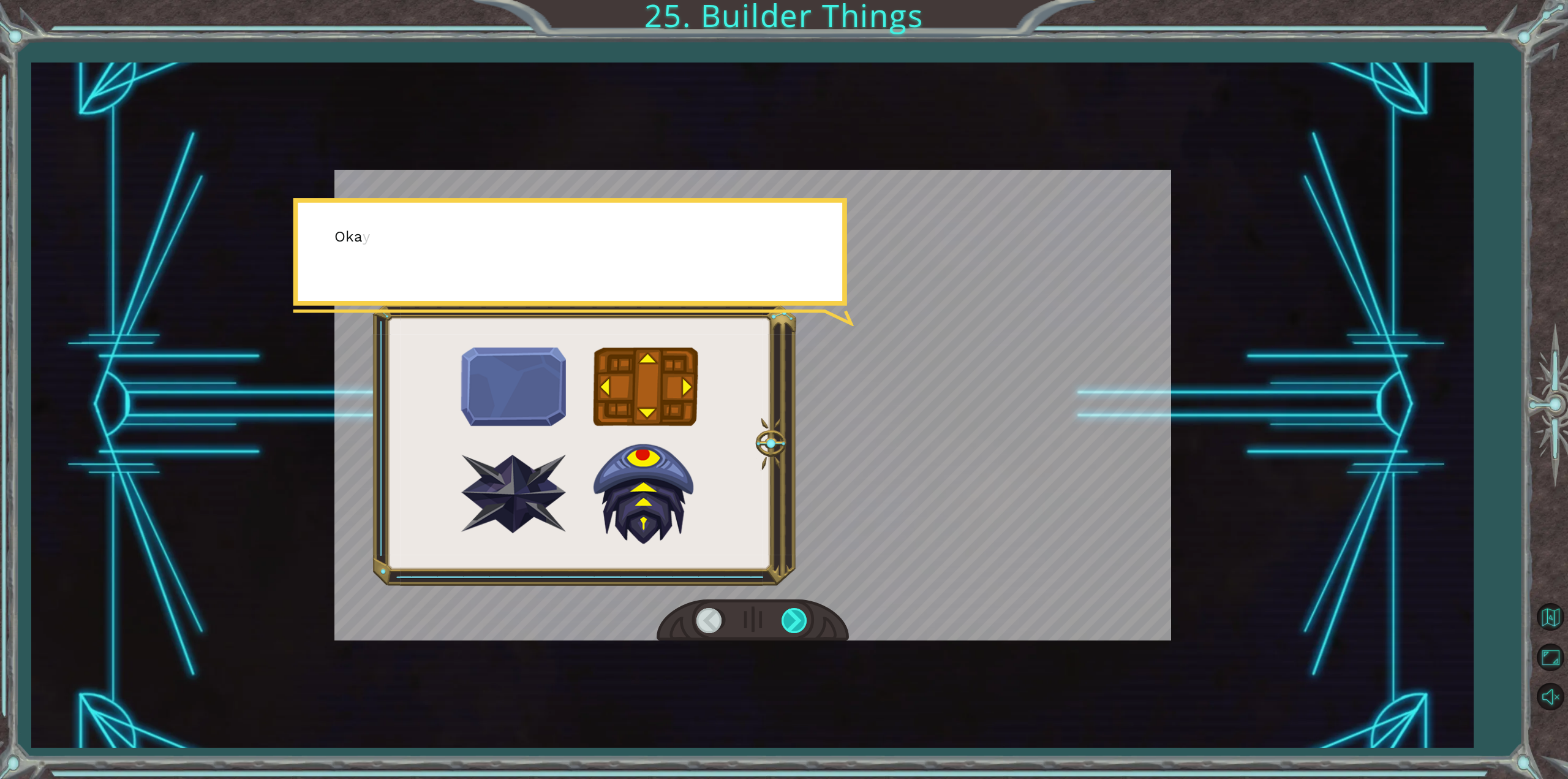
click at [795, 615] on div at bounding box center [795, 620] width 27 height 25
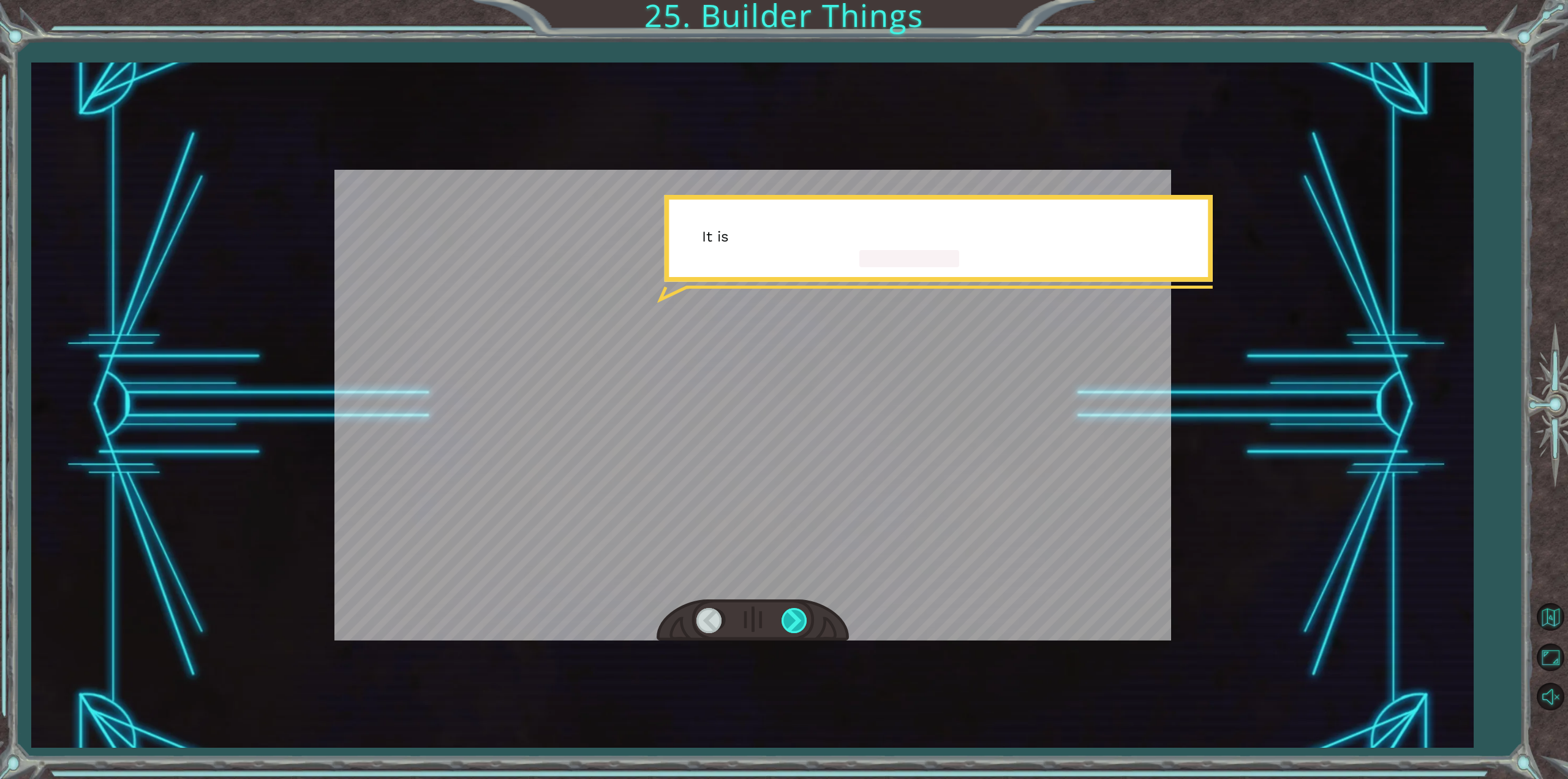
click at [795, 615] on div at bounding box center [795, 620] width 27 height 25
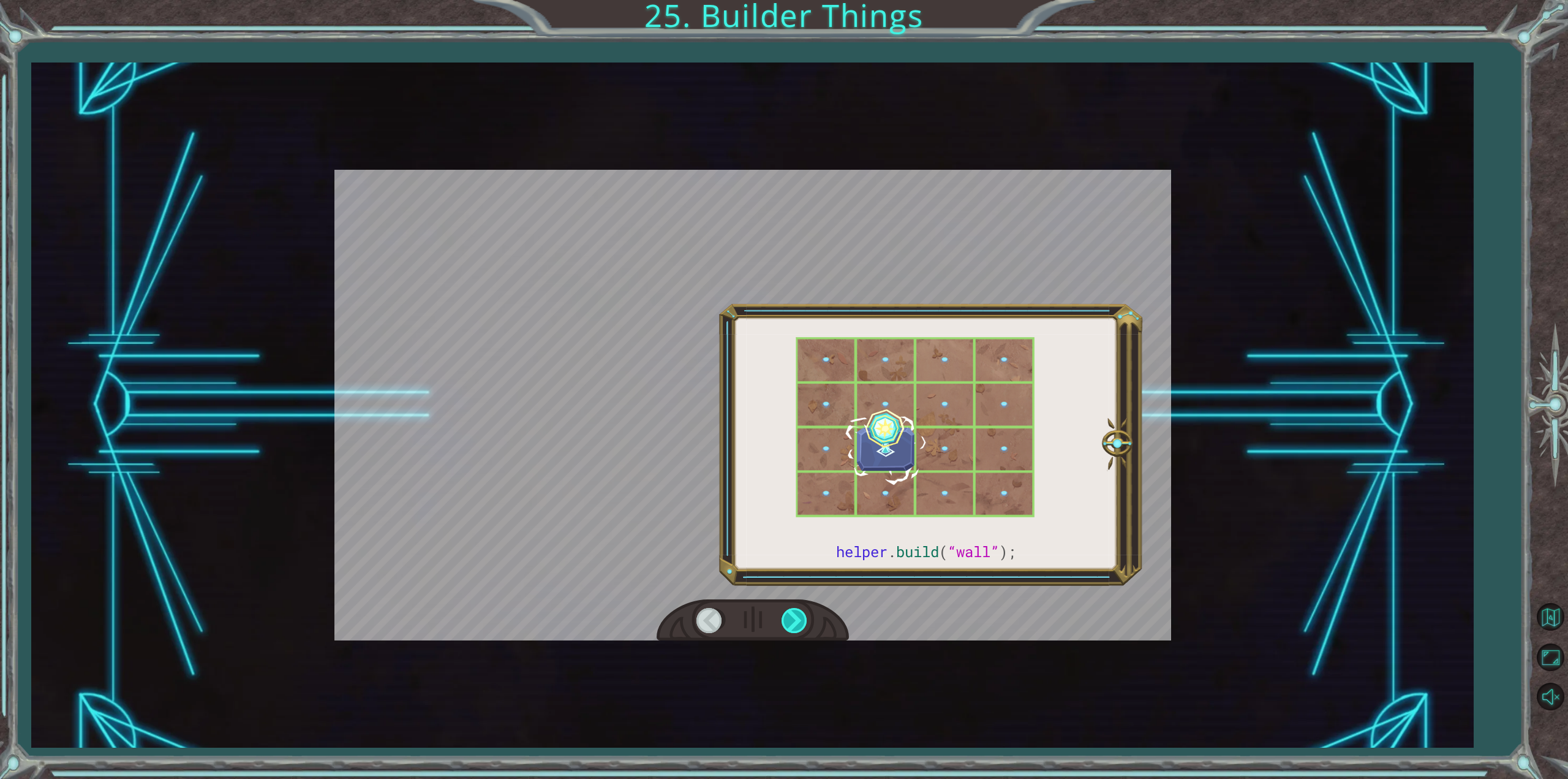
click at [795, 615] on div at bounding box center [795, 620] width 27 height 25
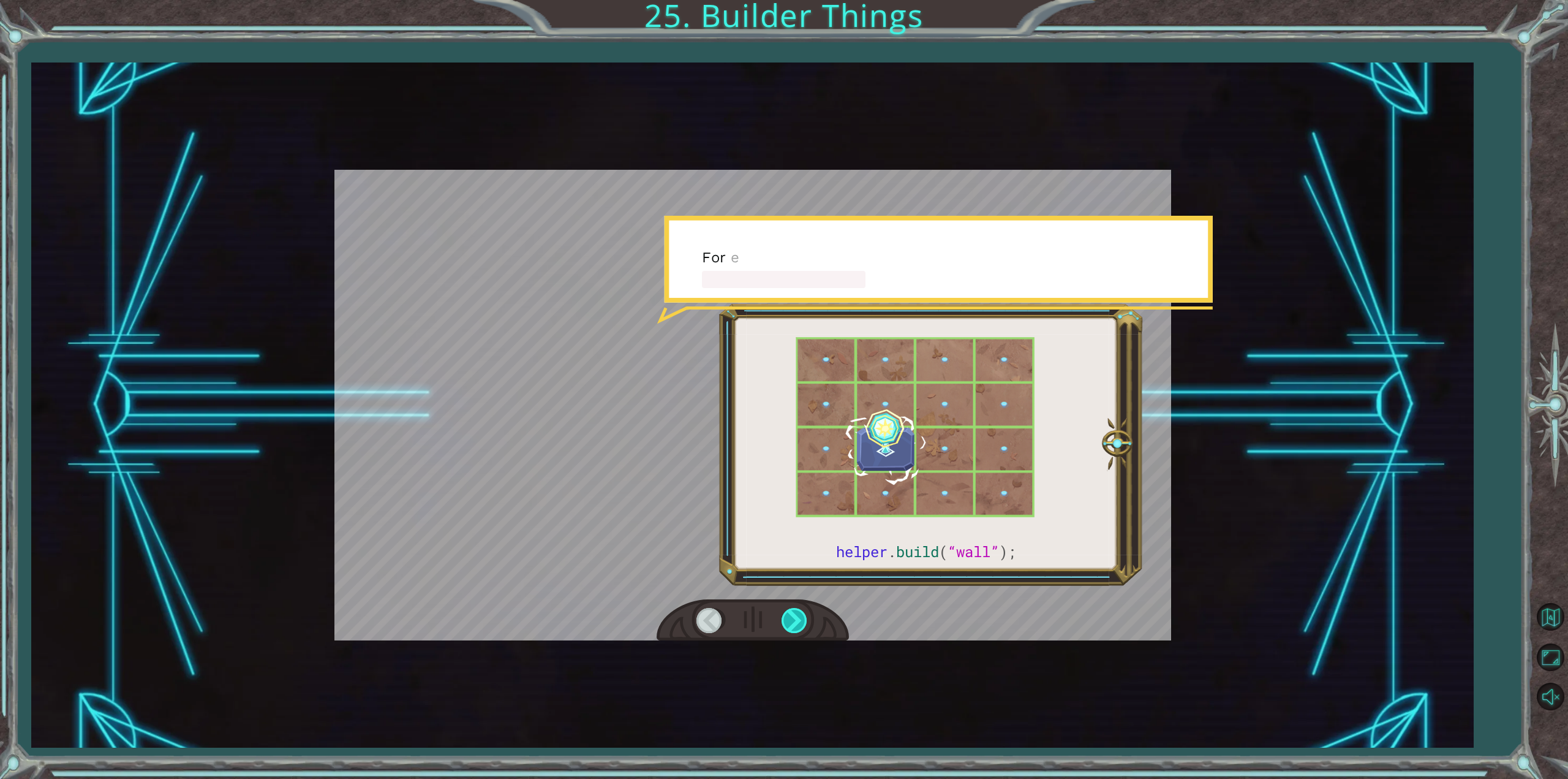
click at [795, 615] on div at bounding box center [795, 620] width 27 height 25
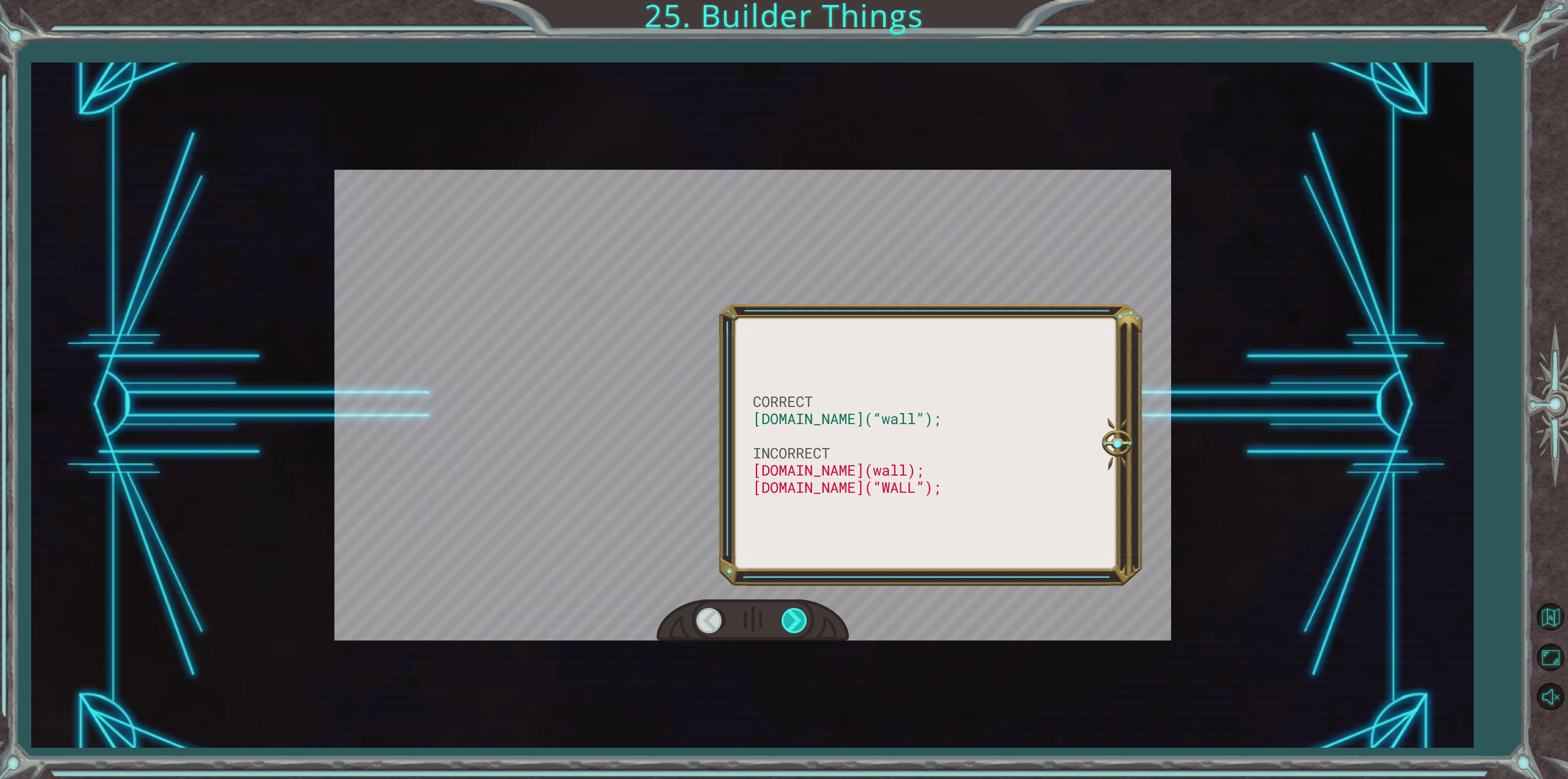
click at [791, 615] on div at bounding box center [795, 620] width 27 height 25
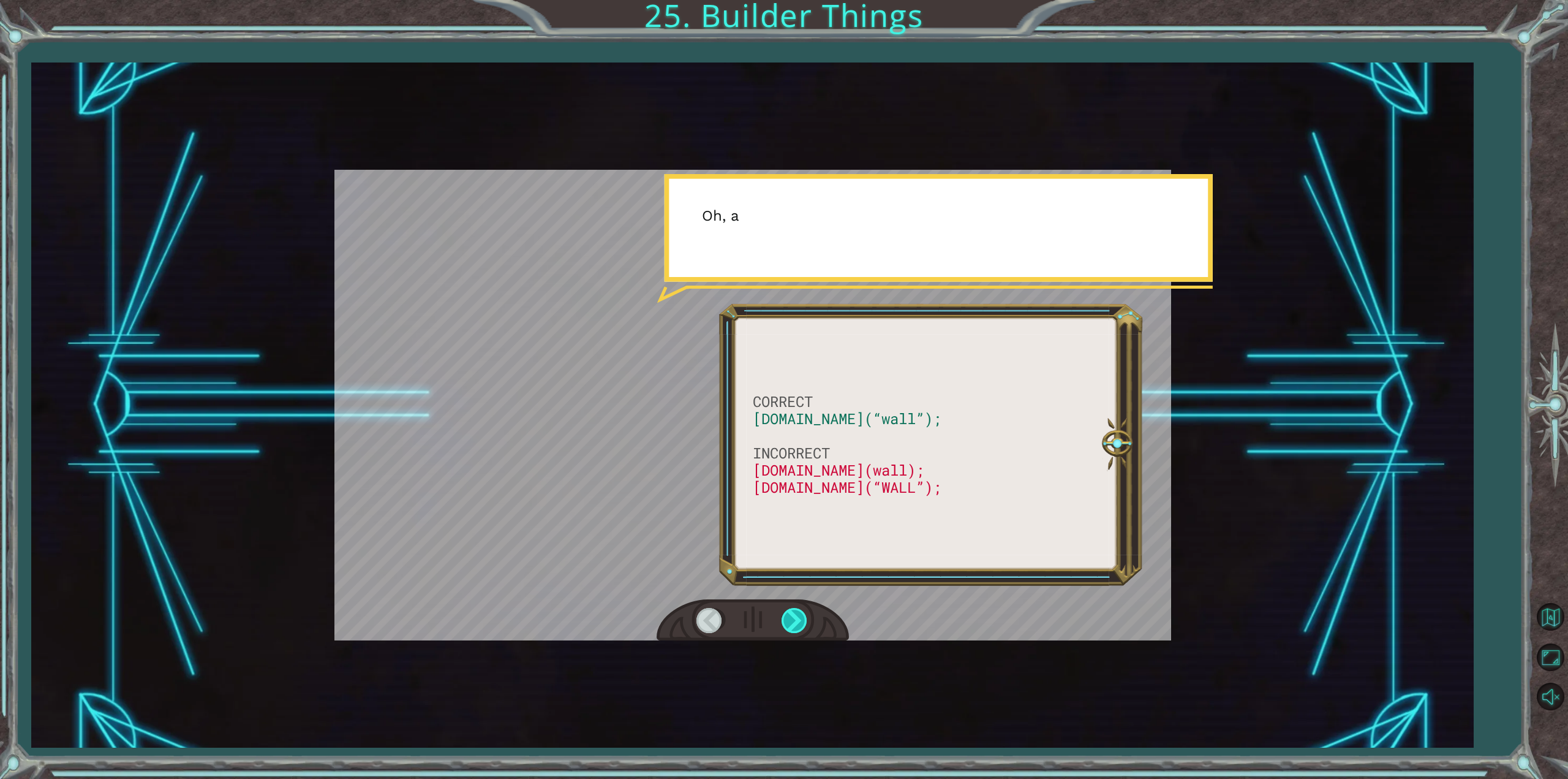
click at [791, 615] on div at bounding box center [795, 620] width 27 height 25
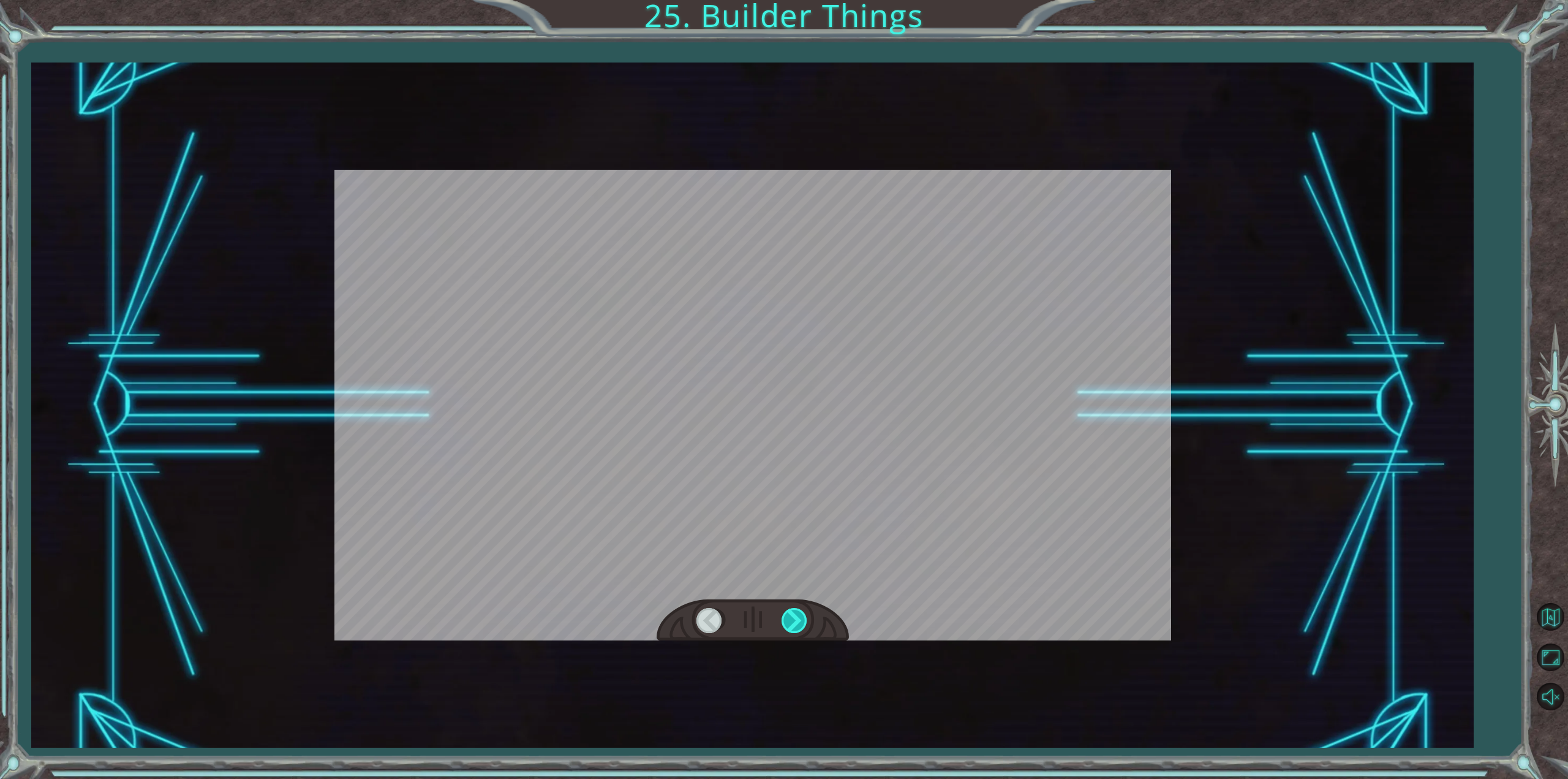
click at [791, 615] on div at bounding box center [795, 620] width 27 height 25
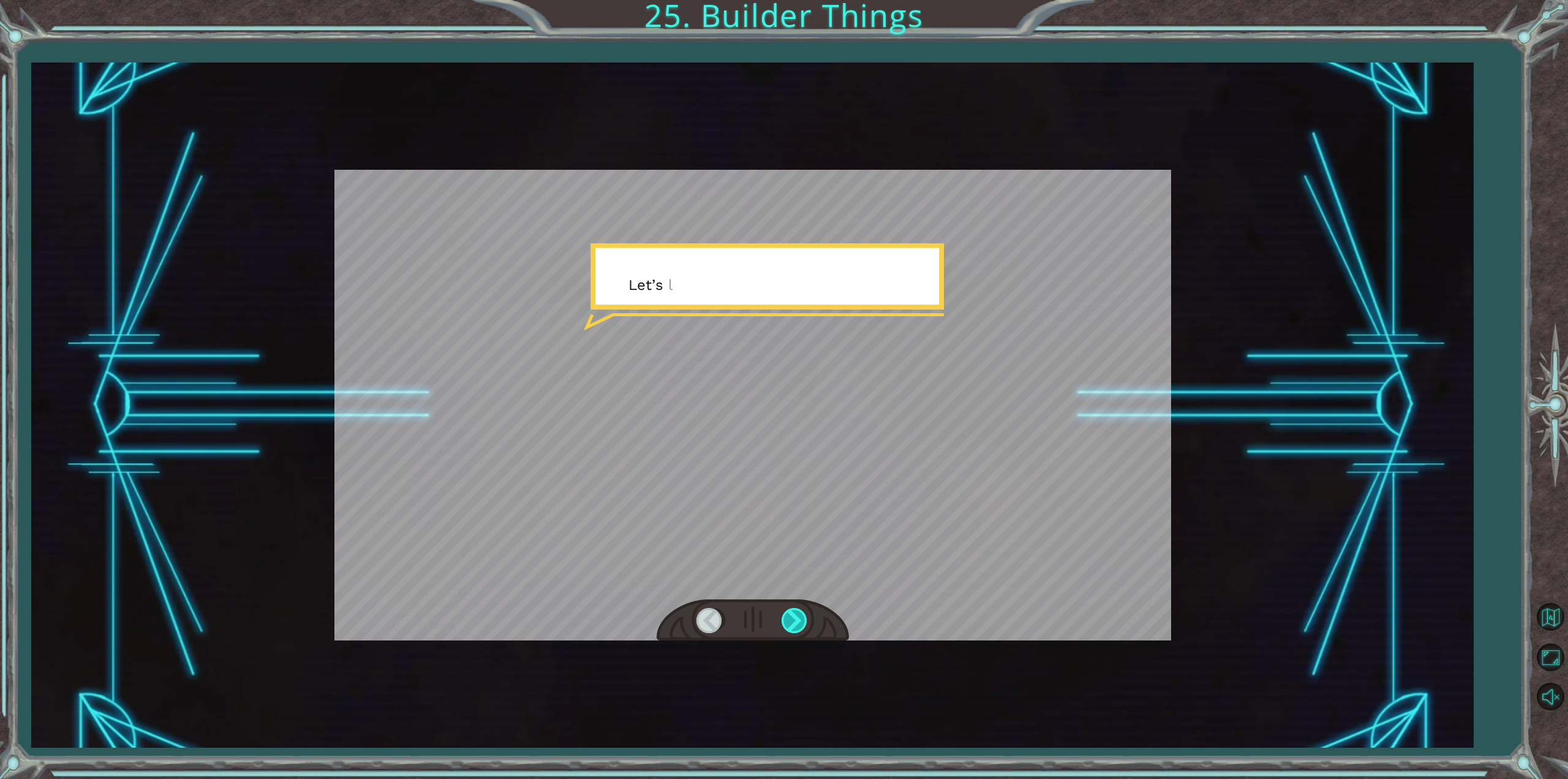
click at [791, 615] on div at bounding box center [795, 620] width 27 height 25
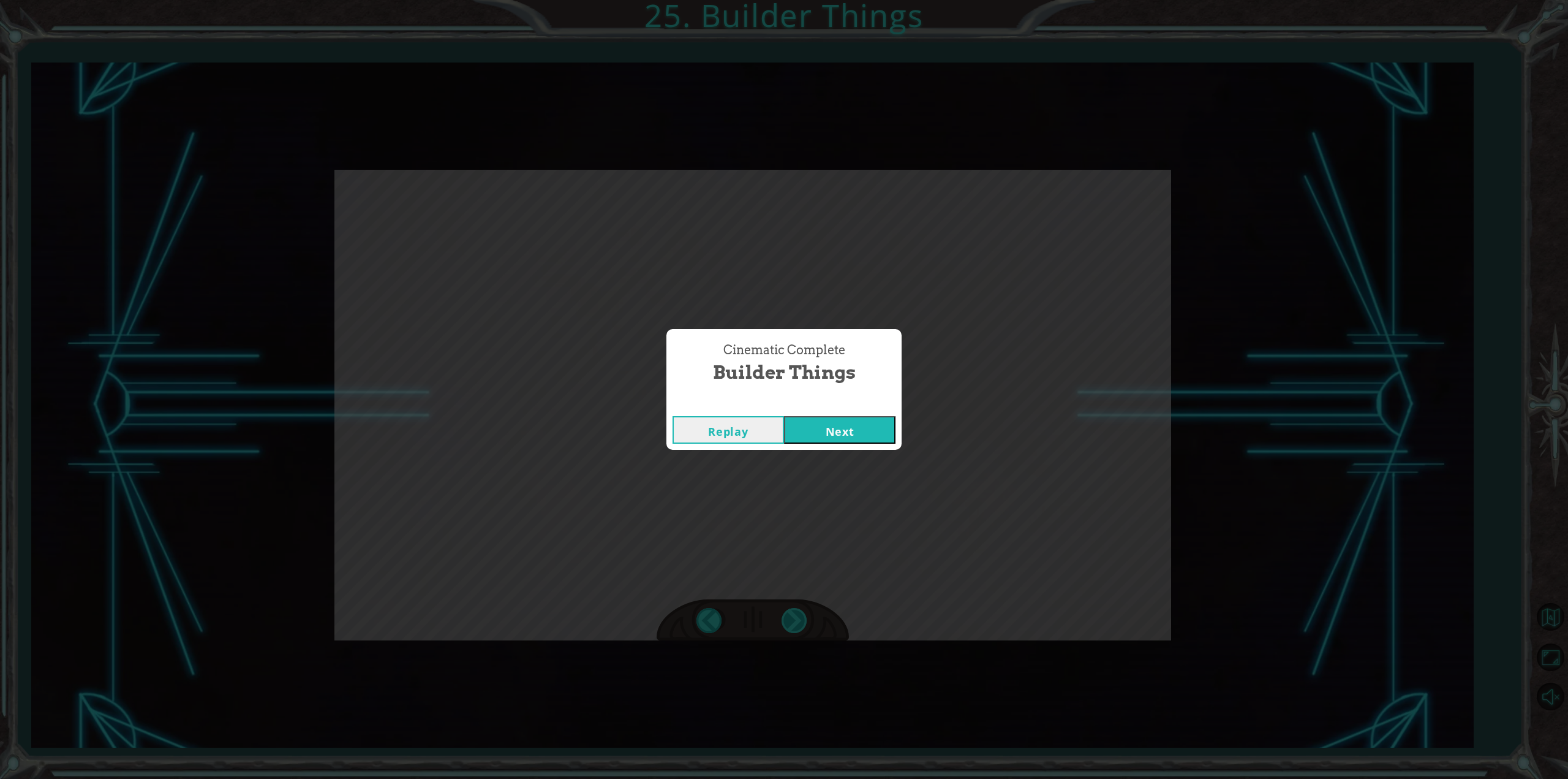
click at [791, 615] on div "Cinematic Complete Builder Things Replay Next" at bounding box center [784, 390] width 1568 height 779
click at [851, 433] on button "Next" at bounding box center [839, 429] width 111 height 27
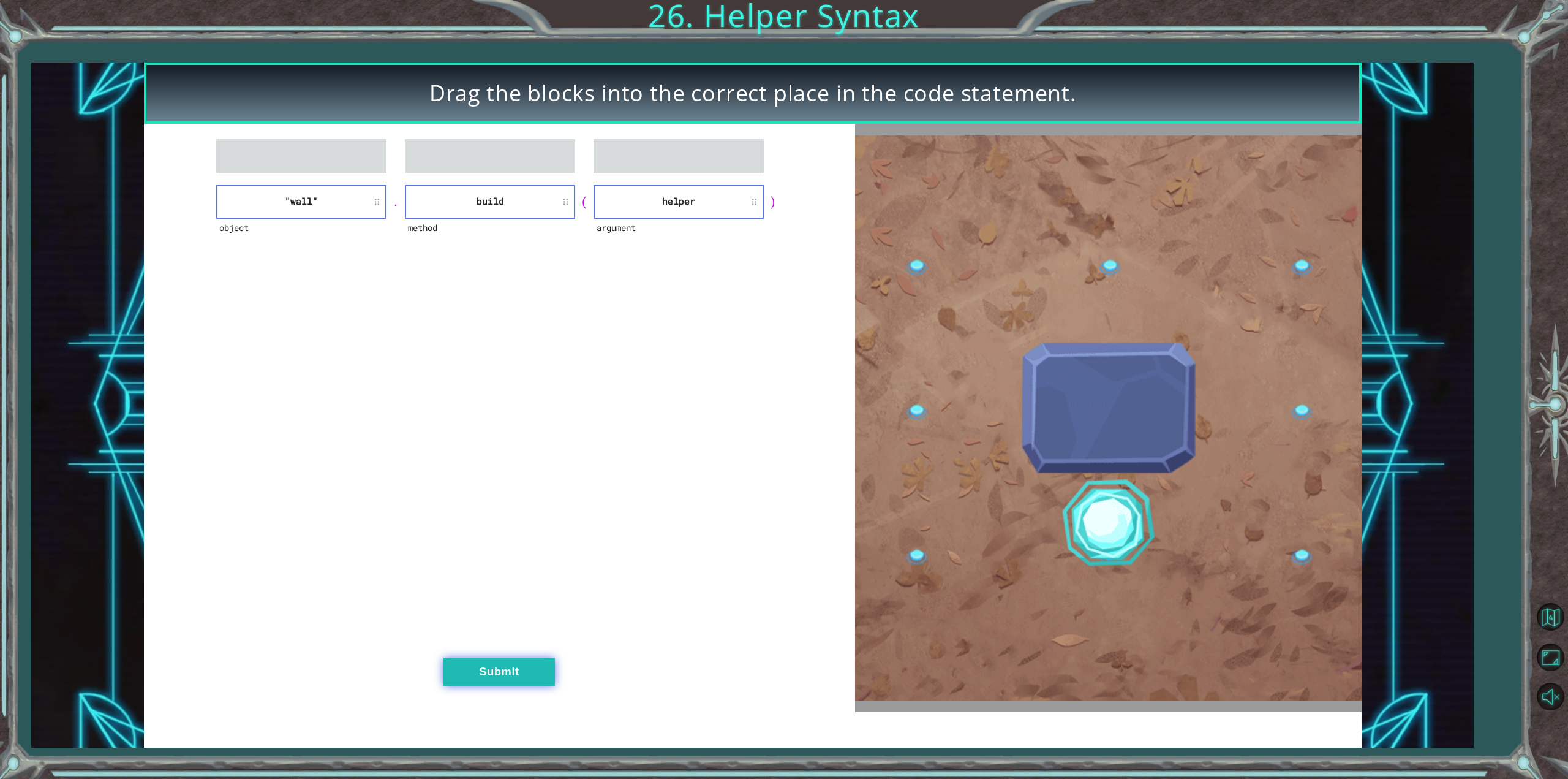
drag, startPoint x: 520, startPoint y: 677, endPoint x: 551, endPoint y: 664, distance: 33.6
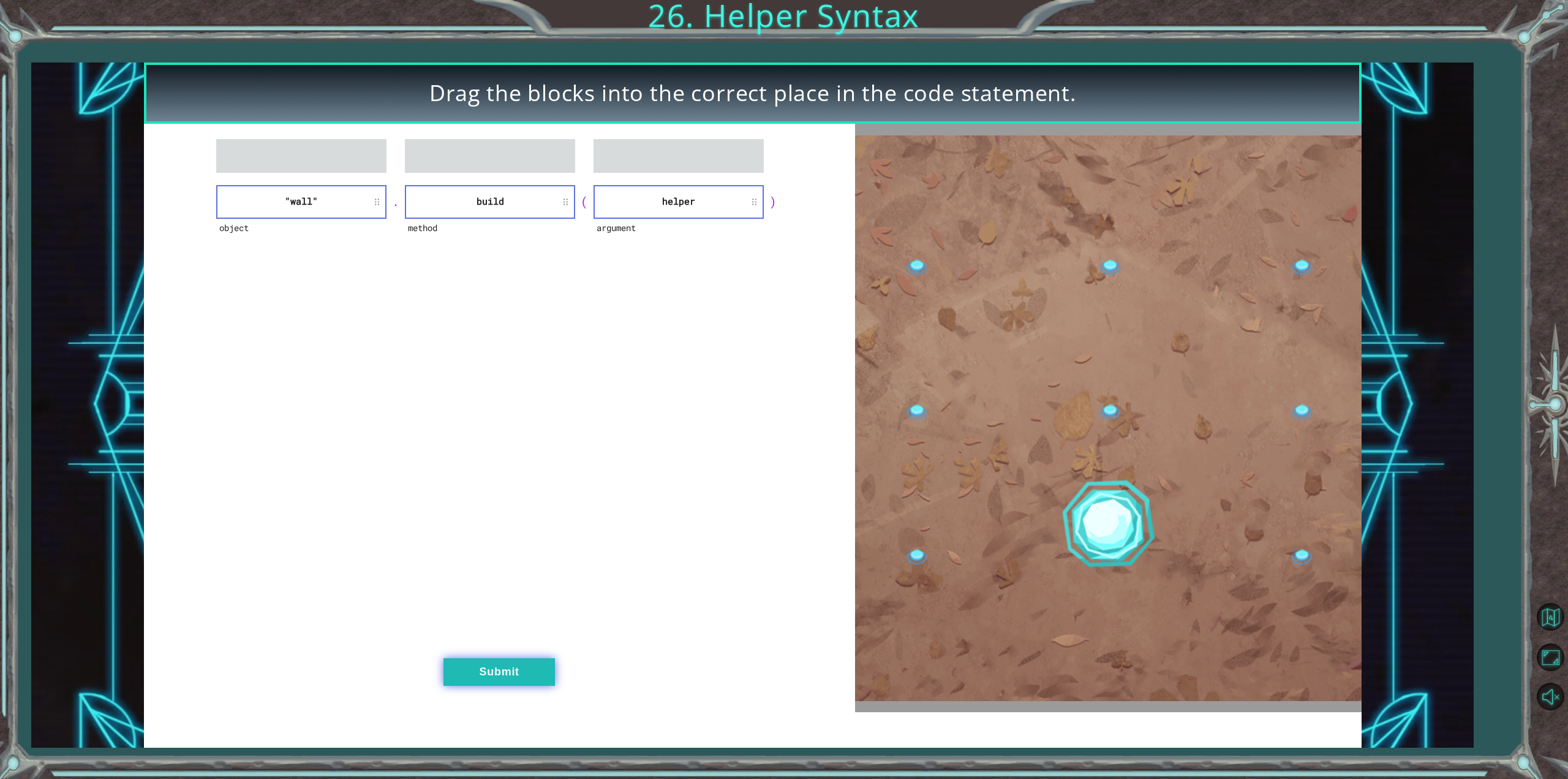
click at [551, 664] on button "Submit" at bounding box center [498, 672] width 111 height 27
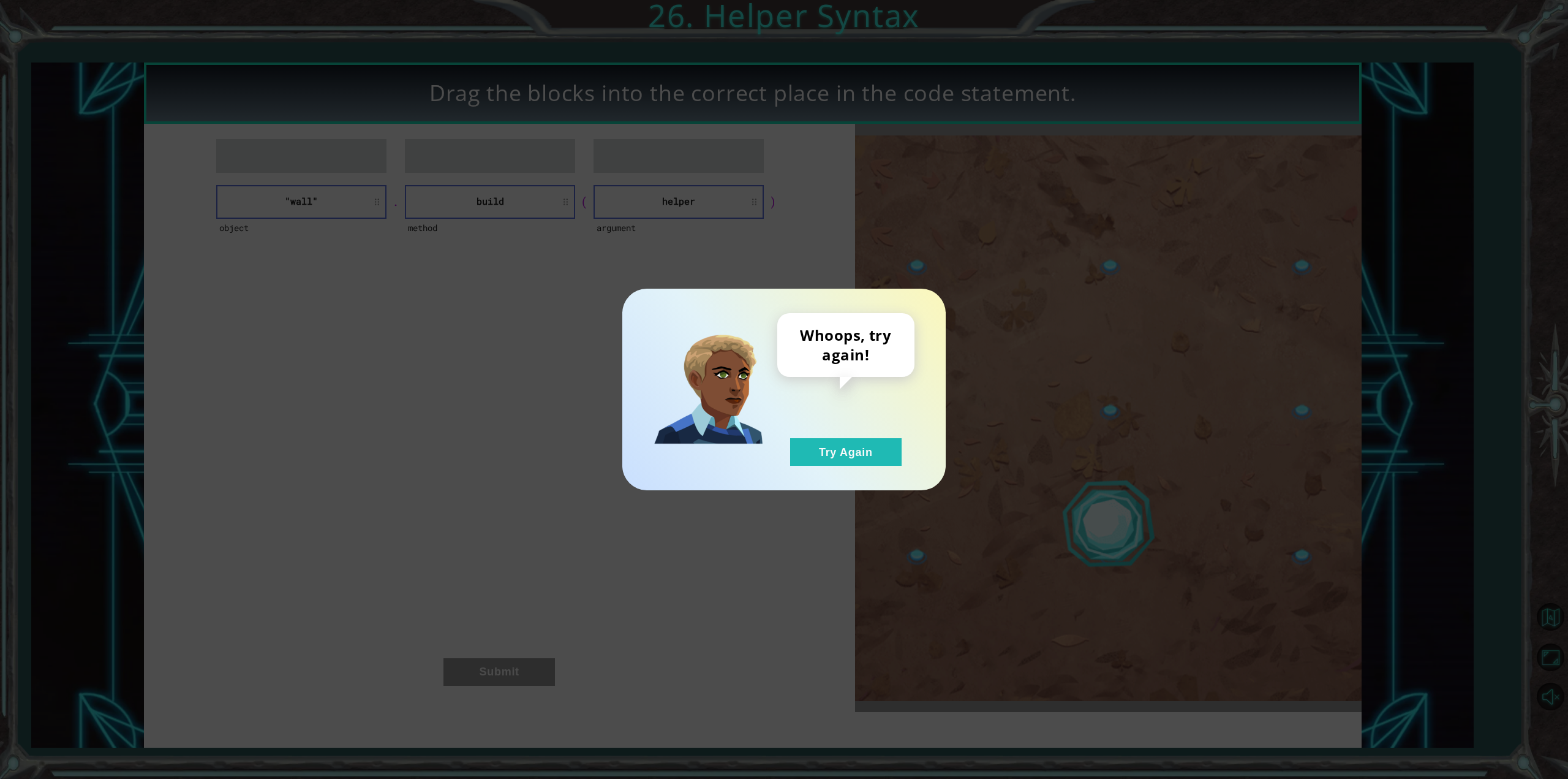
drag, startPoint x: 849, startPoint y: 442, endPoint x: 852, endPoint y: 434, distance: 8.5
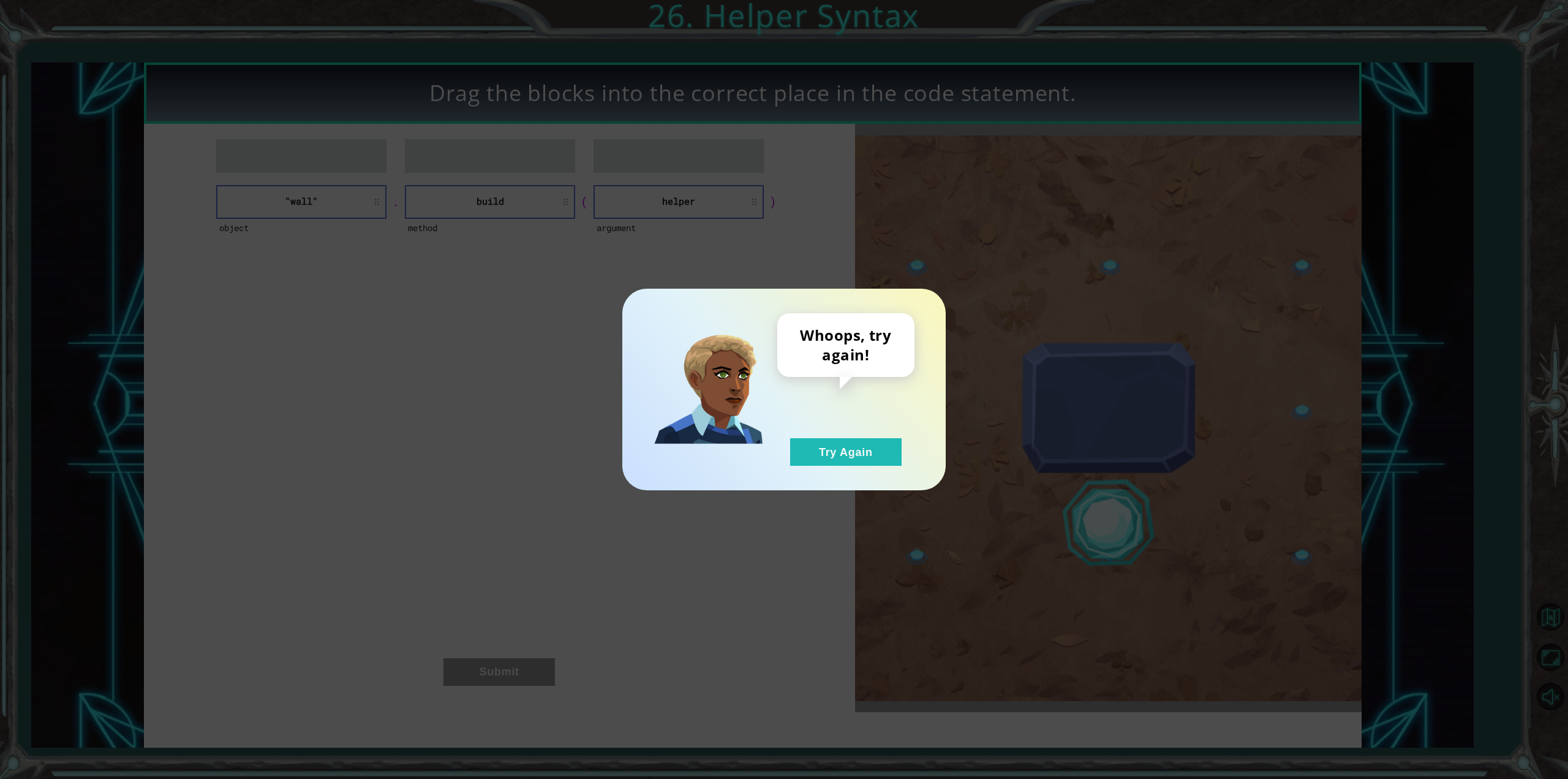
click at [852, 434] on div "Whoops, try again! Try Again" at bounding box center [846, 389] width 137 height 152
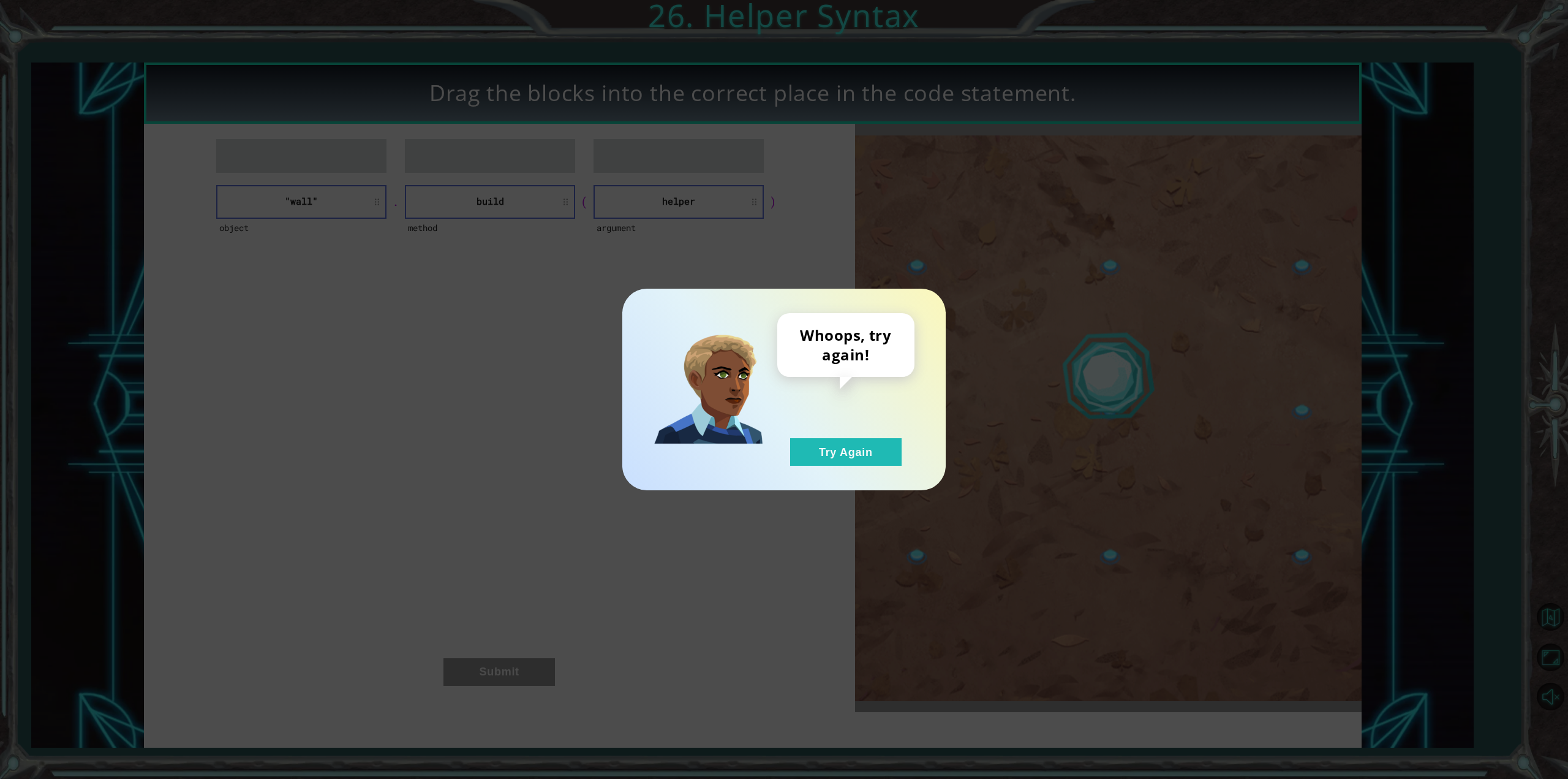
drag, startPoint x: 858, startPoint y: 453, endPoint x: 816, endPoint y: 415, distance: 56.6
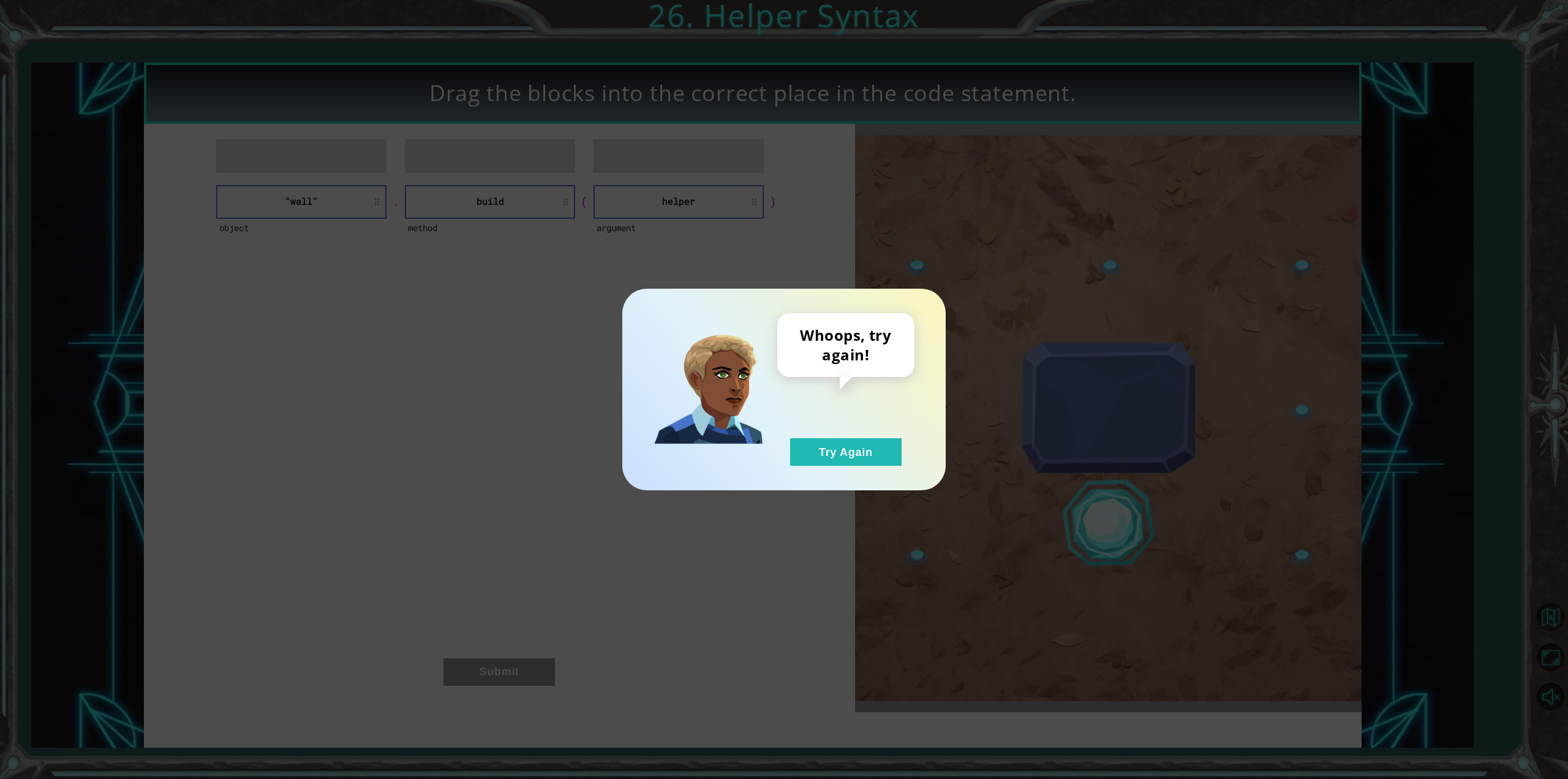
click at [838, 429] on div "Whoops, try again! Try Again" at bounding box center [846, 389] width 137 height 152
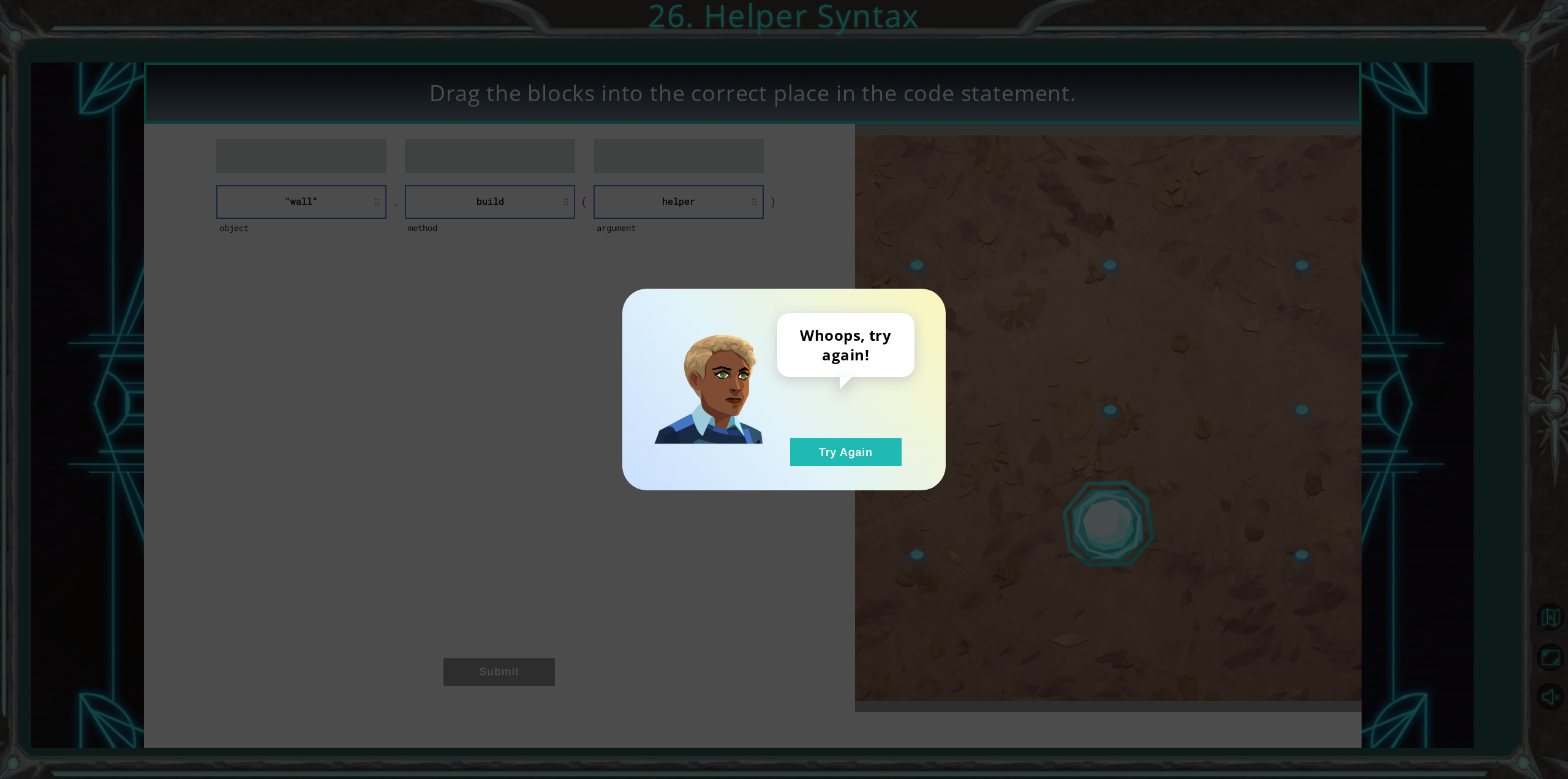
drag, startPoint x: 824, startPoint y: 515, endPoint x: 837, endPoint y: 507, distance: 15.3
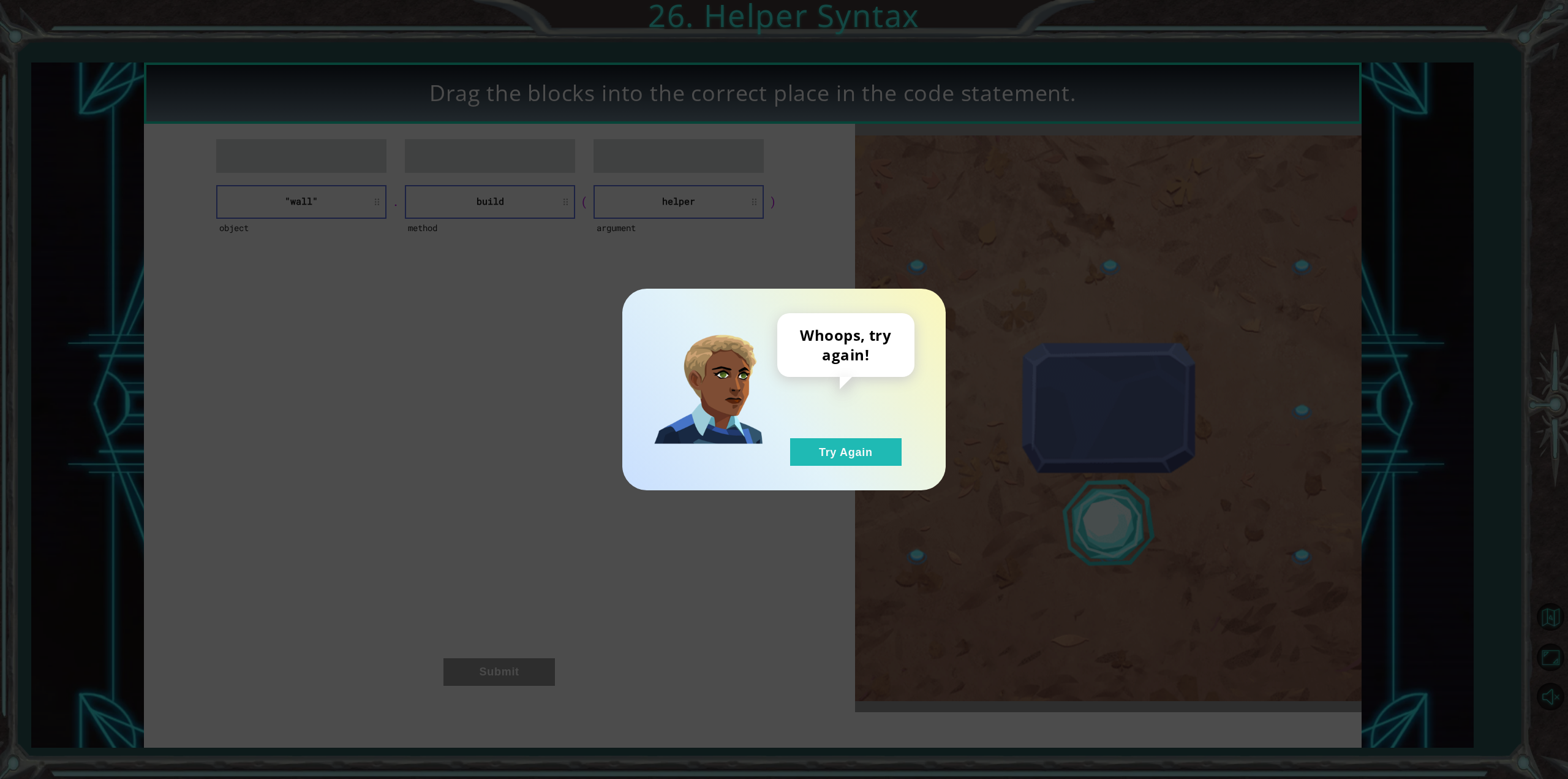
click at [837, 507] on div "Whoops, try again! Try Again" at bounding box center [784, 390] width 1568 height 779
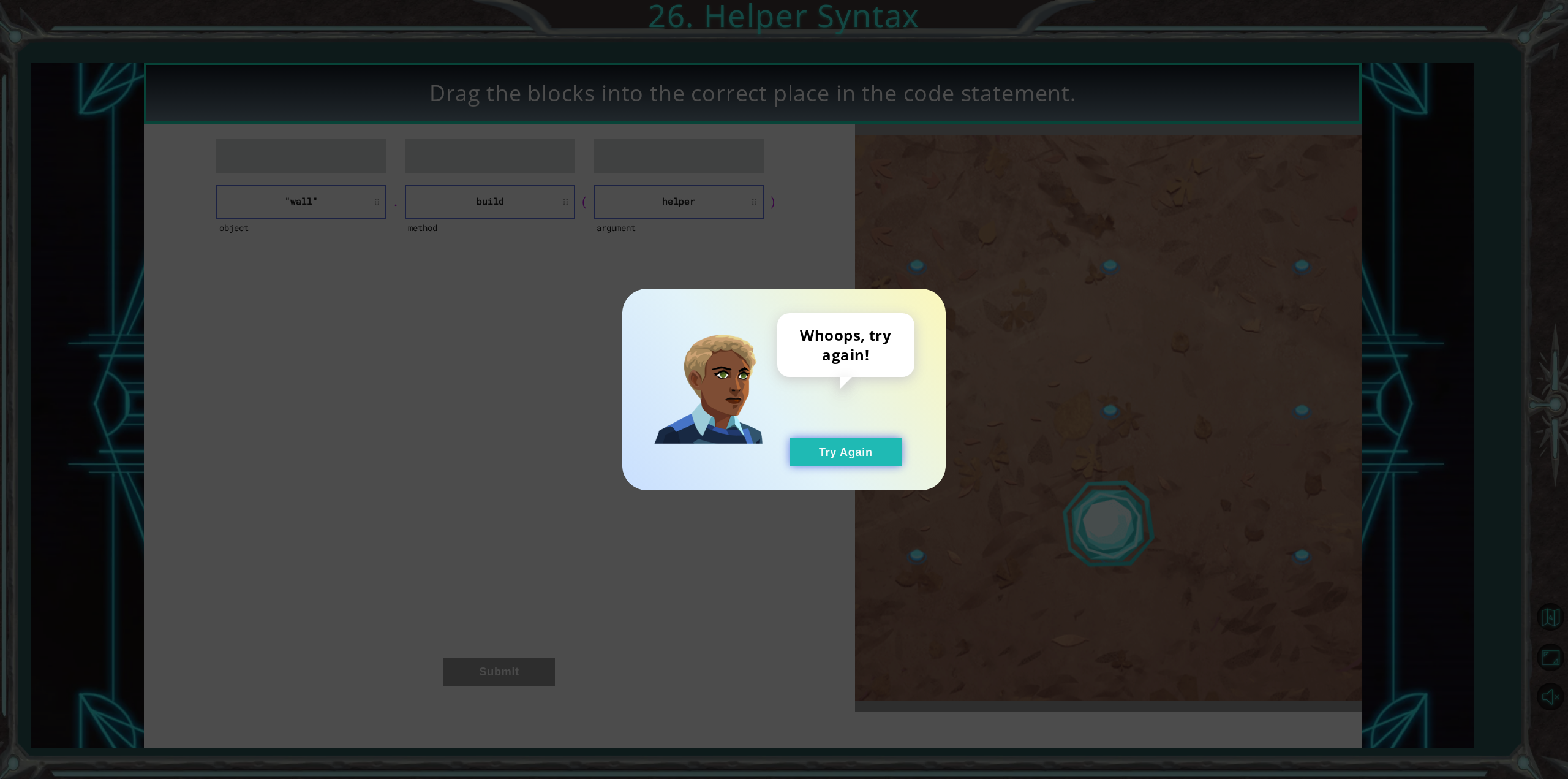
drag, startPoint x: 848, startPoint y: 454, endPoint x: 853, endPoint y: 448, distance: 7.8
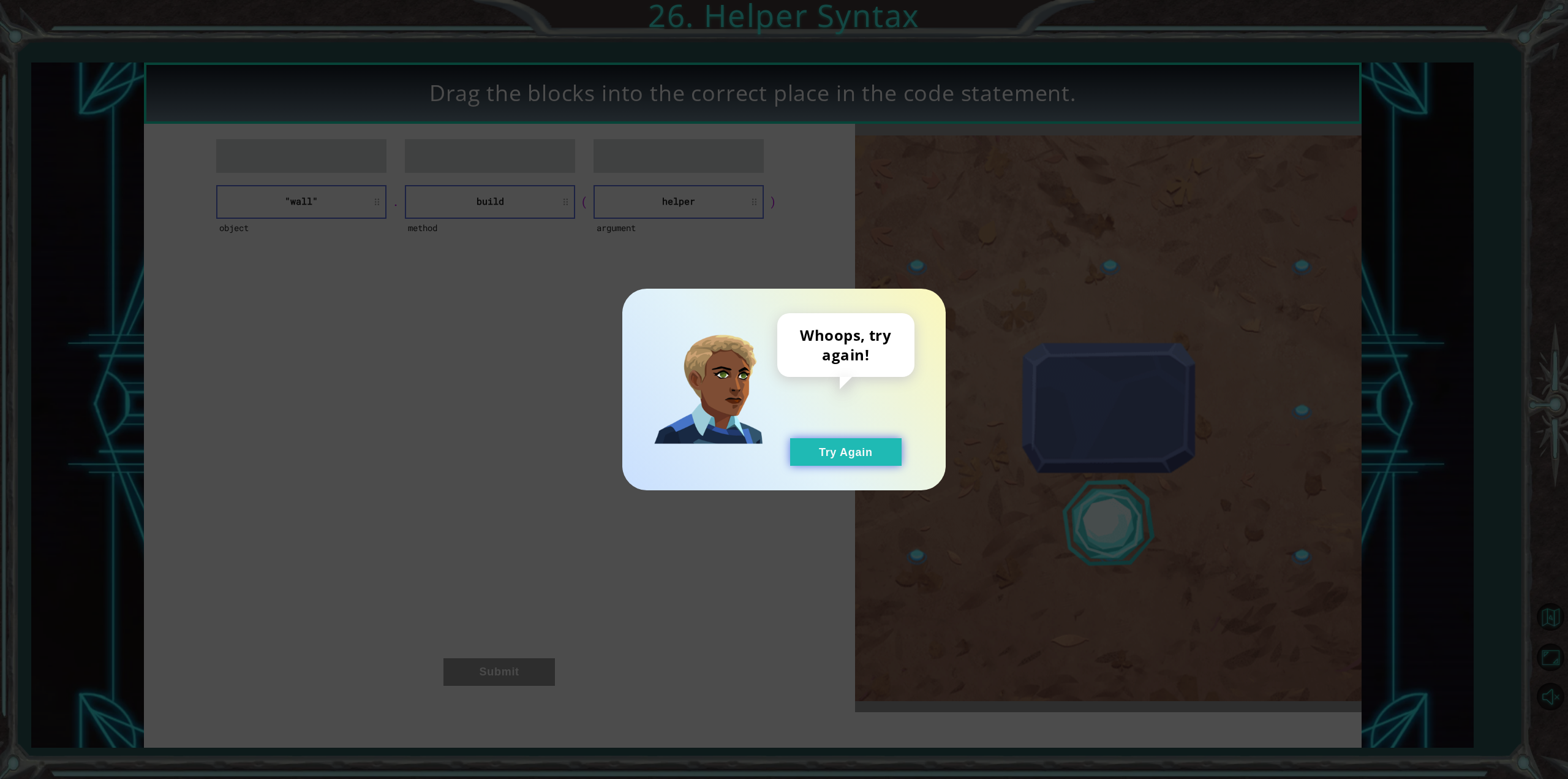
click at [853, 446] on button "Try Again" at bounding box center [845, 451] width 111 height 27
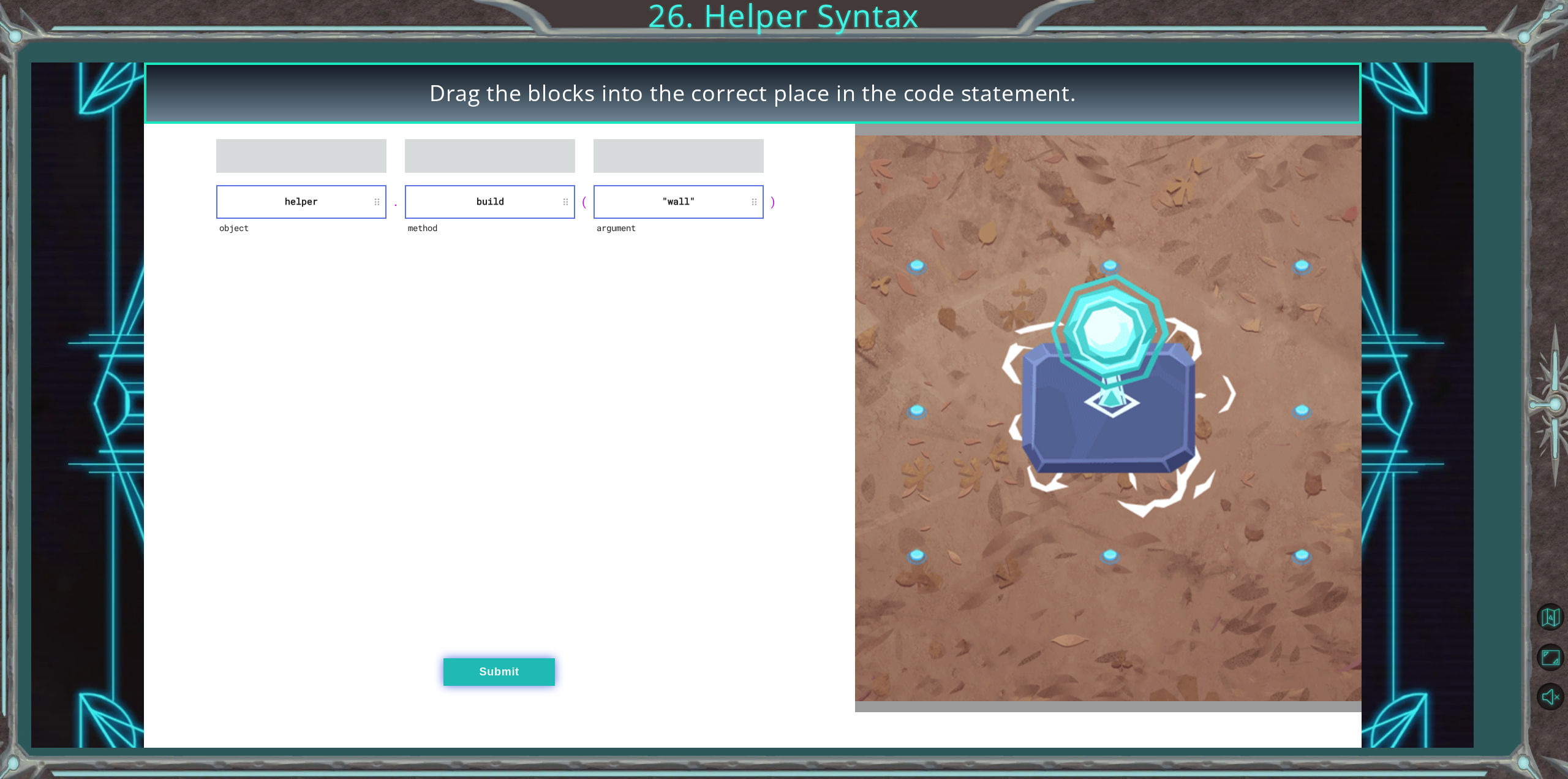
click at [487, 669] on button "Submit" at bounding box center [498, 672] width 111 height 27
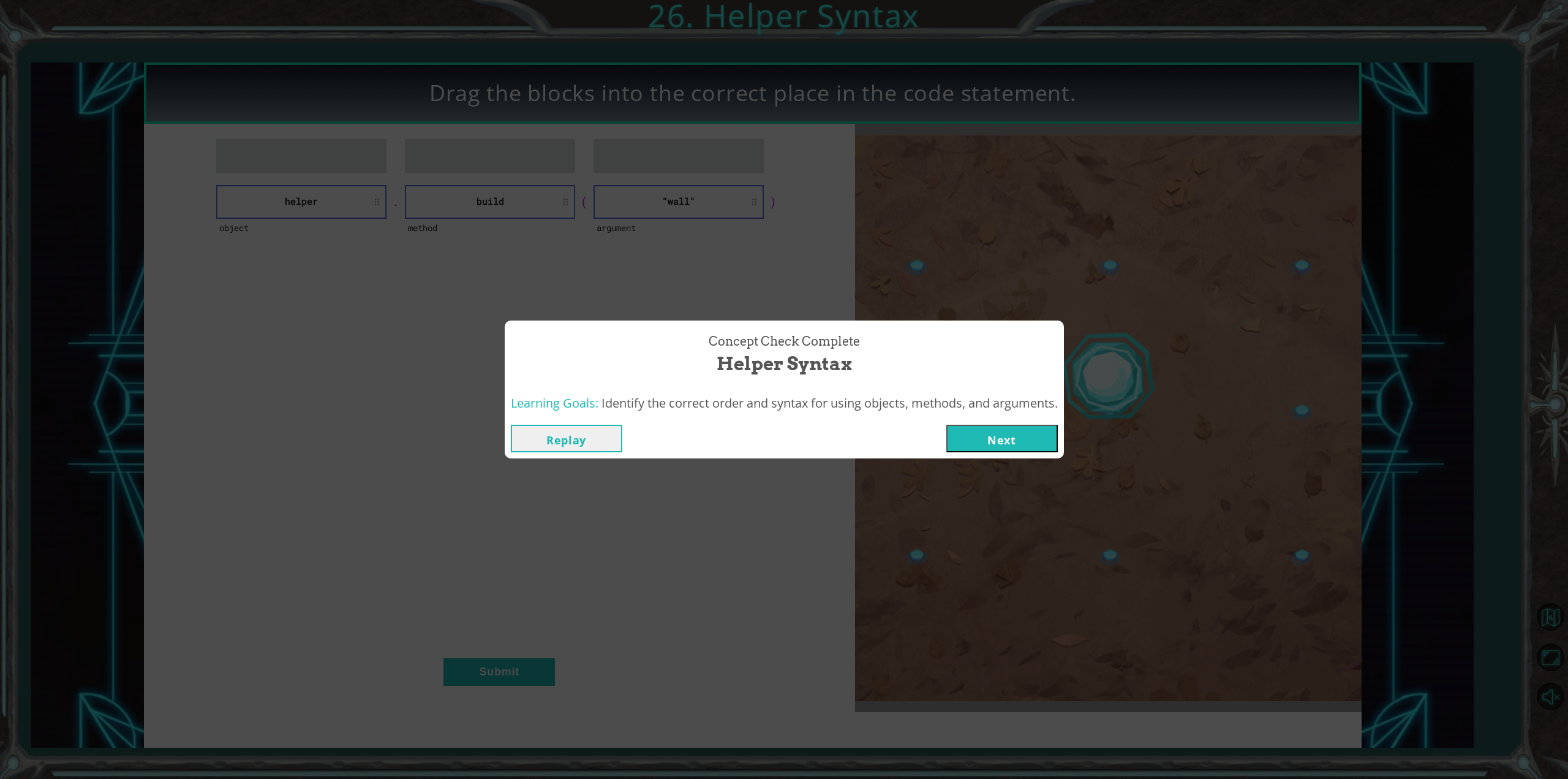
click at [1038, 429] on button "Next" at bounding box center [1002, 438] width 111 height 27
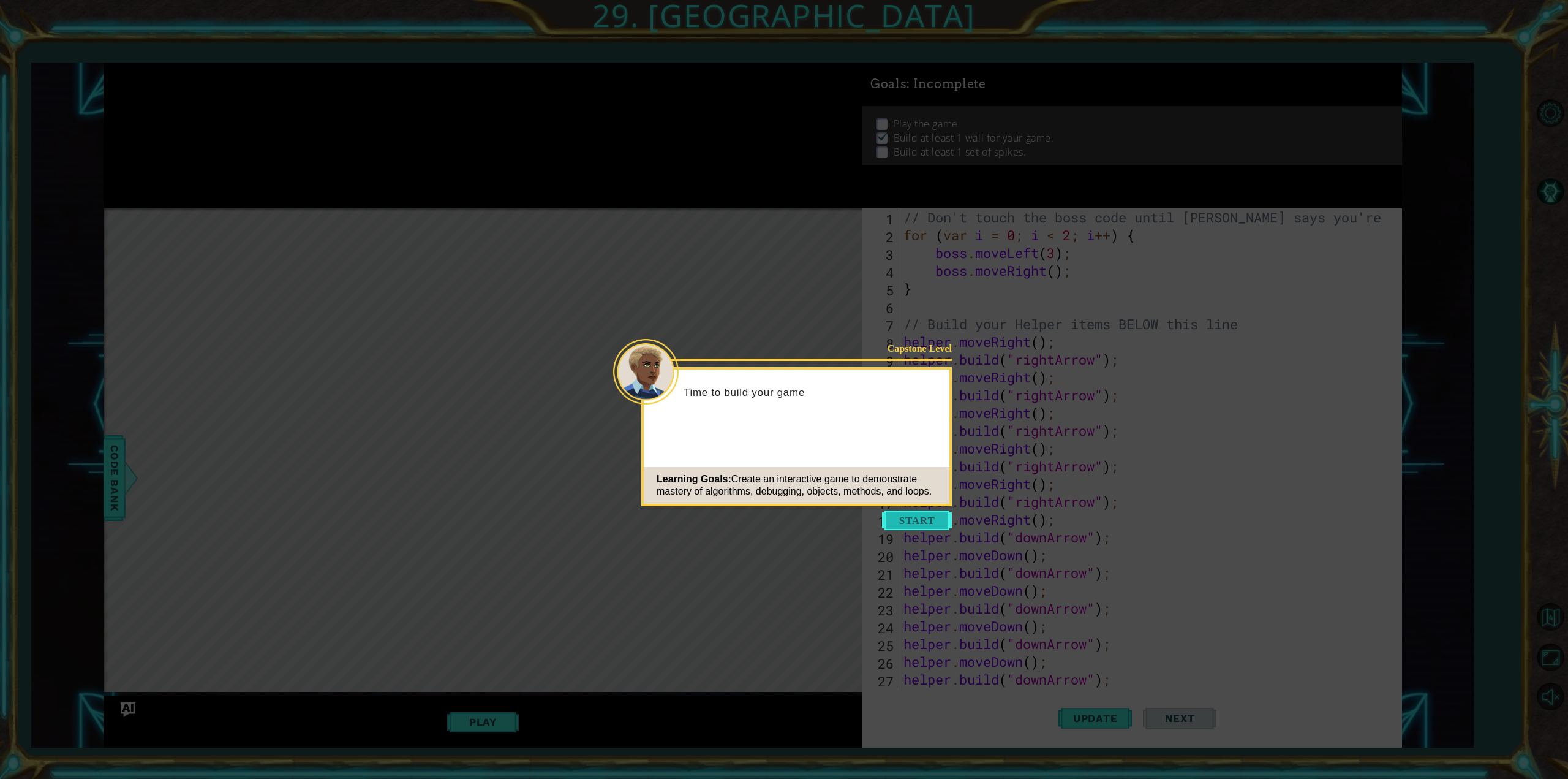
click at [907, 516] on button "Start" at bounding box center [917, 520] width 70 height 20
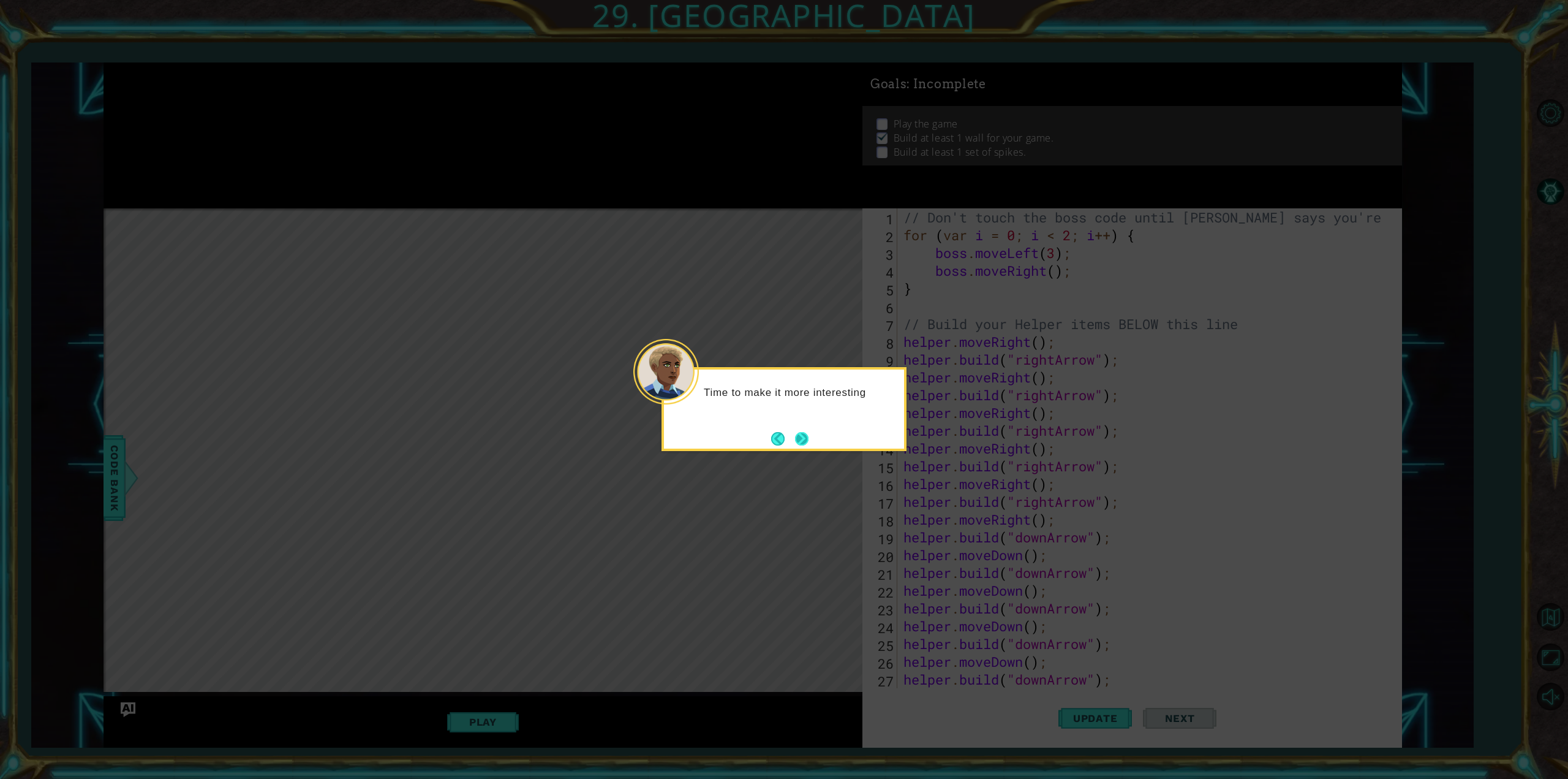
click at [795, 434] on button "Next" at bounding box center [802, 439] width 13 height 13
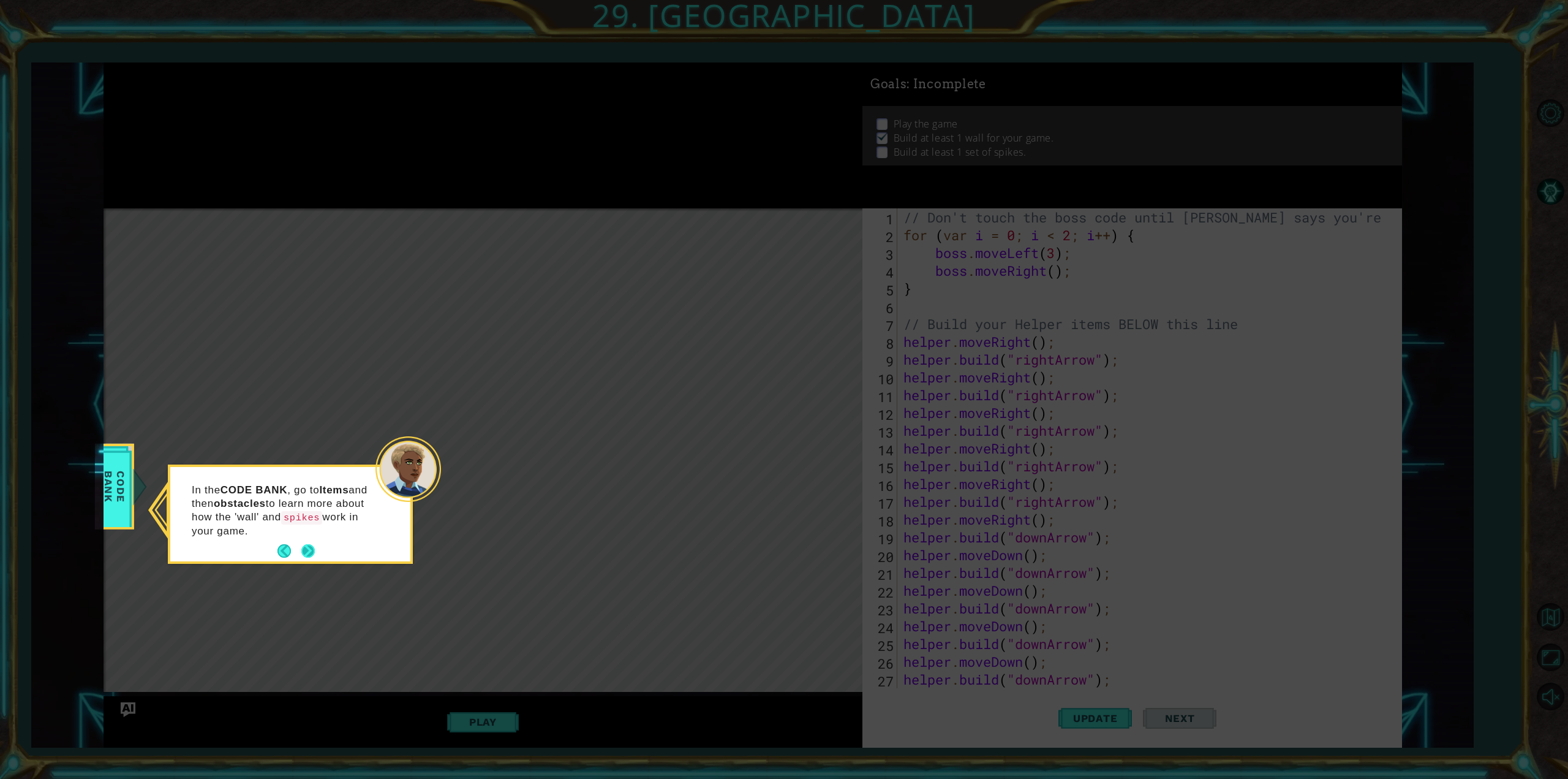
click at [308, 551] on button "Next" at bounding box center [308, 551] width 13 height 13
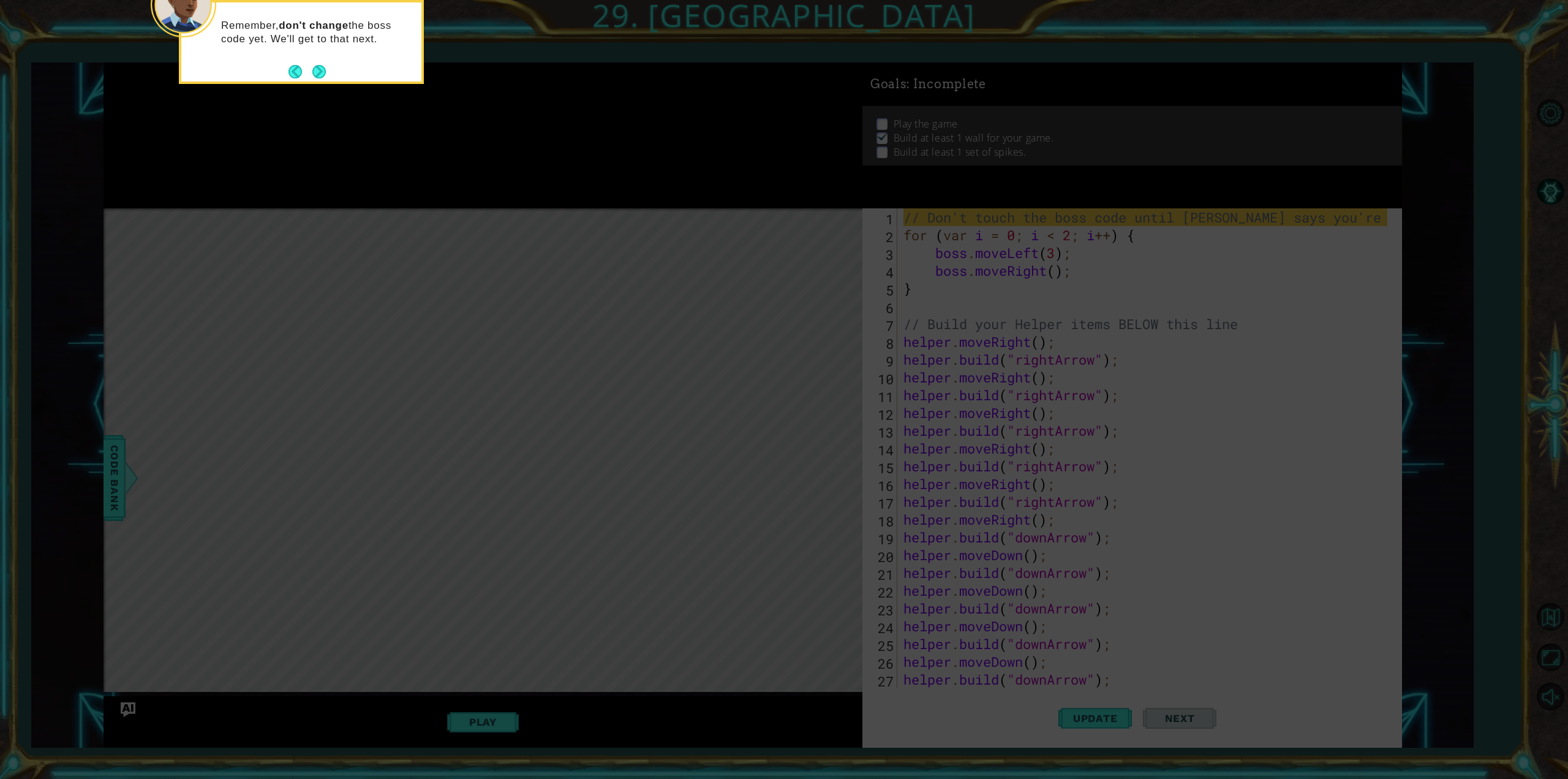
click at [320, 74] on button "Next" at bounding box center [319, 71] width 13 height 13
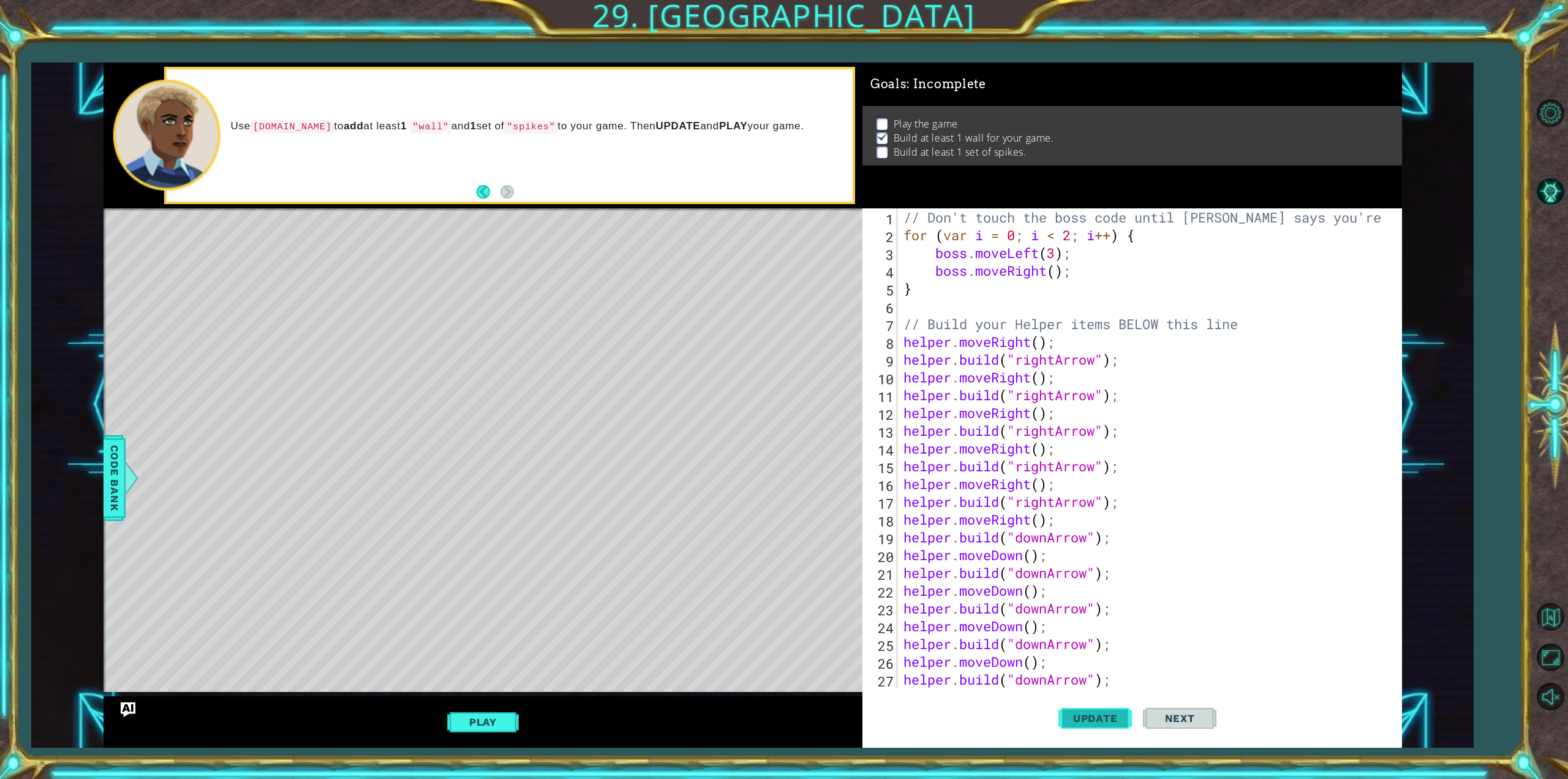
click at [1097, 711] on button "Update" at bounding box center [1095, 718] width 74 height 54
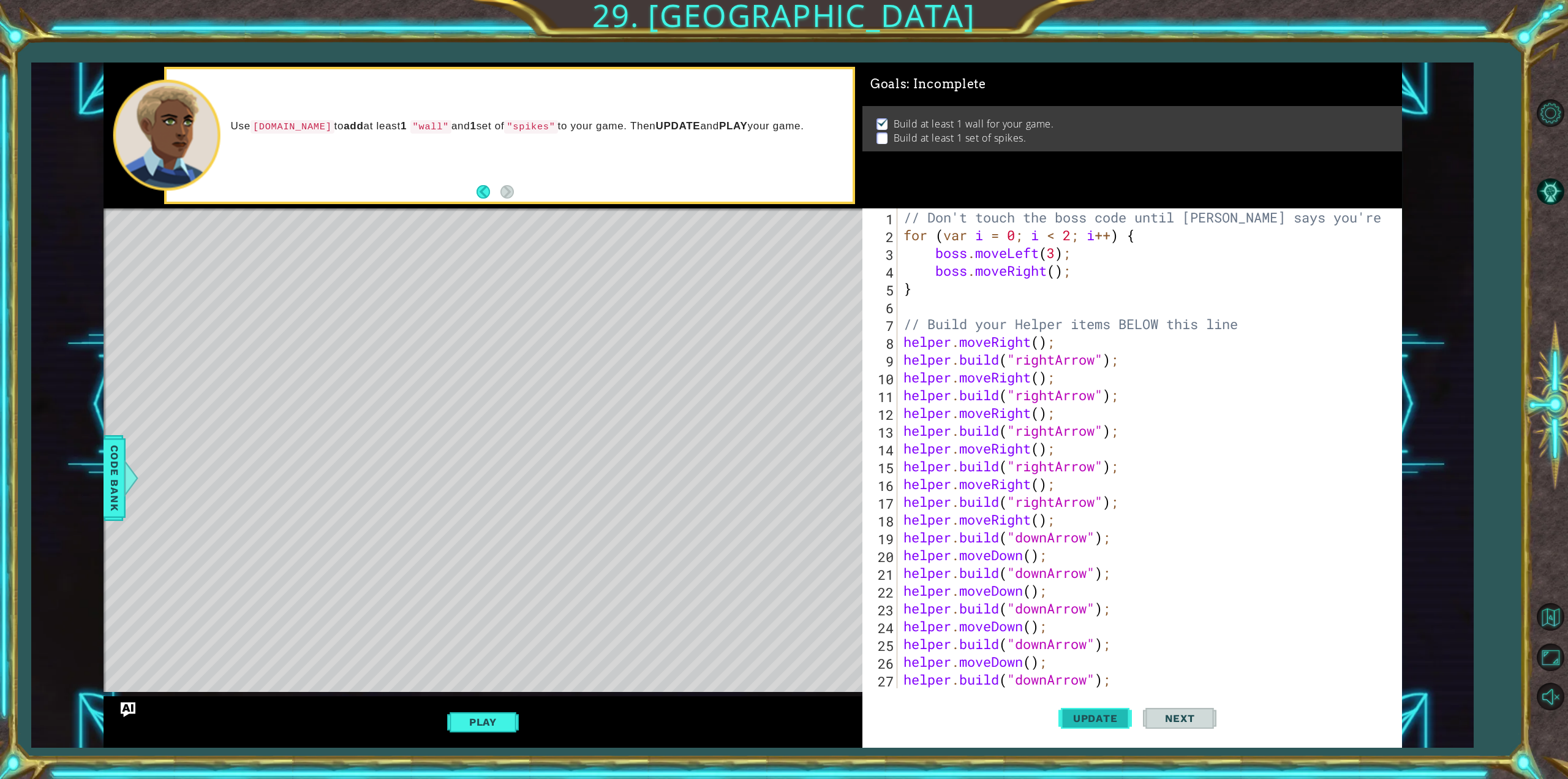
click at [1086, 719] on span "Update" at bounding box center [1095, 718] width 69 height 13
click at [469, 720] on button "Play" at bounding box center [482, 722] width 71 height 24
type textarea "[DOMAIN_NAME]("wall");"
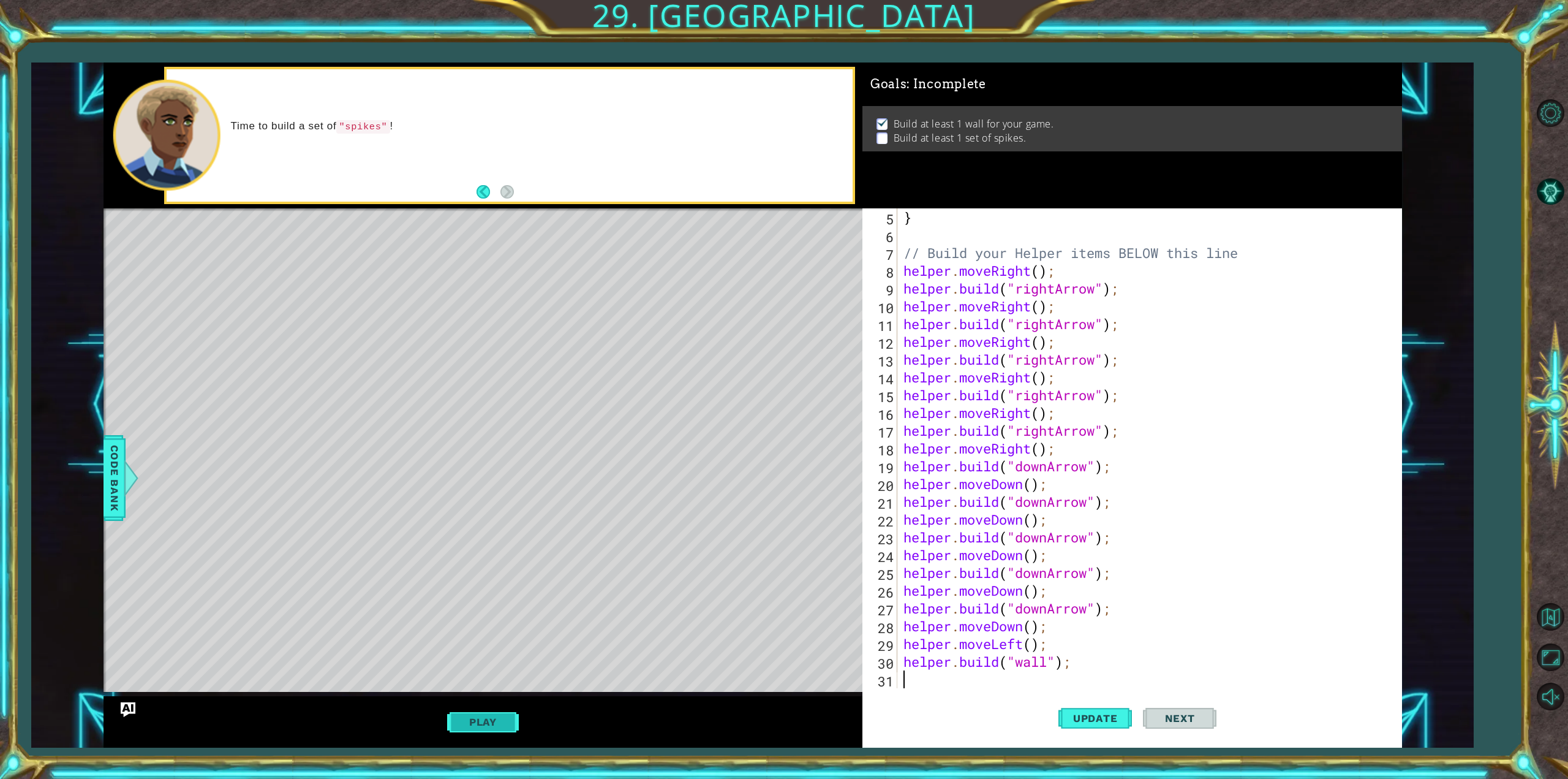
scroll to position [71, 0]
click at [1090, 716] on span "Update" at bounding box center [1095, 718] width 69 height 13
type textarea ","
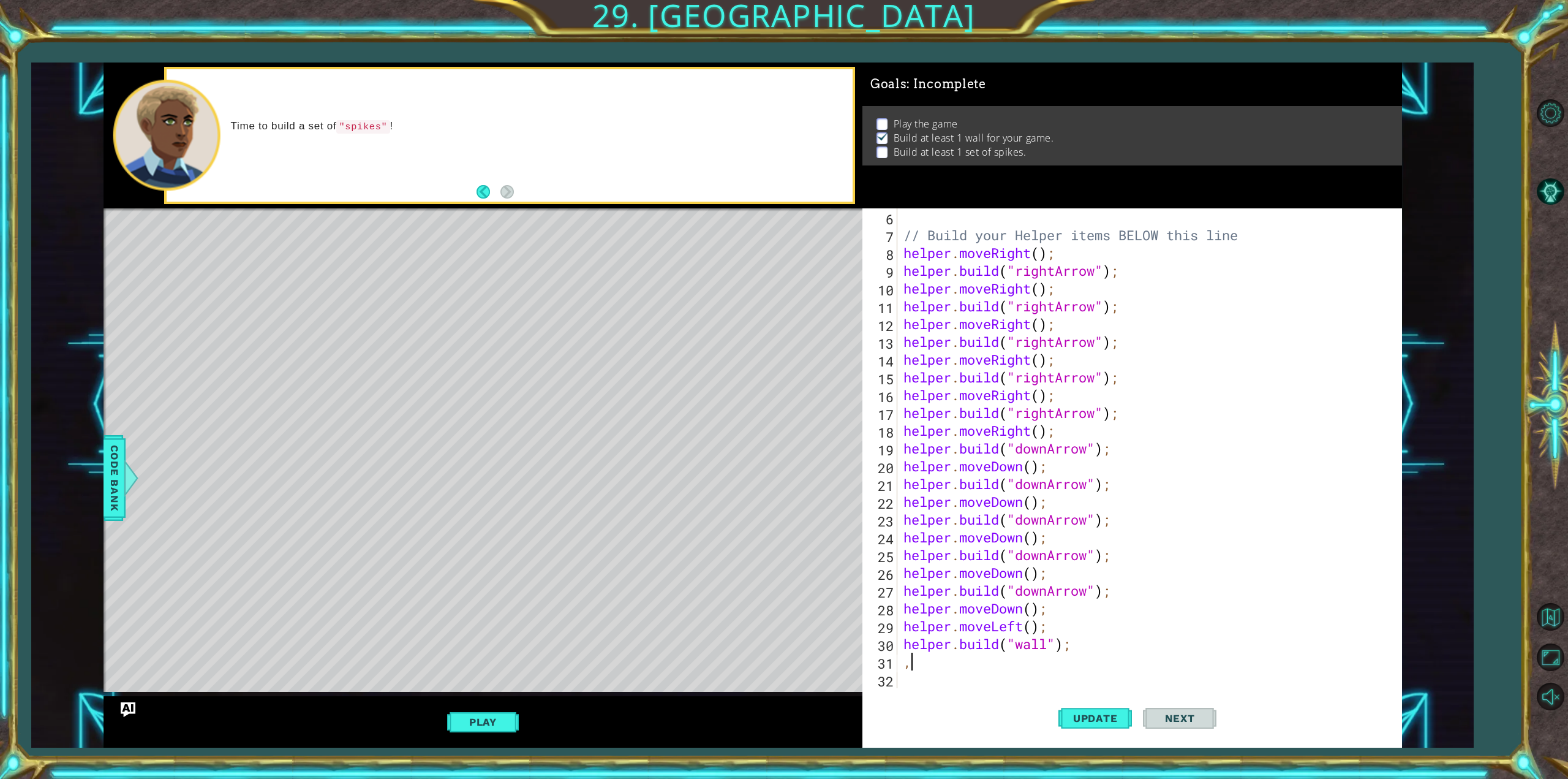
scroll to position [89, 0]
type textarea "m"
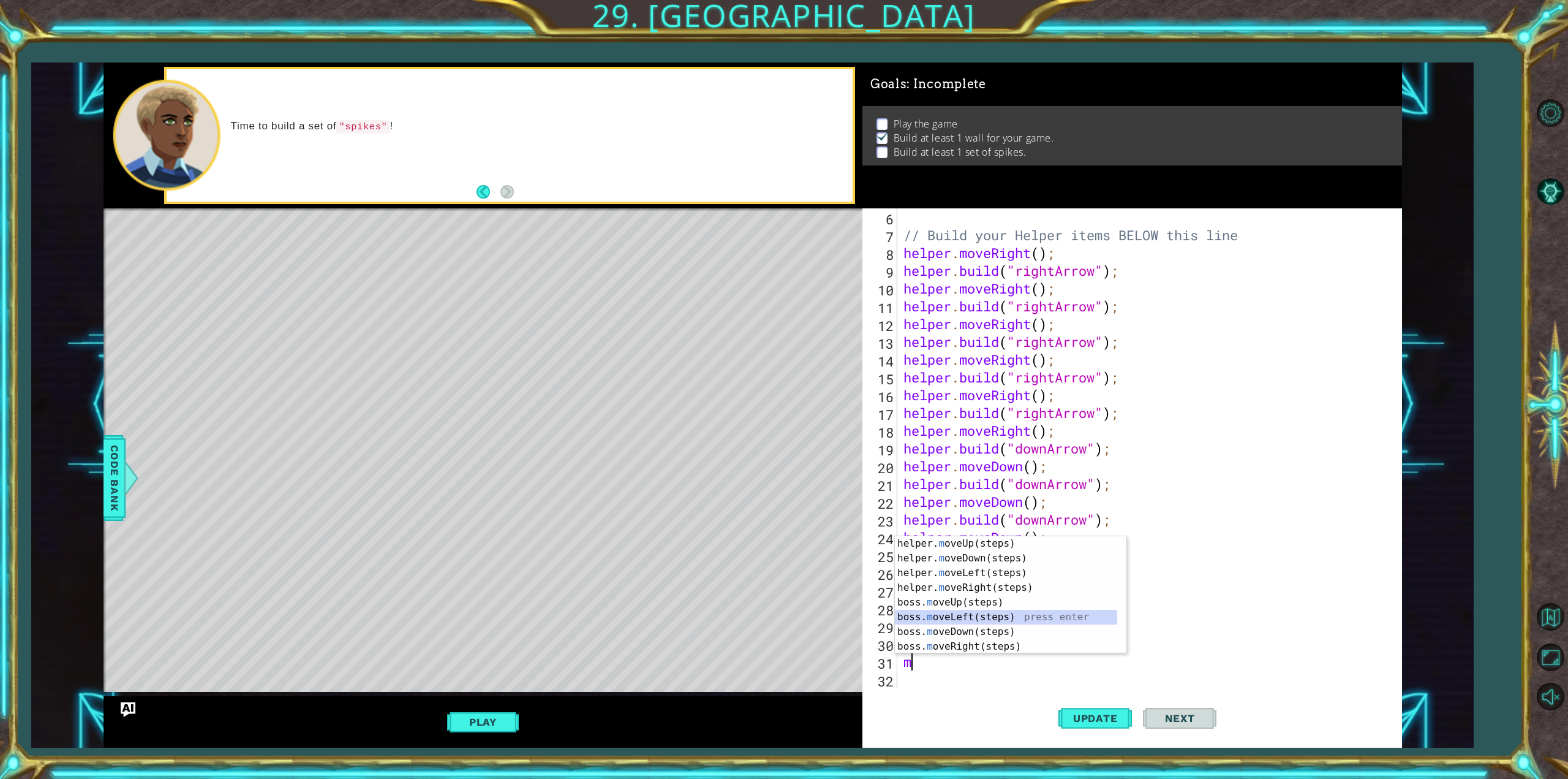
click at [1053, 610] on div "helper. m oveUp(steps) press enter helper. m oveDown(steps) press enter helper.…" at bounding box center [1006, 610] width 222 height 147
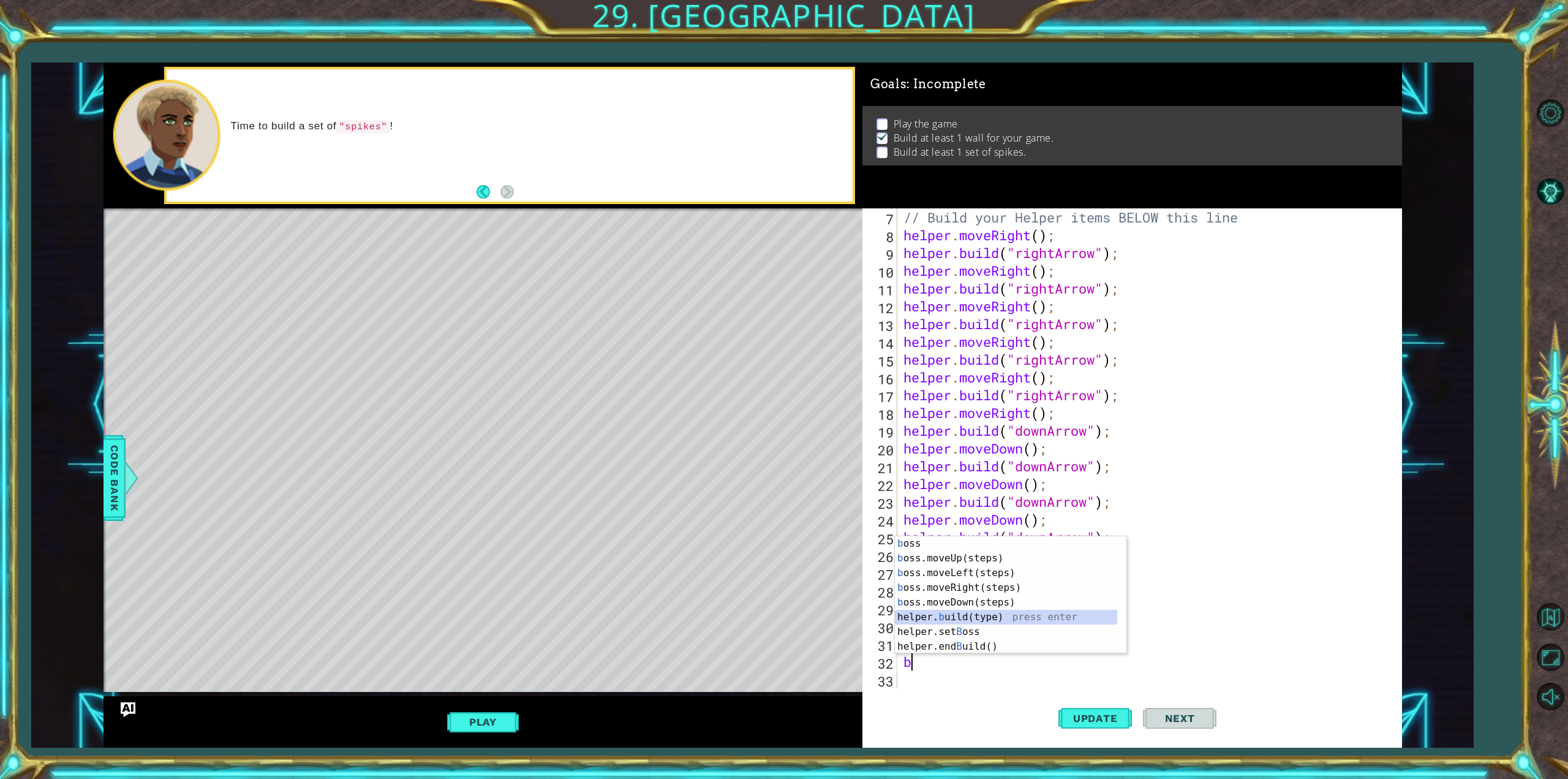
click at [1027, 613] on div "b oss press enter b oss.moveUp(steps) press enter b oss.moveLeft(steps) press e…" at bounding box center [1006, 610] width 222 height 147
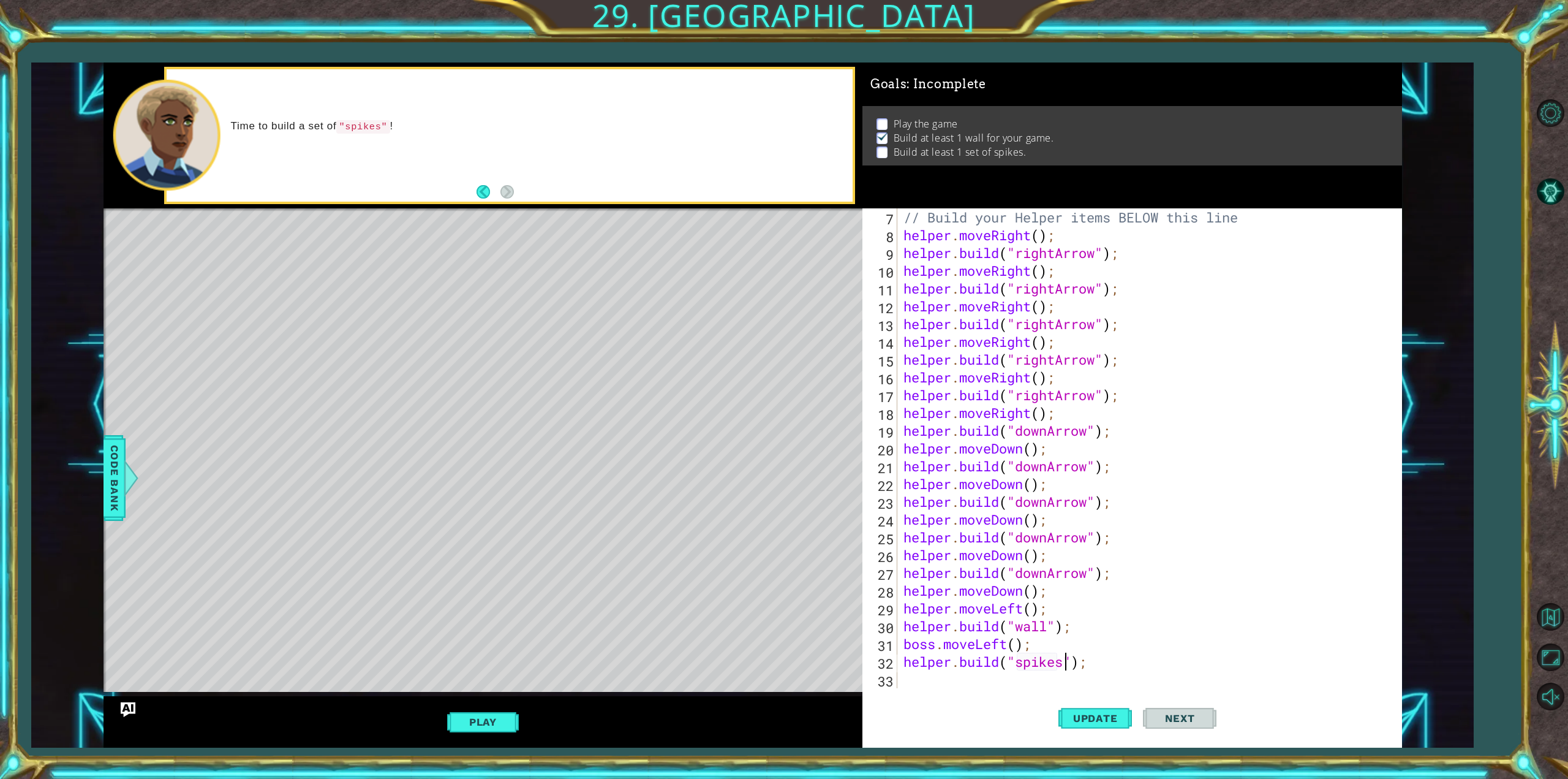
scroll to position [0, 7]
drag, startPoint x: 1118, startPoint y: 716, endPoint x: 1123, endPoint y: 710, distance: 7.8
click at [1122, 710] on button "Update" at bounding box center [1095, 718] width 74 height 54
click at [478, 717] on button "Play" at bounding box center [482, 722] width 71 height 24
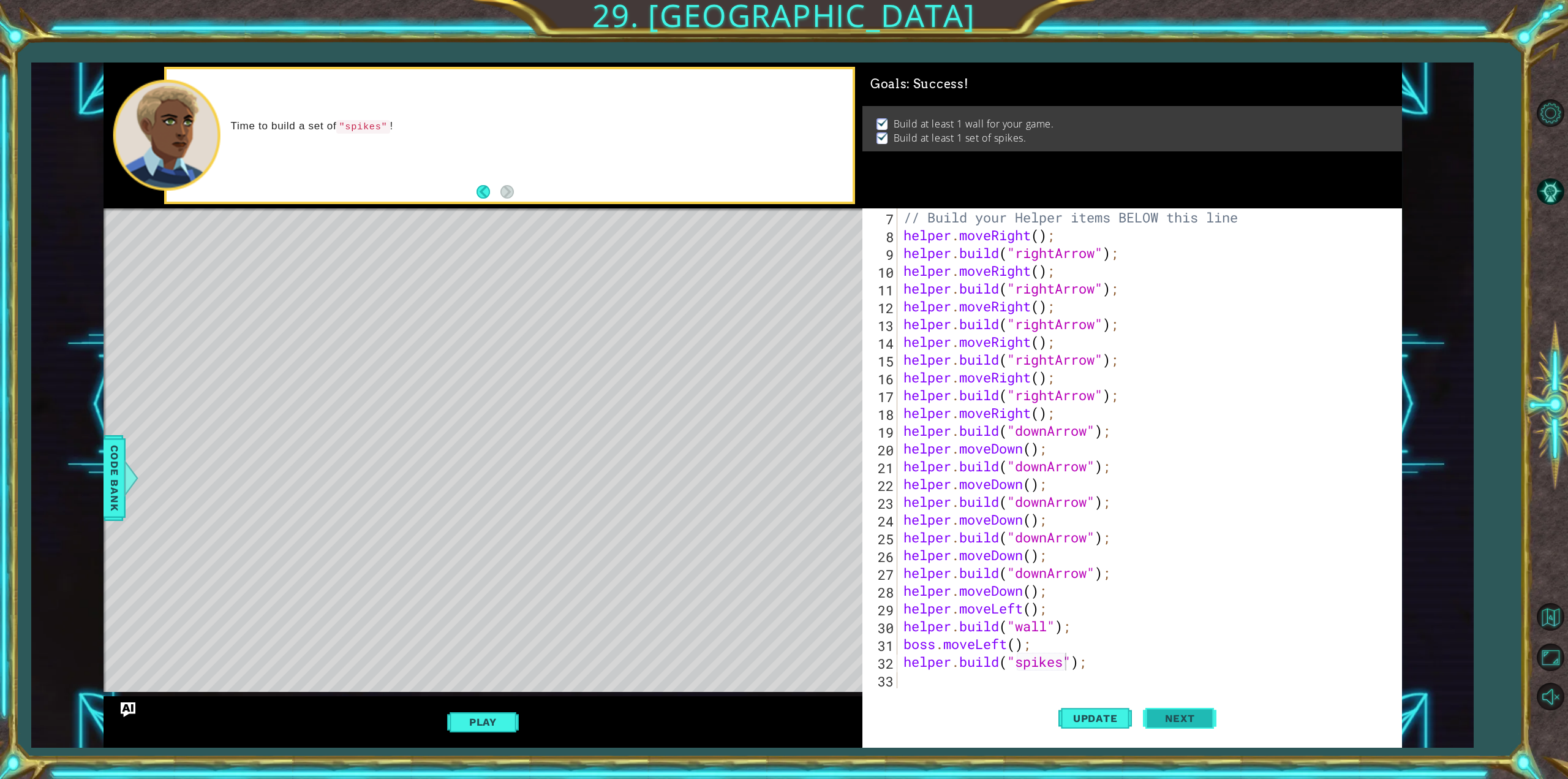
click at [1200, 713] on button "Next" at bounding box center [1180, 718] width 74 height 54
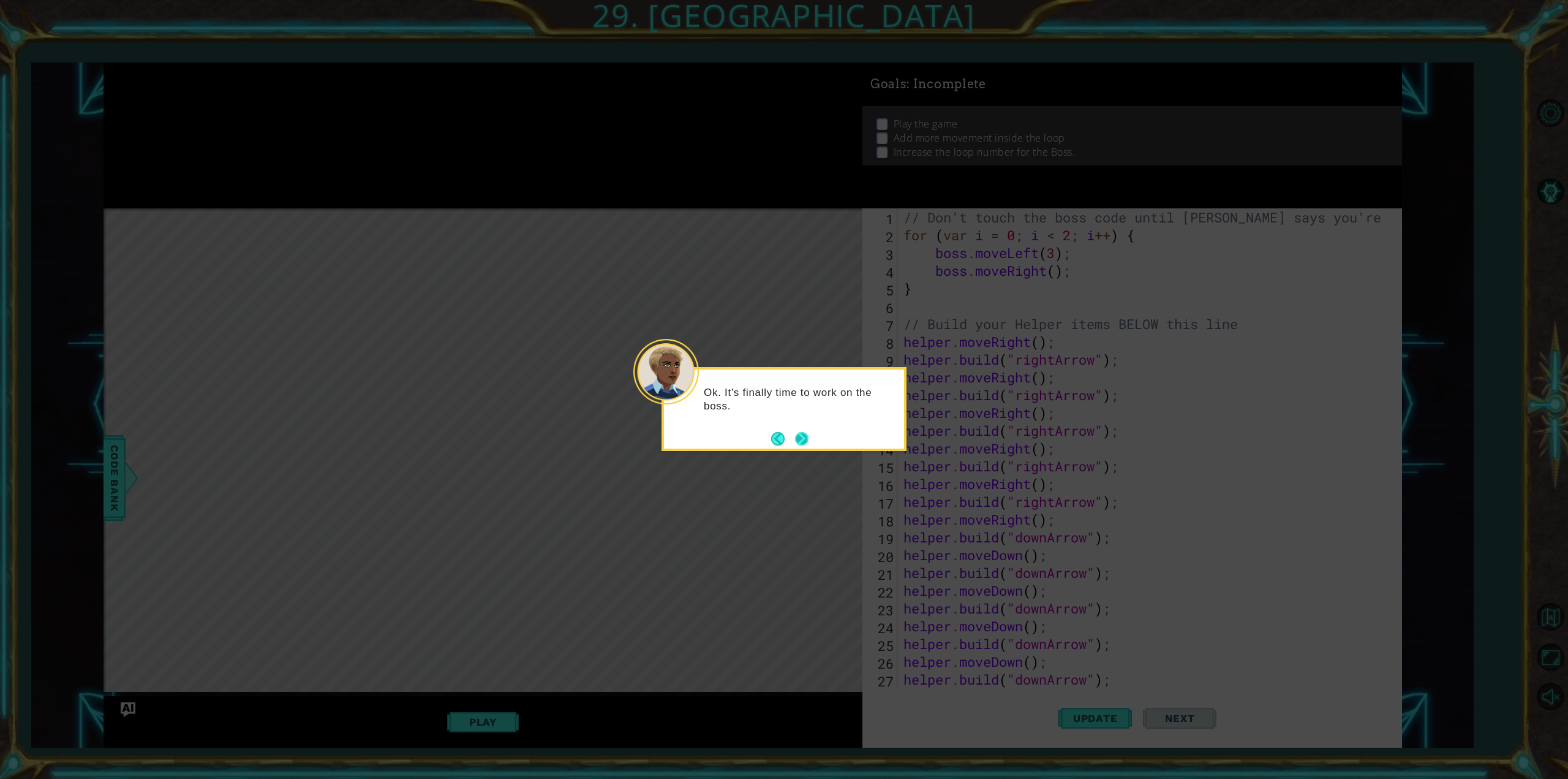
click at [804, 443] on button "Next" at bounding box center [802, 439] width 13 height 13
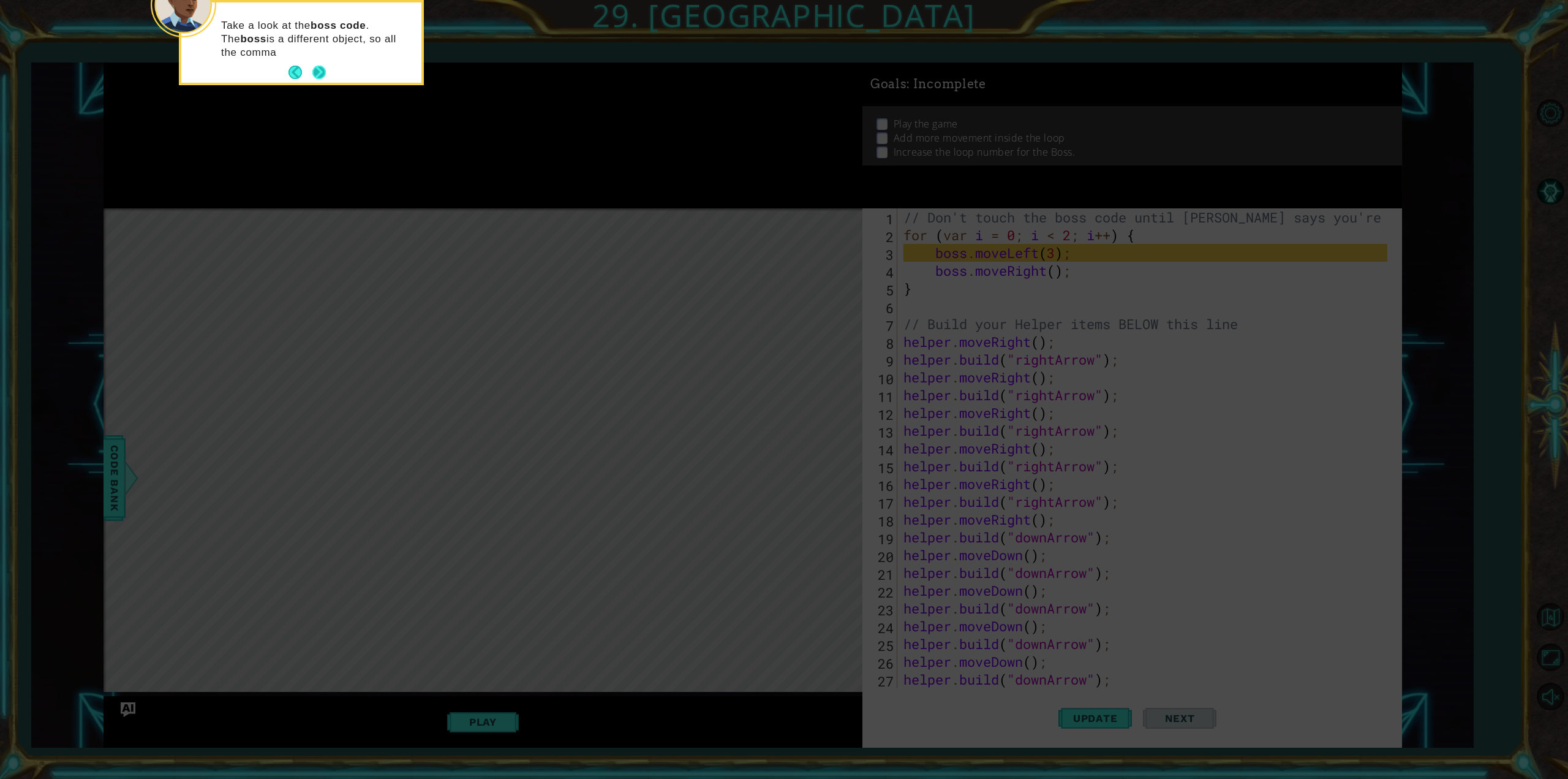
drag, startPoint x: 319, startPoint y: 66, endPoint x: 325, endPoint y: 66, distance: 6.0
click at [325, 66] on button "Next" at bounding box center [319, 72] width 13 height 13
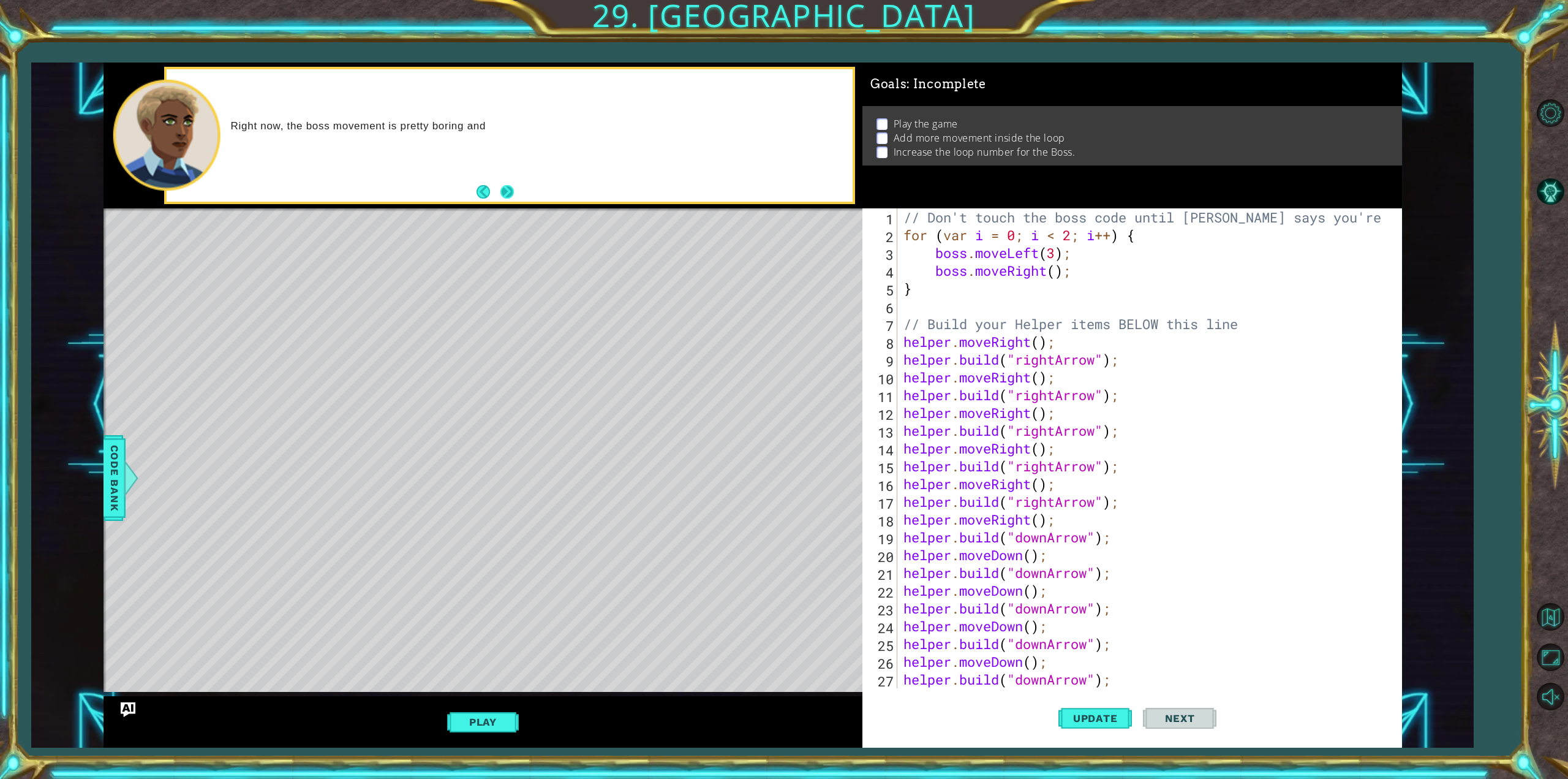
click at [507, 197] on button "Next" at bounding box center [507, 191] width 13 height 13
click at [1055, 270] on div "// Don't touch the boss code until [PERSON_NAME] says you're ready! for ( var i…" at bounding box center [1147, 466] width 492 height 515
click at [1086, 722] on button "Update" at bounding box center [1095, 718] width 74 height 54
click at [498, 723] on button "Play" at bounding box center [482, 722] width 71 height 24
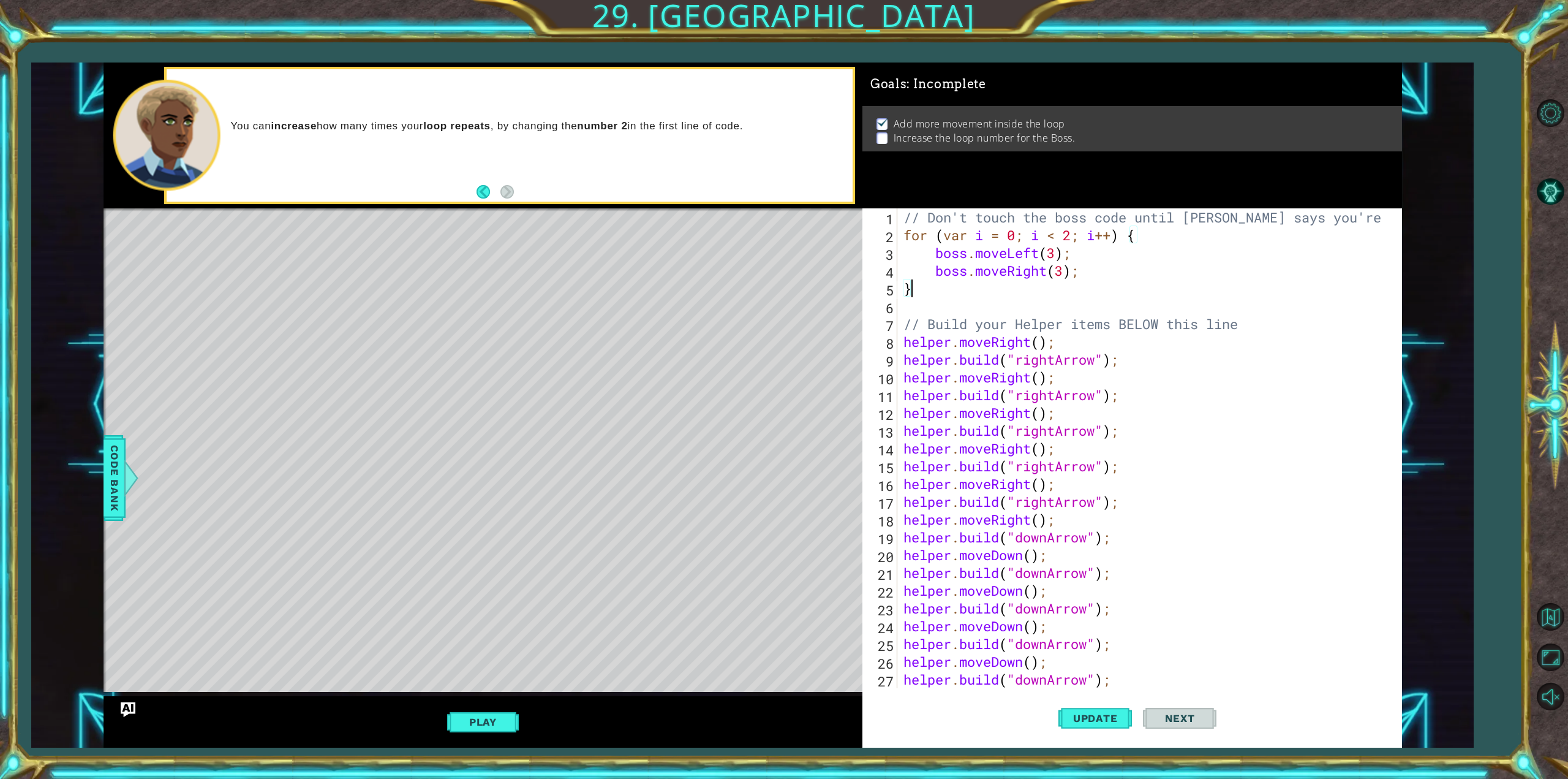
drag, startPoint x: 901, startPoint y: 286, endPoint x: 906, endPoint y: 283, distance: 5.8
click at [906, 283] on div "// Don't touch the boss code until [PERSON_NAME] says you're ready! for ( var i…" at bounding box center [1147, 466] width 492 height 515
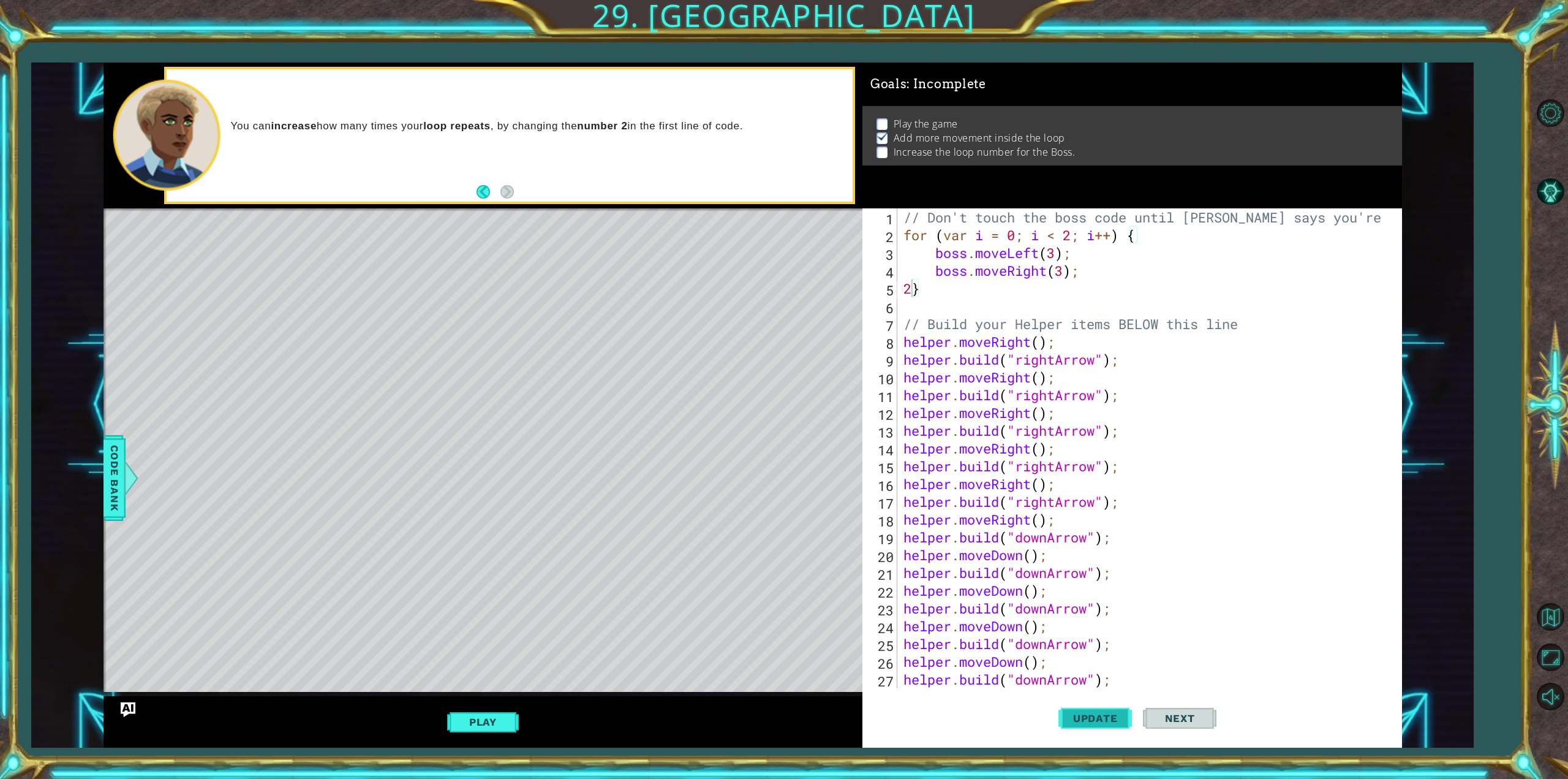
drag, startPoint x: 1101, startPoint y: 711, endPoint x: 1112, endPoint y: 710, distance: 11.0
click at [1112, 710] on button "Update" at bounding box center [1095, 718] width 74 height 54
click at [495, 718] on button "Play" at bounding box center [482, 722] width 71 height 24
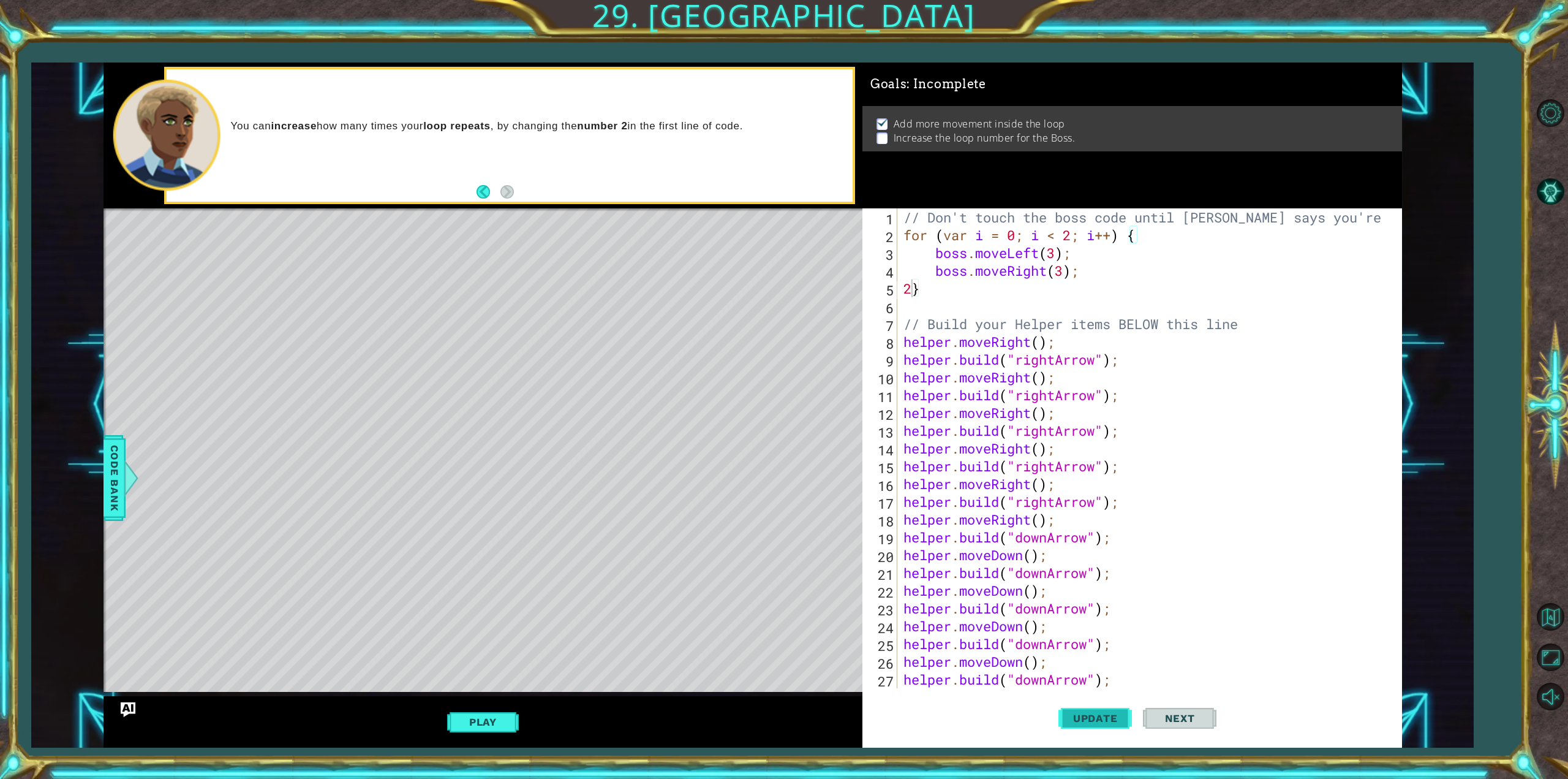
click at [1078, 713] on span "Update" at bounding box center [1095, 718] width 69 height 13
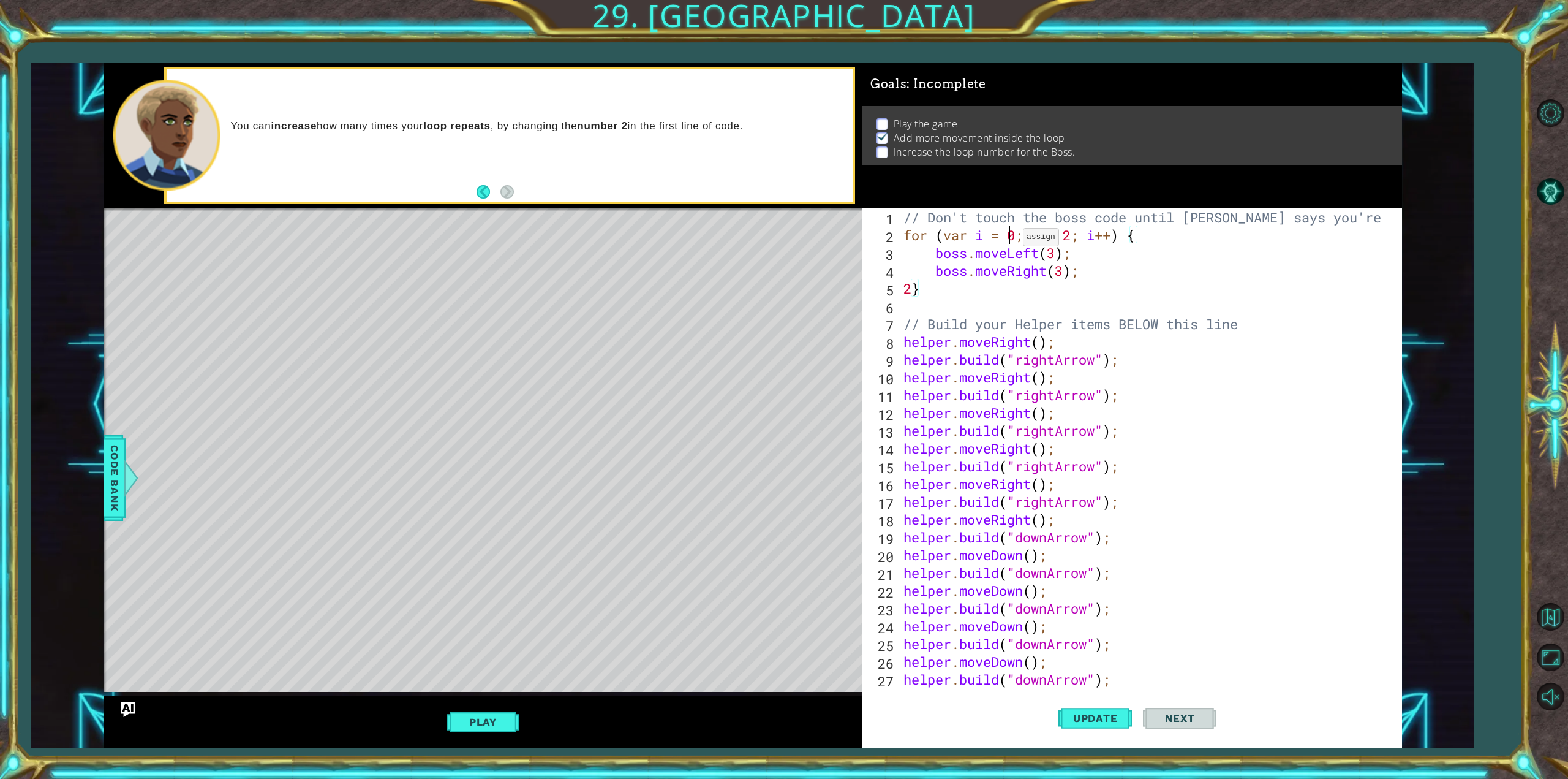
click at [1012, 240] on div "// Don't touch the boss code until [PERSON_NAME] says you're ready! for ( var i…" at bounding box center [1147, 466] width 492 height 515
click at [1018, 240] on div "// Don't touch the boss code until [PERSON_NAME] says you're ready! for ( var i…" at bounding box center [1147, 466] width 492 height 515
click at [1068, 239] on div "// Don't touch the boss code until [PERSON_NAME] says you're ready! for ( var i…" at bounding box center [1147, 466] width 492 height 515
drag, startPoint x: 1077, startPoint y: 236, endPoint x: 1066, endPoint y: 236, distance: 11.0
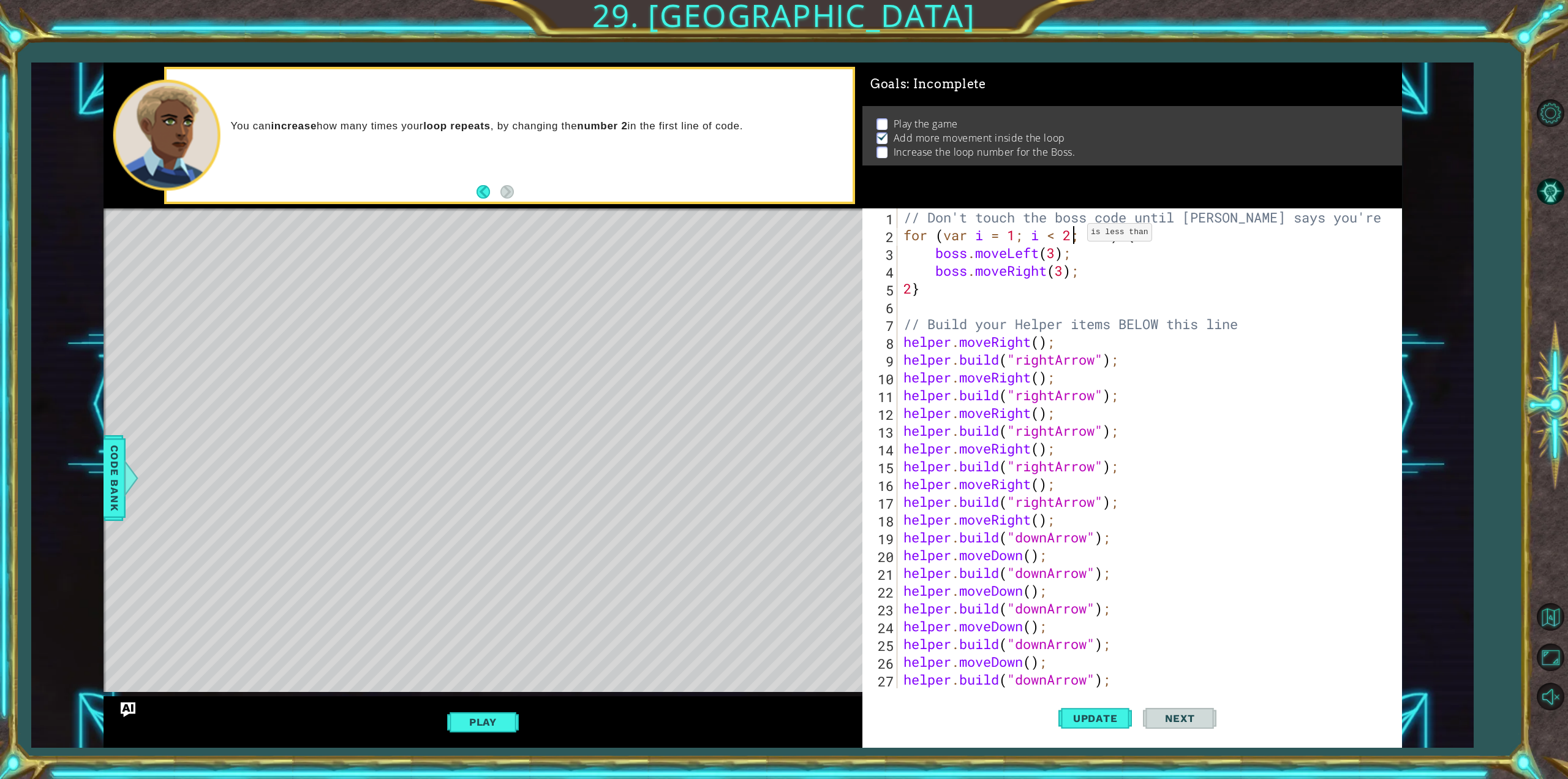
click at [1070, 236] on div "// Don't touch the boss code until [PERSON_NAME] says you're ready! for ( var i…" at bounding box center [1147, 466] width 492 height 515
click at [1066, 236] on div "// Don't touch the boss code until [PERSON_NAME] says you're ready! for ( var i…" at bounding box center [1147, 466] width 492 height 515
click at [1078, 239] on div "// Don't touch the boss code until [PERSON_NAME] says you're ready! for ( var i…" at bounding box center [1147, 466] width 492 height 515
click at [1074, 239] on div "// Don't touch the boss code until [PERSON_NAME] says you're ready! for ( var i…" at bounding box center [1147, 466] width 492 height 515
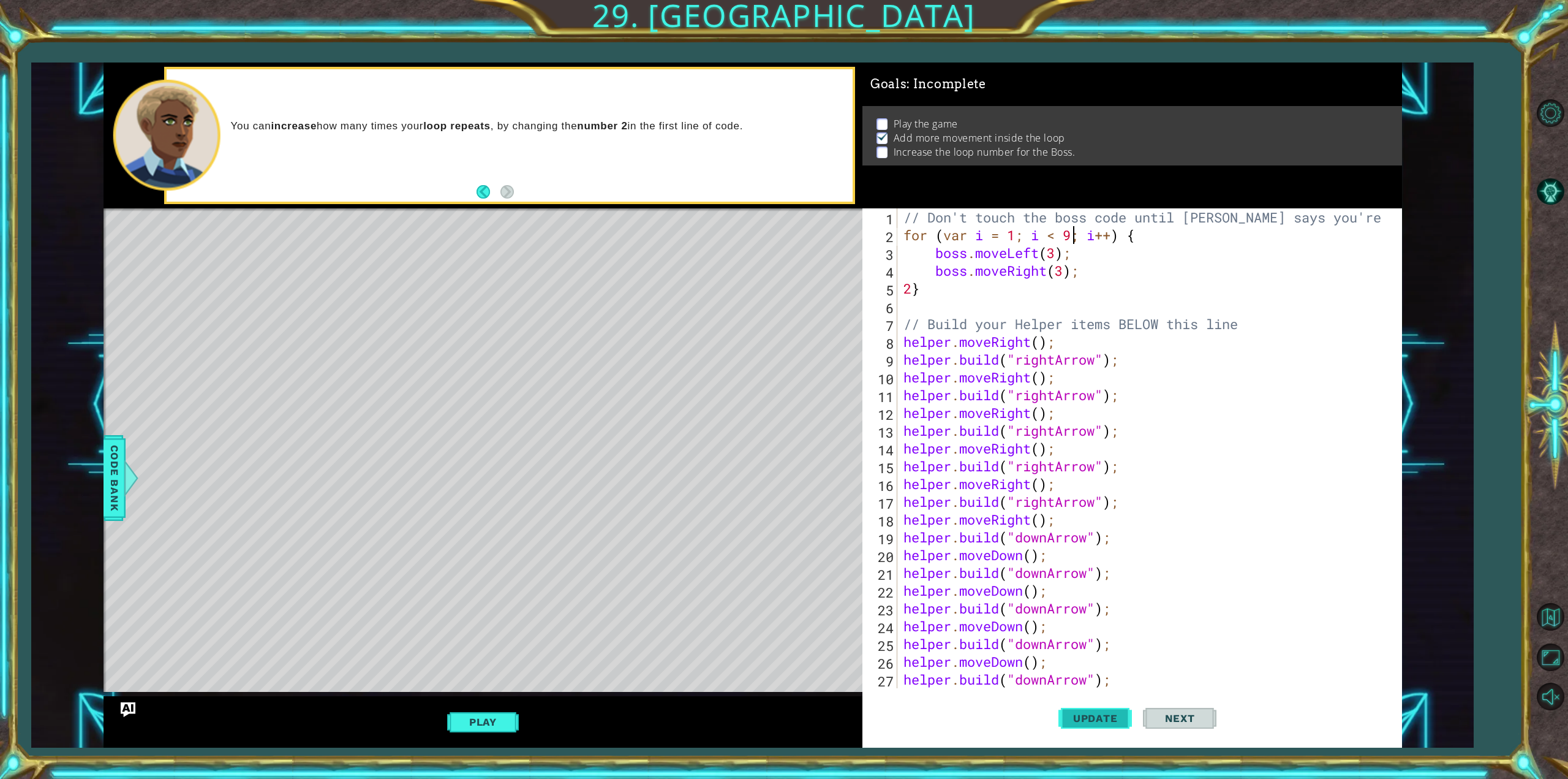
type textarea "for (var i = 1; i < 9; i++) {"
drag, startPoint x: 1123, startPoint y: 705, endPoint x: 1123, endPoint y: 713, distance: 8.0
click at [1128, 709] on div "for (var i = 1; i < 9; i++) { 1 2 3 4 5 6 7 8 9 10 11 12 13 14 15 16 17 18 19 2…" at bounding box center [1132, 478] width 540 height 539
click at [1123, 713] on span "Update" at bounding box center [1095, 718] width 69 height 13
click at [484, 724] on button "Play" at bounding box center [482, 722] width 71 height 24
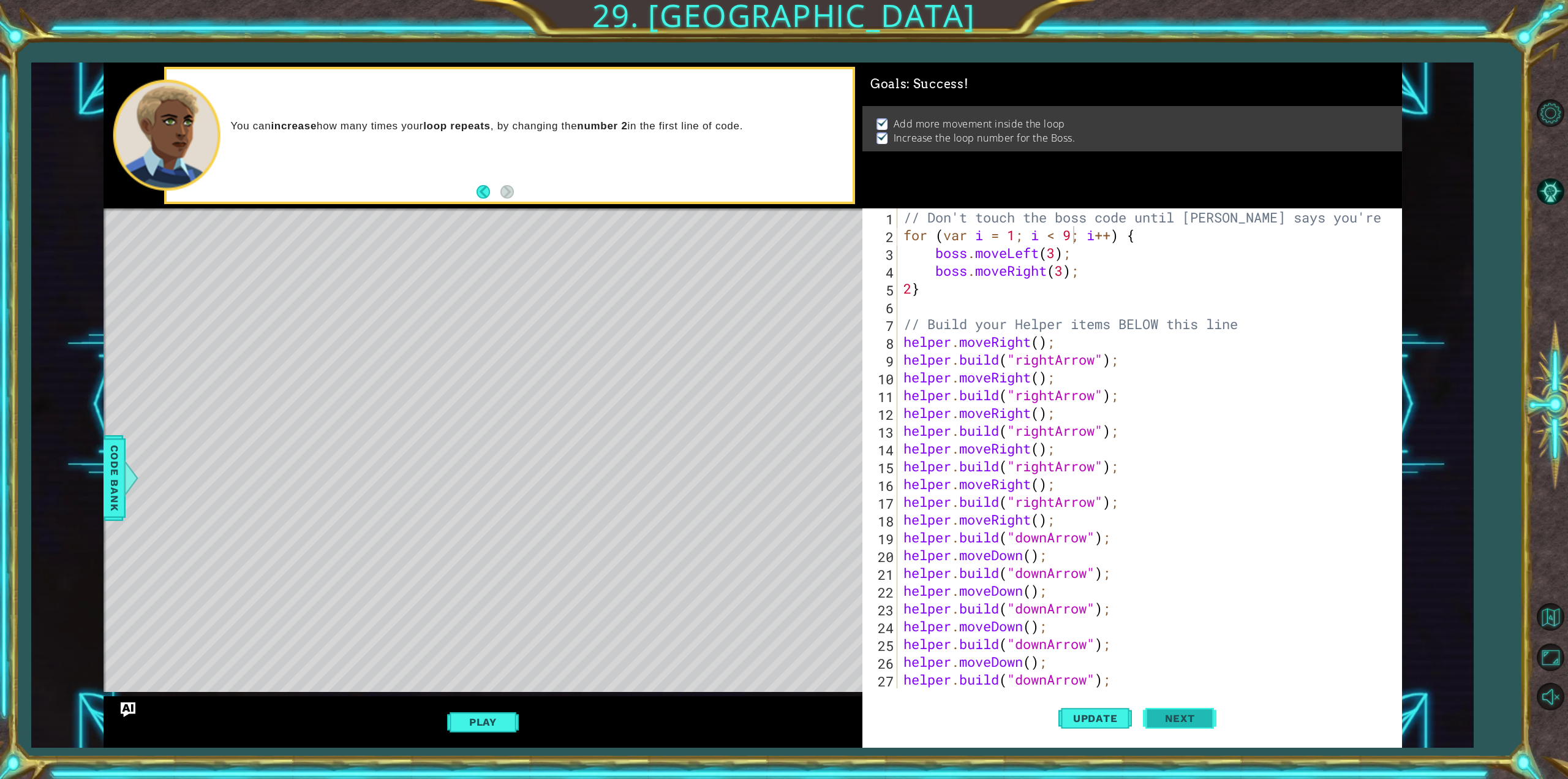
click at [1184, 725] on button "Next" at bounding box center [1180, 719] width 74 height 54
click at [1185, 719] on body "1 ההההההההההההההההההההההההההההההההההההההההההההההההההההההההההההההההההההההההההההה…" at bounding box center [784, 390] width 1568 height 779
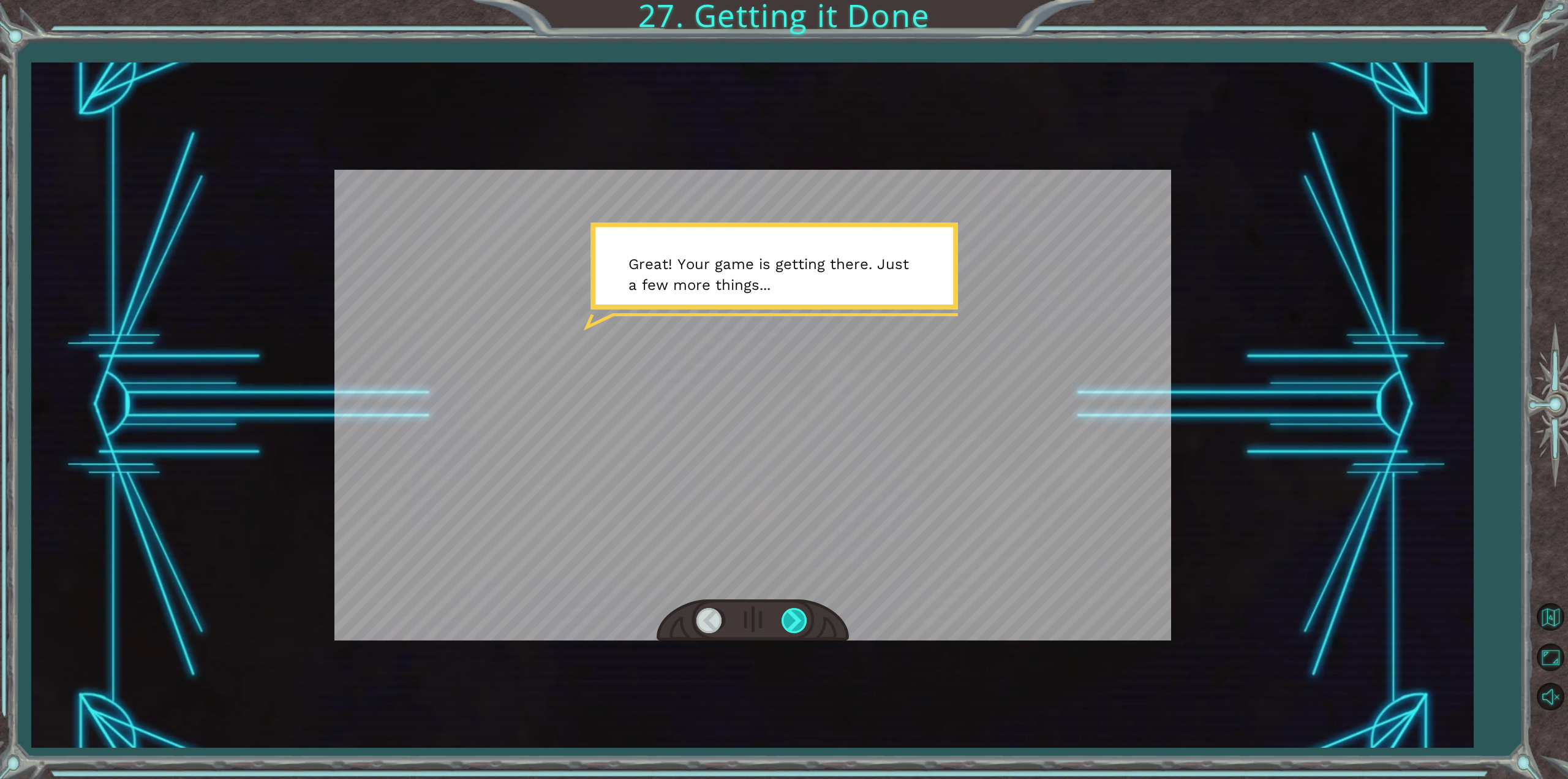
click at [788, 618] on div at bounding box center [795, 620] width 27 height 25
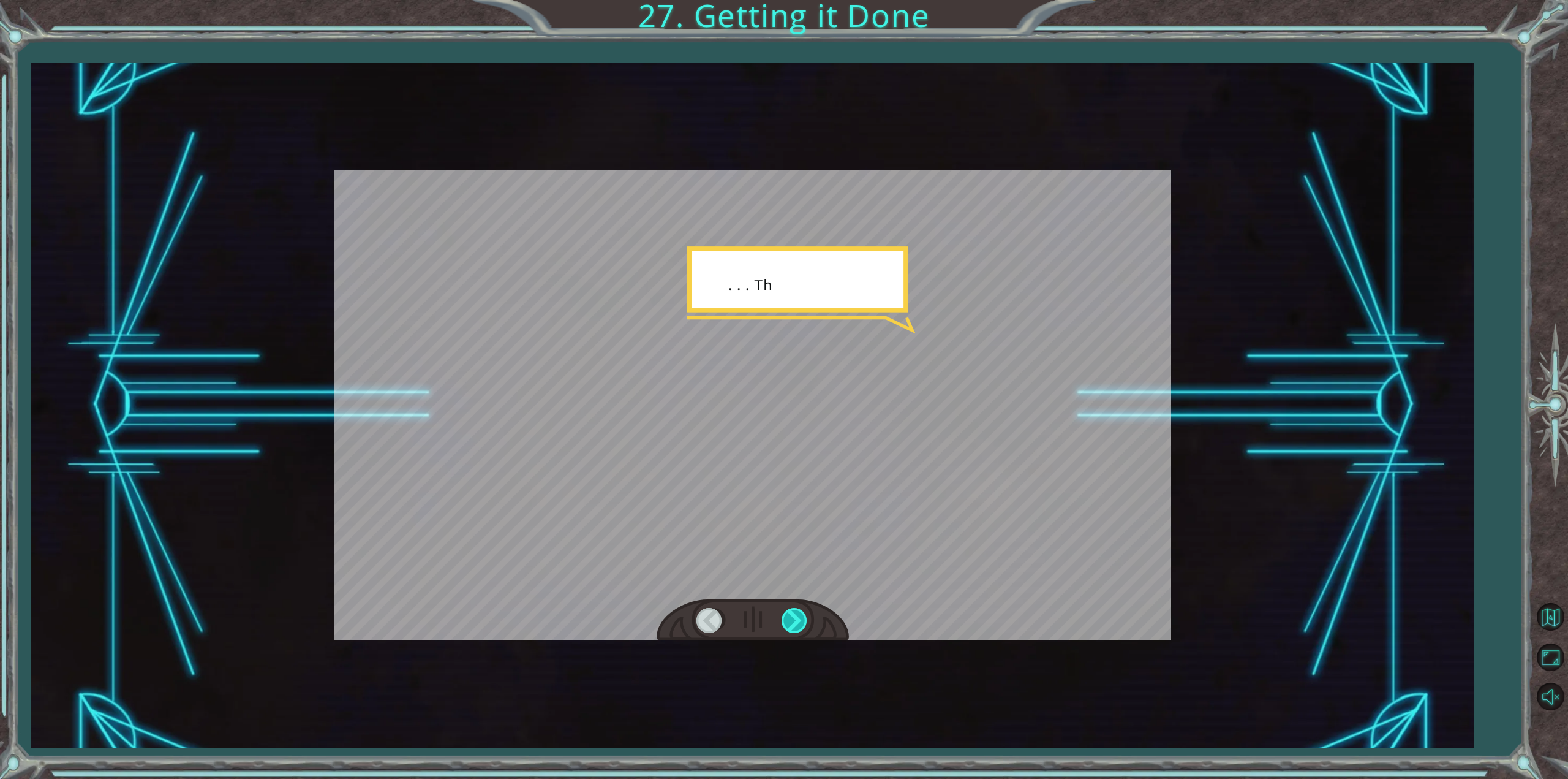
drag, startPoint x: 786, startPoint y: 617, endPoint x: 786, endPoint y: 626, distance: 9.0
click at [786, 621] on div at bounding box center [795, 620] width 27 height 25
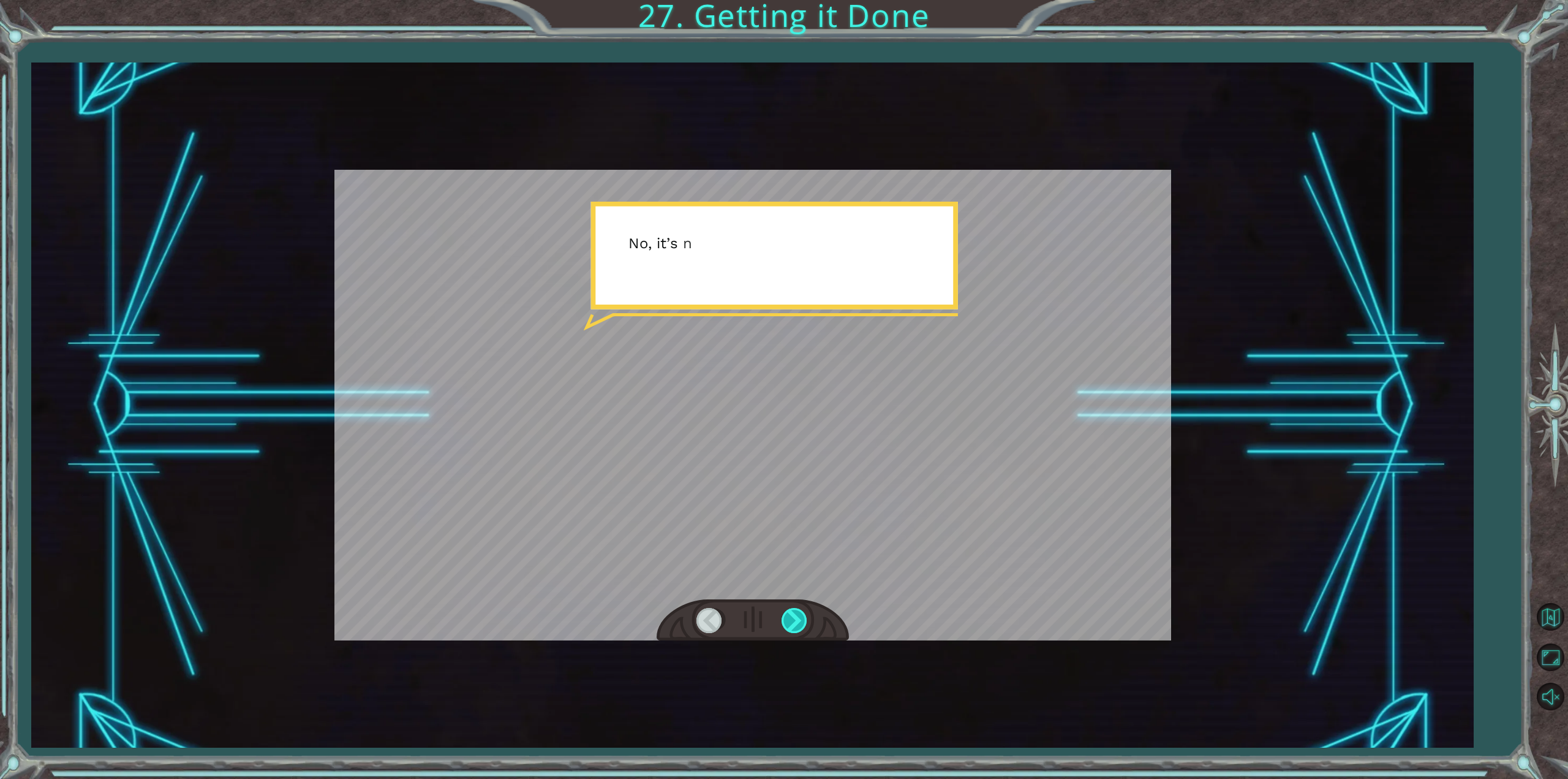
click at [786, 626] on div at bounding box center [795, 620] width 27 height 25
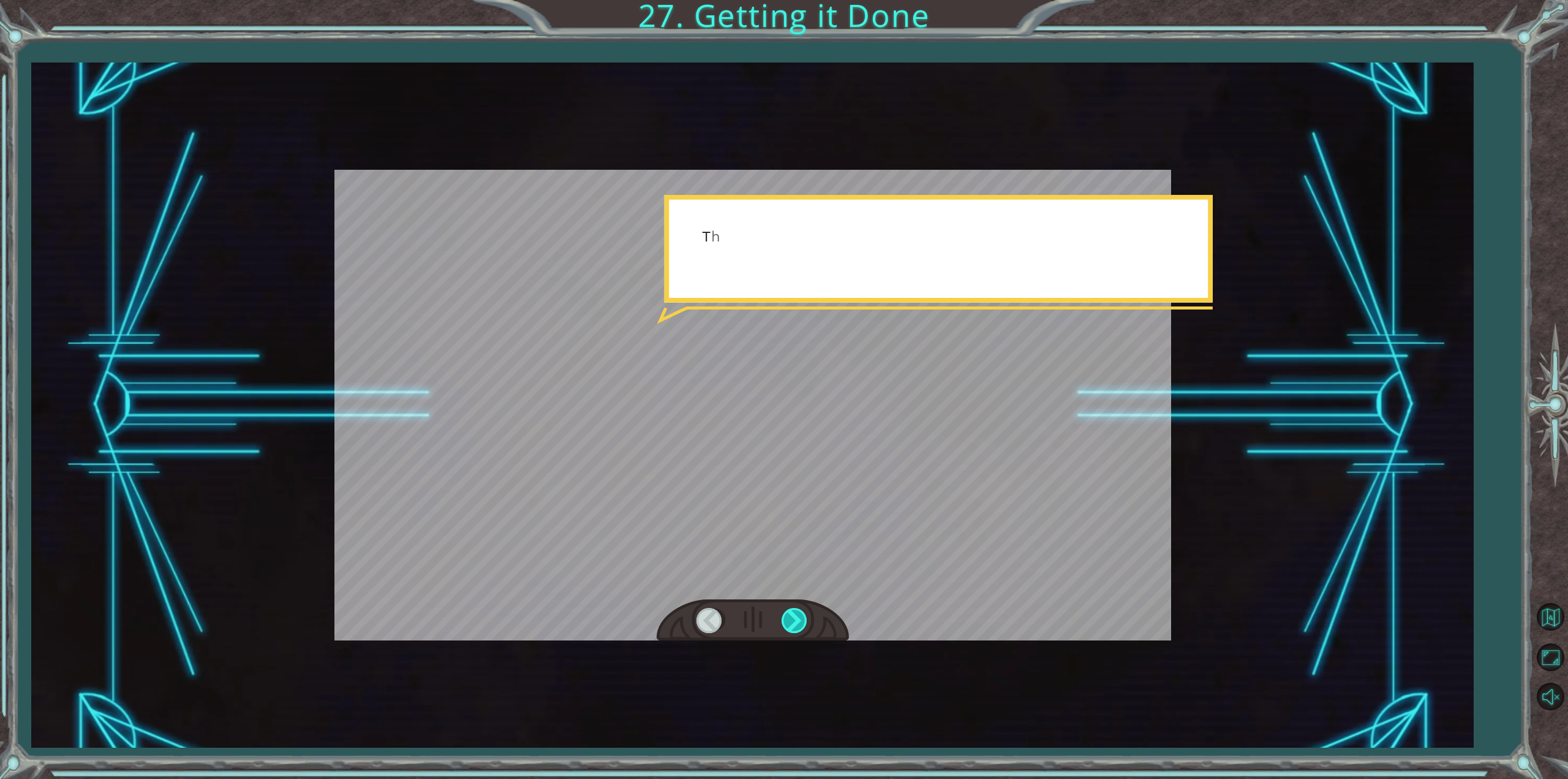
click at [786, 626] on div at bounding box center [795, 620] width 27 height 25
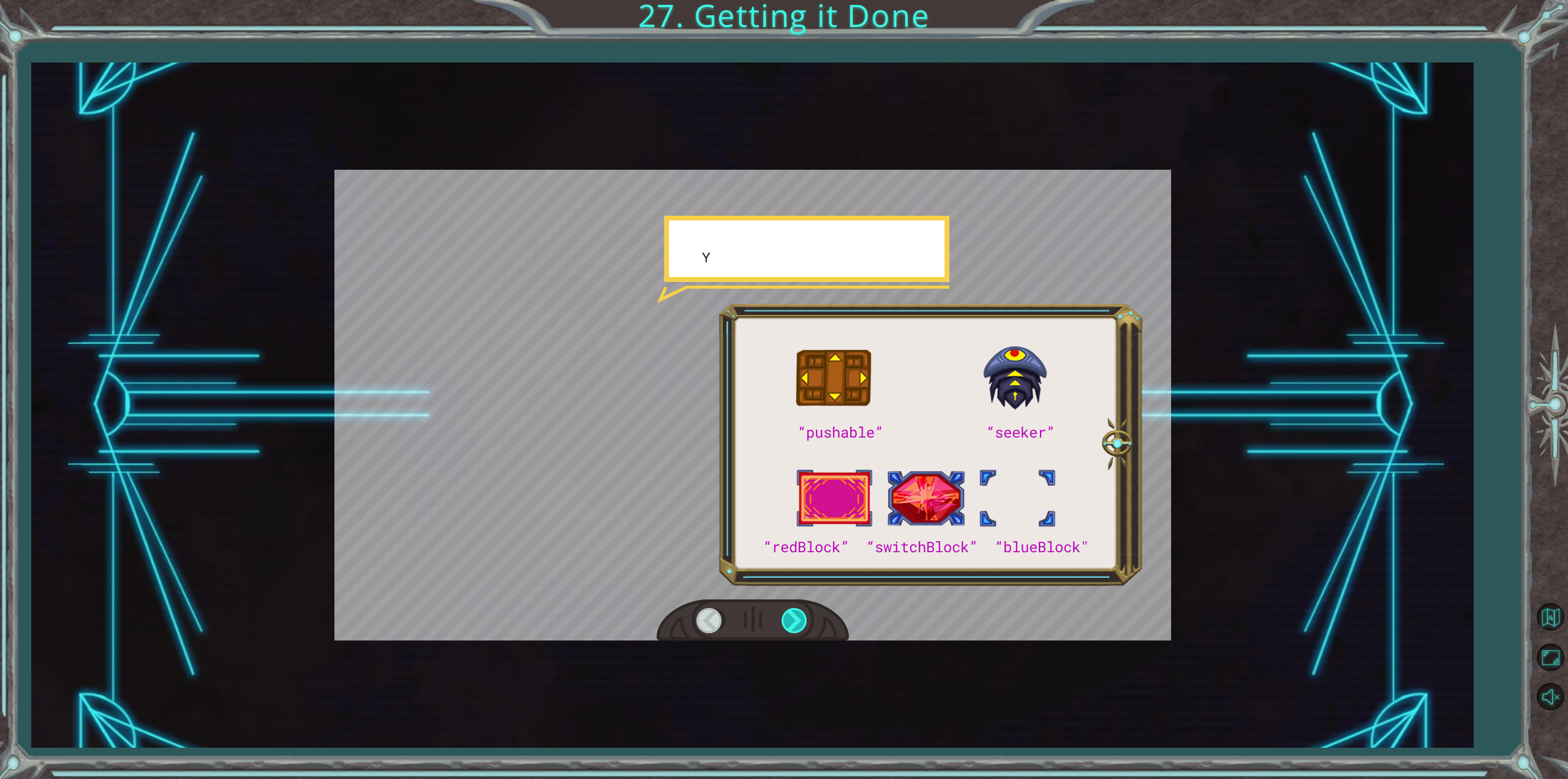
click at [787, 626] on div at bounding box center [795, 620] width 27 height 25
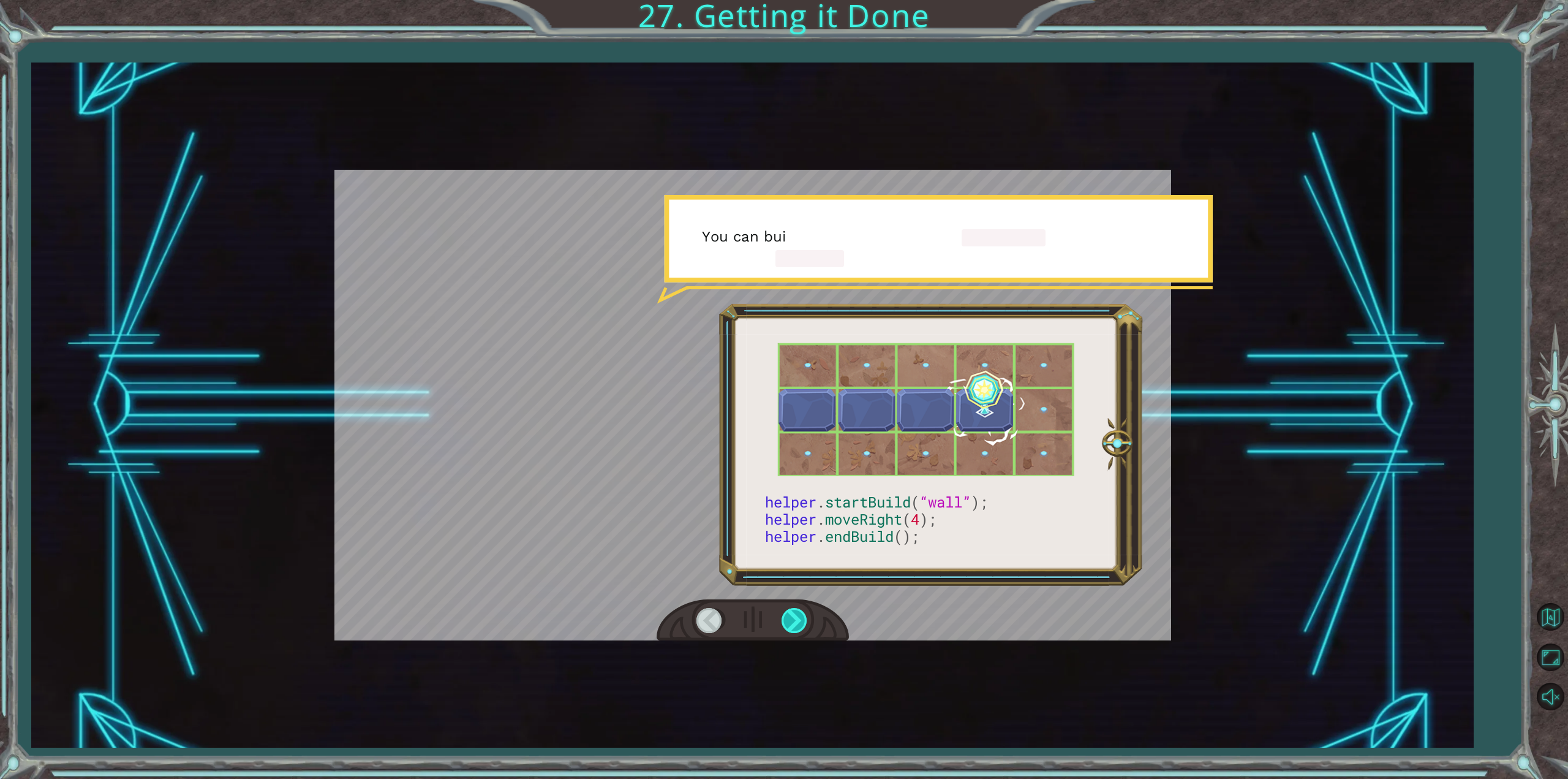
click at [787, 626] on div at bounding box center [795, 620] width 27 height 25
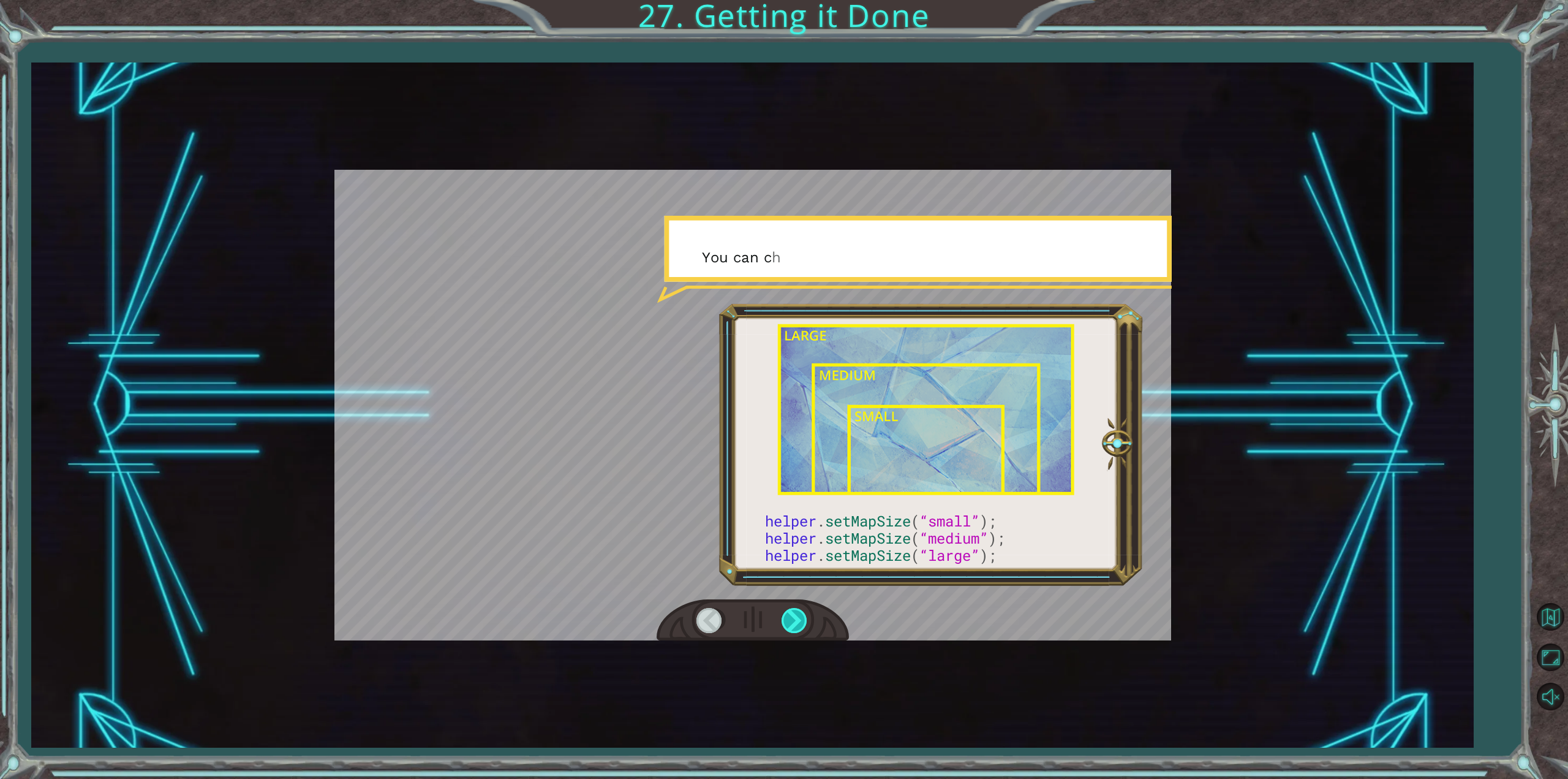
click at [787, 626] on div at bounding box center [795, 620] width 27 height 25
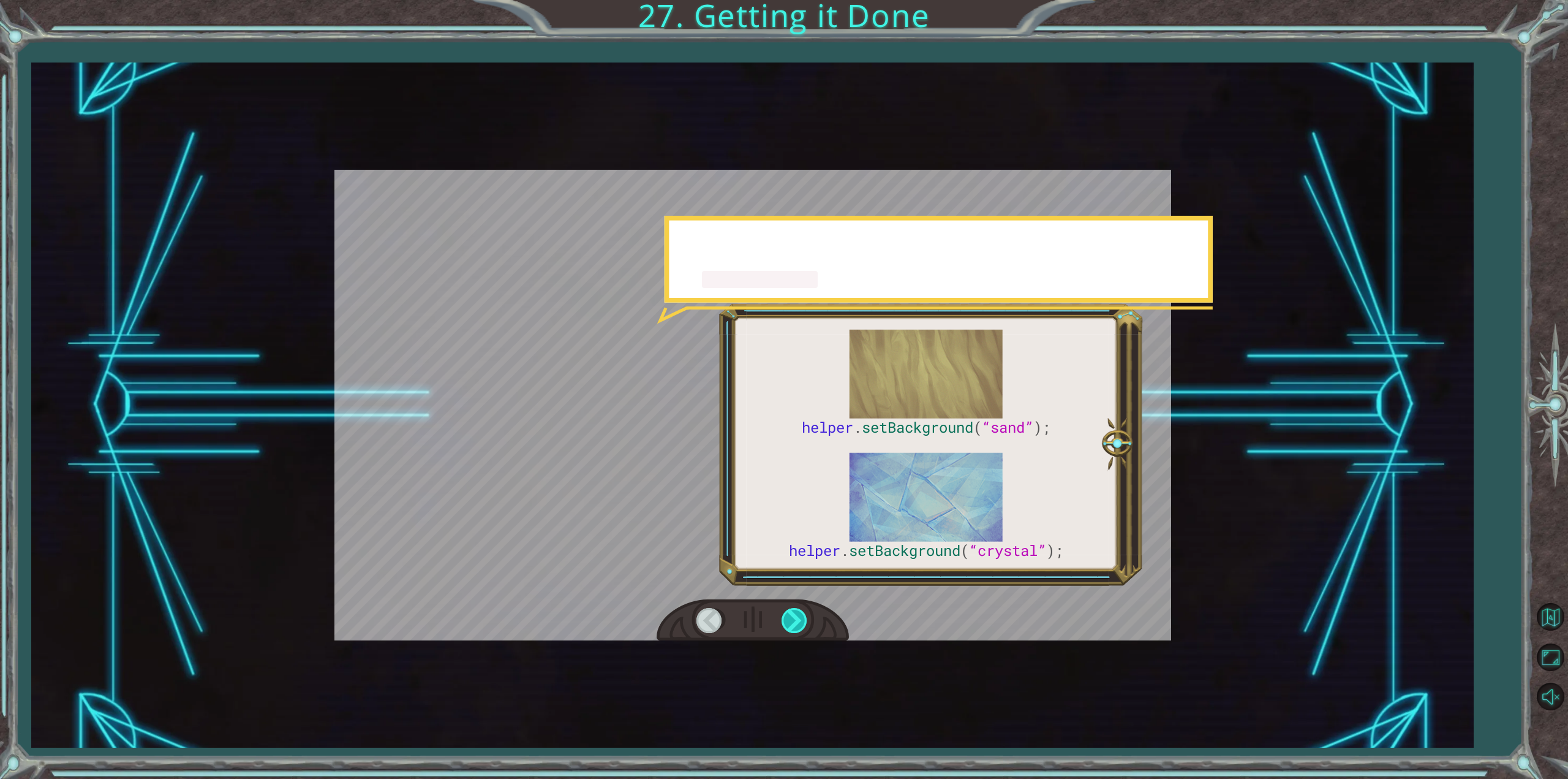
click at [788, 626] on div at bounding box center [795, 620] width 27 height 25
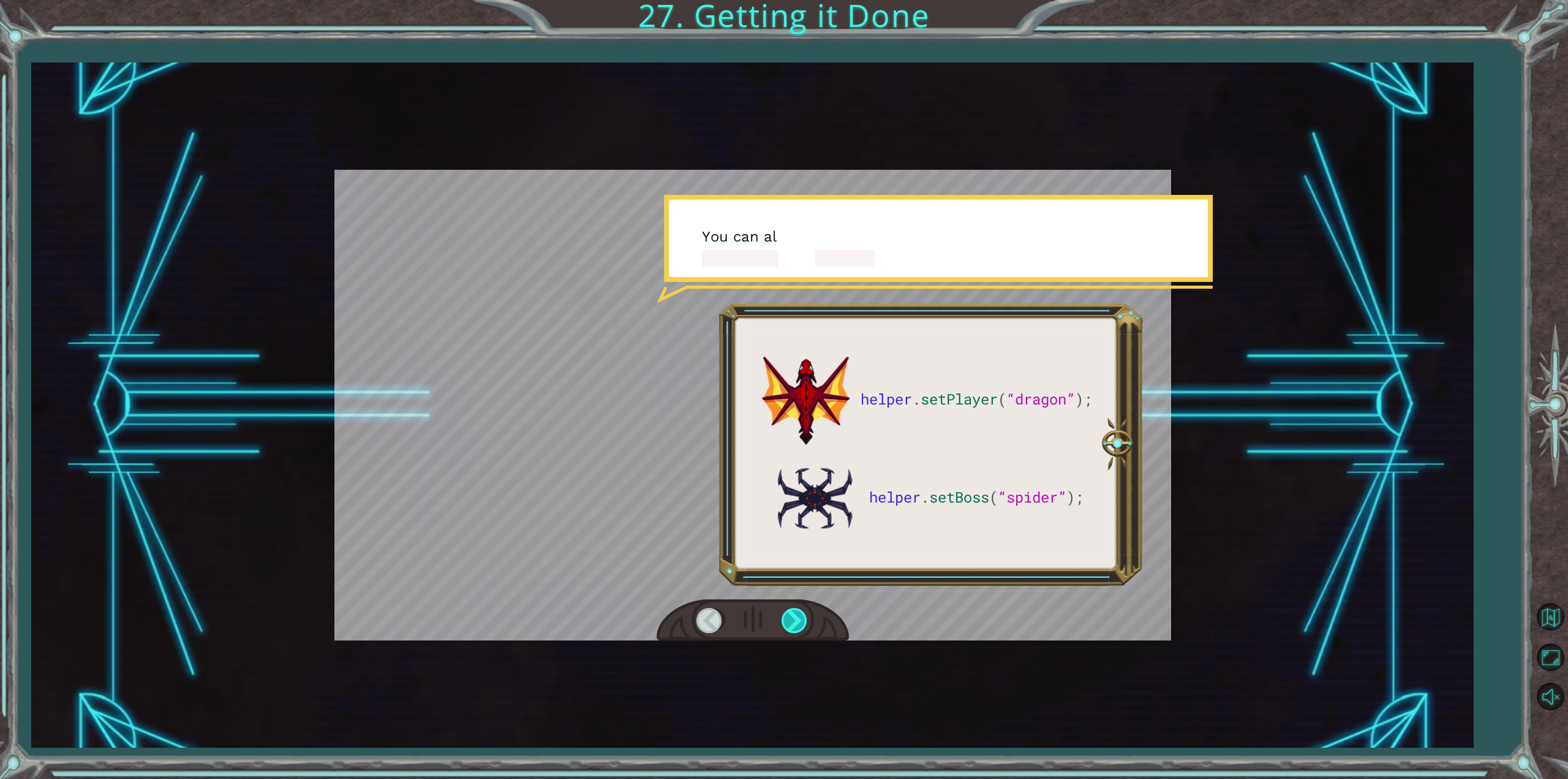
click at [788, 626] on div at bounding box center [795, 620] width 27 height 25
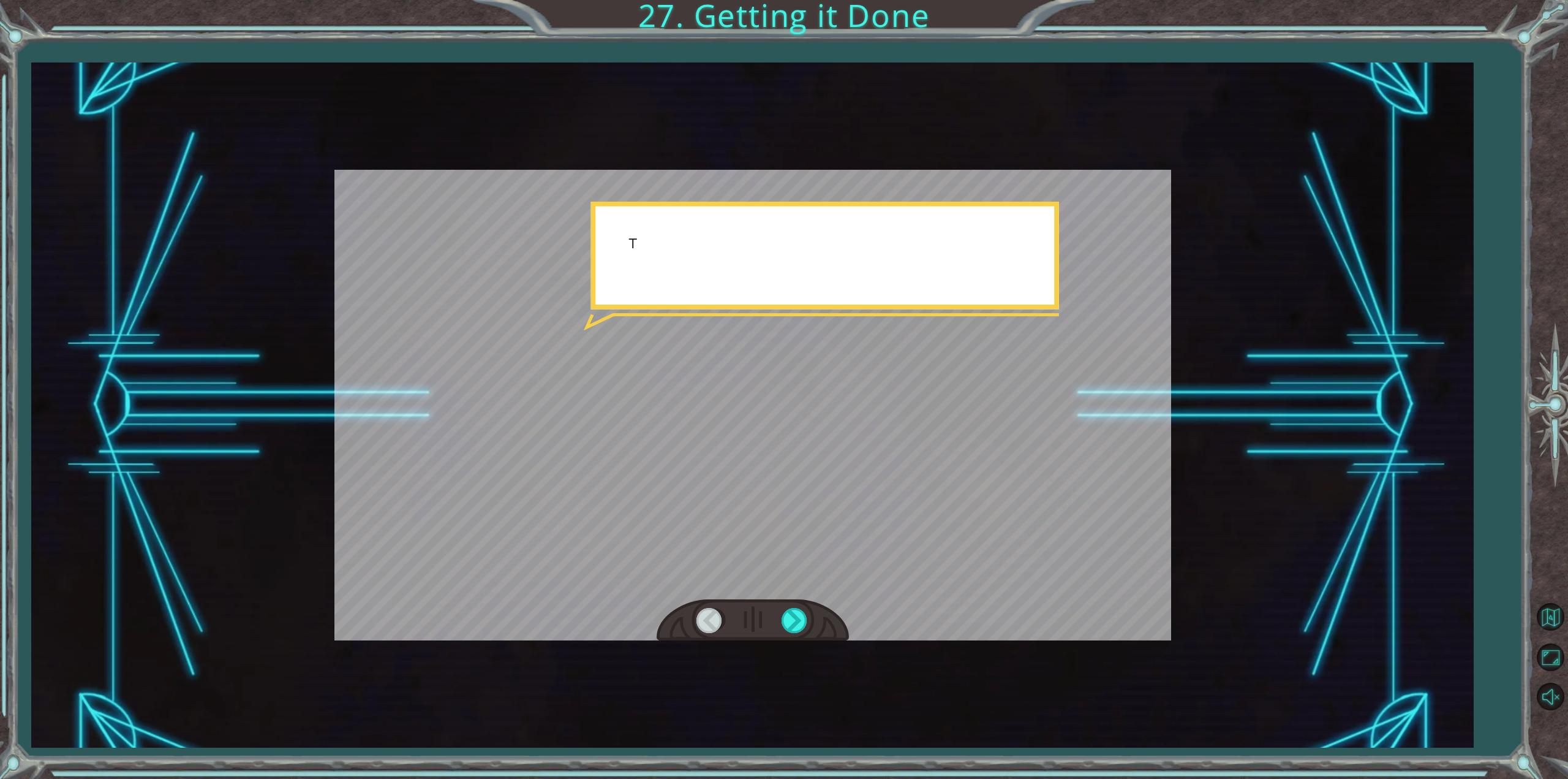
drag, startPoint x: 788, startPoint y: 626, endPoint x: 818, endPoint y: 626, distance: 30.0
click at [791, 626] on div at bounding box center [795, 620] width 27 height 25
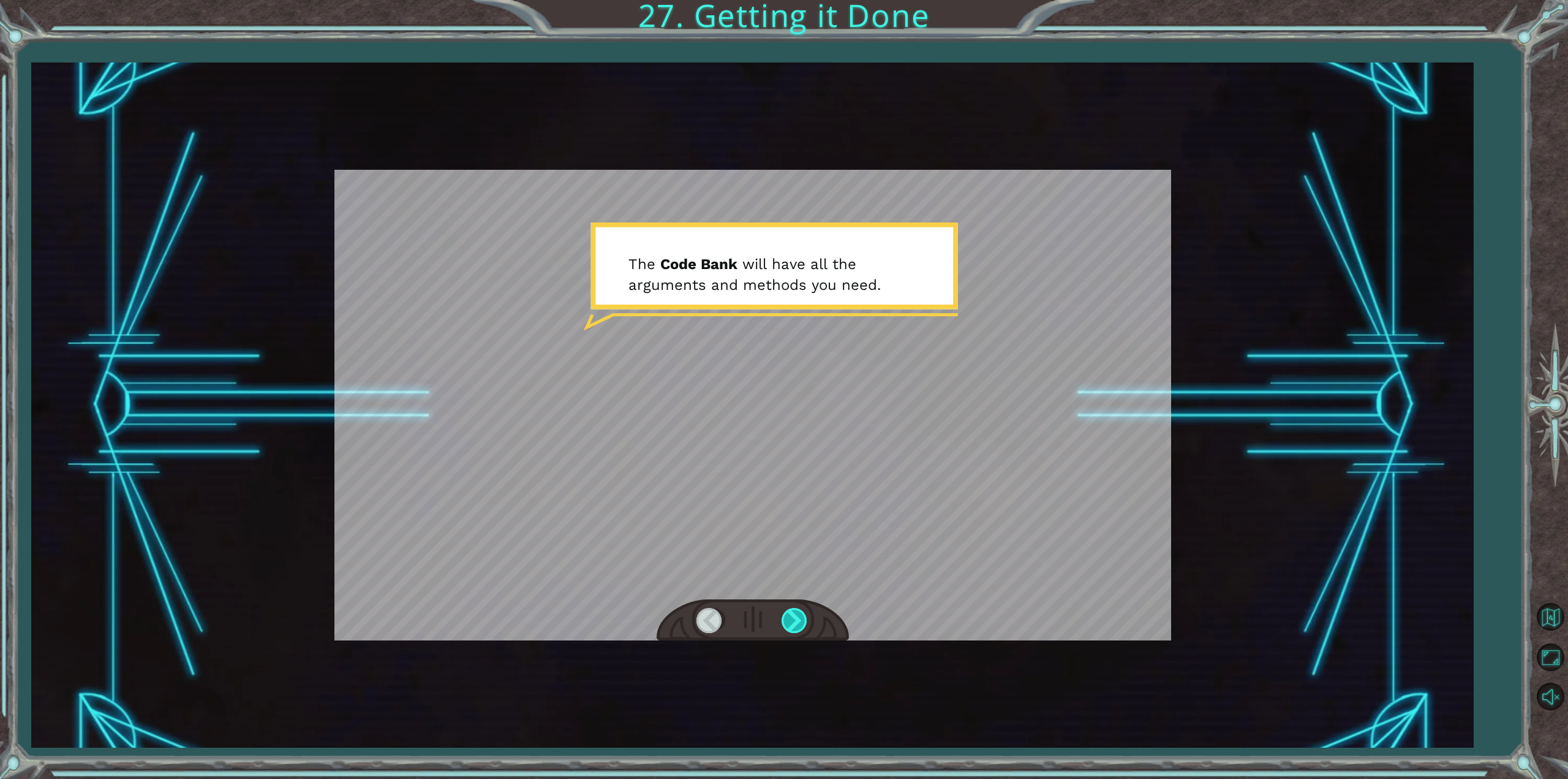
click at [800, 615] on div at bounding box center [795, 620] width 27 height 25
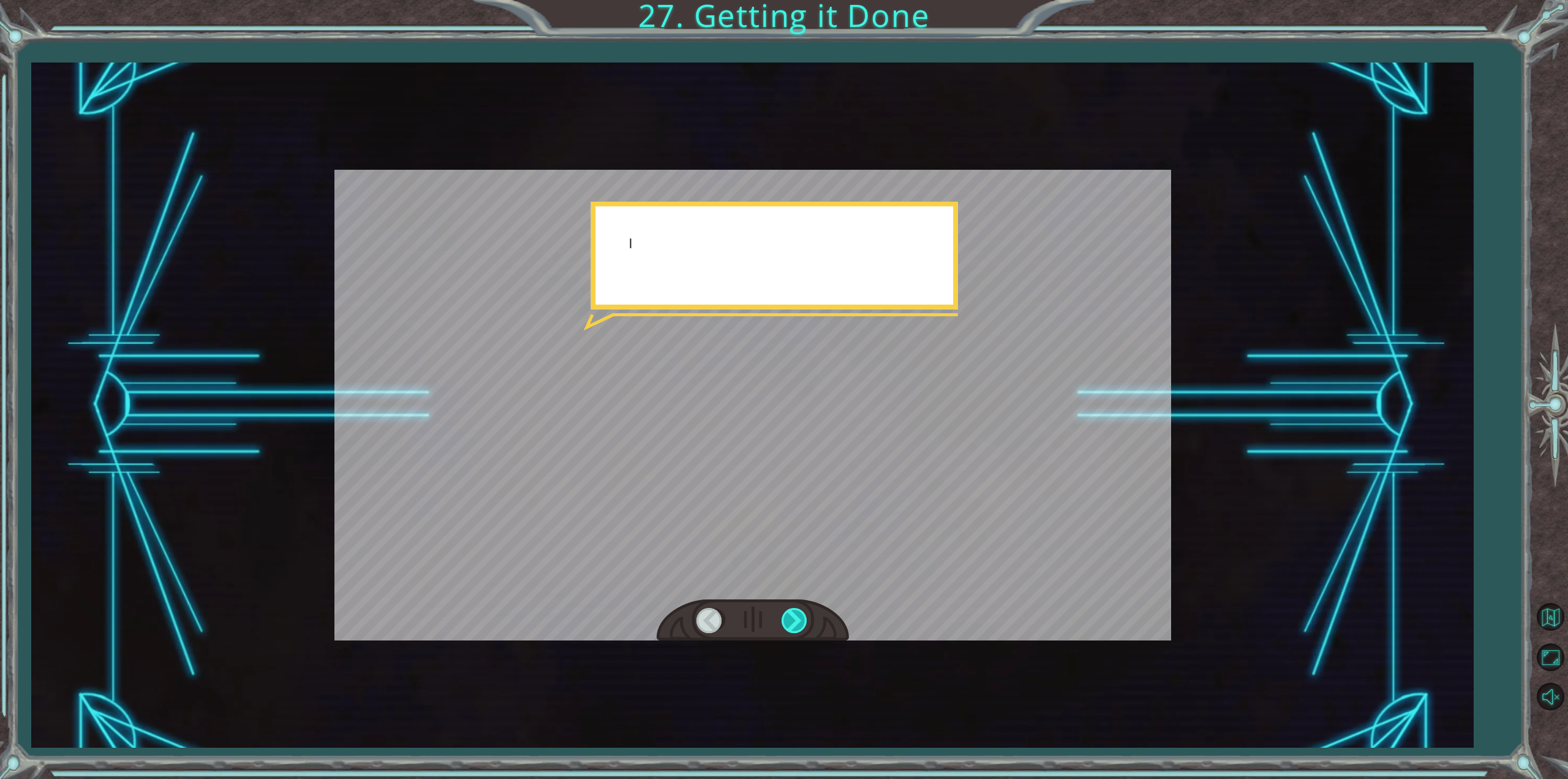
click at [789, 618] on div at bounding box center [795, 620] width 27 height 25
click at [791, 618] on div at bounding box center [795, 620] width 27 height 25
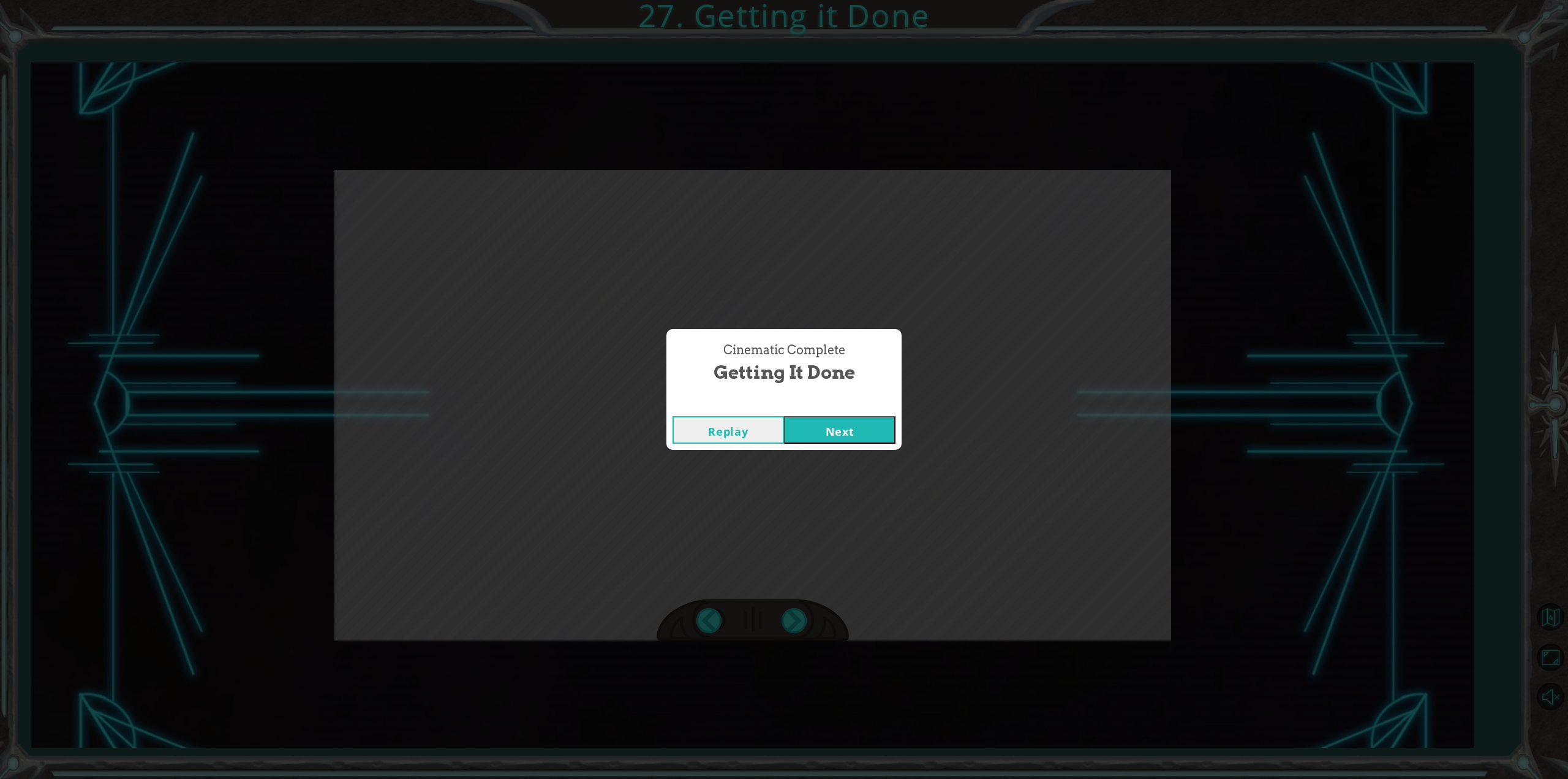
drag, startPoint x: 797, startPoint y: 612, endPoint x: 788, endPoint y: 618, distance: 10.8
click at [795, 0] on div "helper . setPlayer ( “dragon” ); helper . setBoss ( “spider” ); G r e a t ! Y o…" at bounding box center [784, 0] width 1568 height 0
click at [788, 618] on div "Cinematic Complete Getting it Done Replay Next" at bounding box center [784, 390] width 1568 height 779
click at [885, 433] on button "Next" at bounding box center [839, 429] width 111 height 27
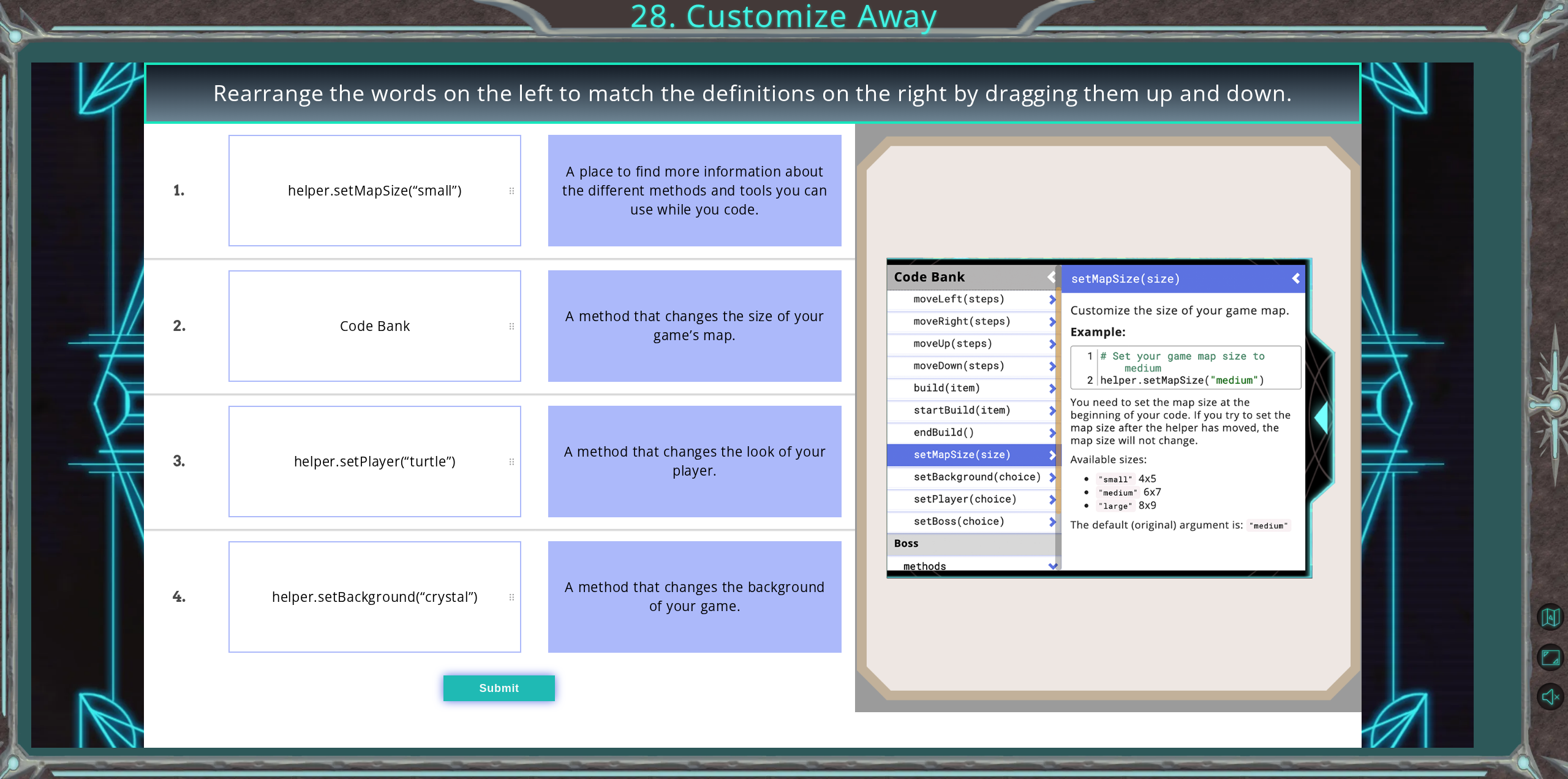
click at [516, 691] on button "Submit" at bounding box center [498, 688] width 111 height 25
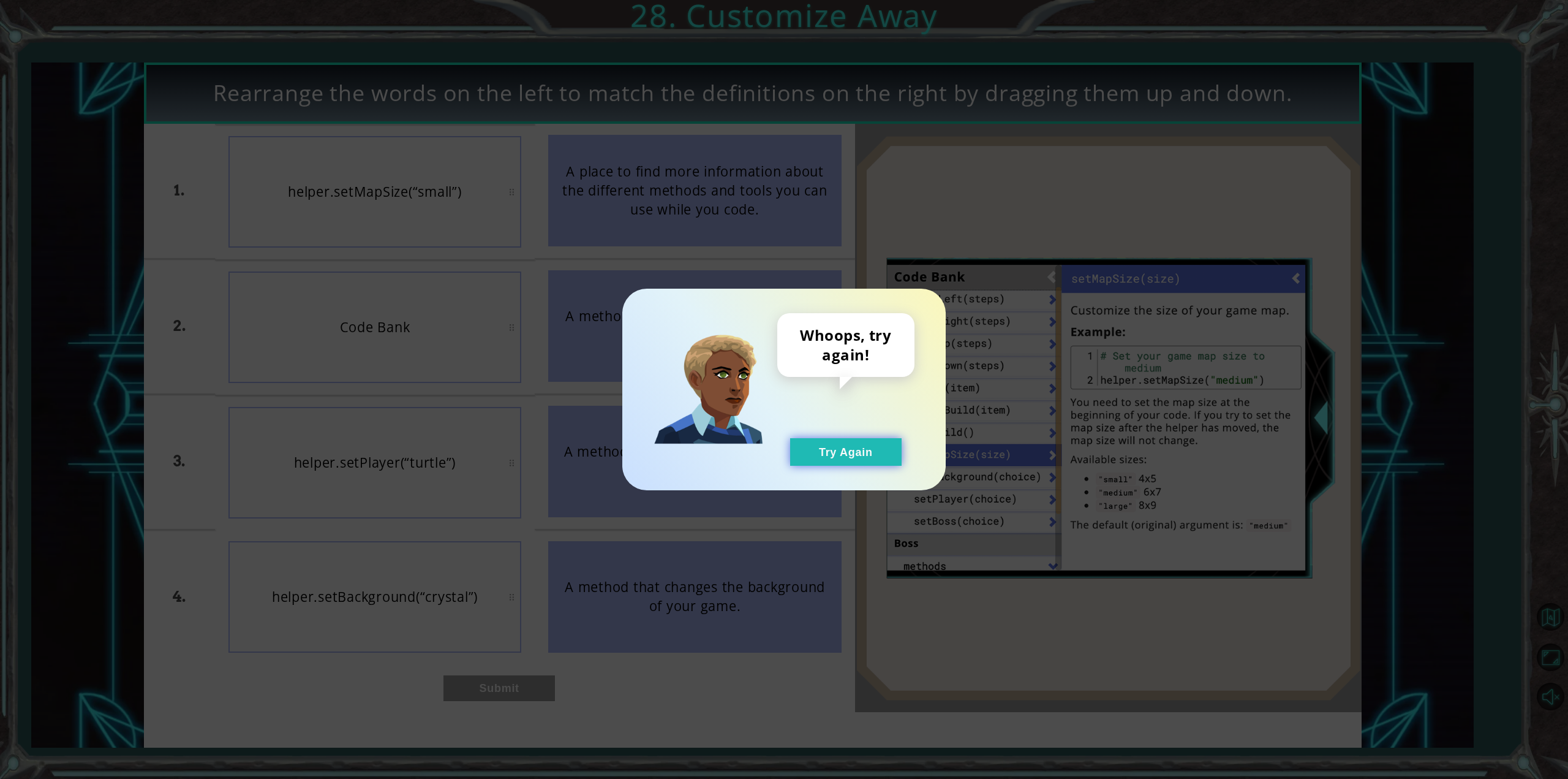
click at [835, 442] on button "Try Again" at bounding box center [845, 451] width 111 height 27
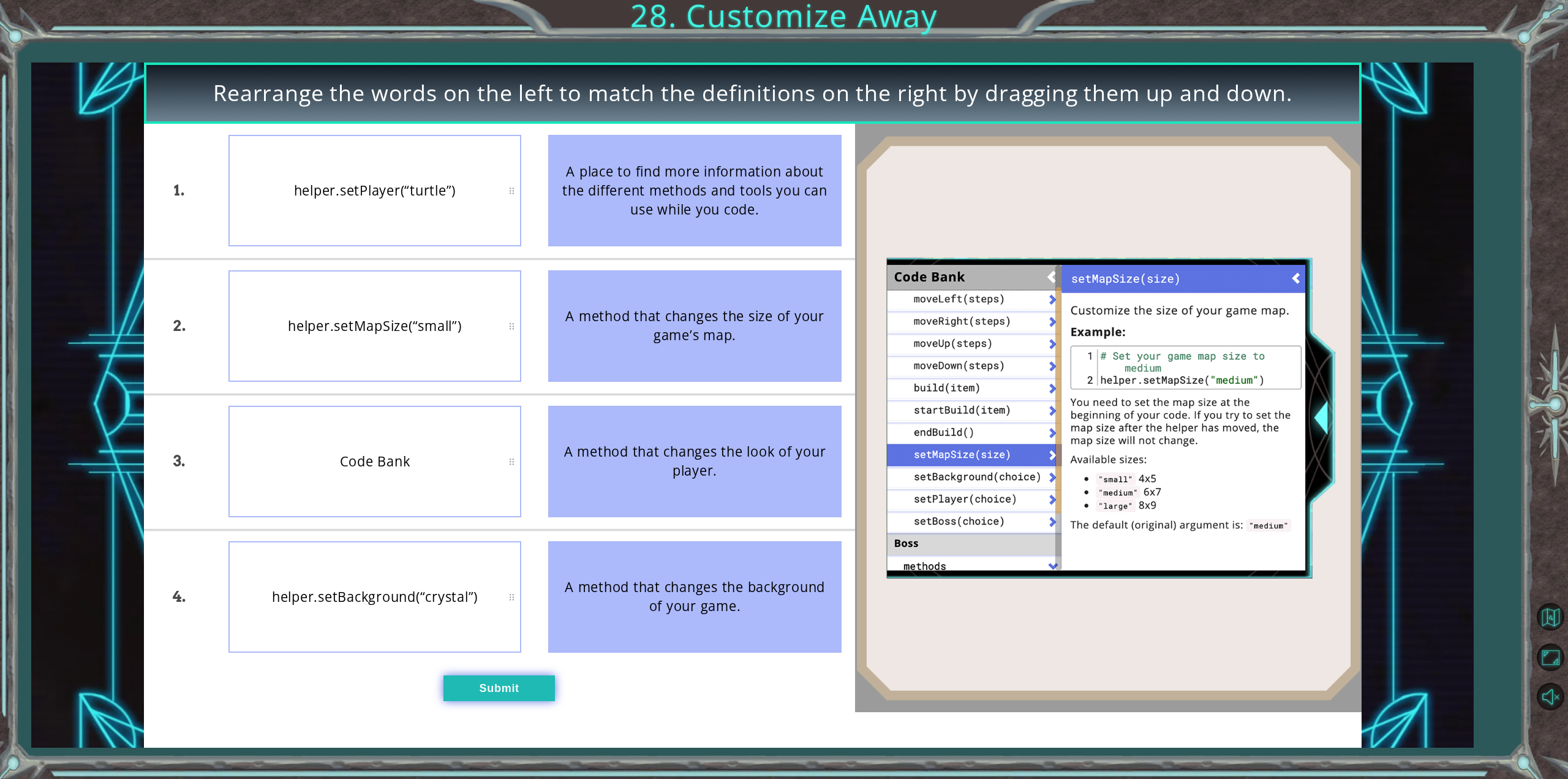
click at [527, 699] on button "Submit" at bounding box center [498, 688] width 111 height 25
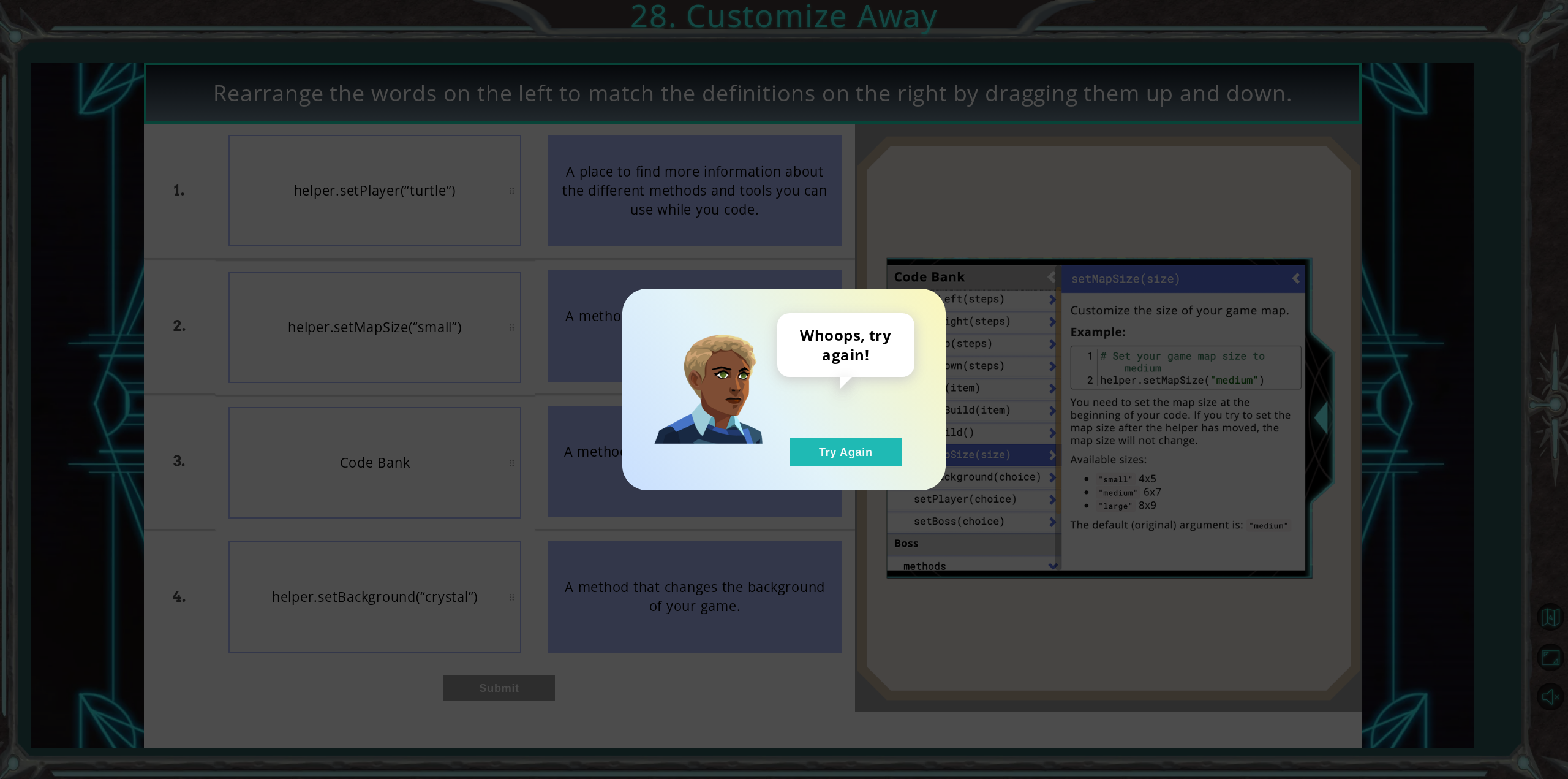
click at [847, 437] on div "Whoops, try again! Try Again" at bounding box center [846, 389] width 137 height 152
click at [847, 441] on button "Try Again" at bounding box center [845, 451] width 111 height 27
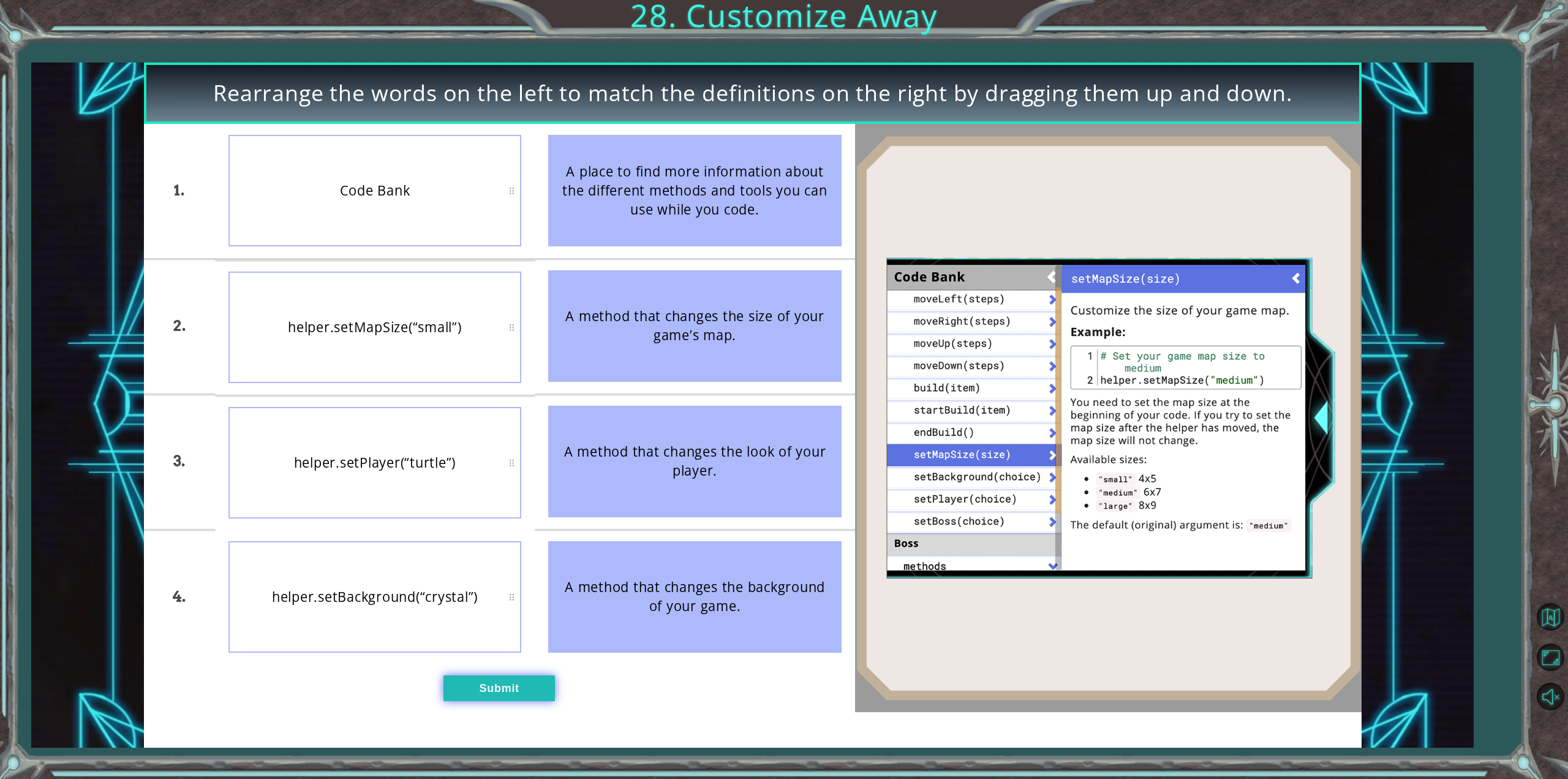
click at [529, 695] on button "Submit" at bounding box center [498, 688] width 111 height 25
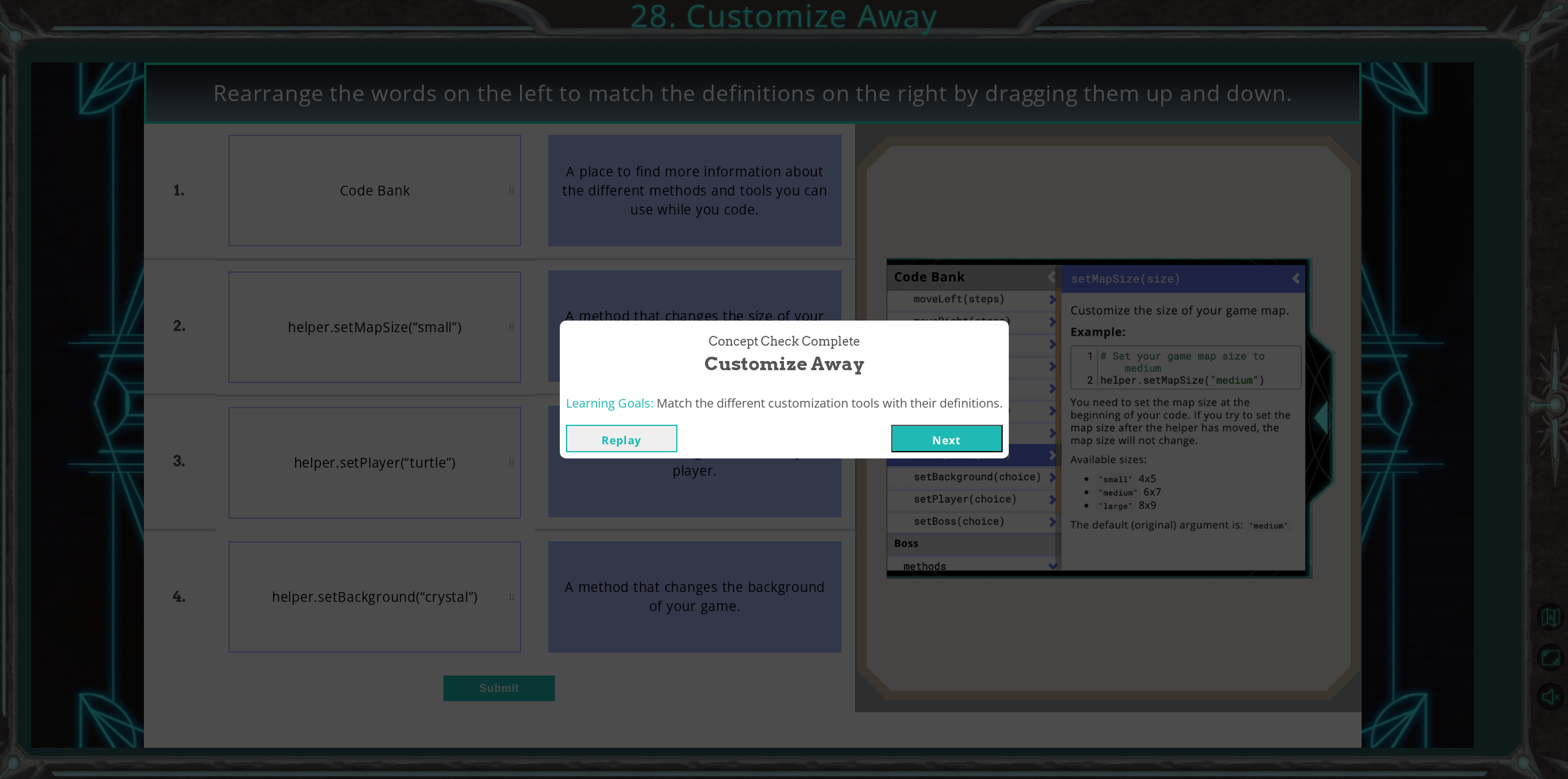
click at [949, 448] on button "Next" at bounding box center [947, 438] width 111 height 27
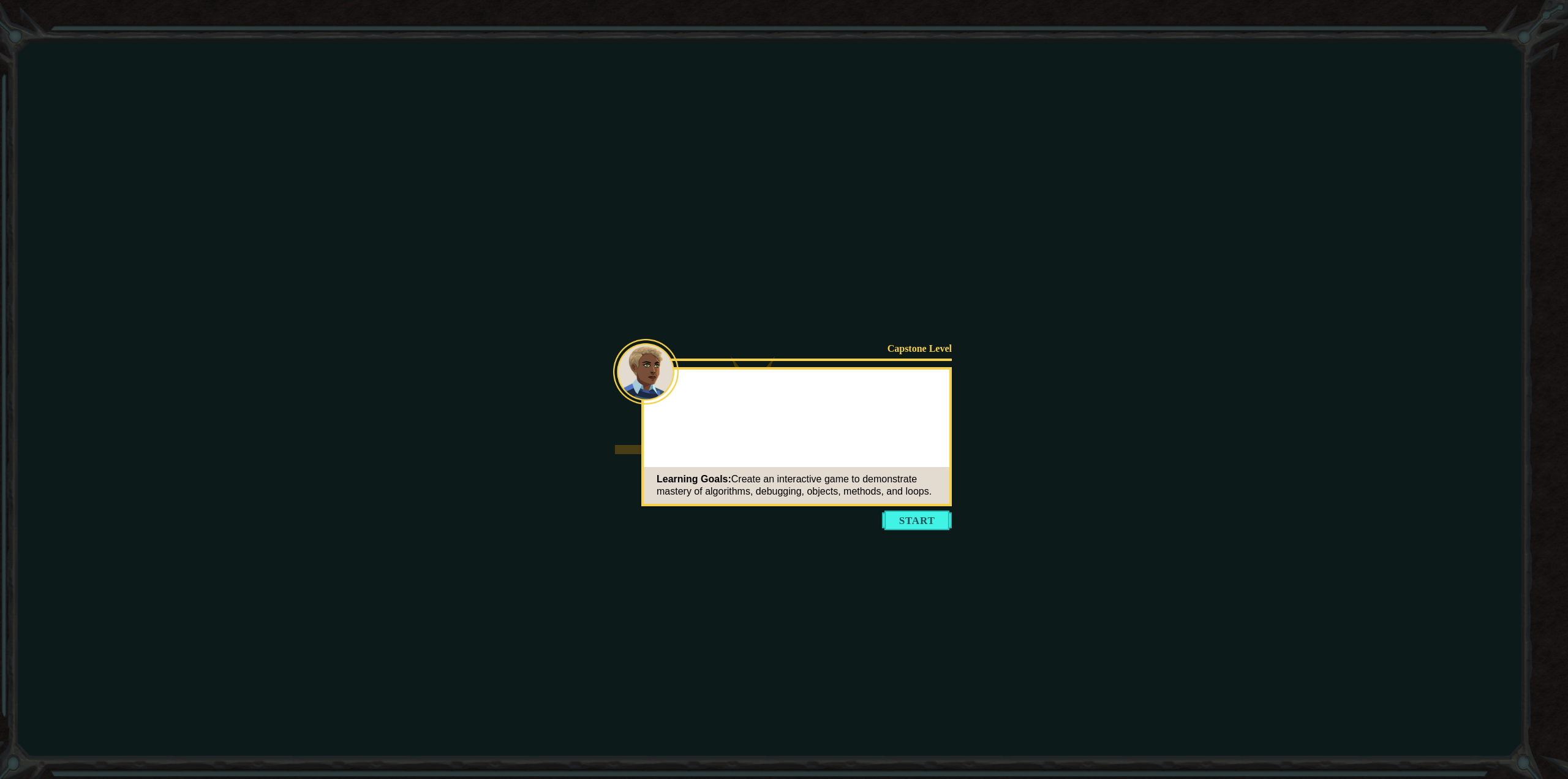
drag, startPoint x: 924, startPoint y: 493, endPoint x: 936, endPoint y: 537, distance: 45.6
click at [926, 508] on body "Goals Error loading from server. Try refreshing the page. You'll need to join a…" at bounding box center [784, 390] width 1568 height 779
click at [936, 537] on icon at bounding box center [784, 390] width 1568 height 779
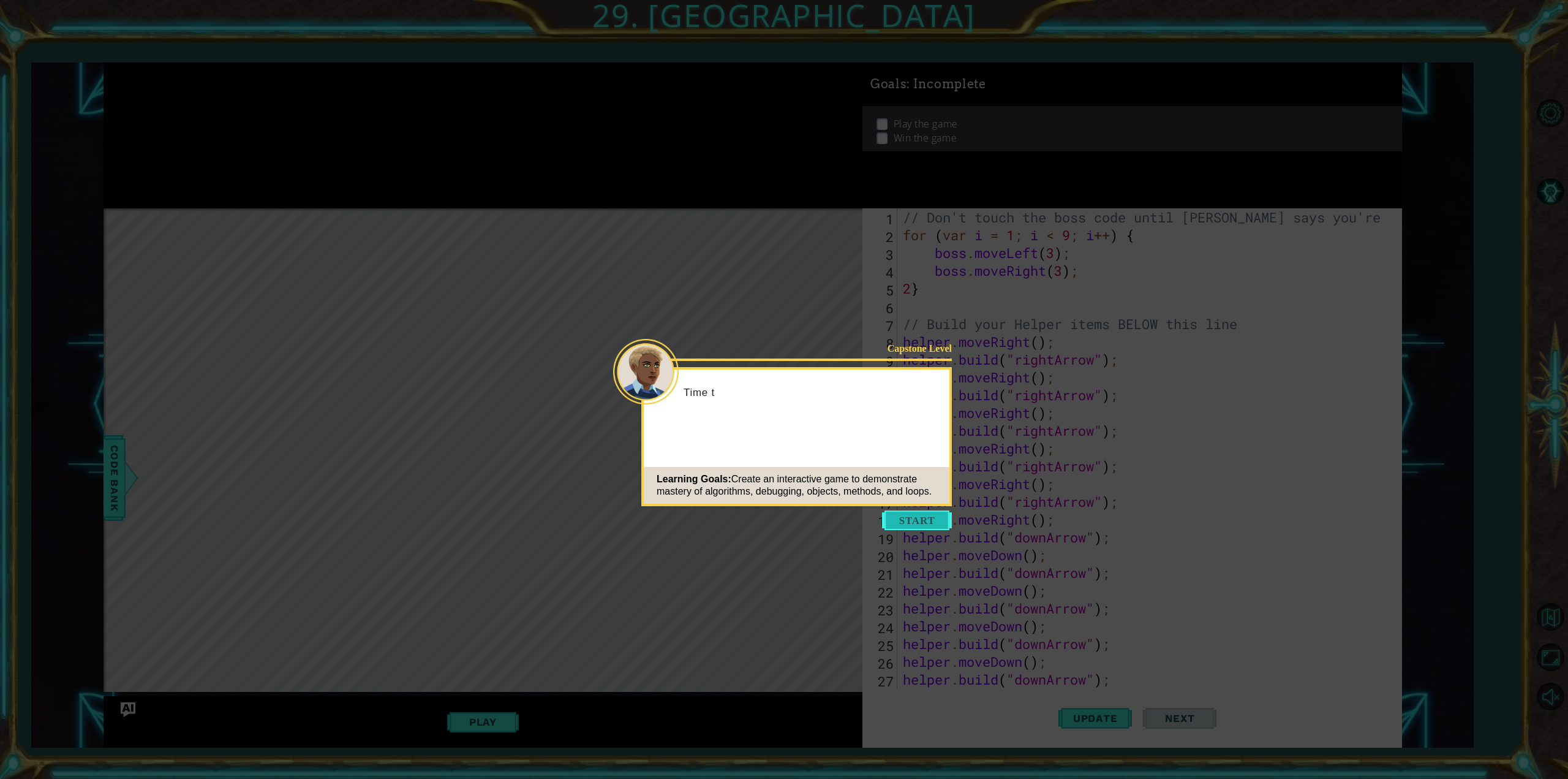
drag, startPoint x: 933, startPoint y: 532, endPoint x: 926, endPoint y: 516, distance: 17.5
click at [928, 522] on body "1 ההההההההההההההההההההההההההההההההההההההההההההההההההההההההההההההההההההההההההההה…" at bounding box center [784, 390] width 1568 height 779
click at [925, 518] on button "Start" at bounding box center [917, 520] width 70 height 20
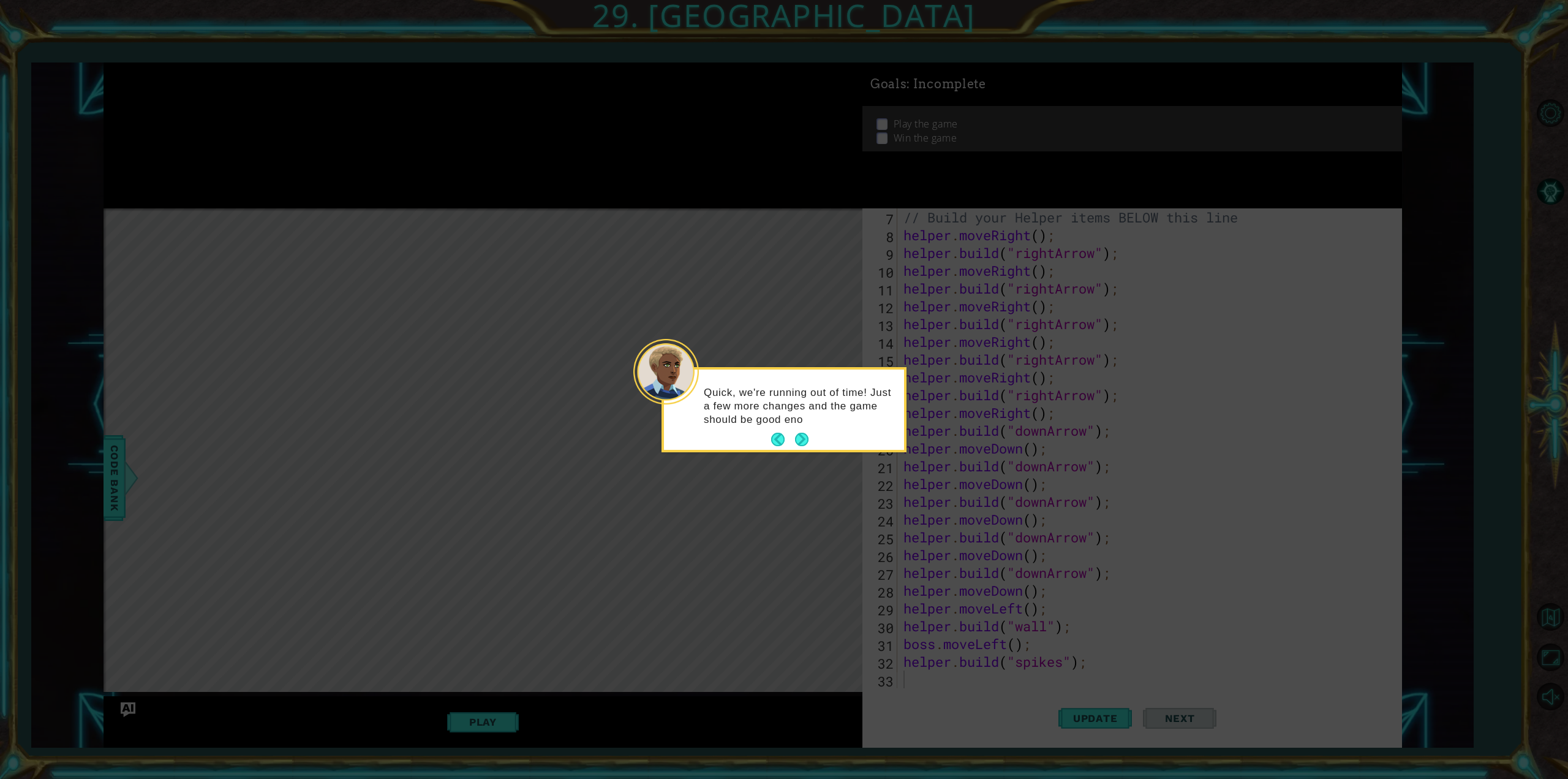
click at [804, 425] on p "Quick, we're running out of time! Just a few more changes and the game should b…" at bounding box center [799, 406] width 191 height 40
click at [811, 458] on body "1 ההההההההההההההההההההההההההההההההההההההההההההההההההההההההההההההההההההההההההההה…" at bounding box center [784, 390] width 1568 height 779
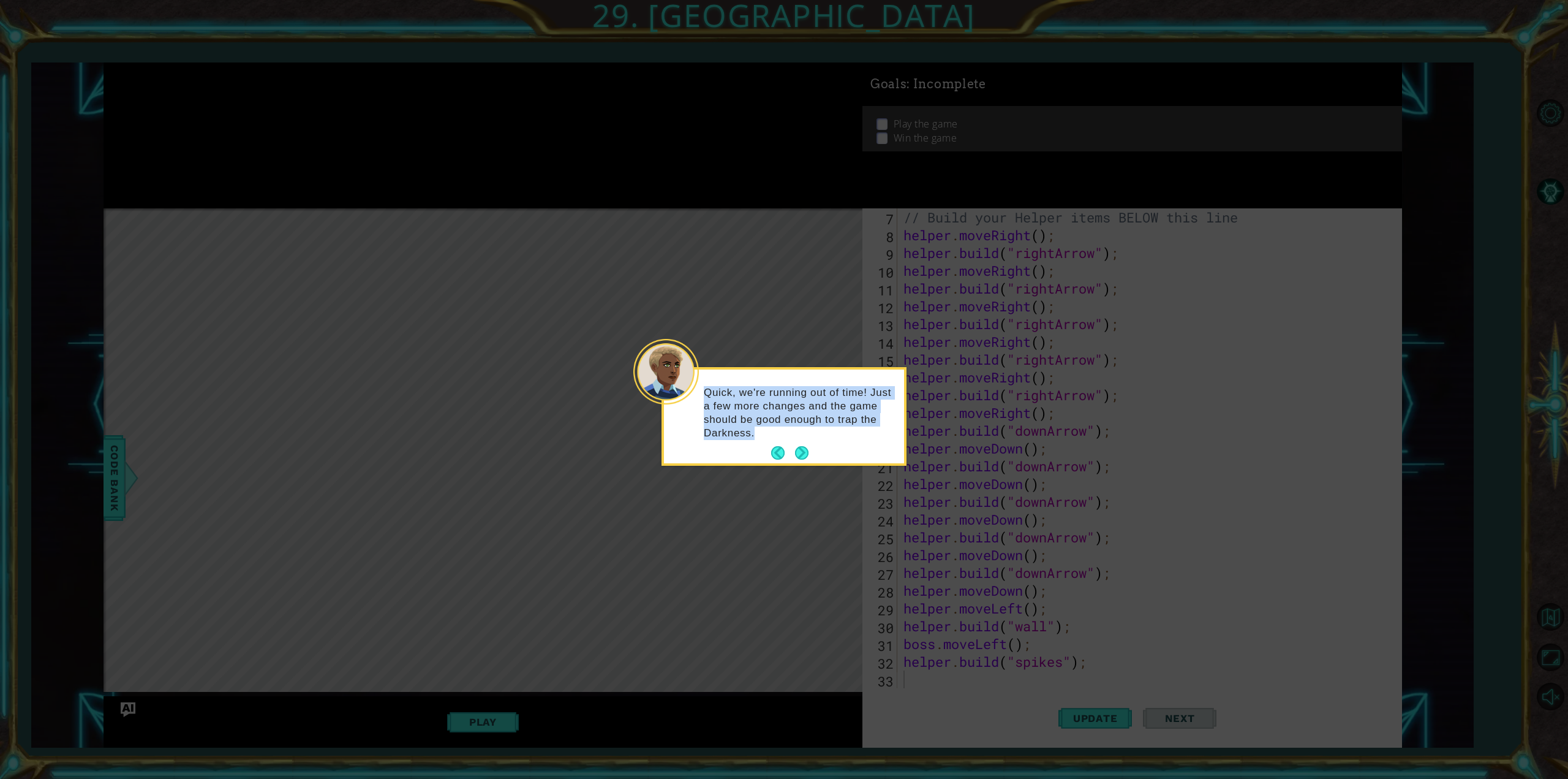
click at [806, 457] on button "Next" at bounding box center [802, 453] width 13 height 13
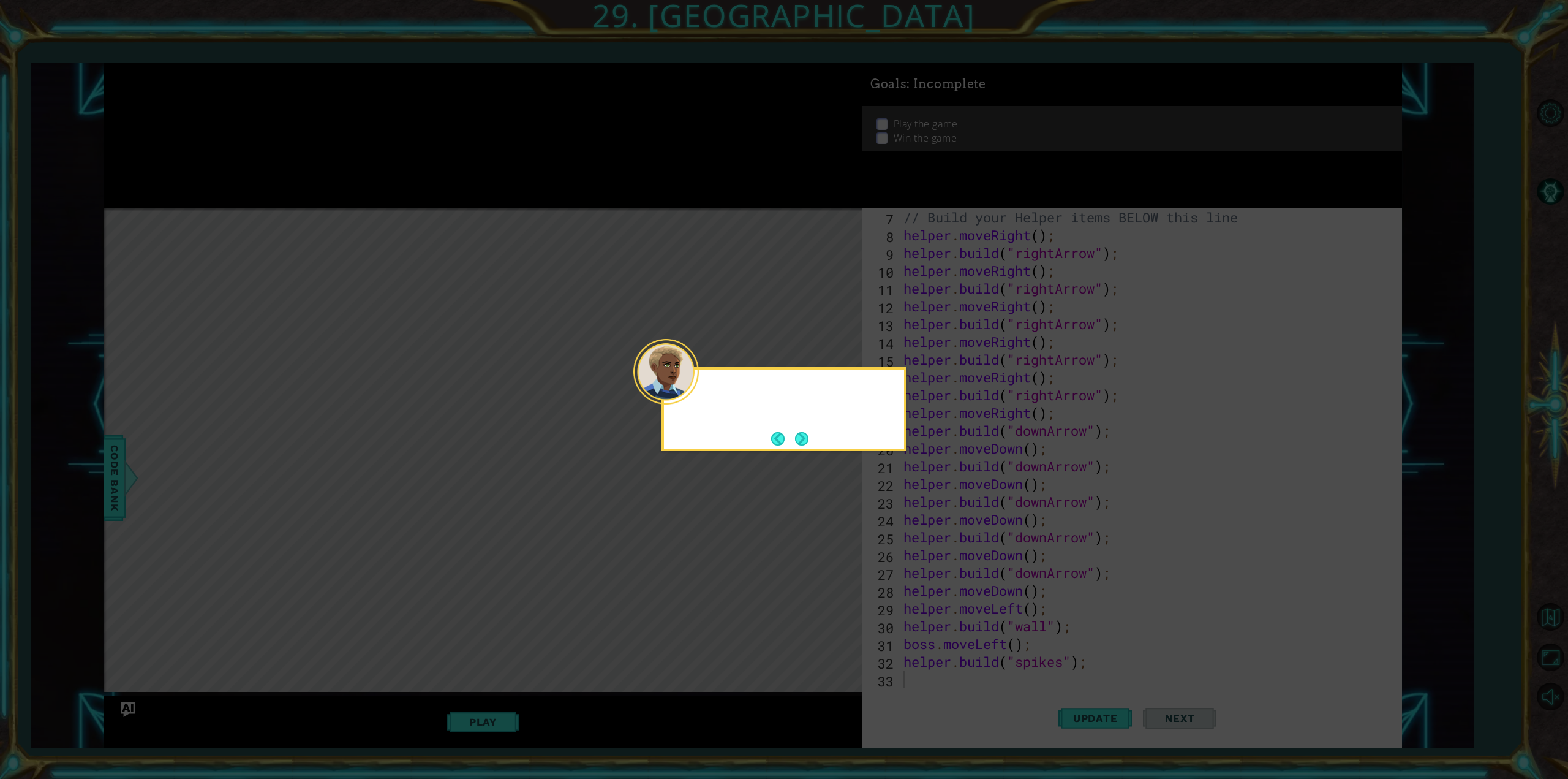
click at [803, 454] on icon at bounding box center [784, 390] width 1568 height 779
click at [805, 440] on button "Next" at bounding box center [802, 439] width 13 height 13
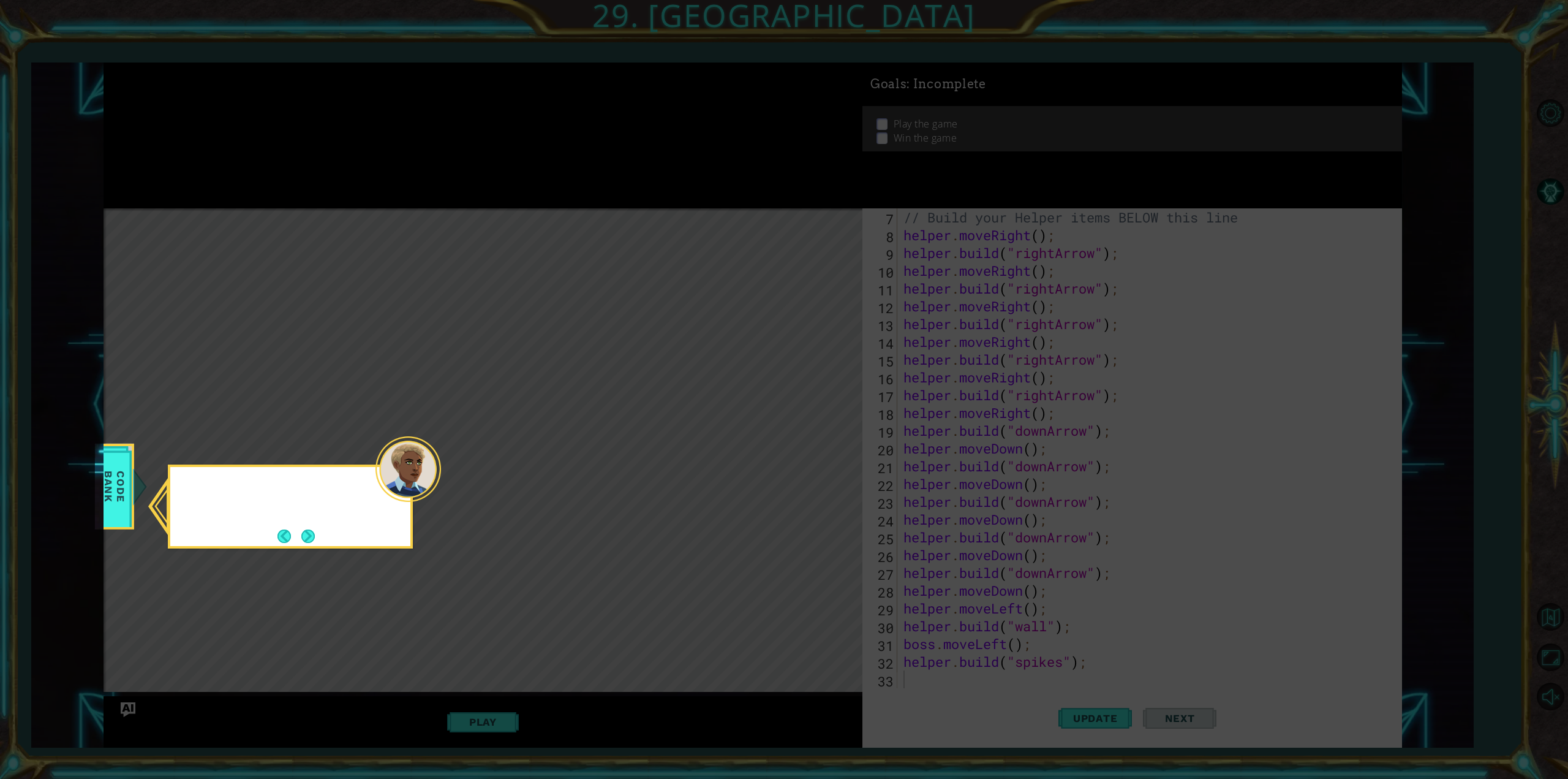
click at [804, 438] on icon at bounding box center [784, 390] width 1568 height 779
click at [301, 537] on button "Next" at bounding box center [308, 535] width 14 height 14
